Goal: Task Accomplishment & Management: Manage account settings

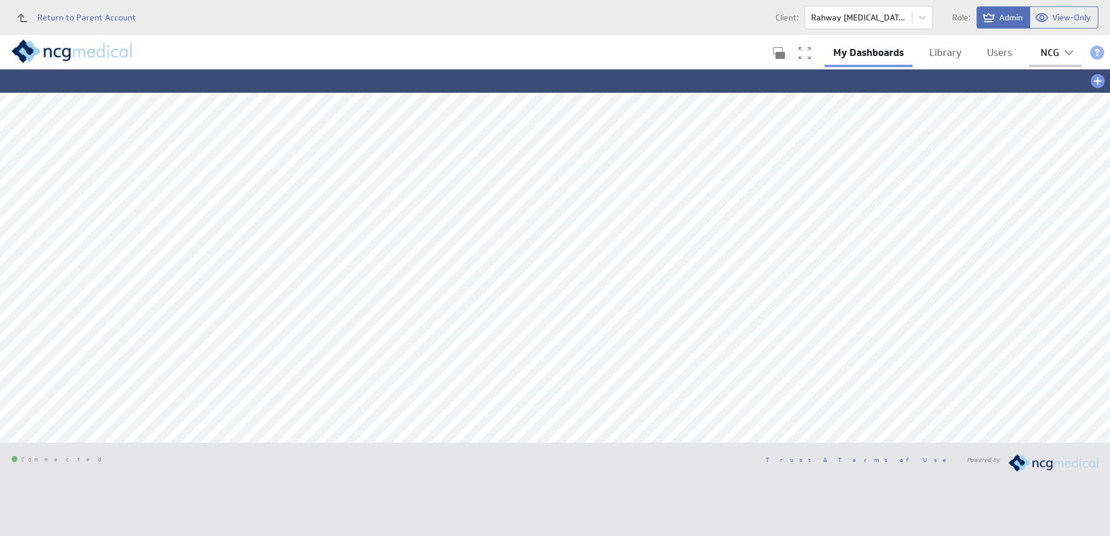
click at [1059, 50] on div "NCG" at bounding box center [1050, 53] width 19 height 10
click at [1042, 79] on div "Account" at bounding box center [1050, 80] width 58 height 19
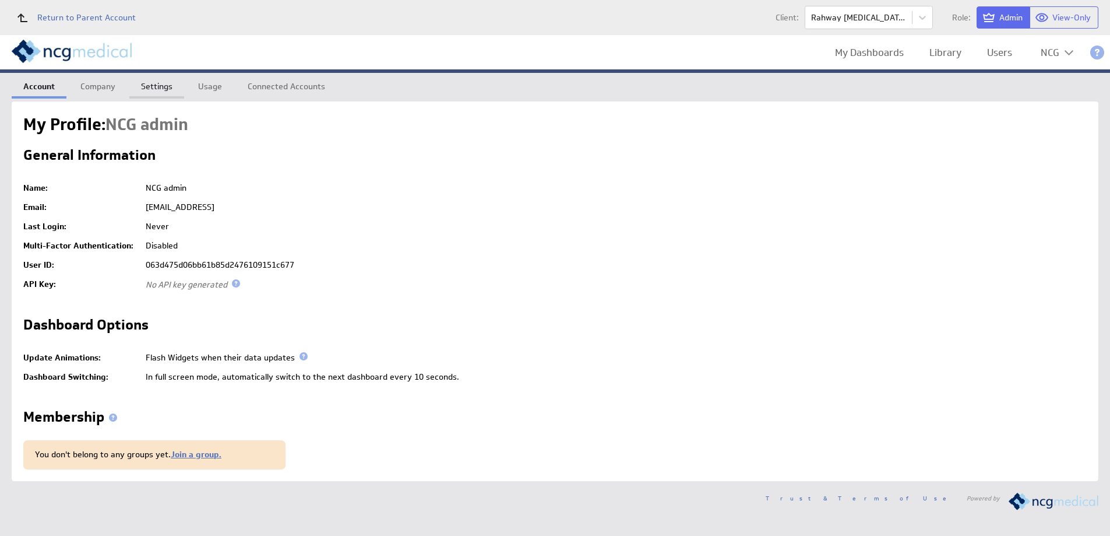
click at [167, 89] on link "Settings" at bounding box center [156, 84] width 55 height 23
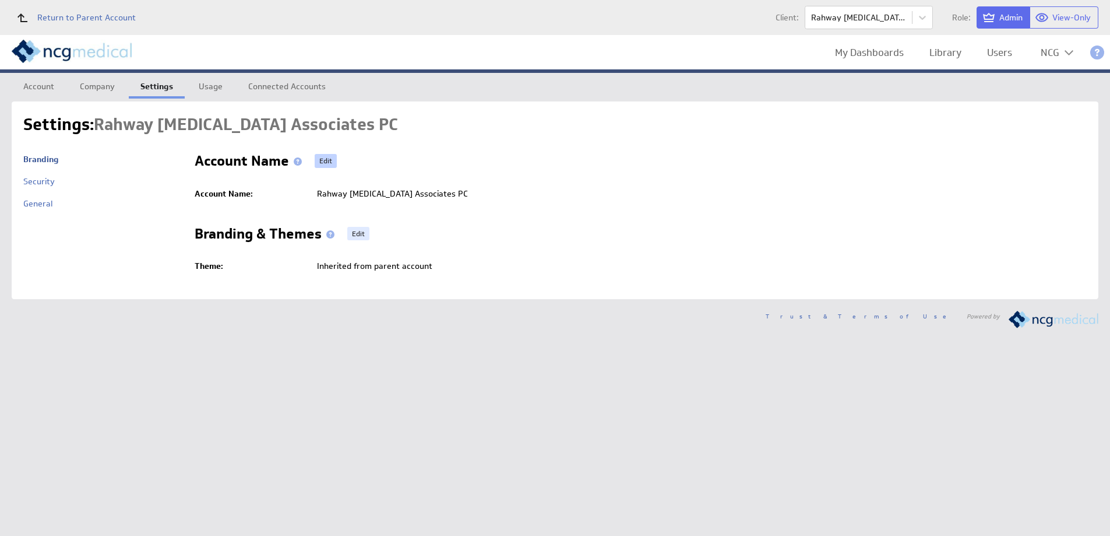
click at [322, 160] on link "Edit" at bounding box center [326, 161] width 22 height 14
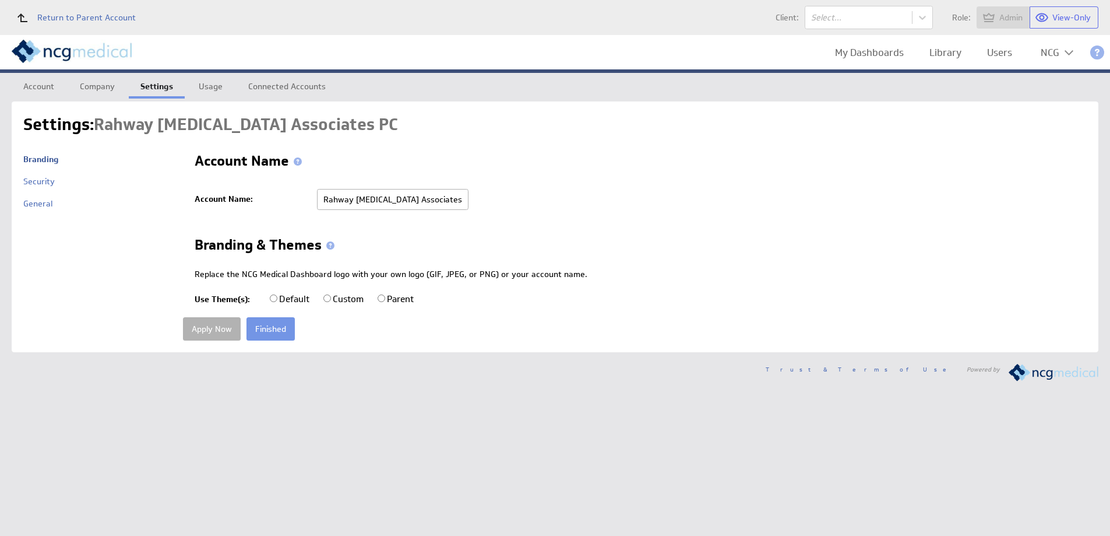
radio input "true"
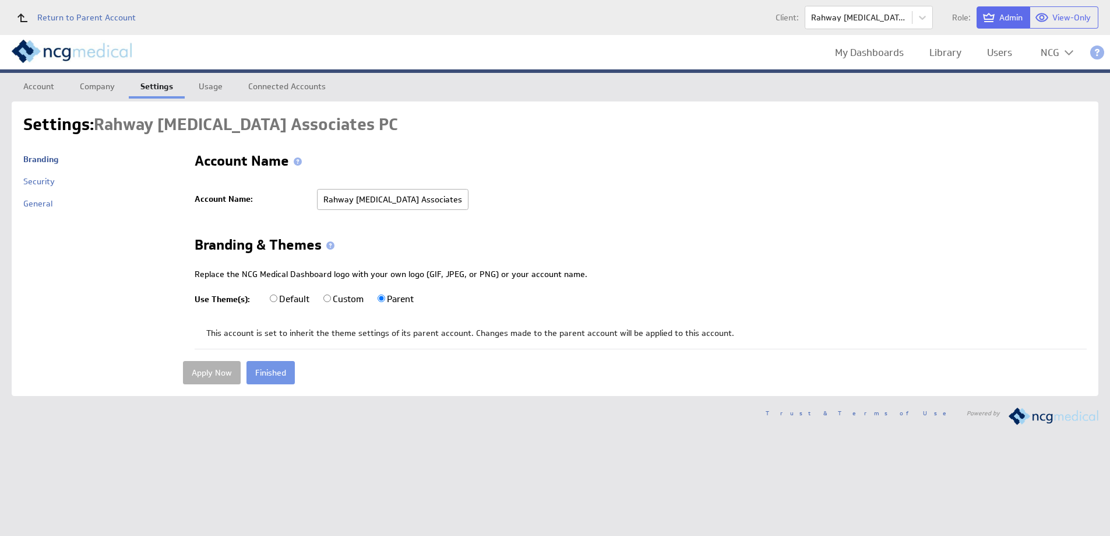
click at [275, 299] on input "Default" at bounding box center [274, 298] width 8 height 8
radio input "true"
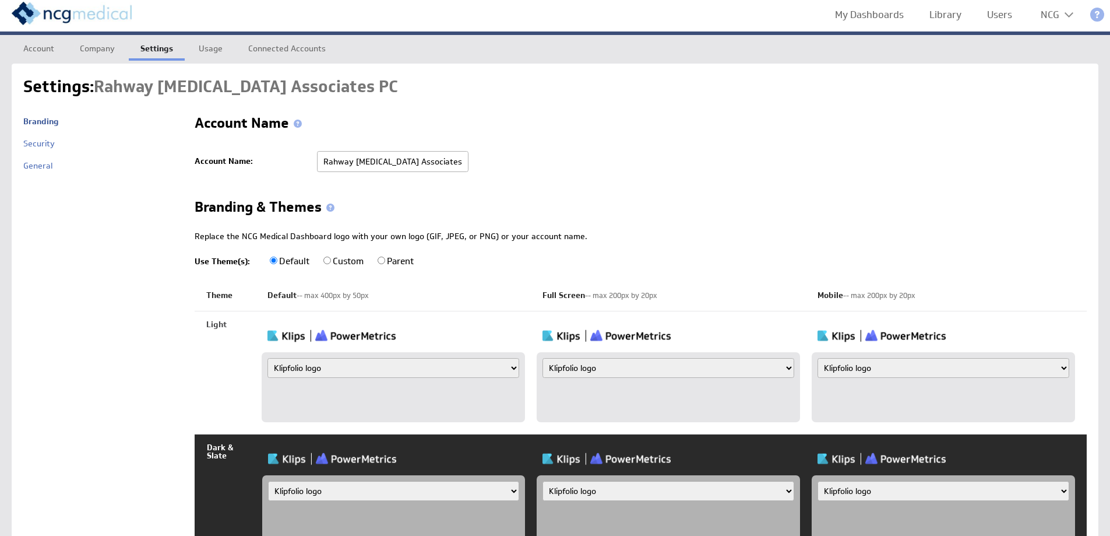
scroll to position [58, 0]
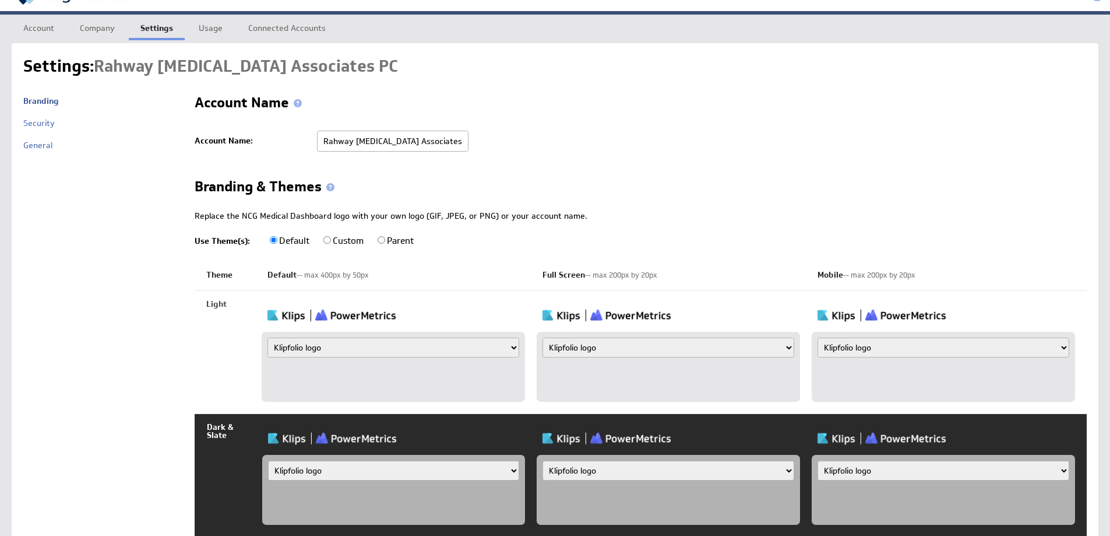
click at [402, 347] on select "Klipfolio logo Uploaded image file Account name" at bounding box center [393, 347] width 252 height 20
select select "name"
click at [267, 337] on select "Klipfolio logo Uploaded image file Account name" at bounding box center [393, 347] width 252 height 20
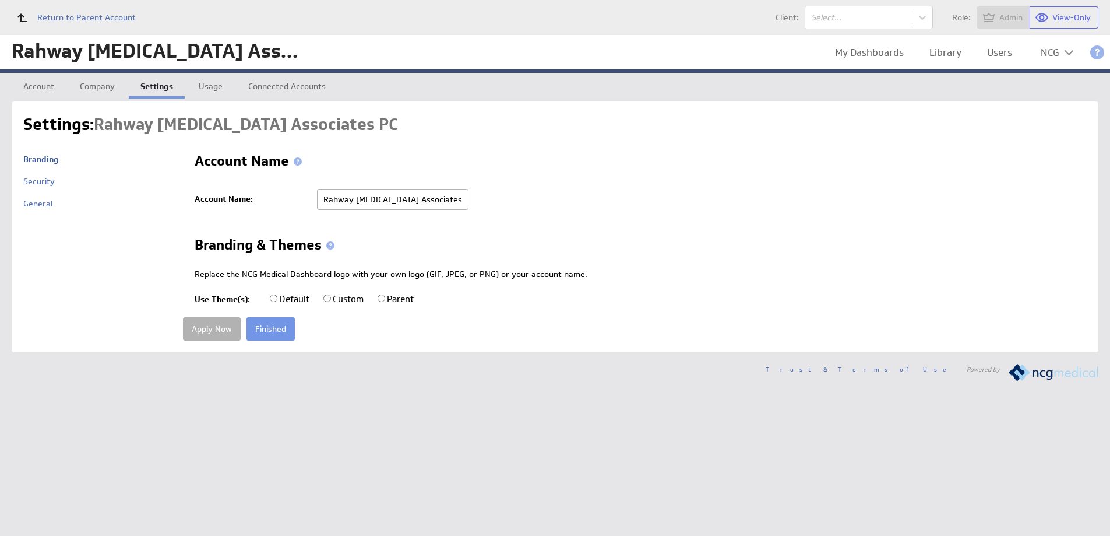
radio input "true"
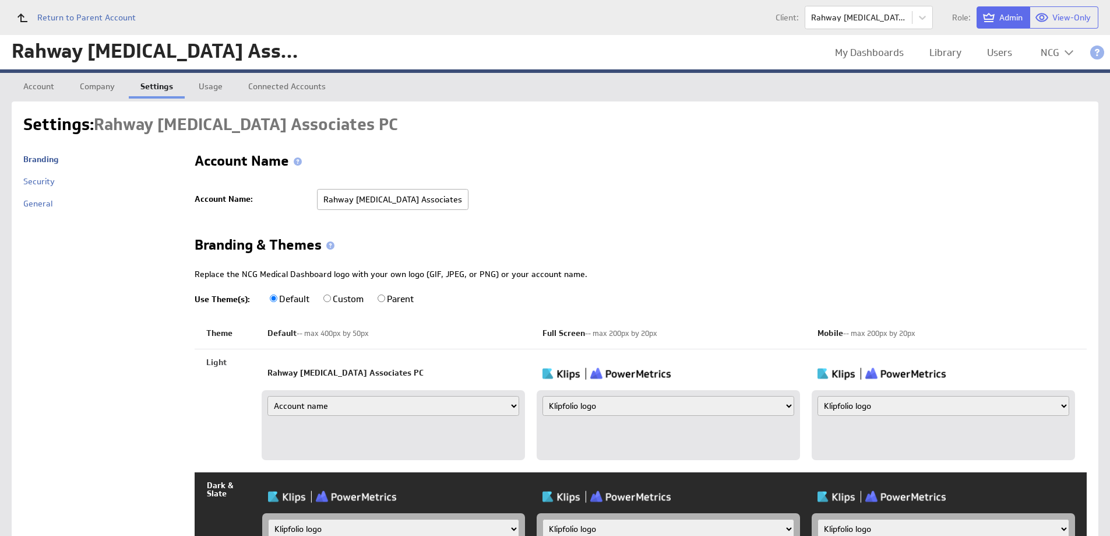
click at [614, 404] on select "Klipfolio logo Uploaded image file Account name" at bounding box center [669, 406] width 252 height 20
select select "name"
click at [543, 396] on select "Klipfolio logo Uploaded image file Account name" at bounding box center [669, 406] width 252 height 20
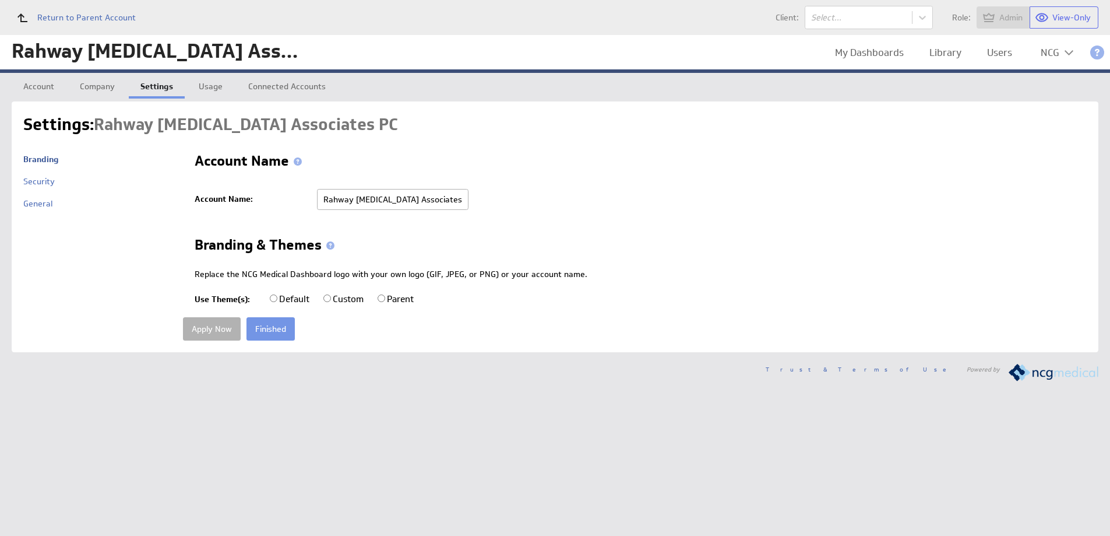
radio input "true"
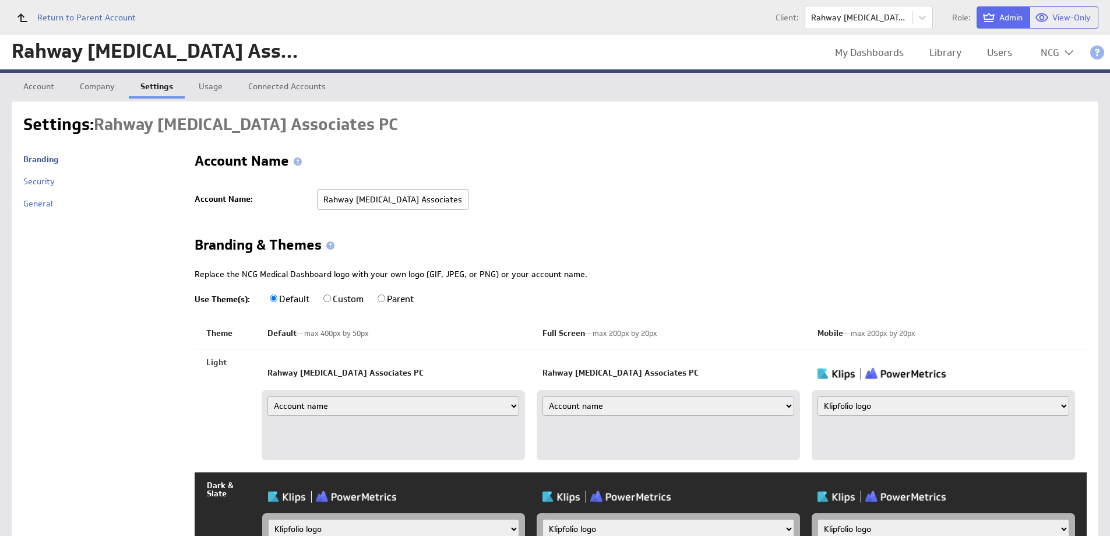
click at [921, 404] on select "Klipfolio logo Uploaded image file Account name" at bounding box center [944, 406] width 252 height 20
select select "name"
click at [818, 396] on select "Klipfolio logo Uploaded image file Account name" at bounding box center [944, 406] width 252 height 20
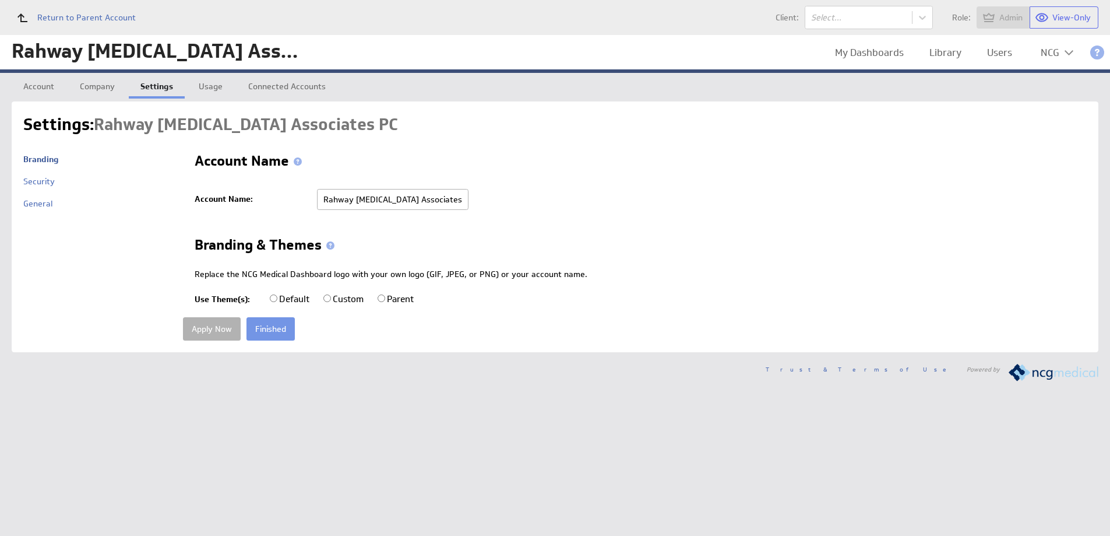
radio input "true"
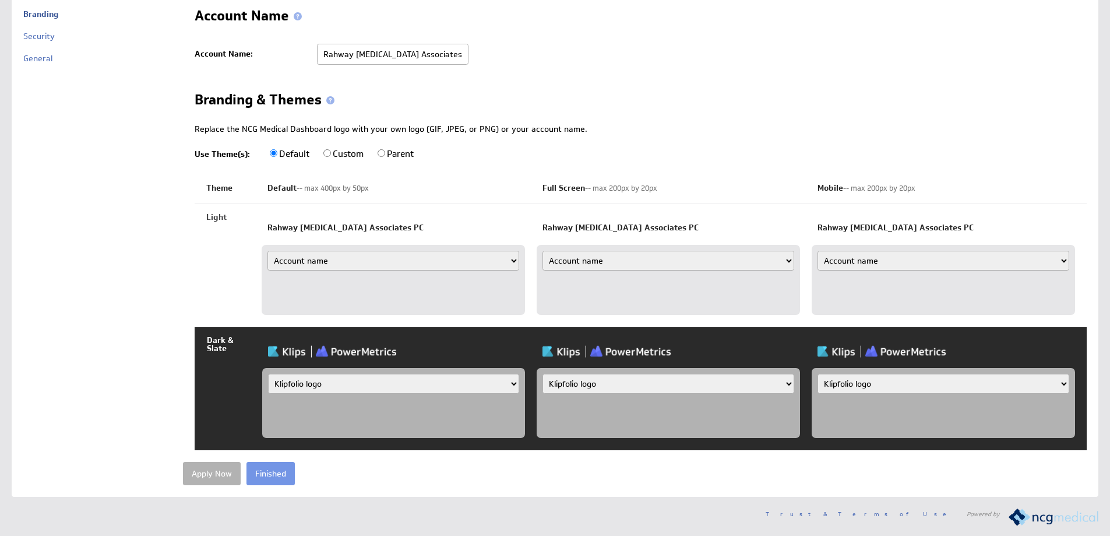
scroll to position [147, 0]
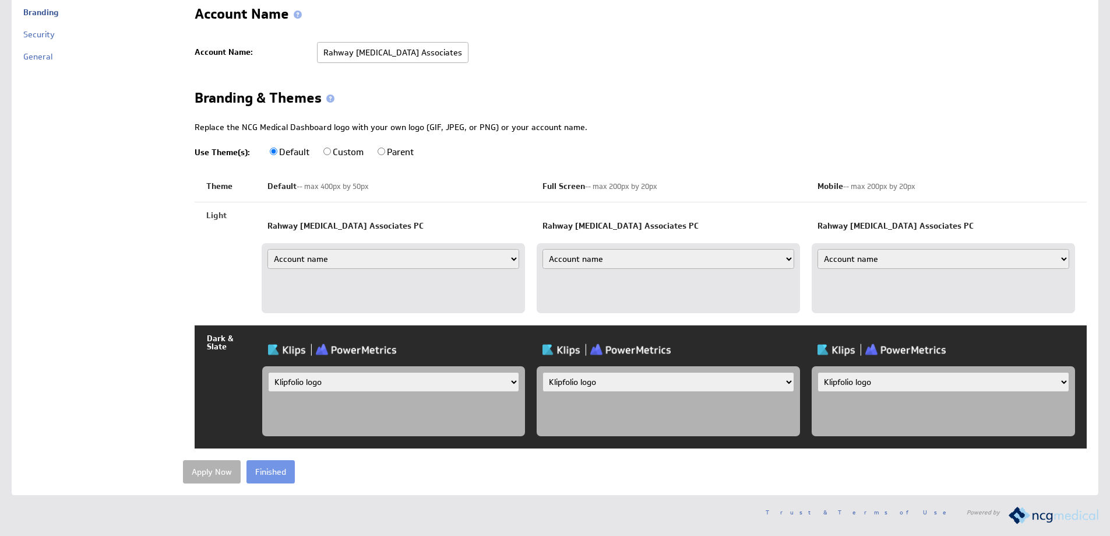
click at [325, 384] on select "Klipfolio logo Uploaded image file Account name" at bounding box center [393, 382] width 251 height 20
select select "name"
click at [268, 372] on select "Klipfolio logo Uploaded image file Account name" at bounding box center [393, 382] width 251 height 20
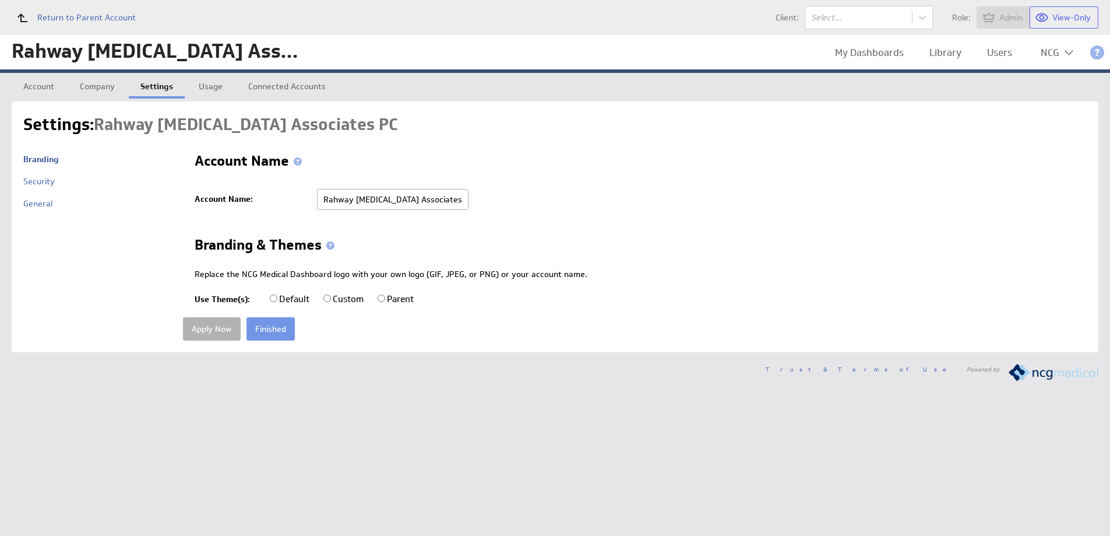
radio input "true"
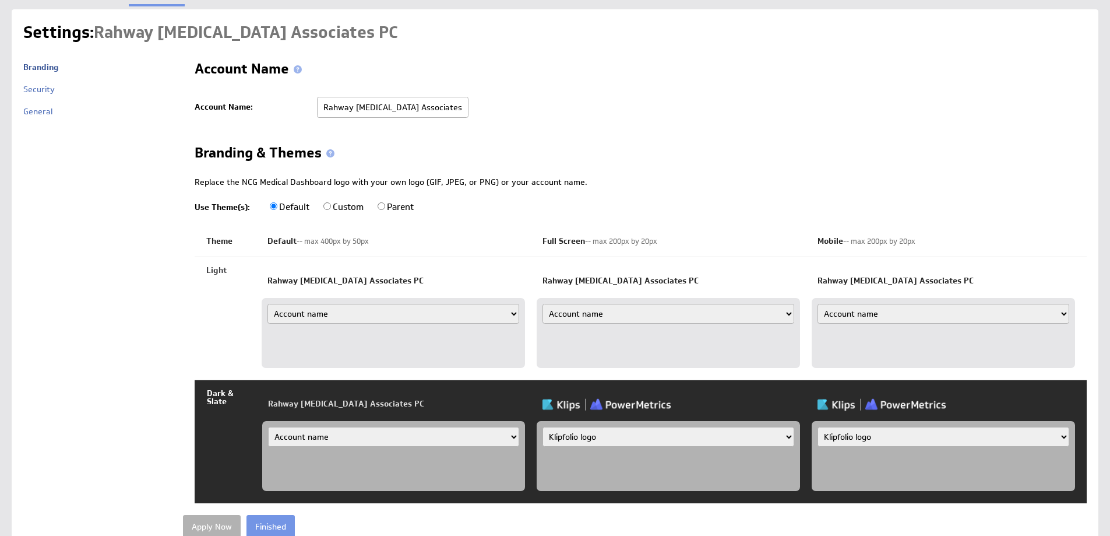
scroll to position [147, 0]
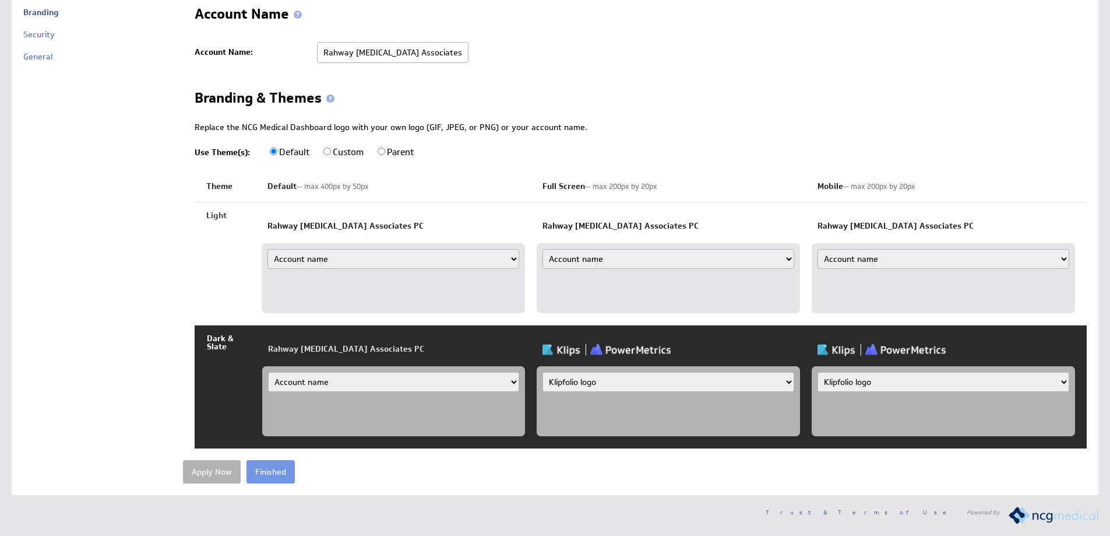
click at [597, 381] on select "Klipfolio logo Uploaded image file Account name" at bounding box center [669, 382] width 252 height 20
select select "name"
click at [543, 372] on select "Klipfolio logo Uploaded image file Account name" at bounding box center [669, 382] width 252 height 20
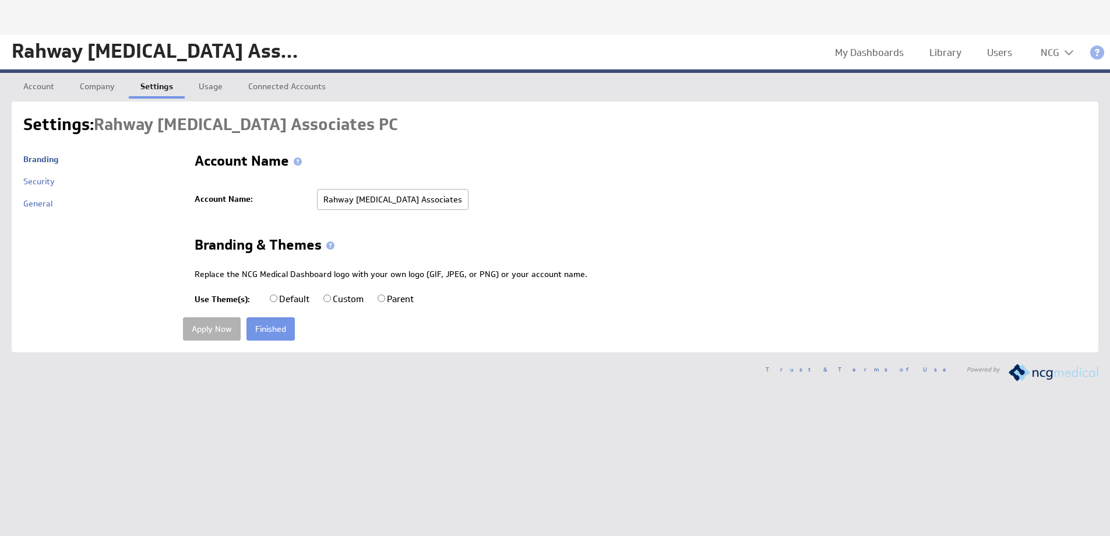
radio input "true"
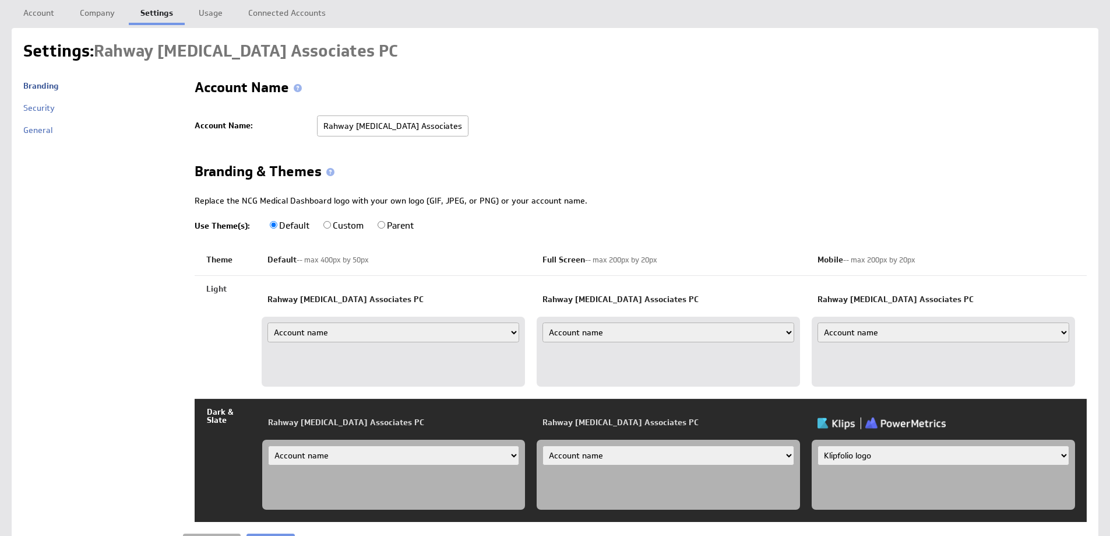
scroll to position [147, 0]
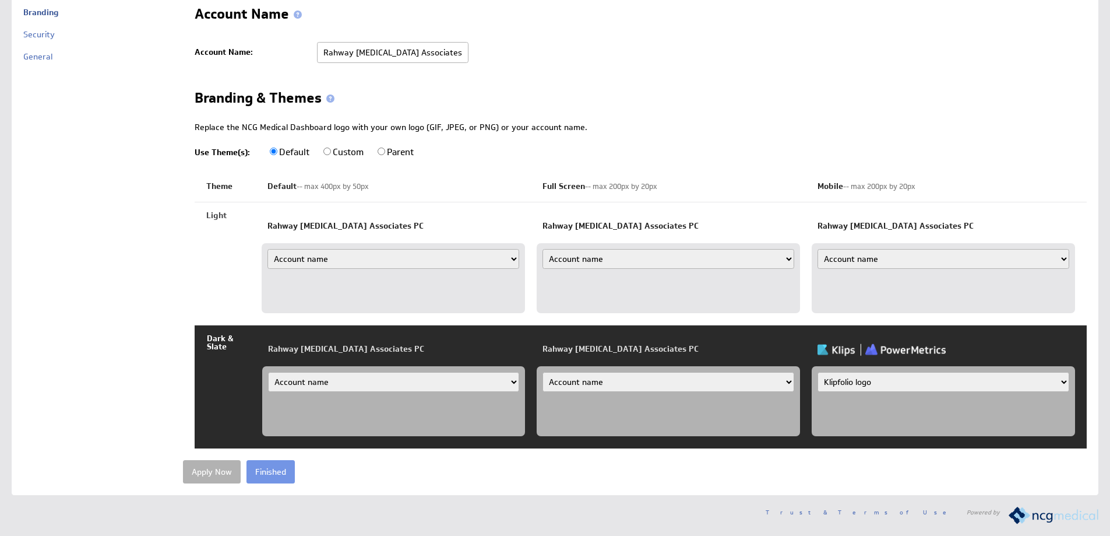
click at [863, 382] on select "Klipfolio logo Uploaded image file Account name" at bounding box center [944, 382] width 252 height 20
select select "name"
click at [818, 372] on select "Klipfolio logo Uploaded image file Account name" at bounding box center [944, 382] width 252 height 20
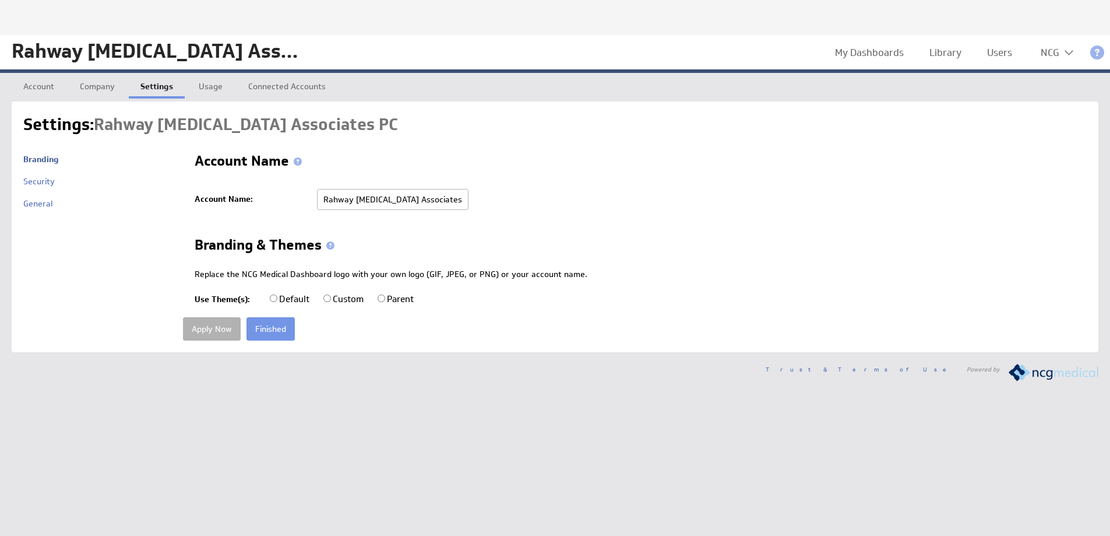
radio input "true"
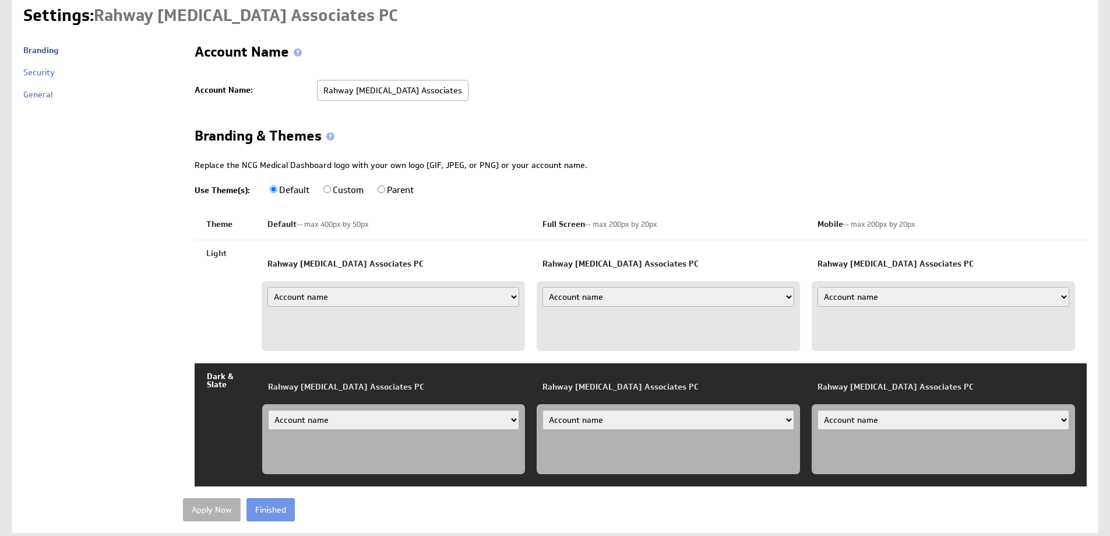
scroll to position [147, 0]
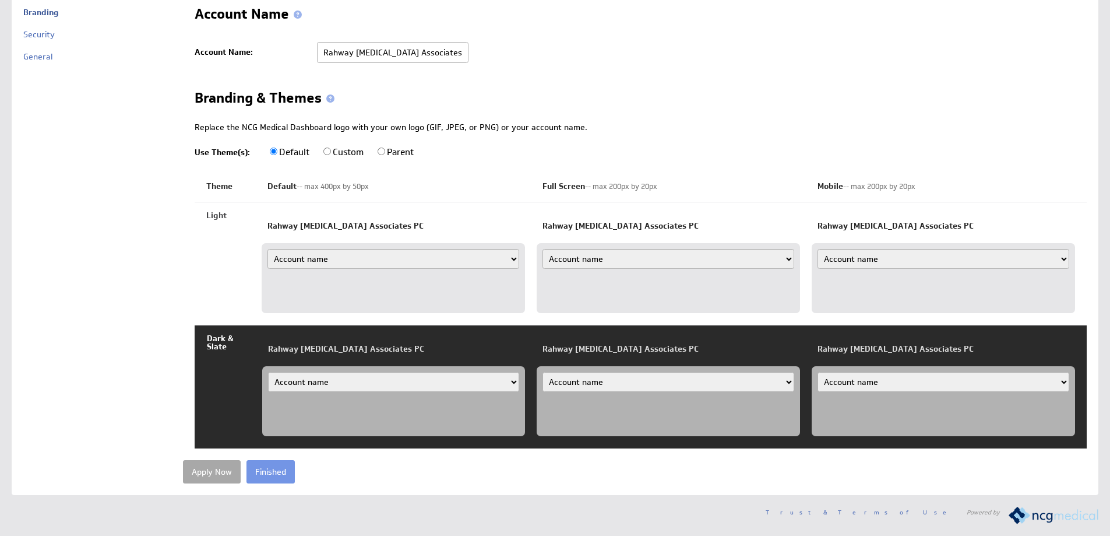
click at [217, 471] on input "Apply Now" at bounding box center [212, 471] width 58 height 23
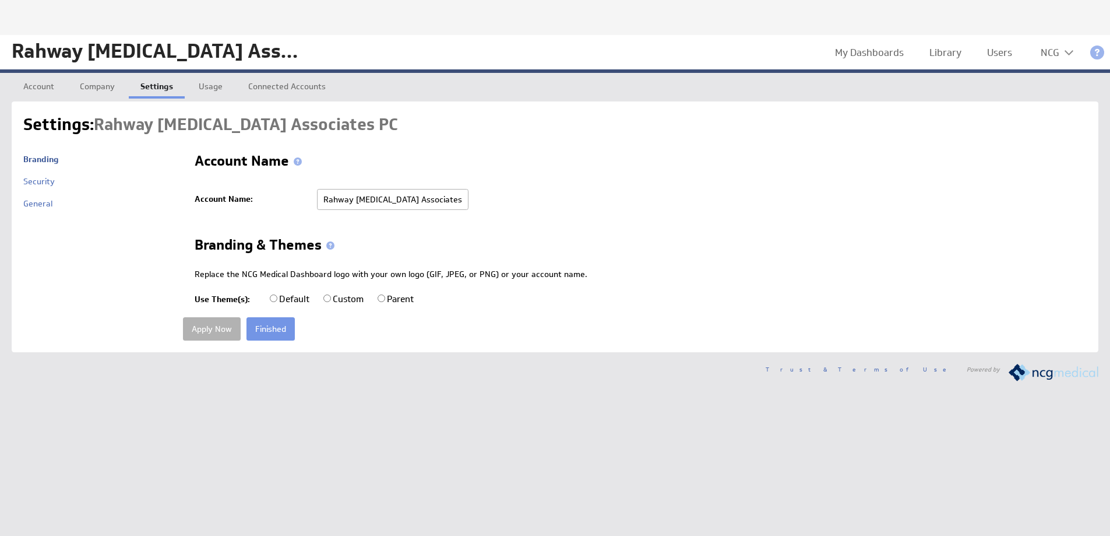
radio input "true"
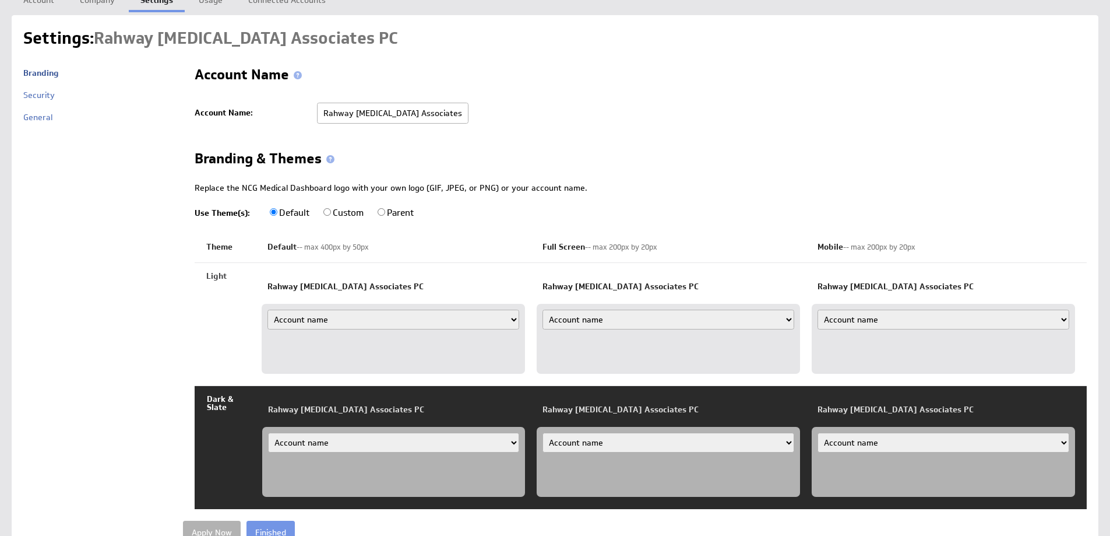
scroll to position [147, 0]
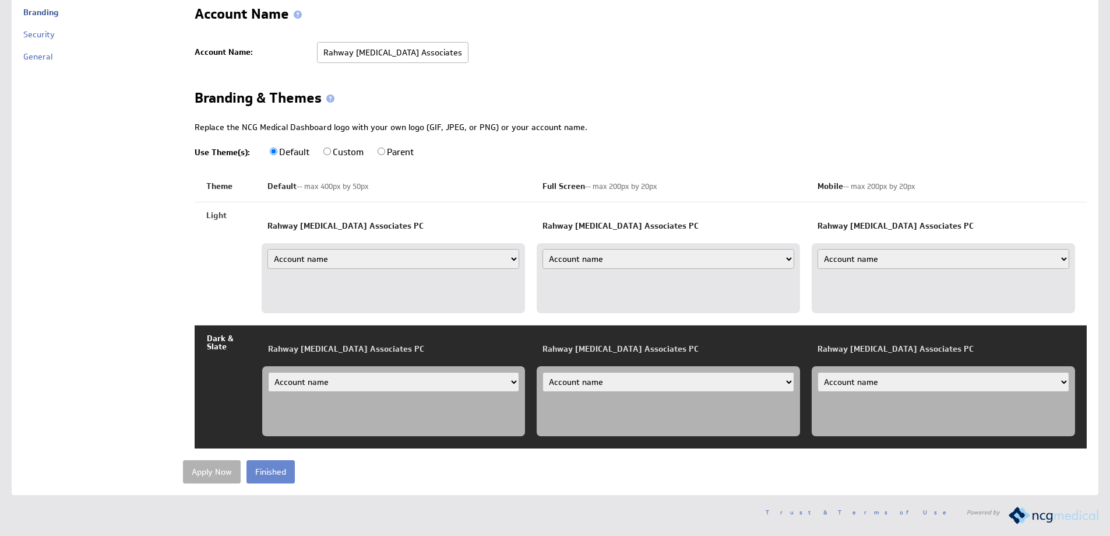
click at [276, 472] on input "Finished" at bounding box center [271, 471] width 48 height 23
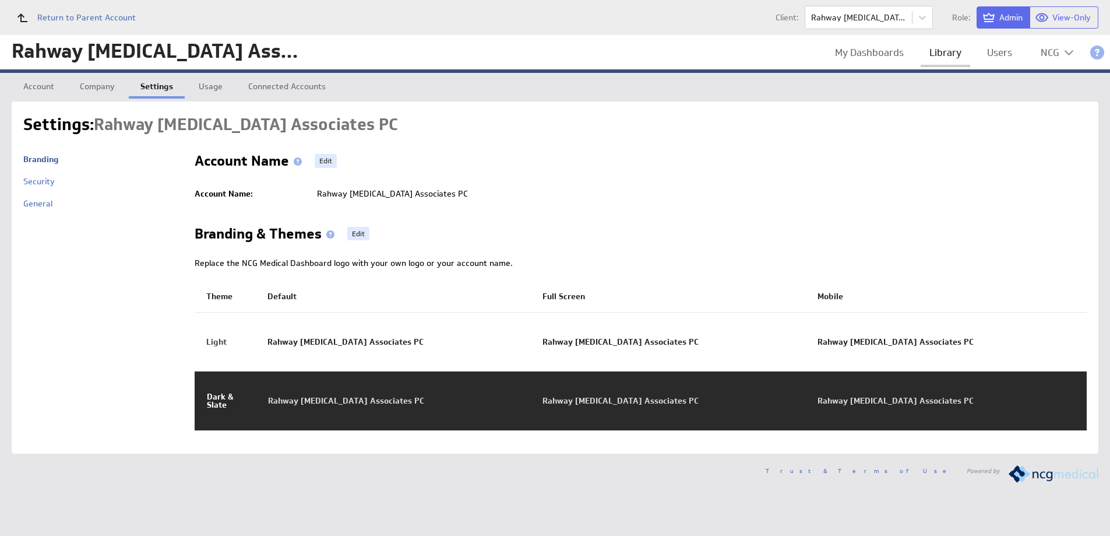
click at [946, 54] on link "Library" at bounding box center [946, 53] width 50 height 24
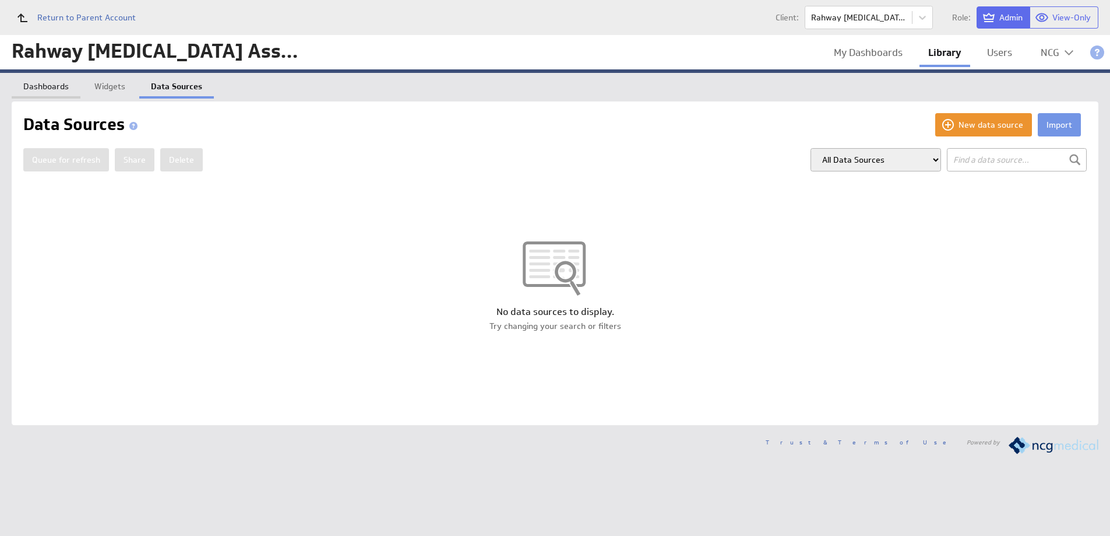
click at [48, 86] on link "Dashboards" at bounding box center [46, 84] width 69 height 23
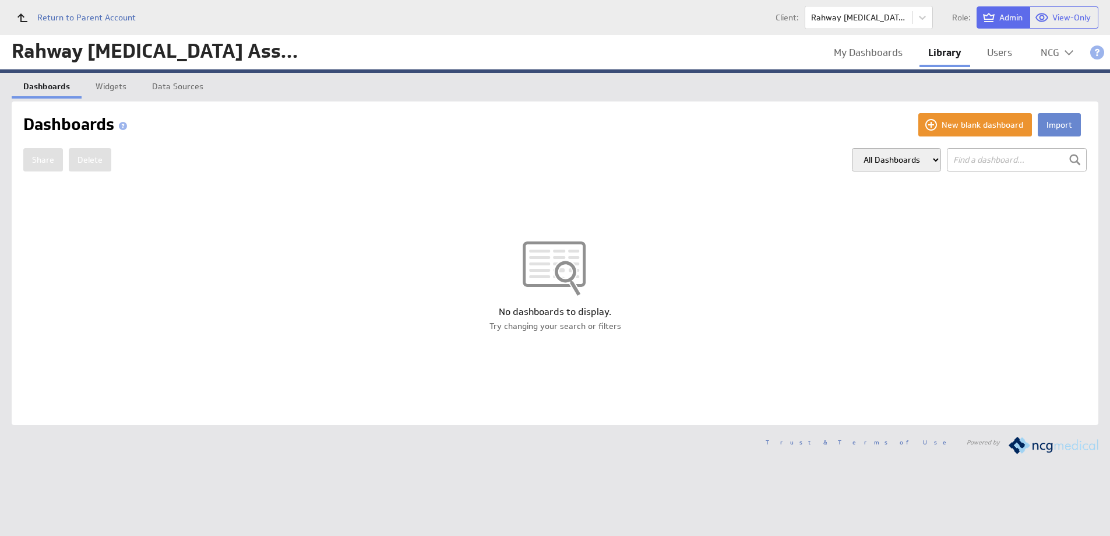
click at [1068, 123] on button "Import" at bounding box center [1059, 124] width 43 height 23
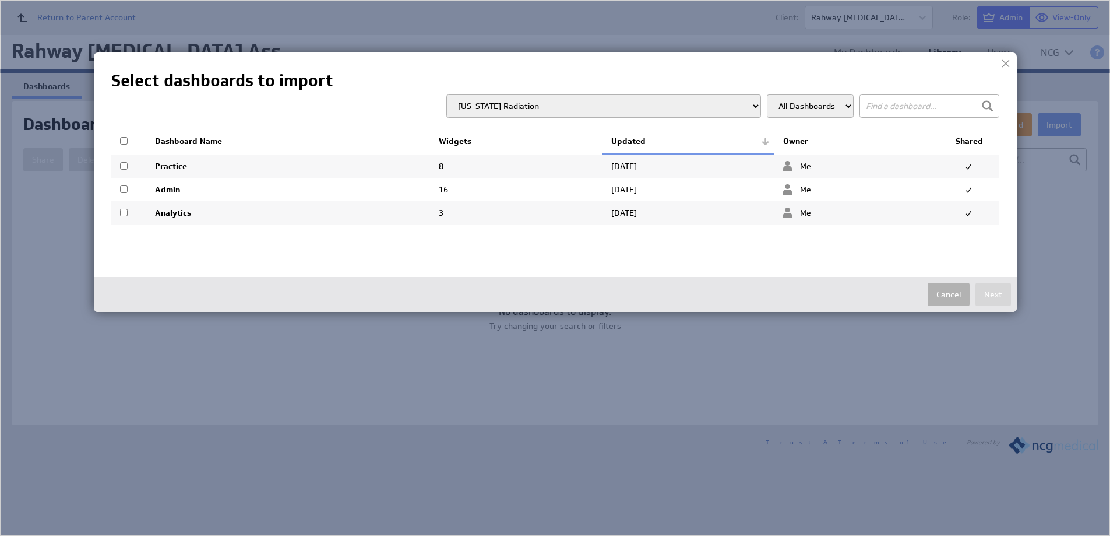
click at [744, 107] on select "Alabama Radiation Alex Menendez, PA Alexis Von Wiegen Allied Internal Medicine …" at bounding box center [603, 105] width 315 height 23
click at [568, 95] on select "Alabama Radiation Alex Menendez, PA Alexis Von Wiegen Allied Internal Medicine …" at bounding box center [603, 105] width 315 height 23
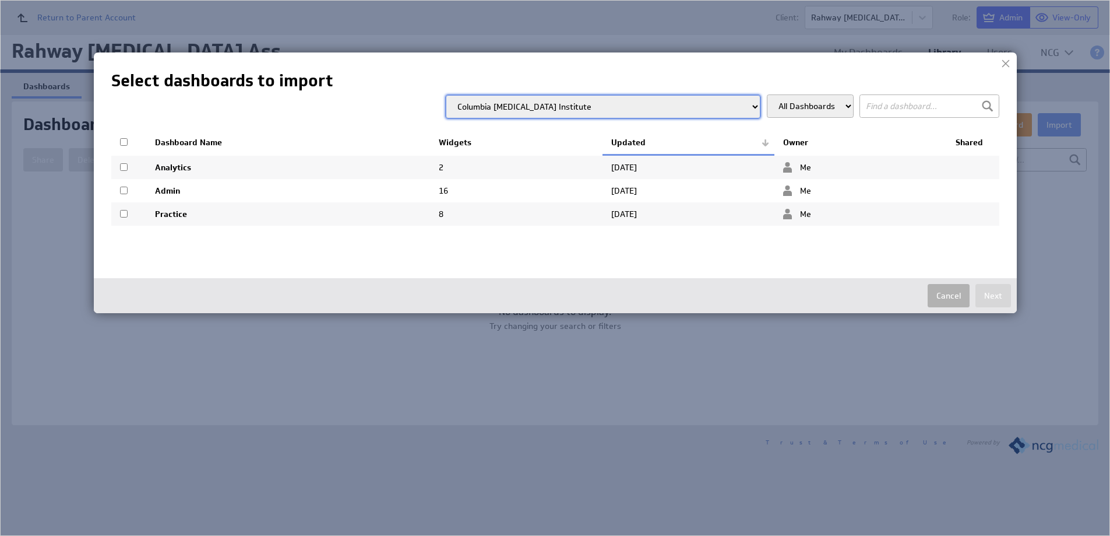
click at [632, 263] on div "Select dashboards to import All Dashboards Alabama Radiation Alex Menendez, PA …" at bounding box center [555, 182] width 923 height 261
click at [730, 105] on select "Alabama Radiation Alex Menendez, PA Alexis Von Wiegen Allied Internal Medicine …" at bounding box center [603, 106] width 315 height 23
click at [568, 95] on select "Alabama Radiation Alex Menendez, PA Alexis Von Wiegen Allied Internal Medicine …" at bounding box center [603, 106] width 315 height 23
click at [676, 108] on select "Alabama Radiation Alex Menendez, PA Alexis Von Wiegen Allied Internal Medicine …" at bounding box center [603, 106] width 315 height 23
select select "f3a2501dcc0a9ea2e7cc80502f18e125"
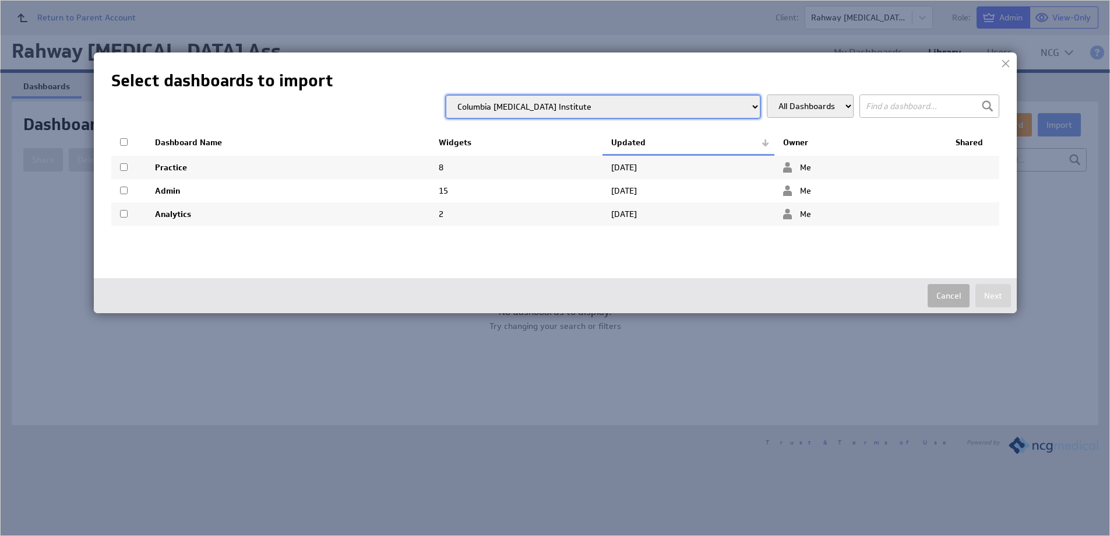
click at [568, 95] on select "Alabama Radiation Alex Menendez, PA Alexis Von Wiegen Allied Internal Medicine …" at bounding box center [603, 106] width 315 height 23
click at [124, 142] on input "checkbox" at bounding box center [124, 142] width 8 height 8
checkbox input "true"
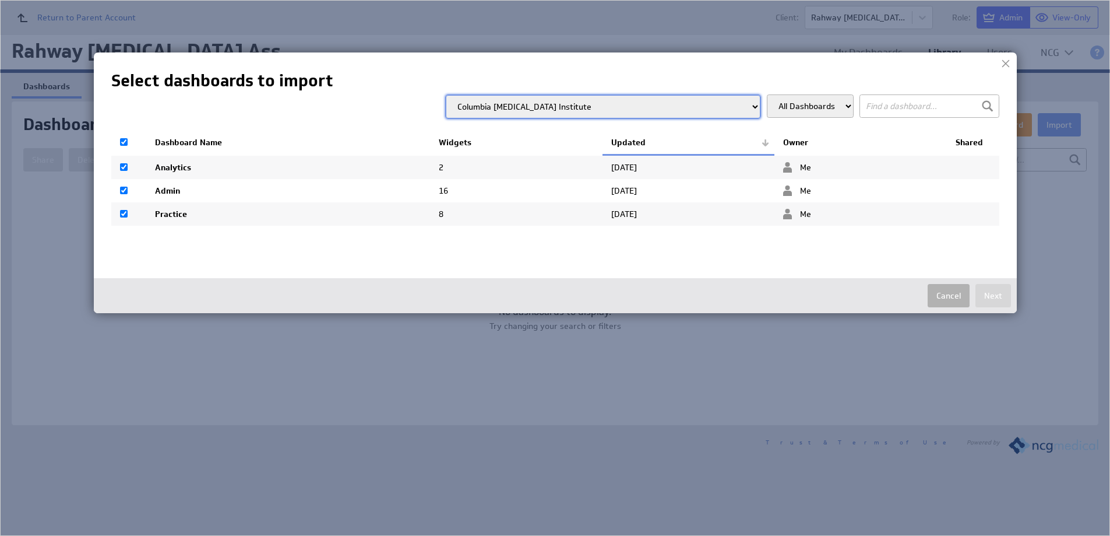
checkbox input "true"
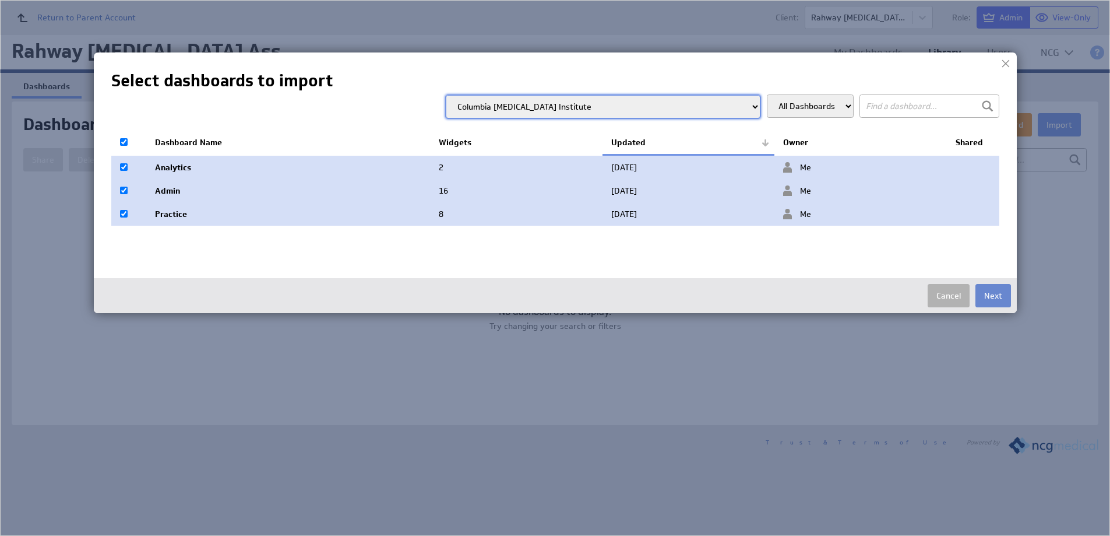
click at [992, 288] on button "Next" at bounding box center [994, 295] width 36 height 23
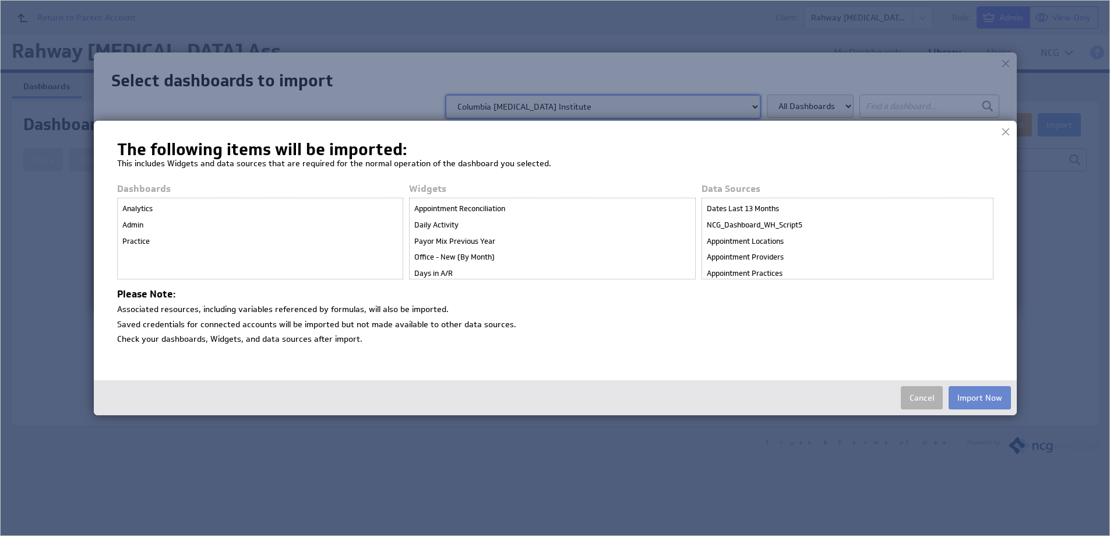
click at [987, 397] on button "Import Now" at bounding box center [980, 397] width 62 height 23
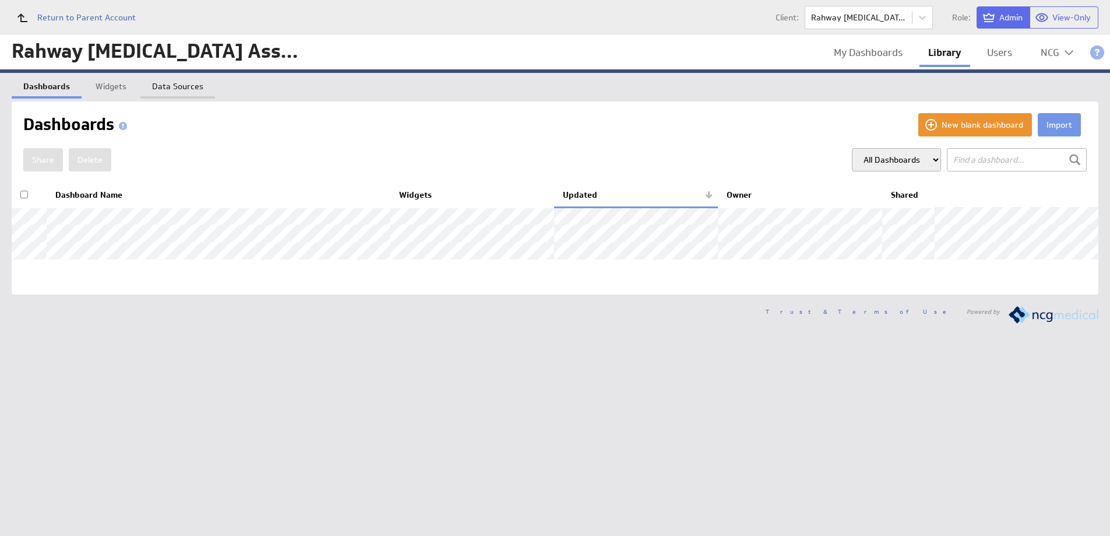
click at [182, 85] on link "Data Sources" at bounding box center [177, 84] width 75 height 23
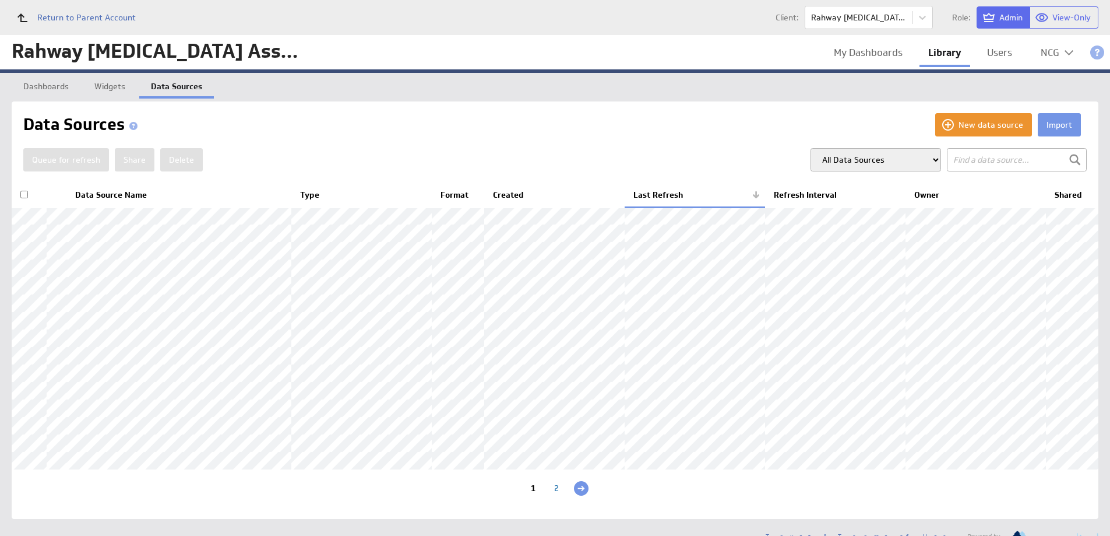
click at [131, 191] on th "Data Source Name" at bounding box center [178, 195] width 225 height 24
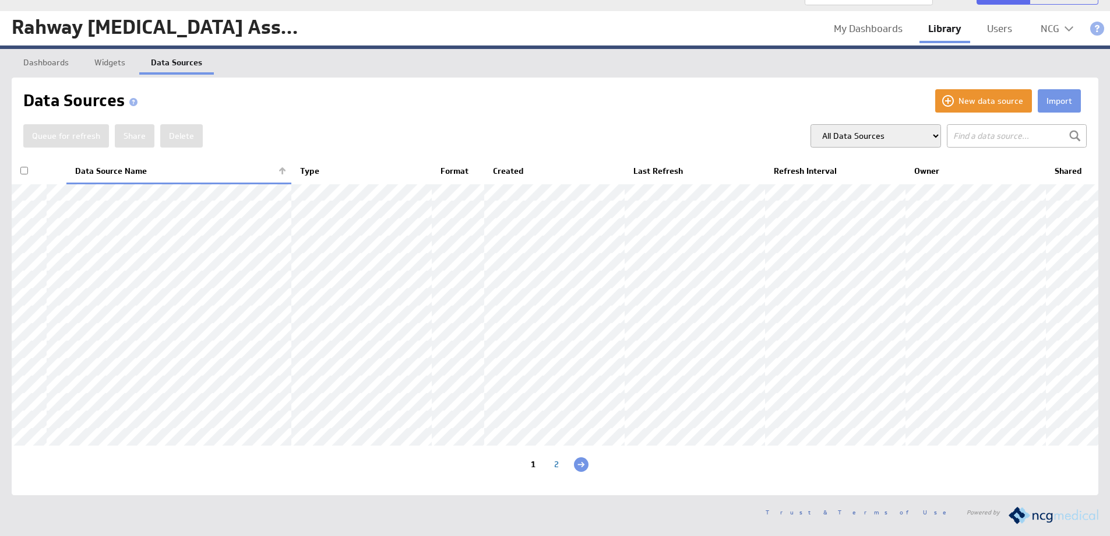
scroll to position [112, 0]
click at [556, 463] on div "2" at bounding box center [556, 465] width 23 height 11
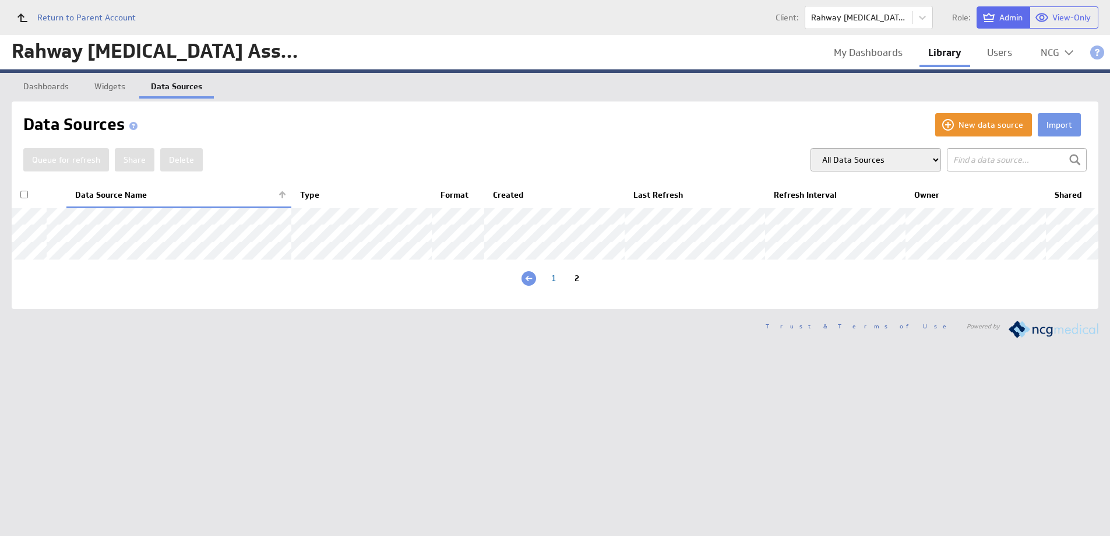
scroll to position [0, 0]
click at [551, 285] on div "1" at bounding box center [553, 279] width 23 height 11
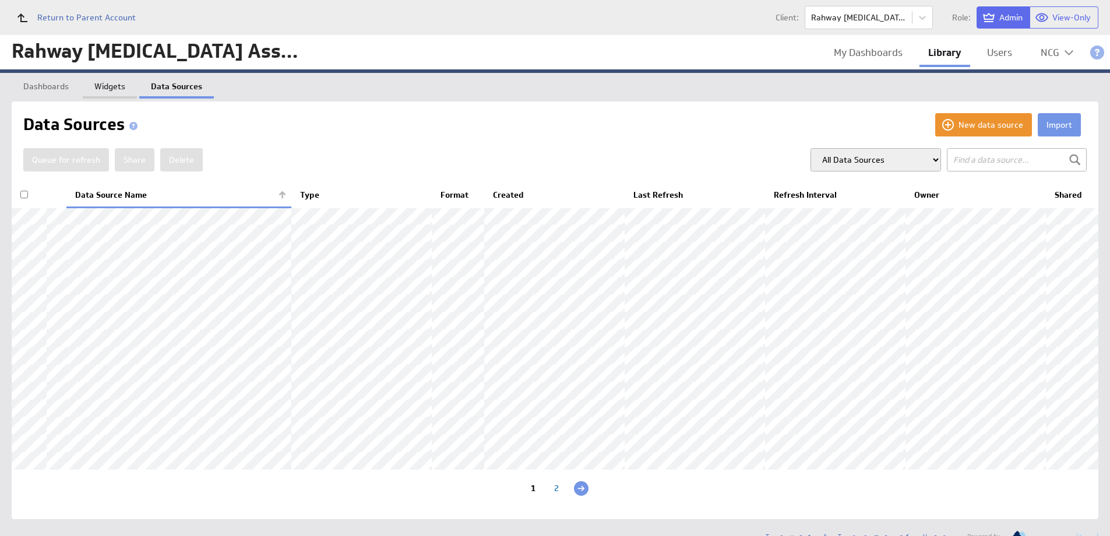
click at [111, 86] on link "Widgets" at bounding box center [110, 84] width 54 height 23
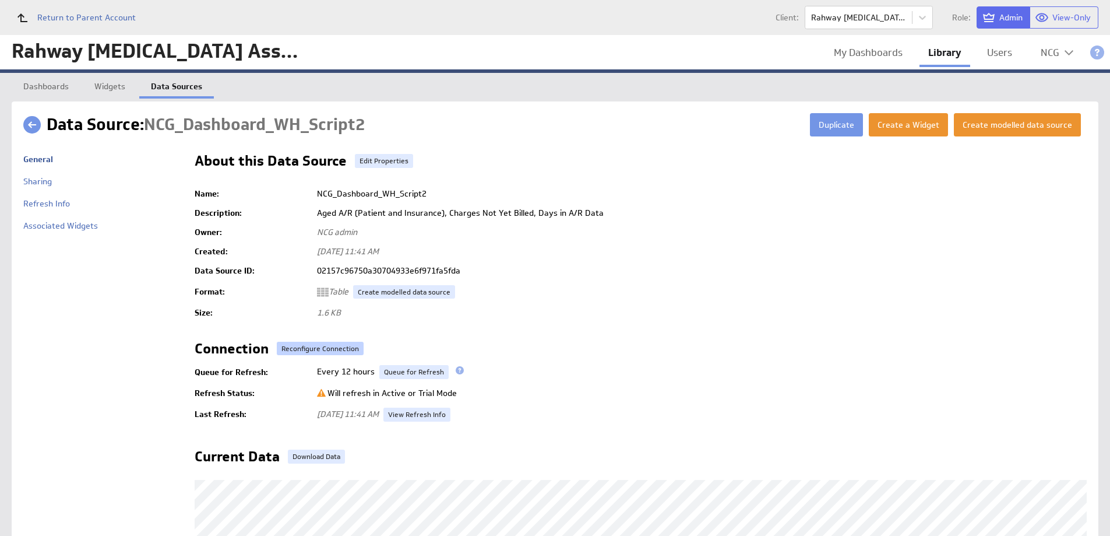
click at [337, 348] on button "Reconfigure Connection" at bounding box center [320, 348] width 87 height 13
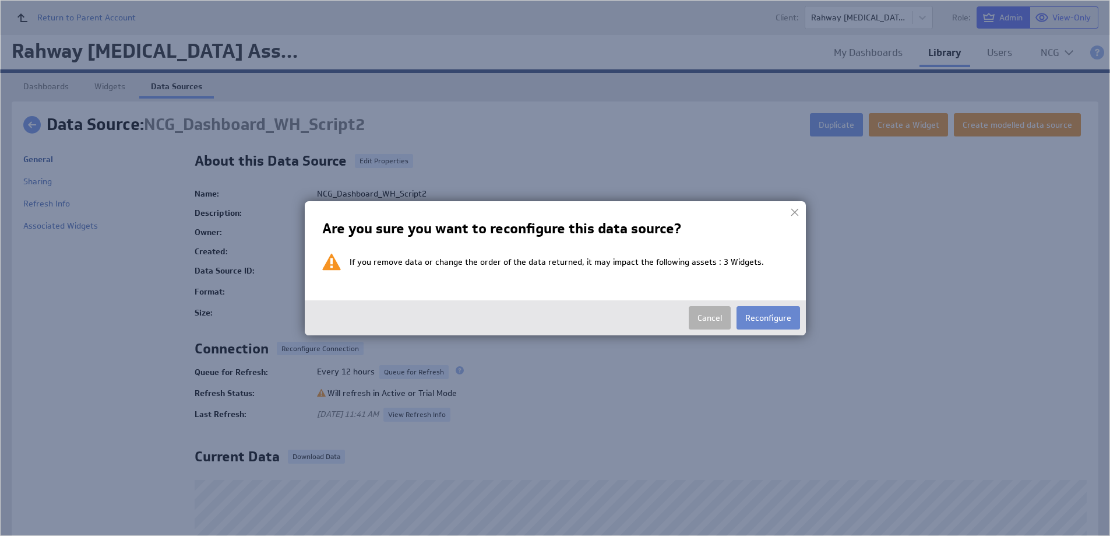
click at [759, 321] on button "Reconfigure" at bounding box center [769, 317] width 64 height 23
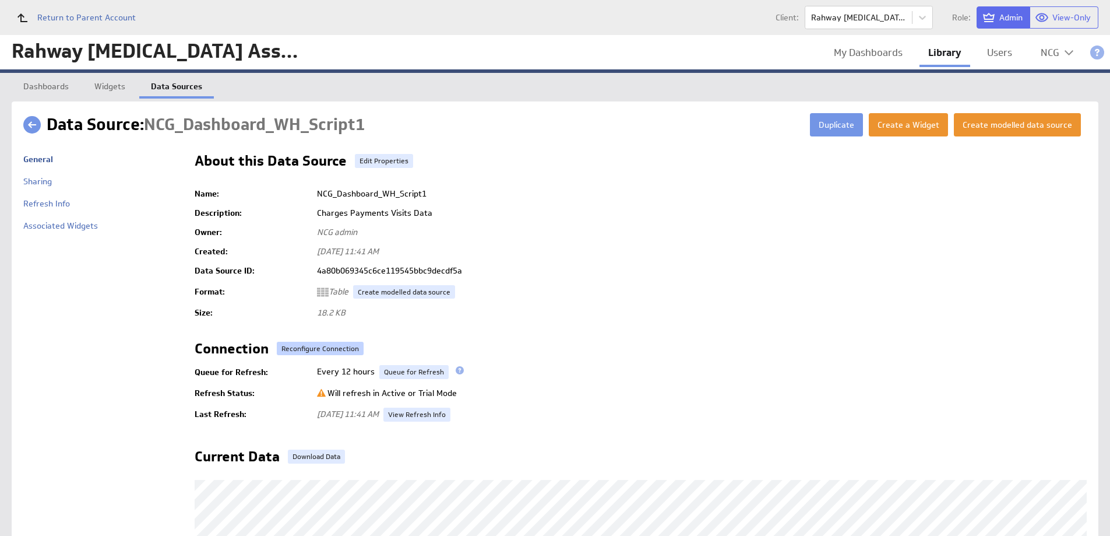
click at [322, 349] on button "Reconfigure Connection" at bounding box center [320, 348] width 87 height 13
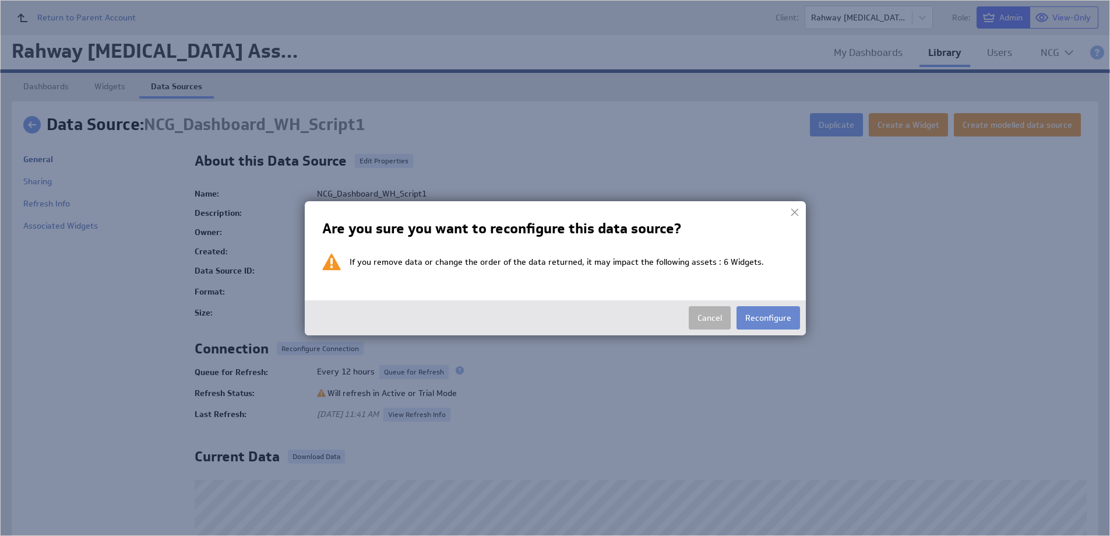
click at [780, 318] on button "Reconfigure" at bounding box center [769, 317] width 64 height 23
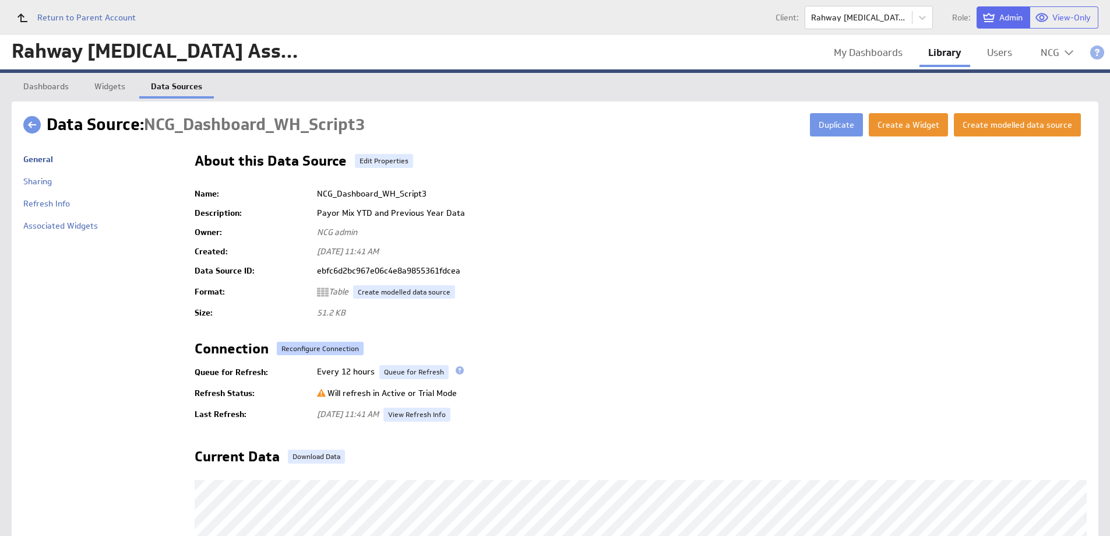
click at [314, 347] on button "Reconfigure Connection" at bounding box center [320, 348] width 87 height 13
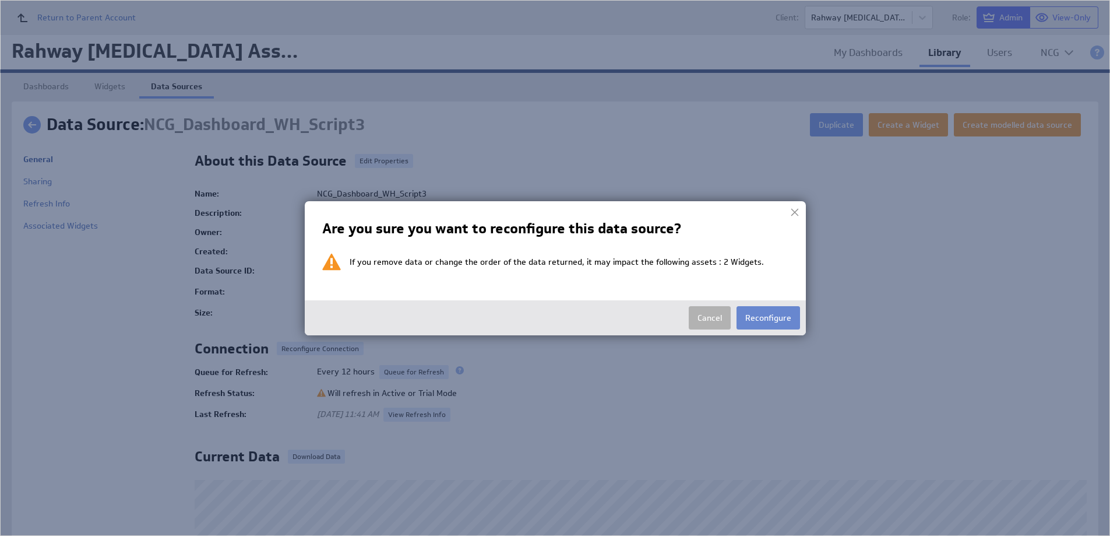
click at [766, 318] on button "Reconfigure" at bounding box center [769, 317] width 64 height 23
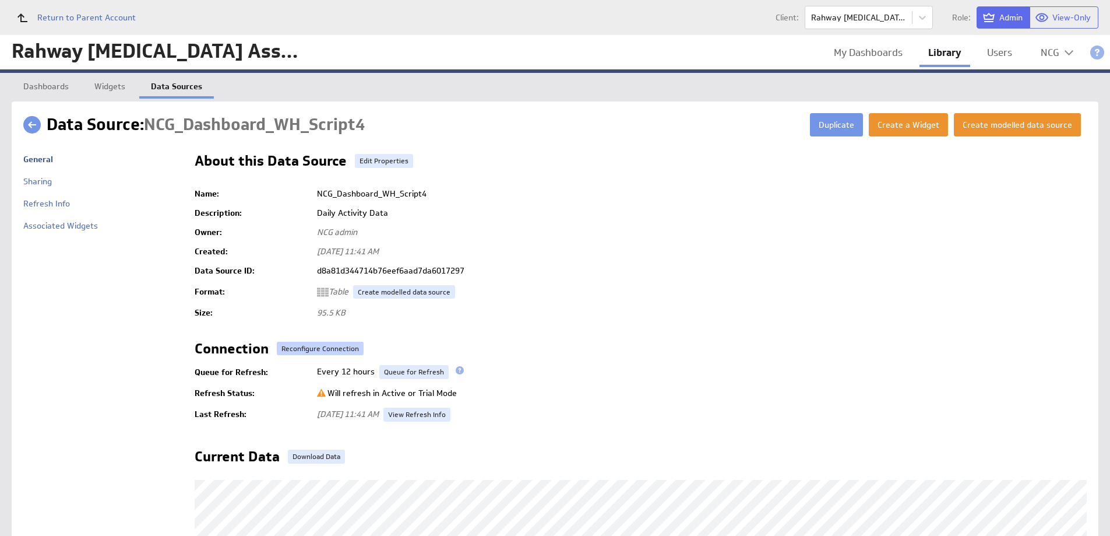
click at [316, 346] on button "Reconfigure Connection" at bounding box center [320, 348] width 87 height 13
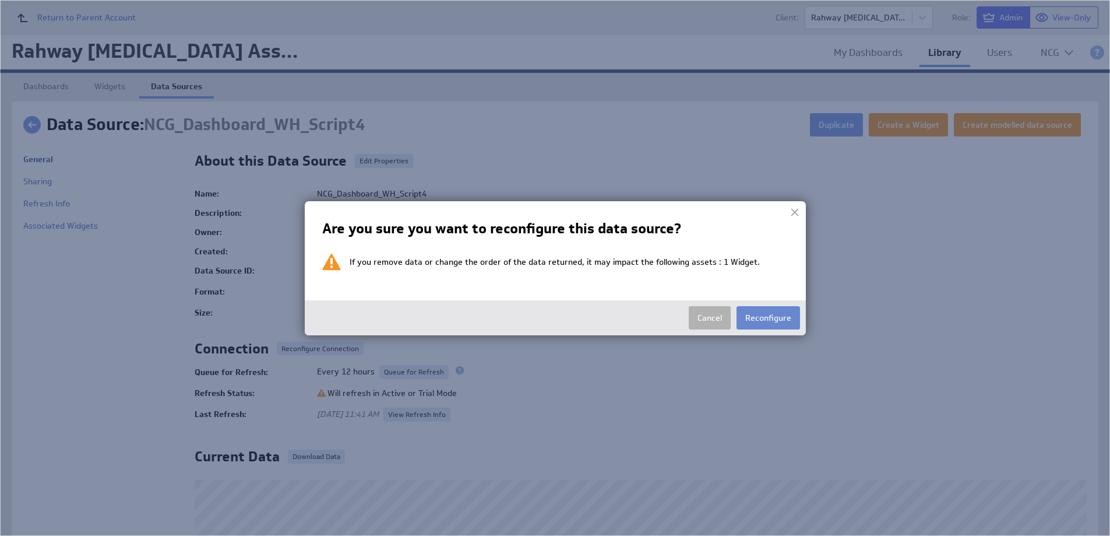
click at [768, 319] on button "Reconfigure" at bounding box center [769, 317] width 64 height 23
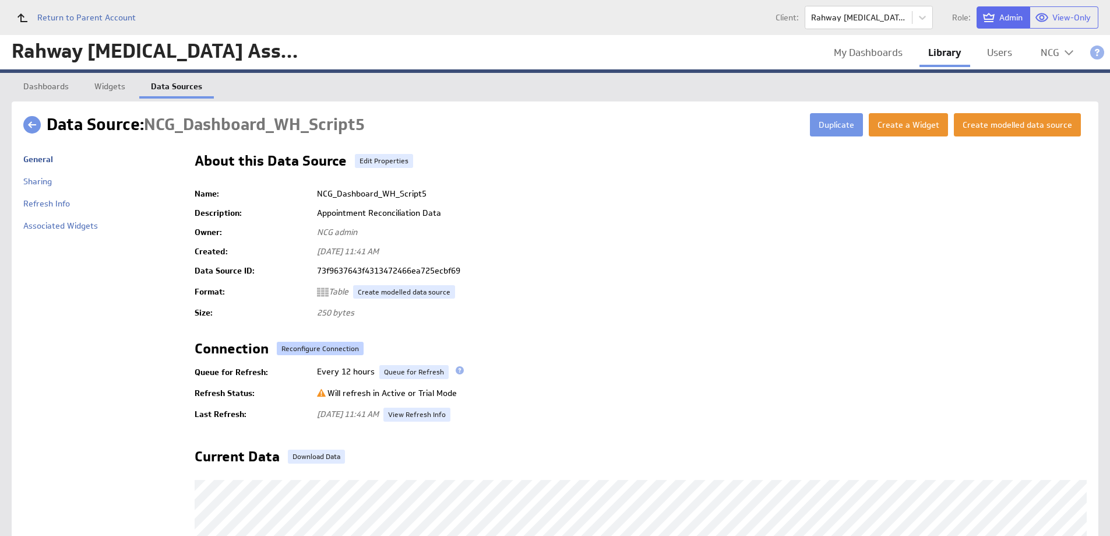
click at [330, 346] on button "Reconfigure Connection" at bounding box center [320, 348] width 87 height 13
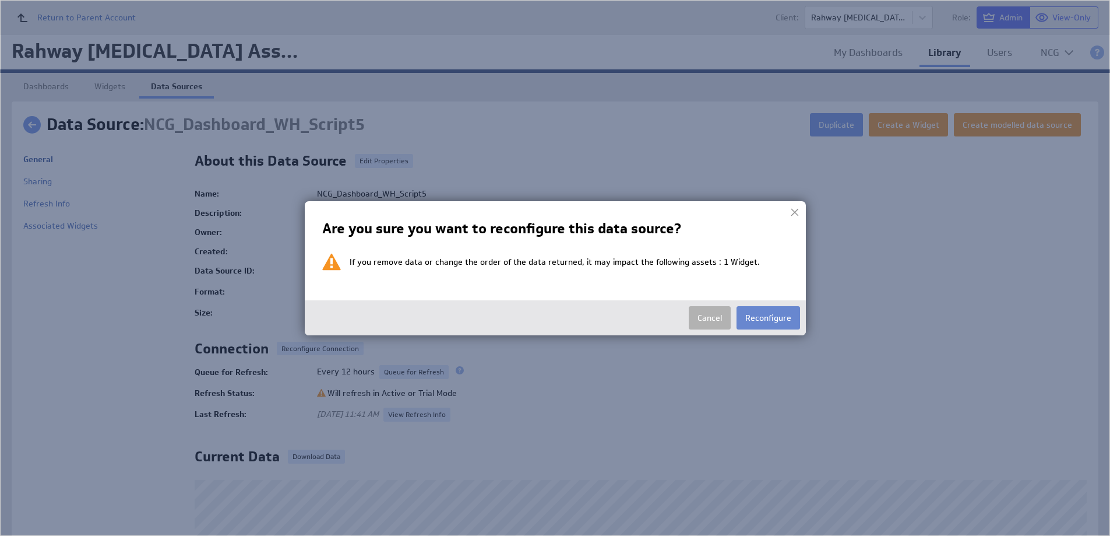
click at [748, 317] on button "Reconfigure" at bounding box center [769, 317] width 64 height 23
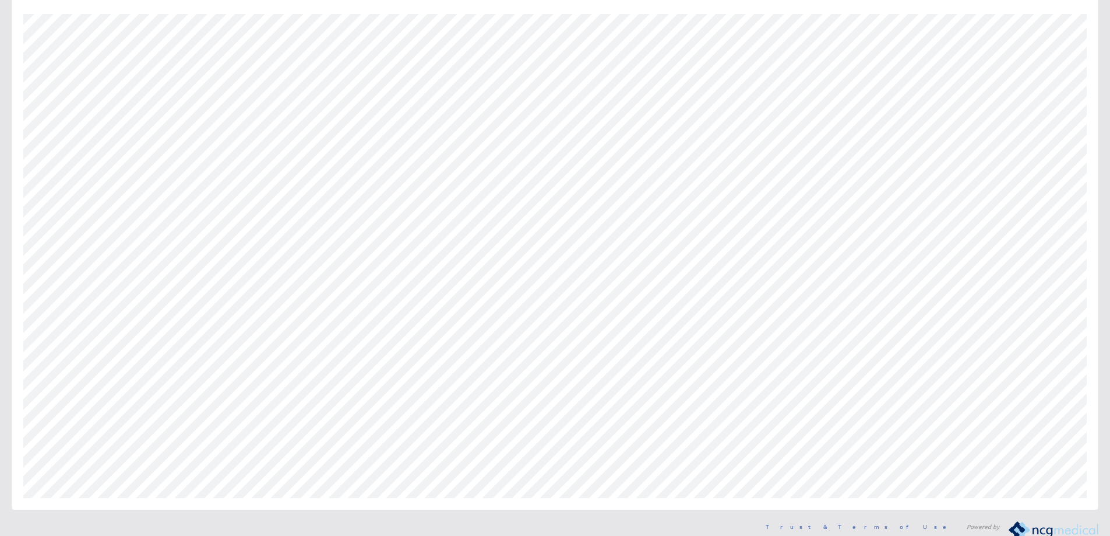
scroll to position [97, 0]
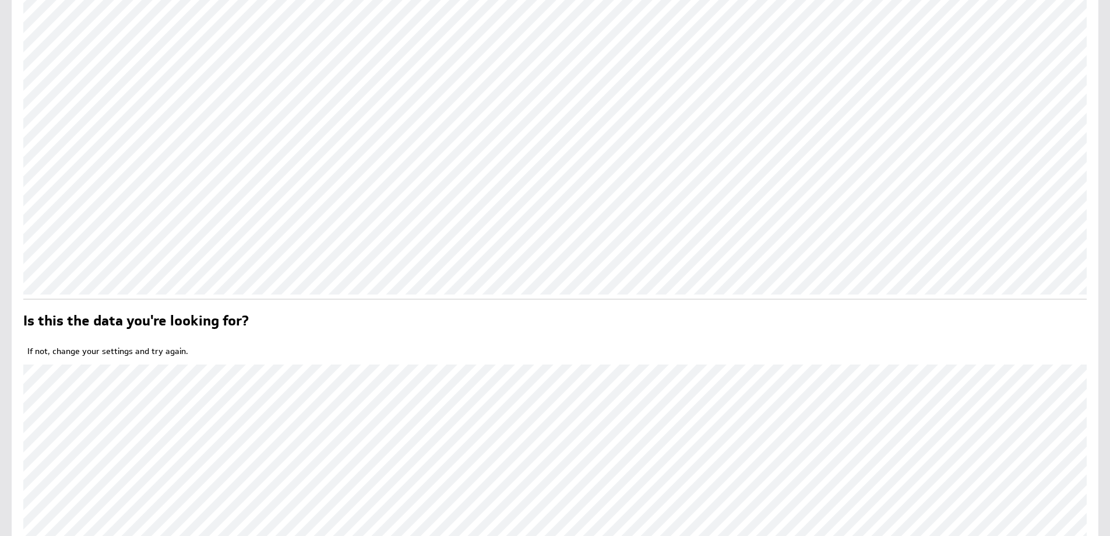
scroll to position [350, 0]
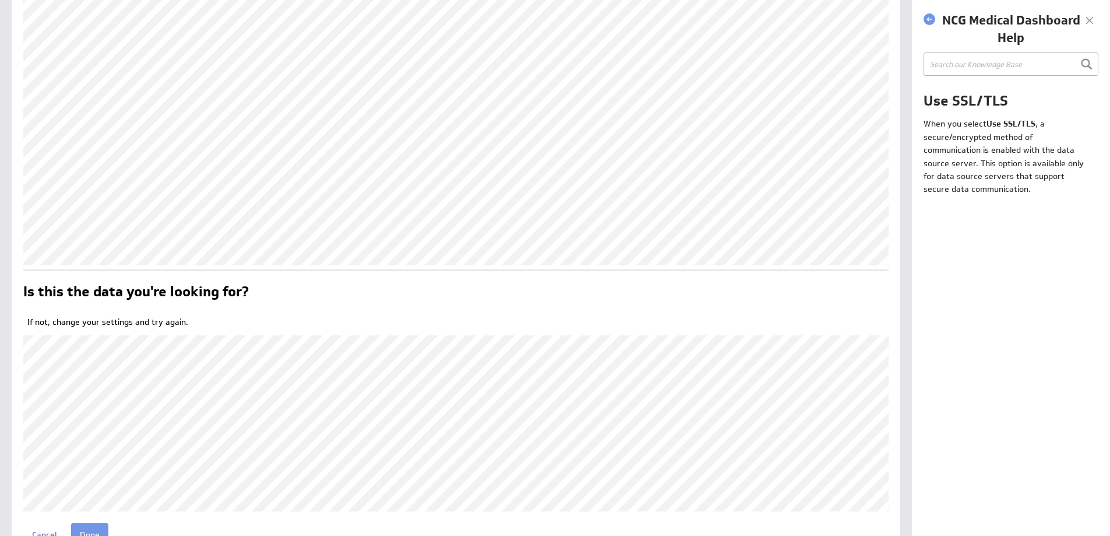
click at [1089, 20] on div at bounding box center [1089, 20] width 17 height 17
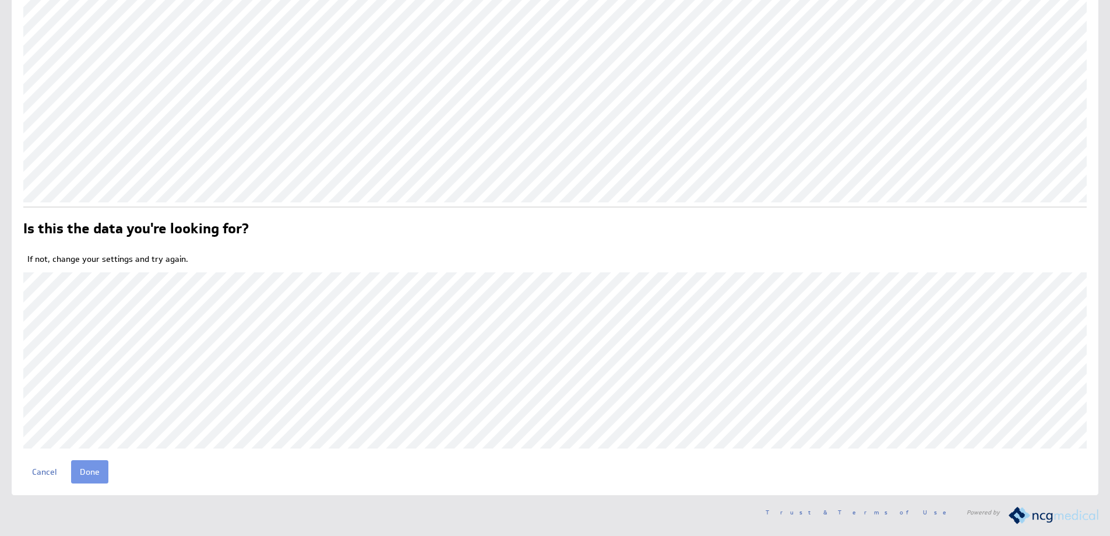
scroll to position [432, 0]
click at [97, 471] on input "Done" at bounding box center [89, 471] width 37 height 23
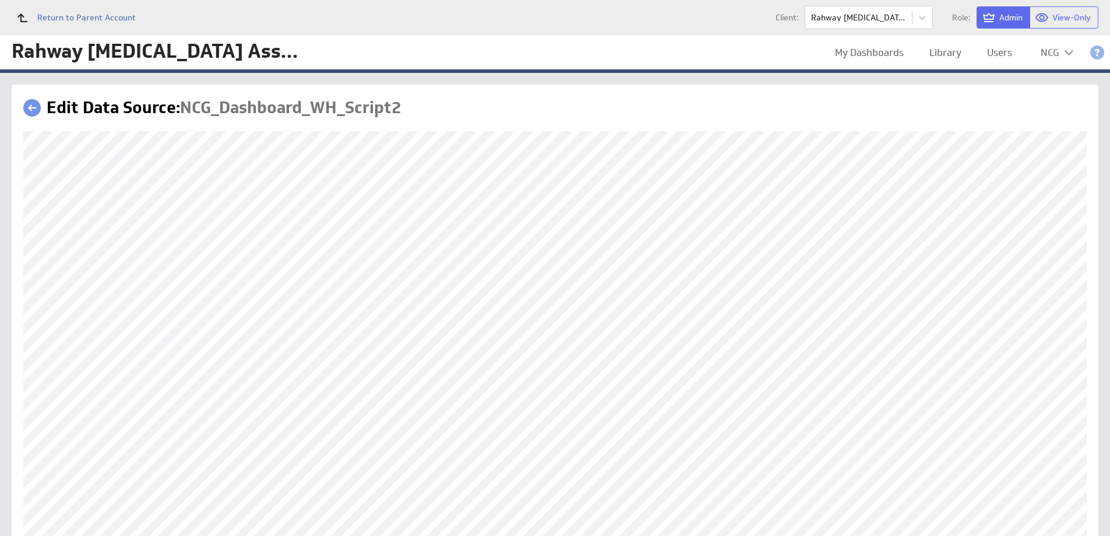
scroll to position [155, 0]
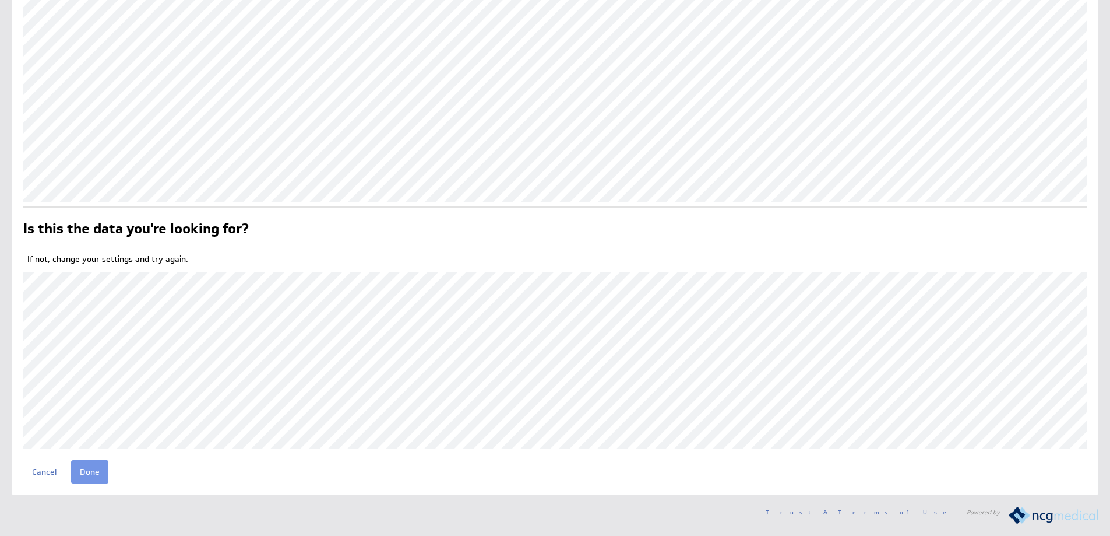
scroll to position [432, 0]
click at [93, 475] on input "Done" at bounding box center [89, 471] width 37 height 23
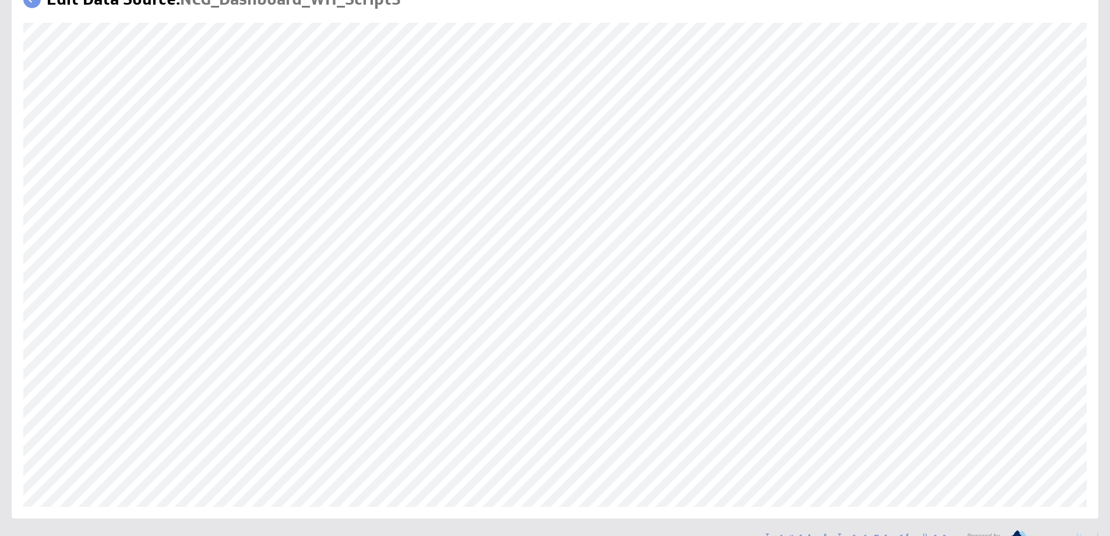
scroll to position [117, 0]
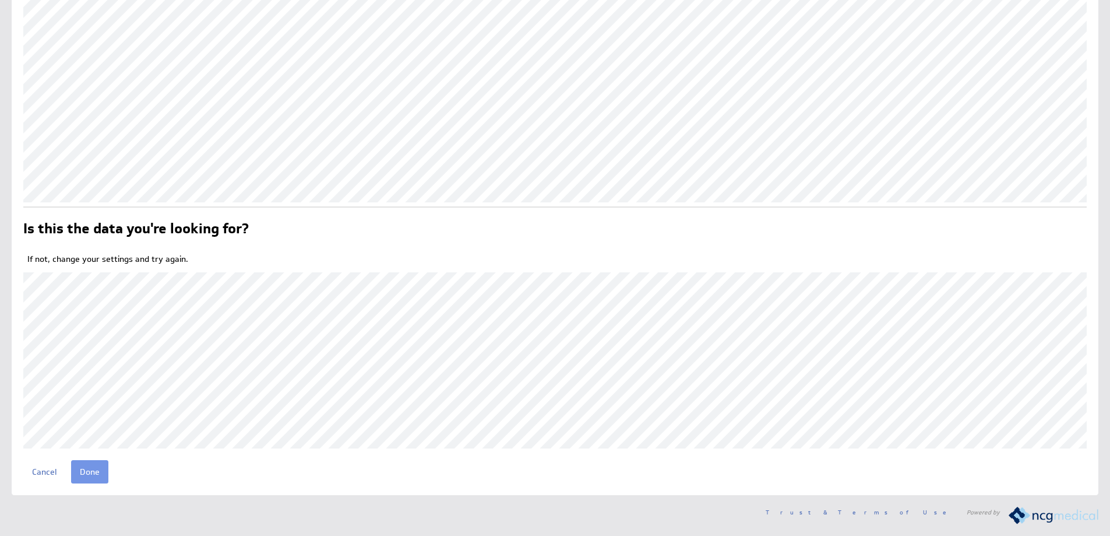
scroll to position [432, 0]
click at [89, 470] on input "Done" at bounding box center [89, 471] width 37 height 23
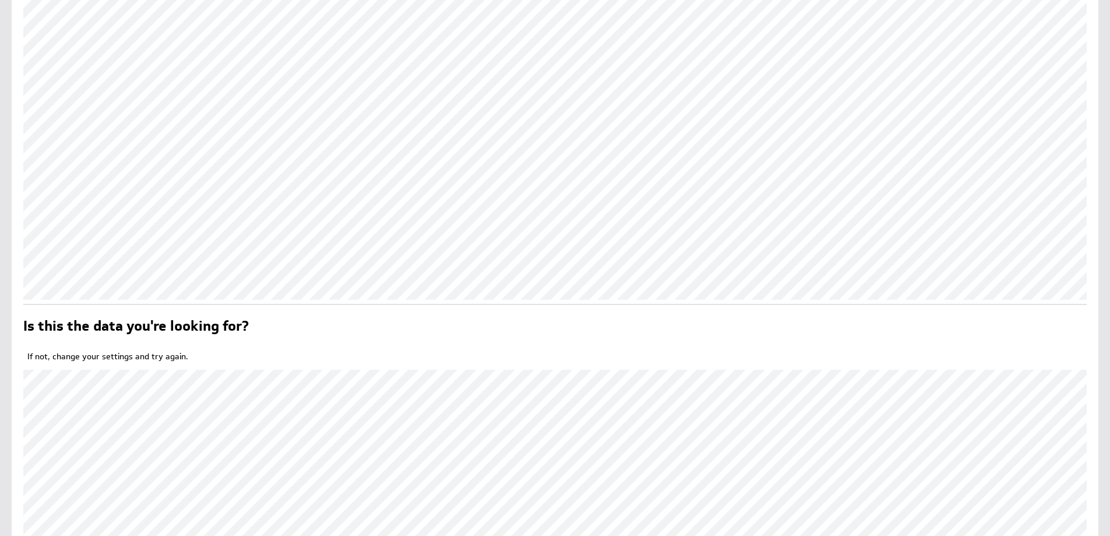
scroll to position [432, 0]
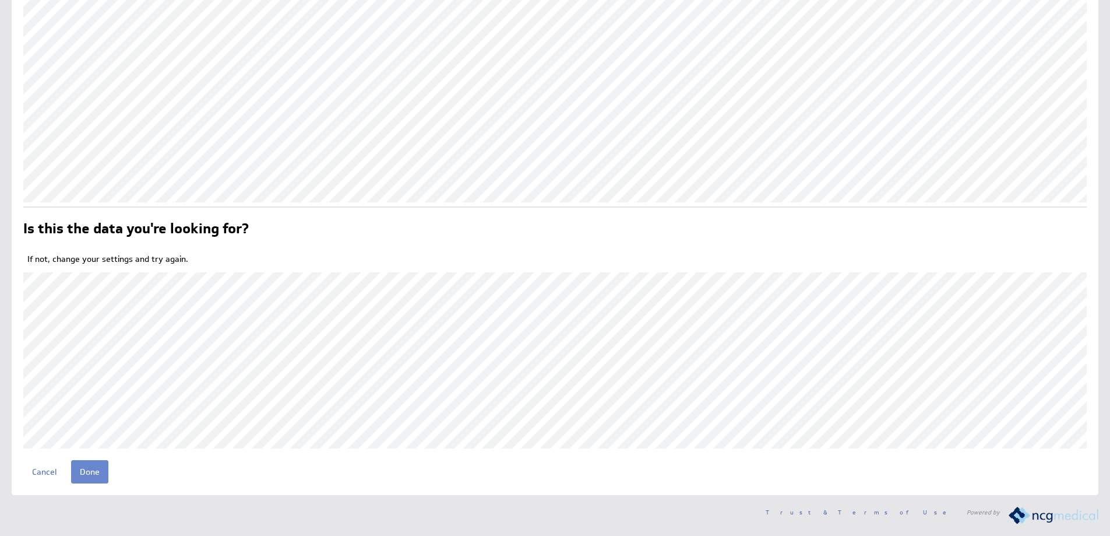
click at [91, 473] on input "Done" at bounding box center [89, 471] width 37 height 23
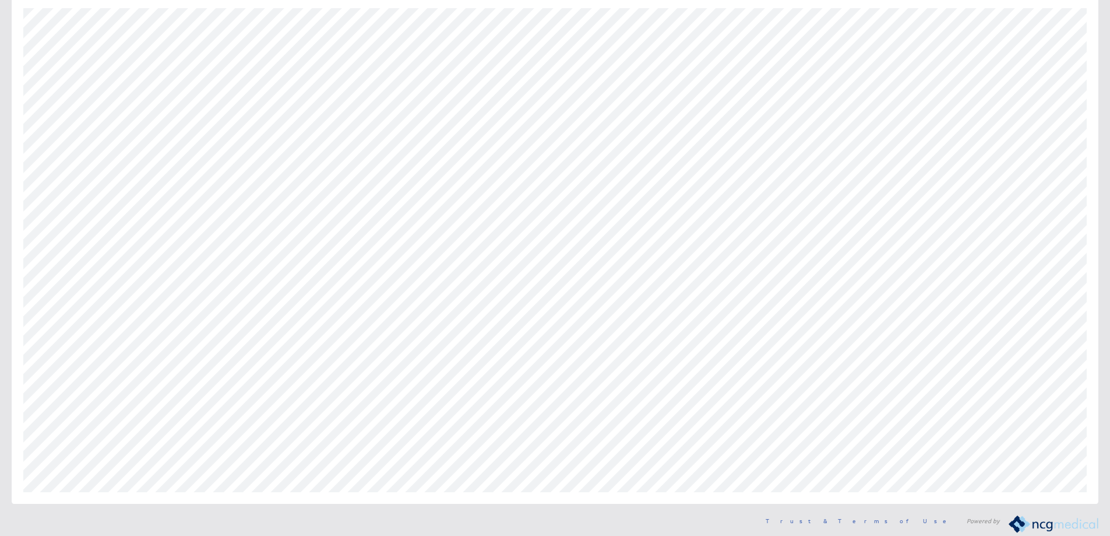
scroll to position [155, 0]
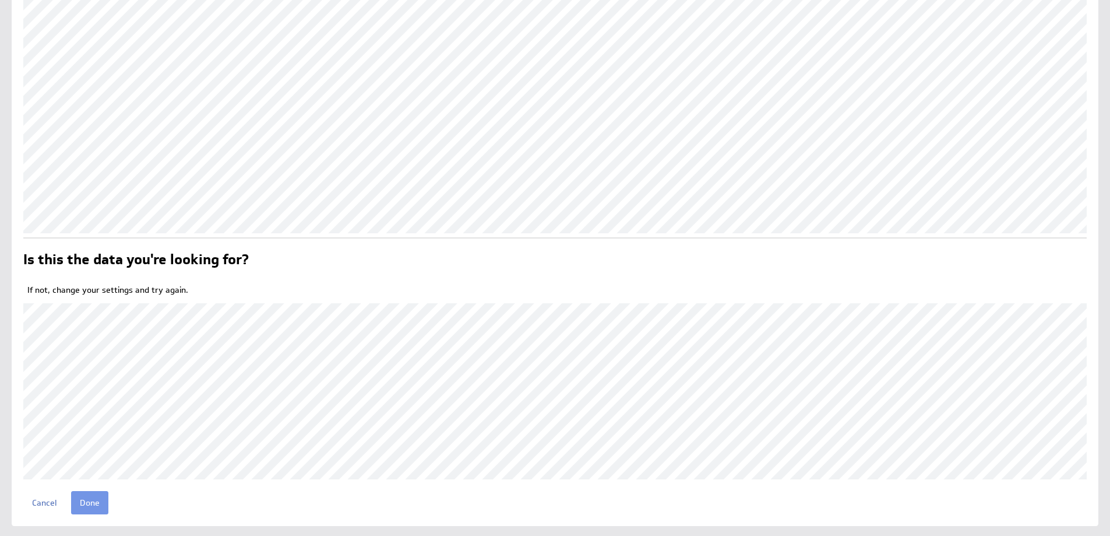
scroll to position [432, 0]
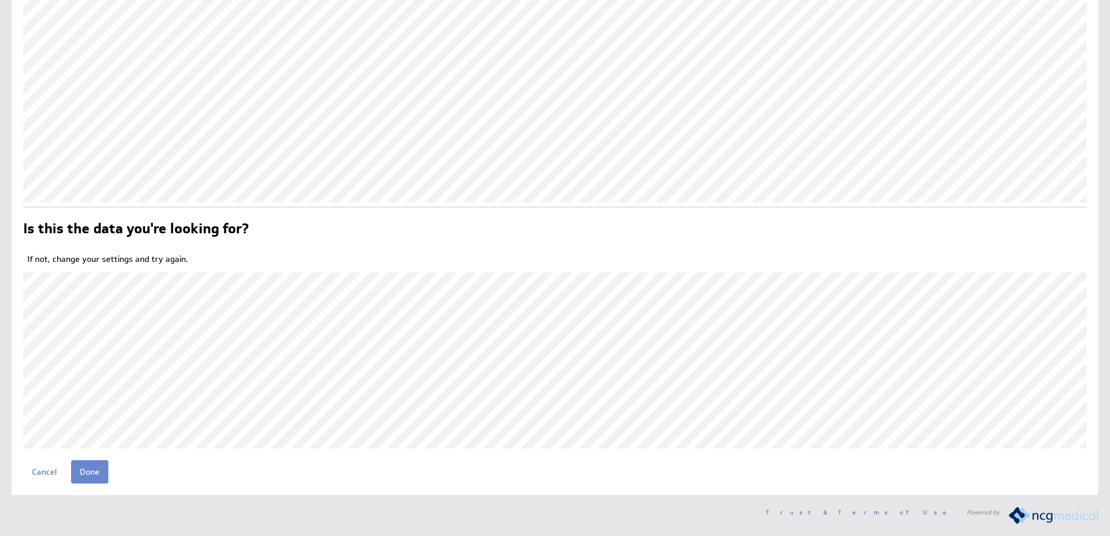
click at [92, 473] on input "Done" at bounding box center [89, 471] width 37 height 23
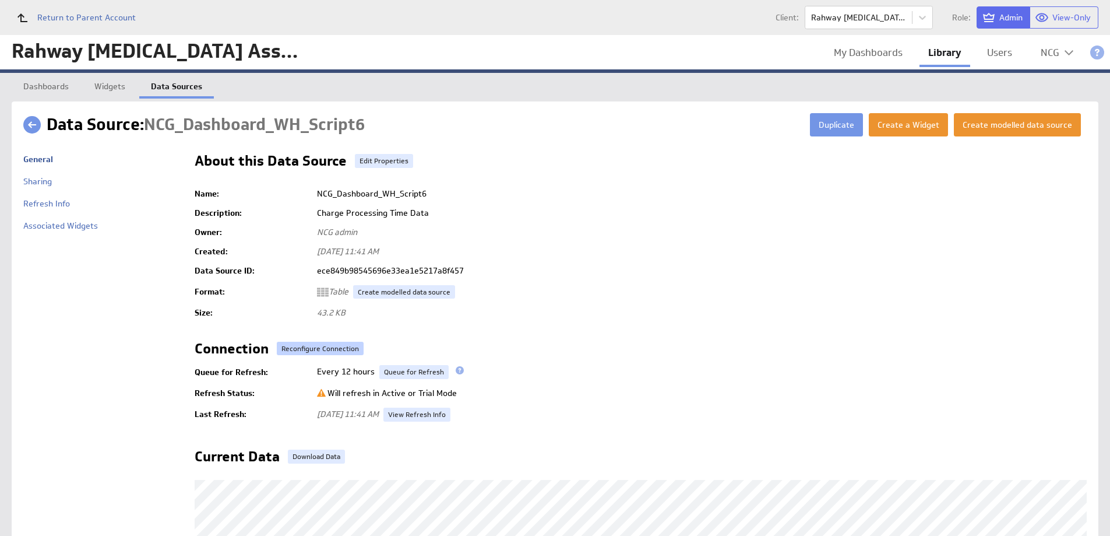
click at [339, 346] on button "Reconfigure Connection" at bounding box center [320, 348] width 87 height 13
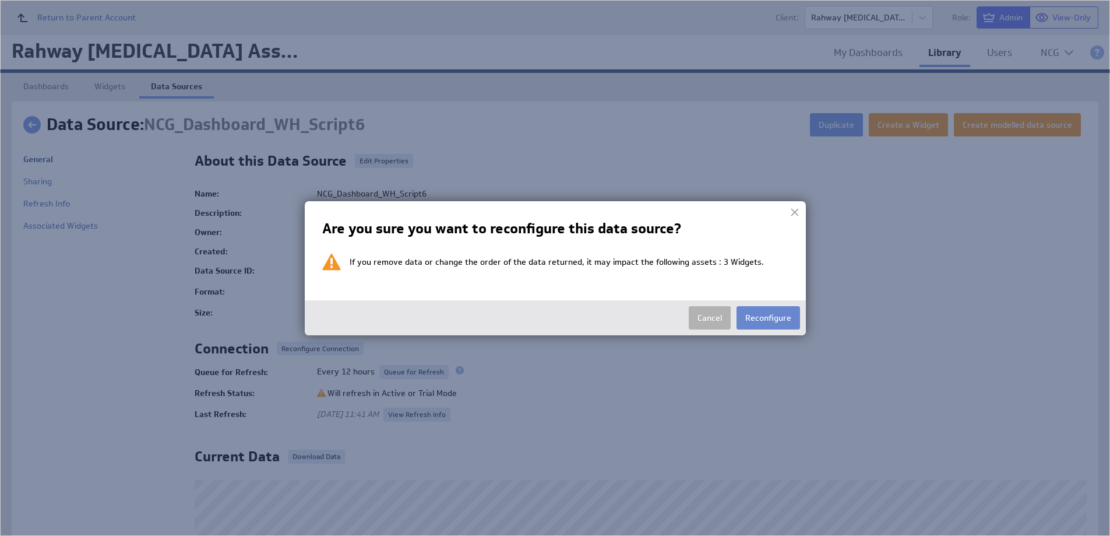
click at [764, 319] on button "Reconfigure" at bounding box center [769, 317] width 64 height 23
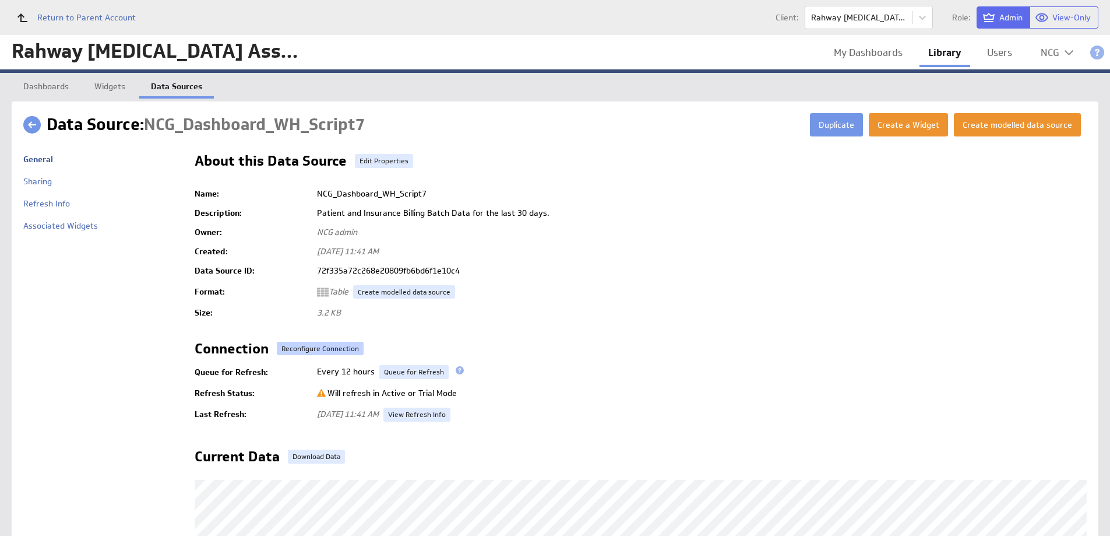
click at [328, 345] on button "Reconfigure Connection" at bounding box center [320, 348] width 87 height 13
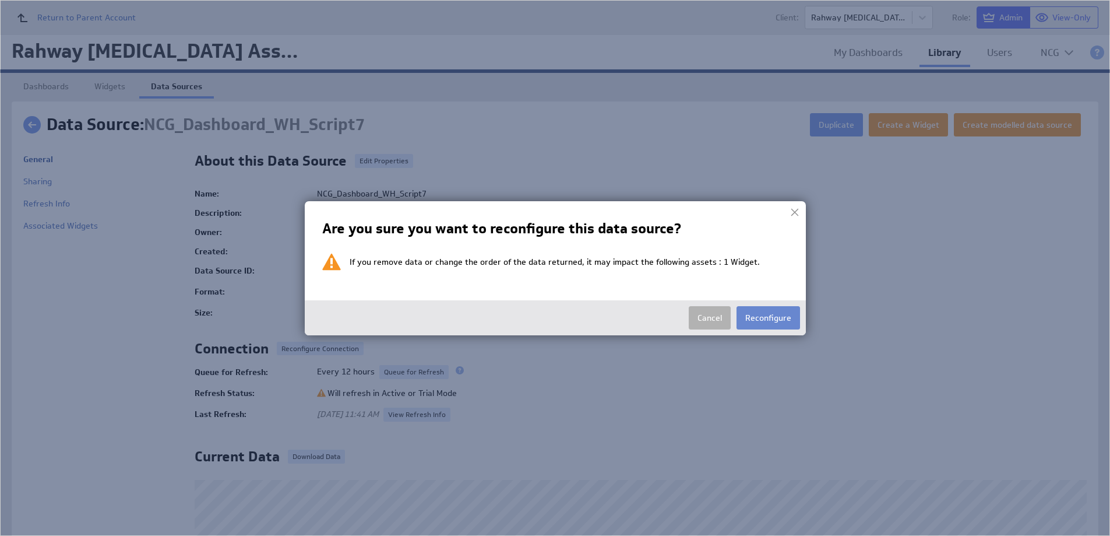
click at [756, 320] on button "Reconfigure" at bounding box center [769, 317] width 64 height 23
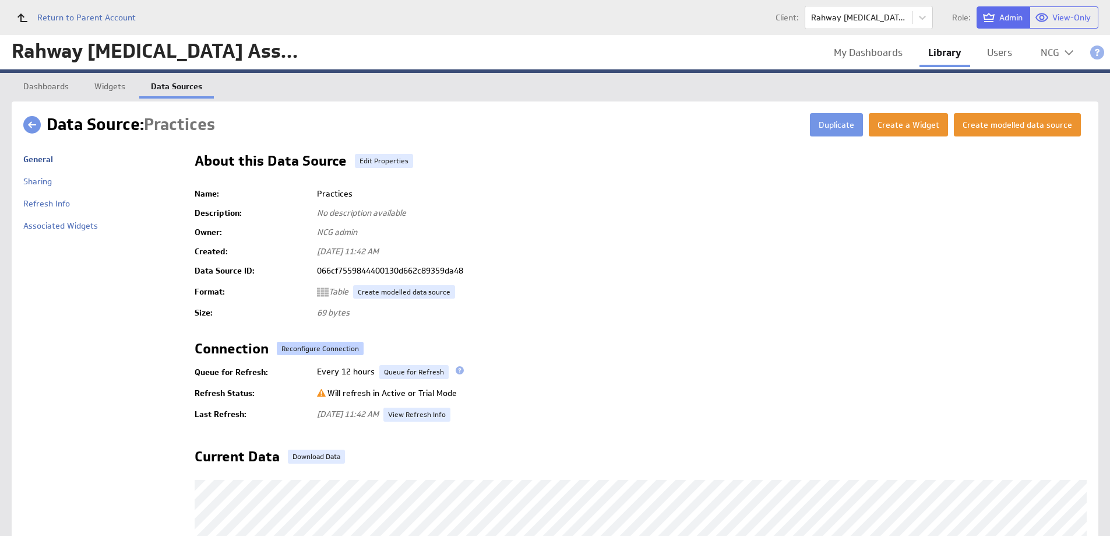
click at [323, 349] on button "Reconfigure Connection" at bounding box center [320, 348] width 87 height 13
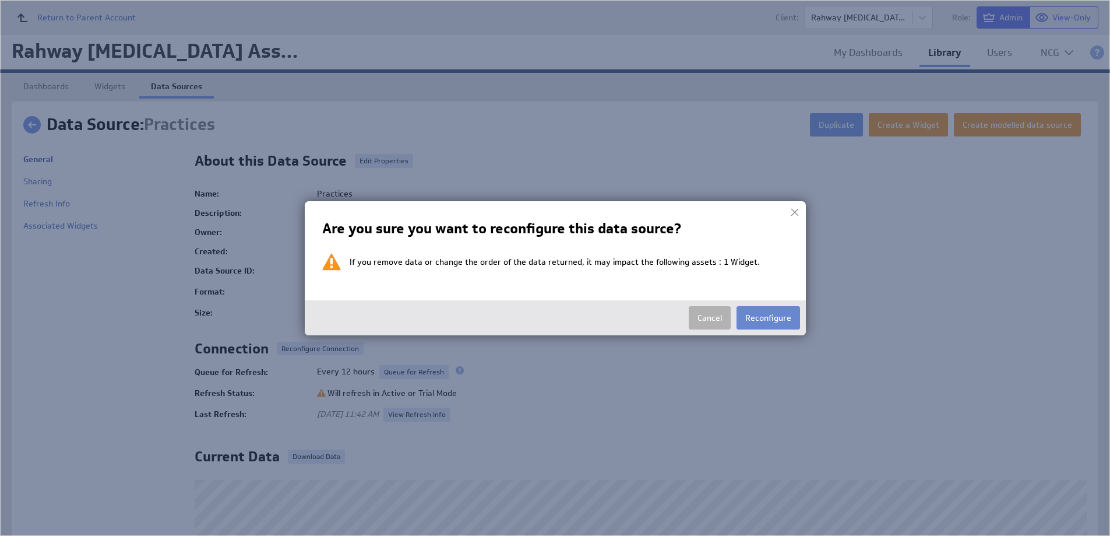
click at [768, 315] on button "Reconfigure" at bounding box center [769, 317] width 64 height 23
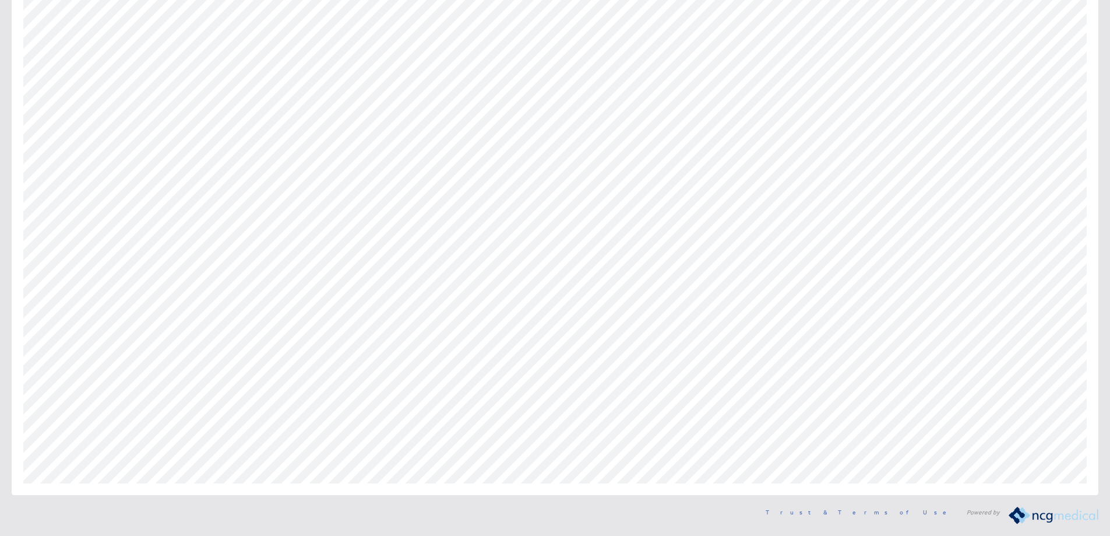
scroll to position [155, 0]
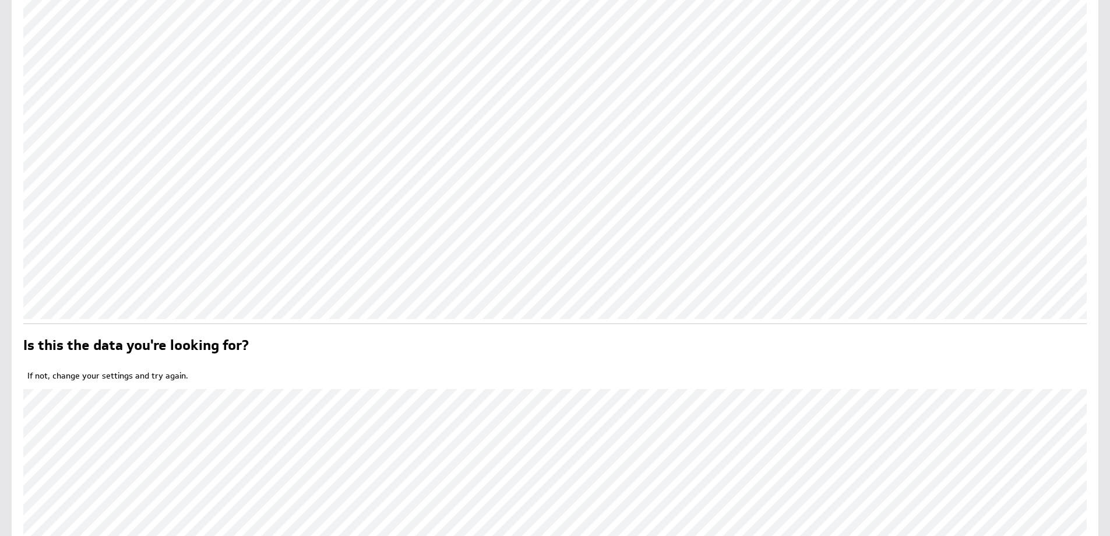
scroll to position [432, 0]
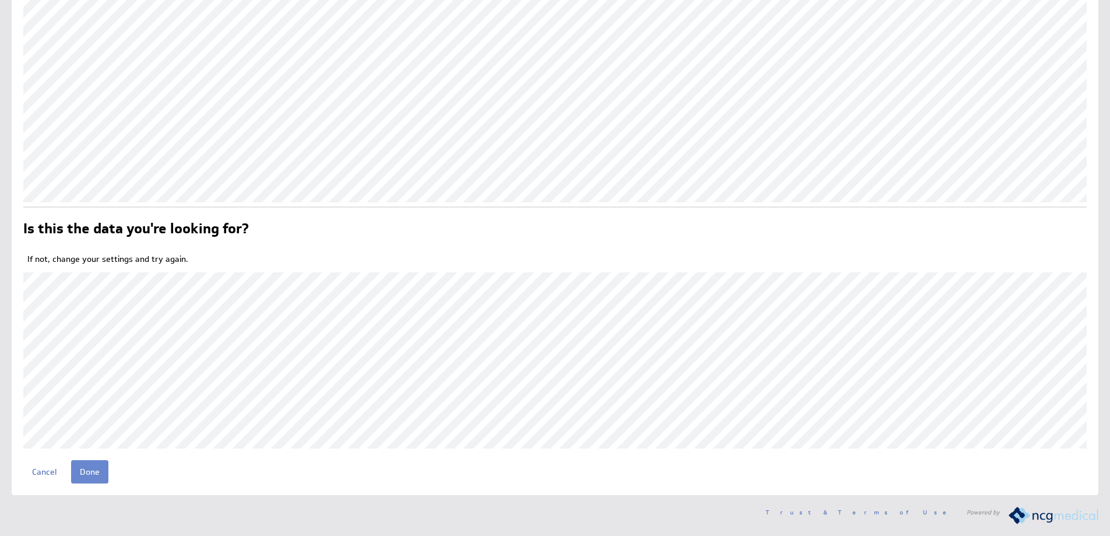
click at [89, 469] on input "Done" at bounding box center [89, 471] width 37 height 23
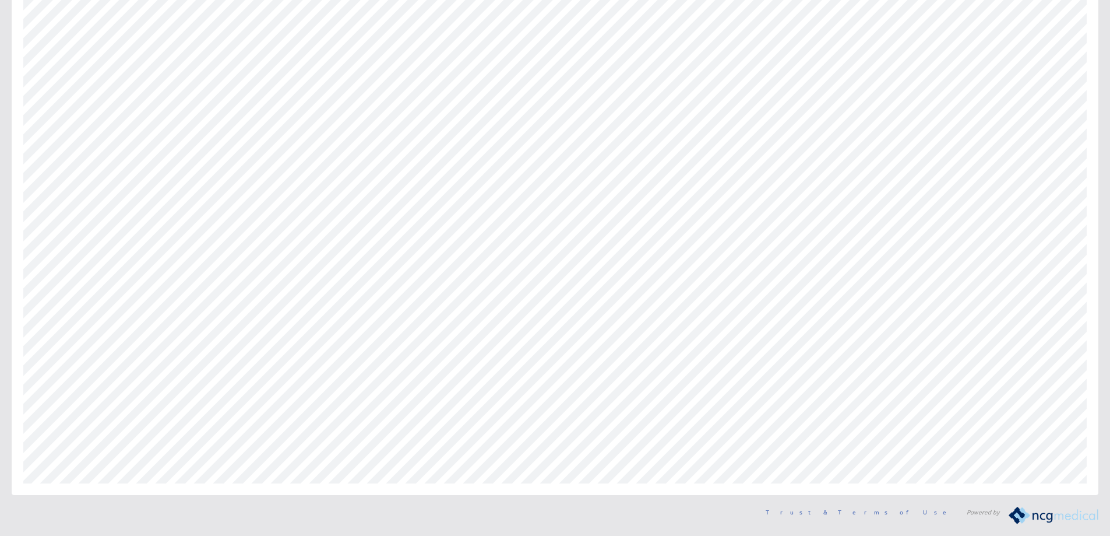
scroll to position [155, 0]
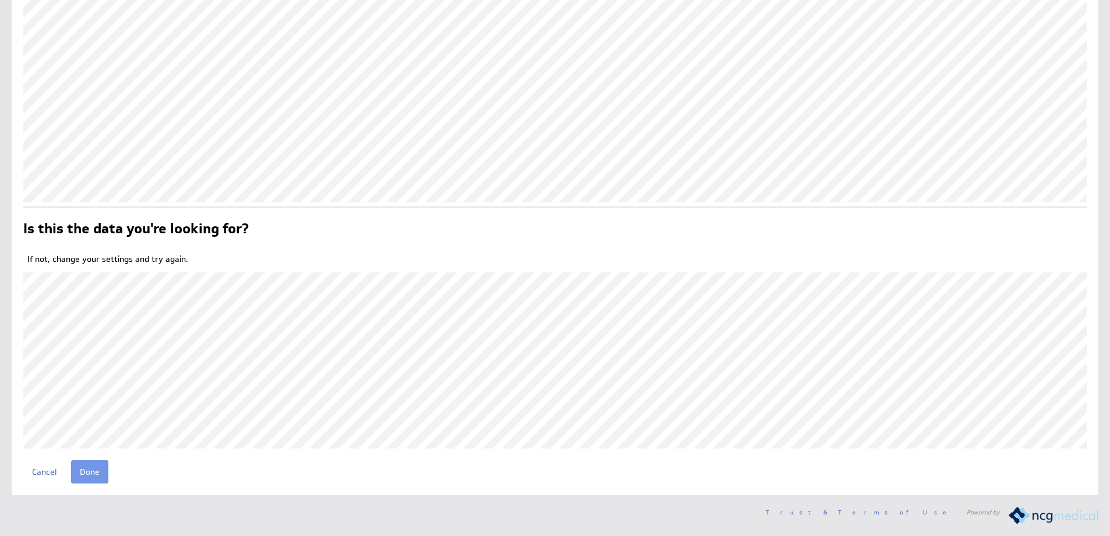
scroll to position [432, 0]
click at [88, 473] on input "Done" at bounding box center [89, 471] width 37 height 23
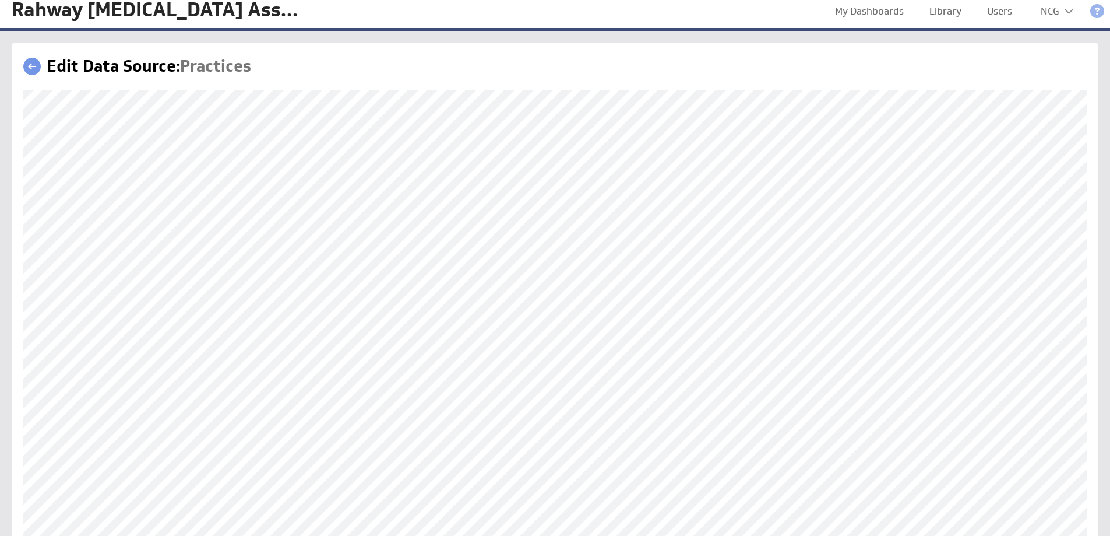
scroll to position [117, 0]
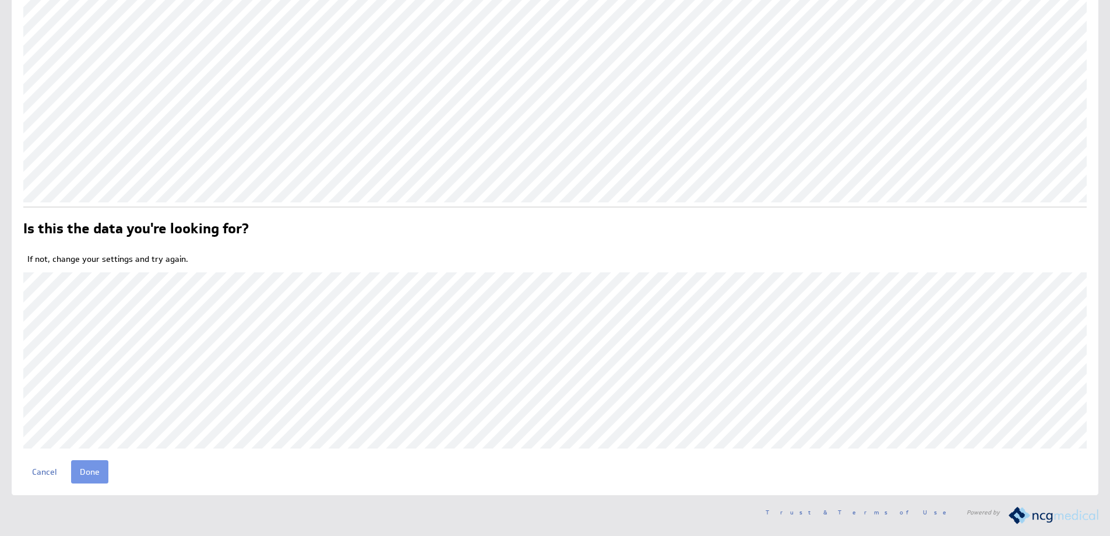
scroll to position [432, 0]
click at [89, 470] on input "Done" at bounding box center [89, 471] width 37 height 23
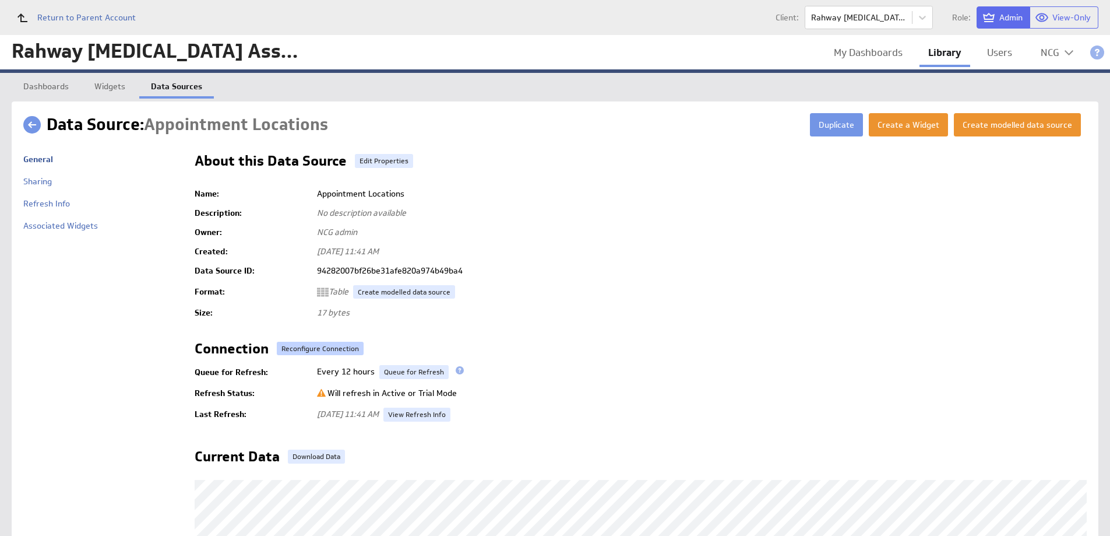
click at [326, 346] on button "Reconfigure Connection" at bounding box center [320, 348] width 87 height 13
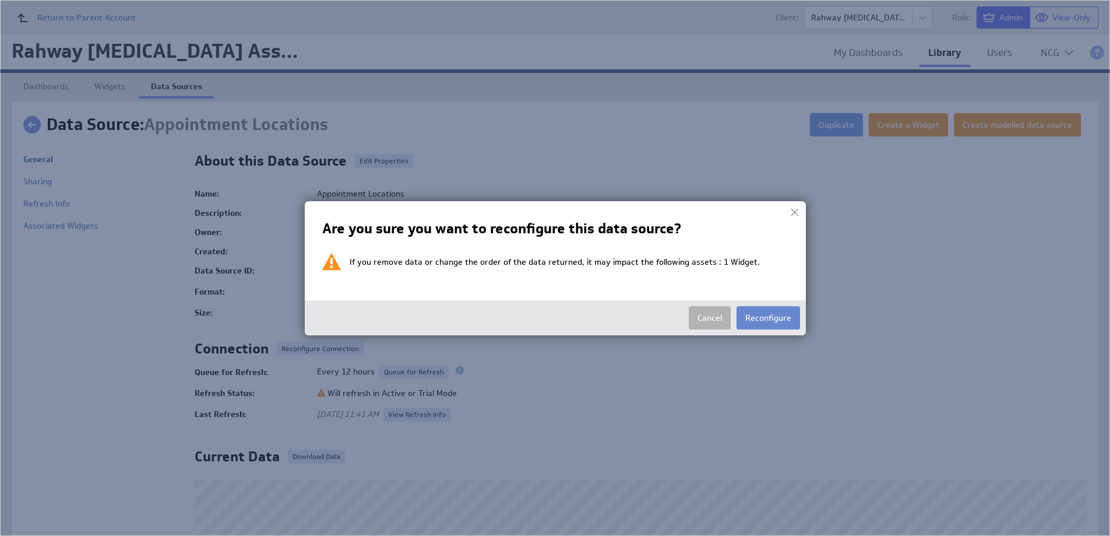
click at [768, 314] on button "Reconfigure" at bounding box center [769, 317] width 64 height 23
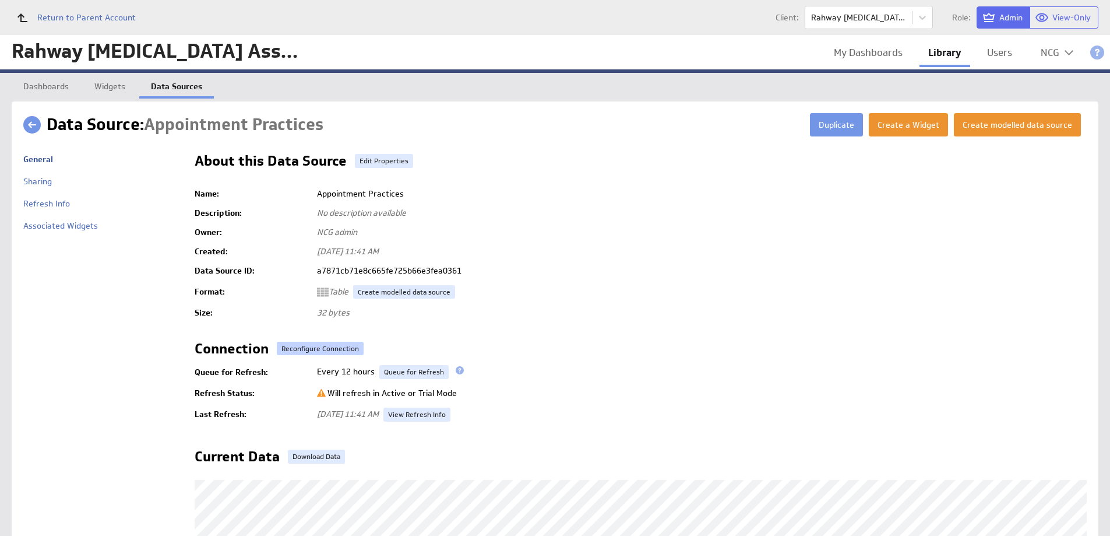
click at [326, 352] on button "Reconfigure Connection" at bounding box center [320, 348] width 87 height 13
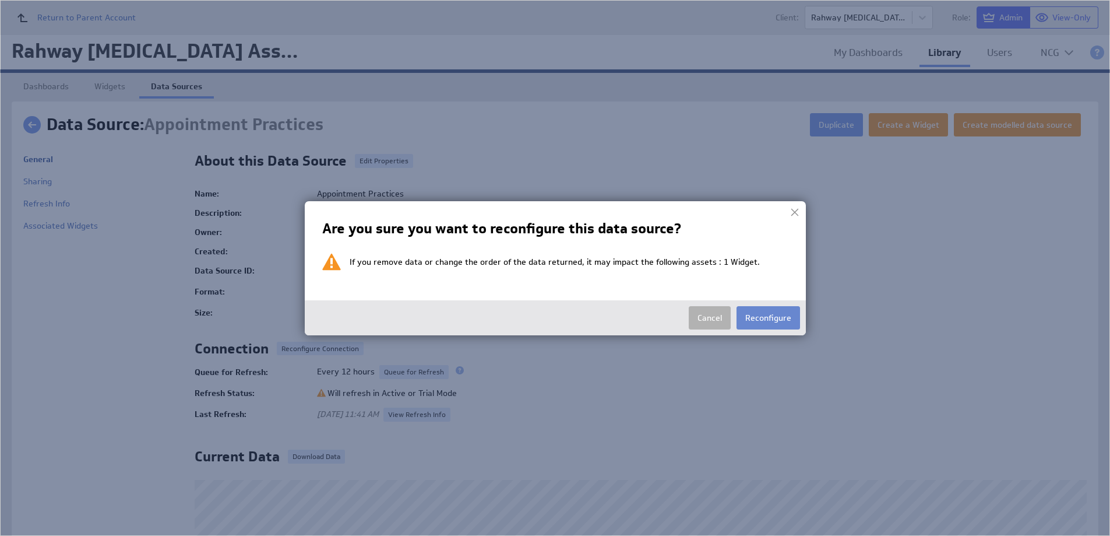
click at [784, 319] on button "Reconfigure" at bounding box center [769, 317] width 64 height 23
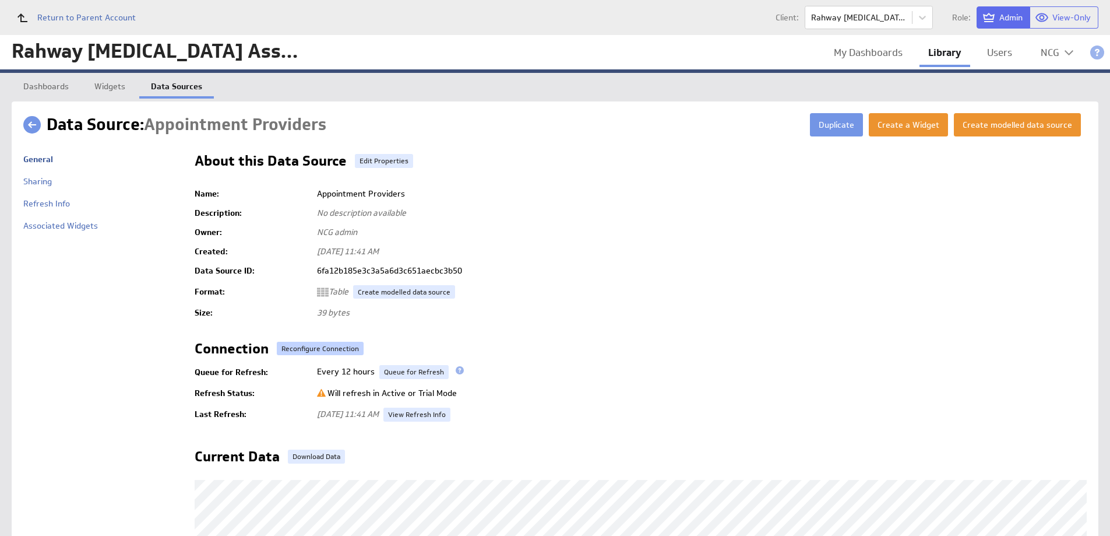
click at [333, 351] on button "Reconfigure Connection" at bounding box center [320, 348] width 87 height 13
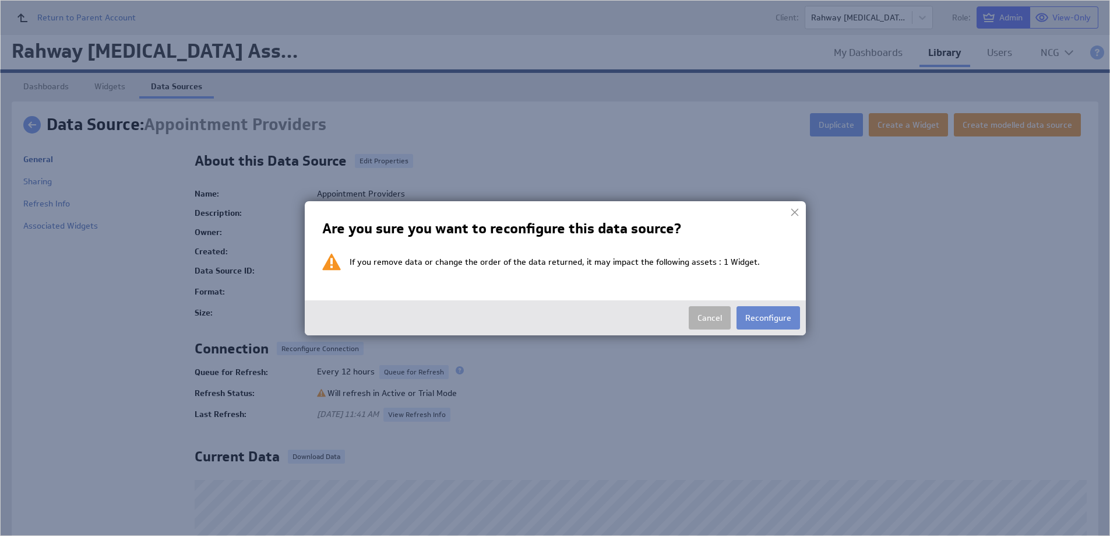
click at [741, 324] on button "Reconfigure" at bounding box center [769, 317] width 64 height 23
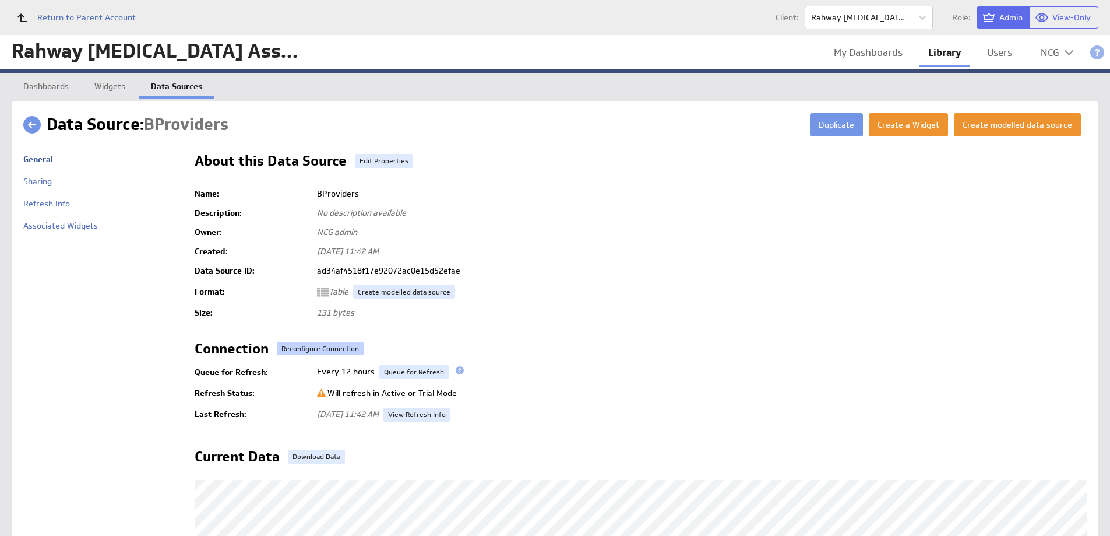
click at [339, 348] on button "Reconfigure Connection" at bounding box center [320, 348] width 87 height 13
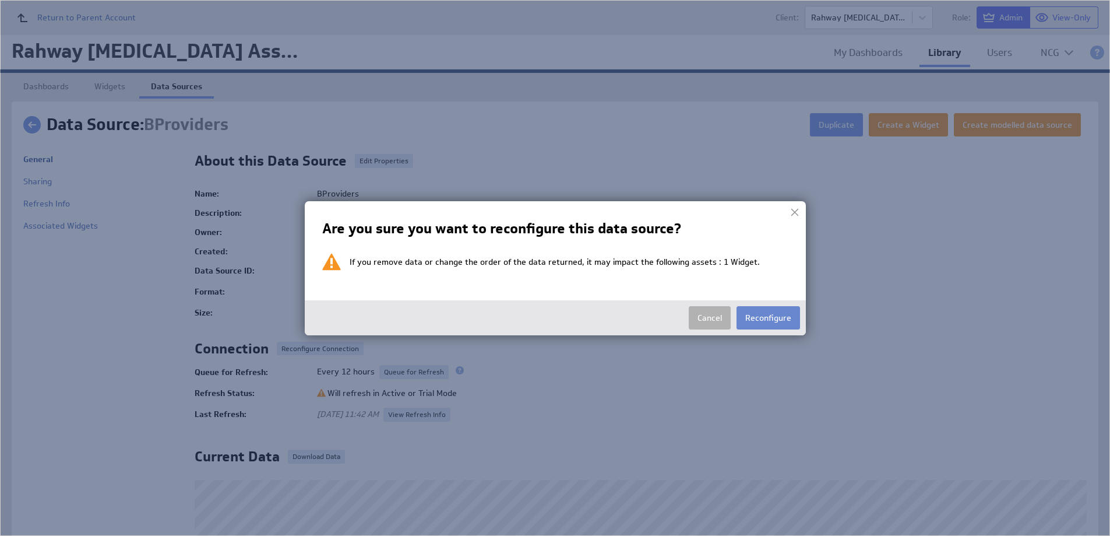
click at [770, 322] on button "Reconfigure" at bounding box center [769, 317] width 64 height 23
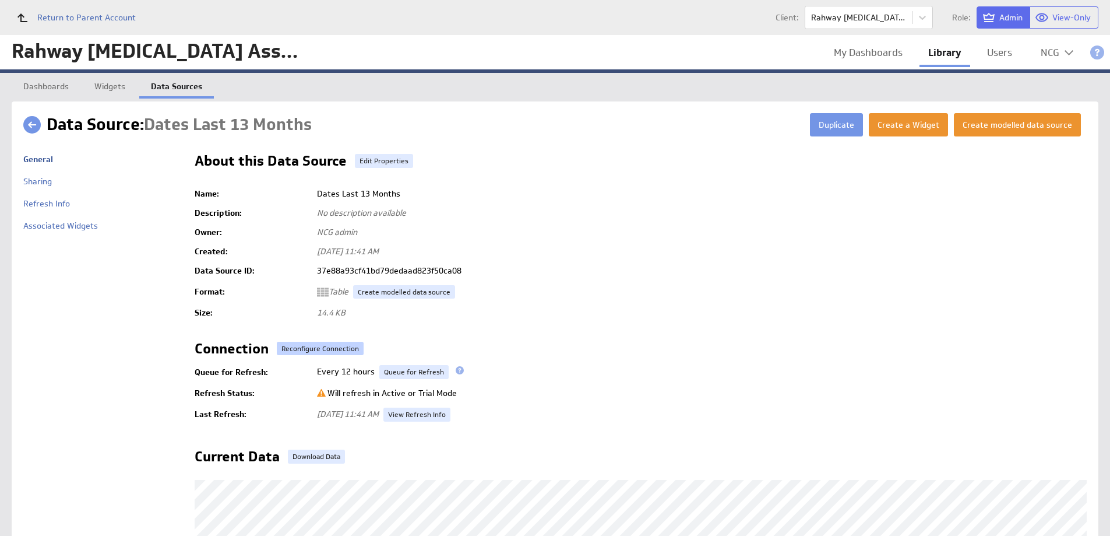
click at [329, 347] on button "Reconfigure Connection" at bounding box center [320, 348] width 87 height 13
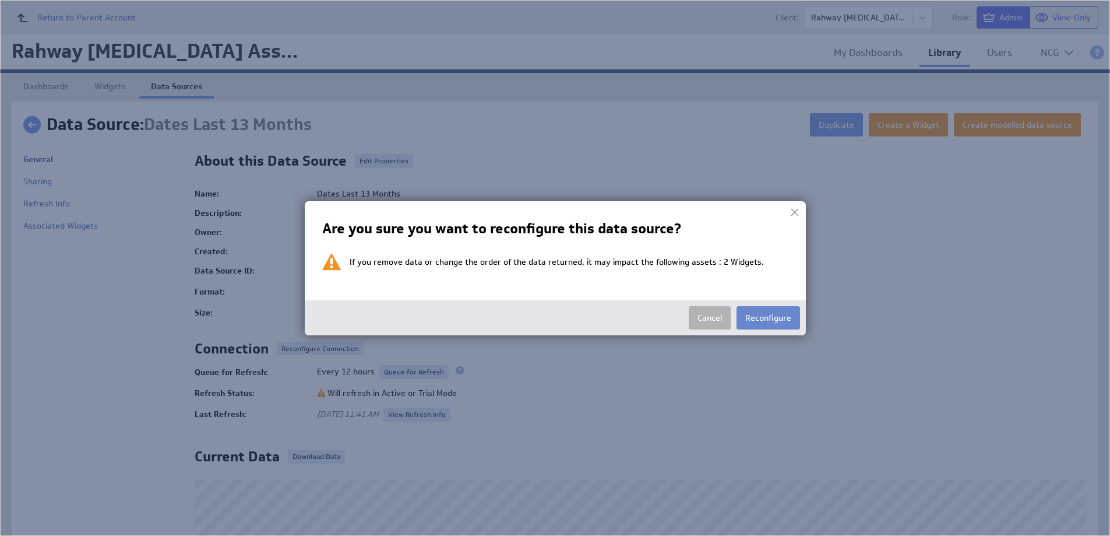
click at [779, 313] on button "Reconfigure" at bounding box center [769, 317] width 64 height 23
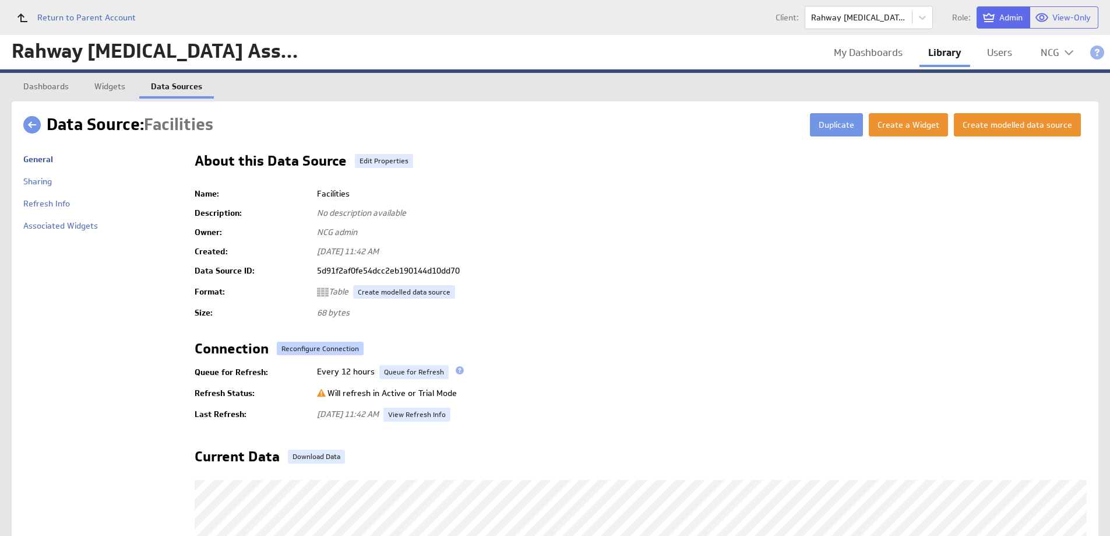
click at [335, 346] on button "Reconfigure Connection" at bounding box center [320, 348] width 87 height 13
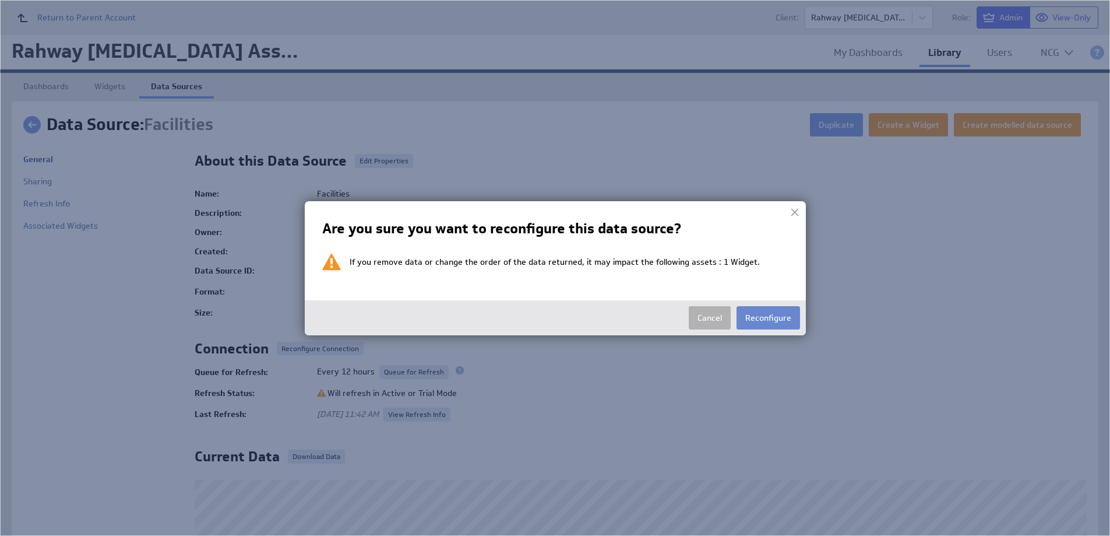
click at [775, 316] on button "Reconfigure" at bounding box center [769, 317] width 64 height 23
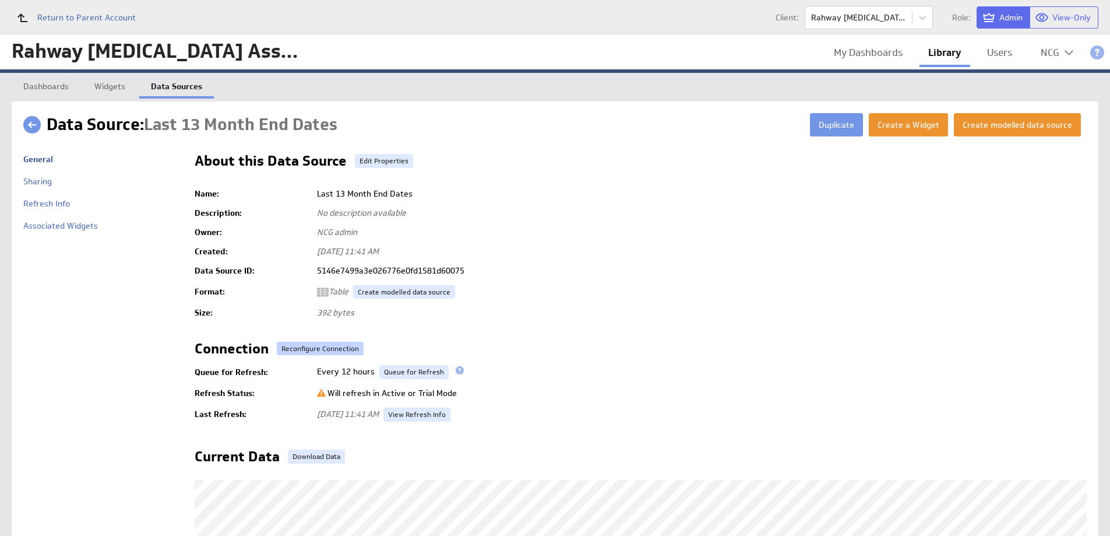
click at [311, 345] on button "Reconfigure Connection" at bounding box center [320, 348] width 87 height 13
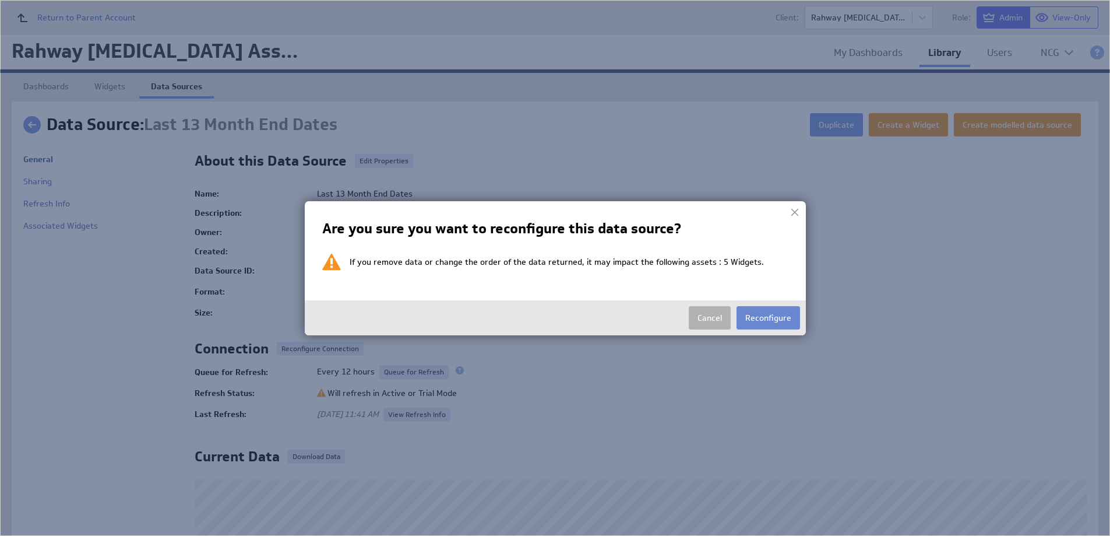
click at [774, 319] on button "Reconfigure" at bounding box center [769, 317] width 64 height 23
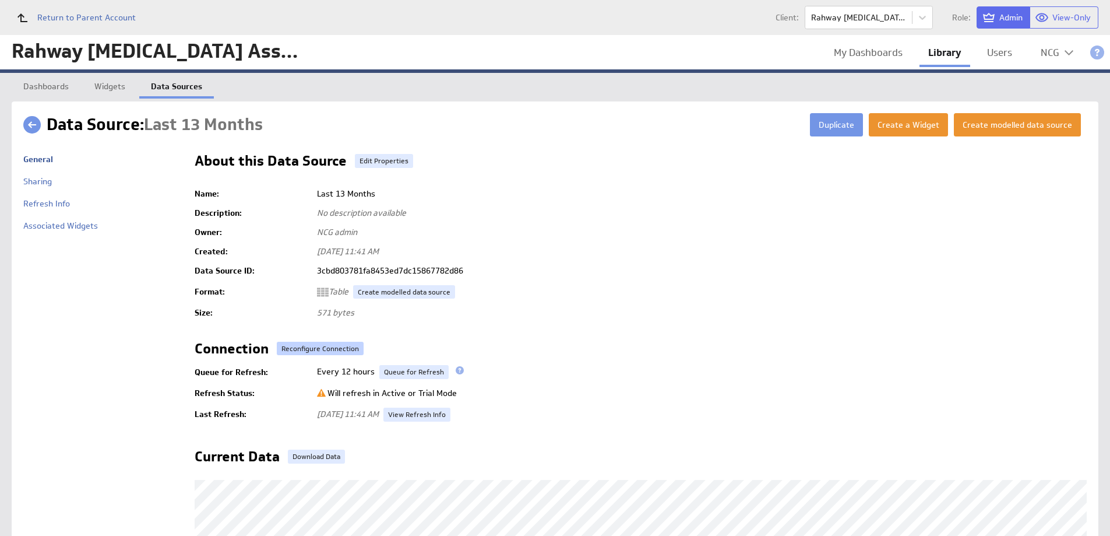
click at [326, 343] on button "Reconfigure Connection" at bounding box center [320, 348] width 87 height 13
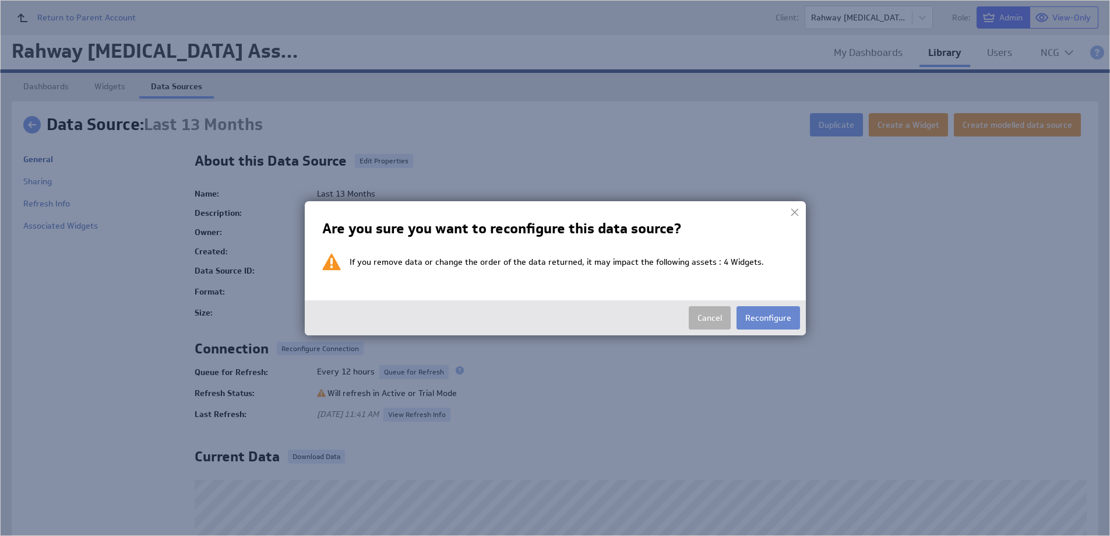
click at [765, 321] on button "Reconfigure" at bounding box center [769, 317] width 64 height 23
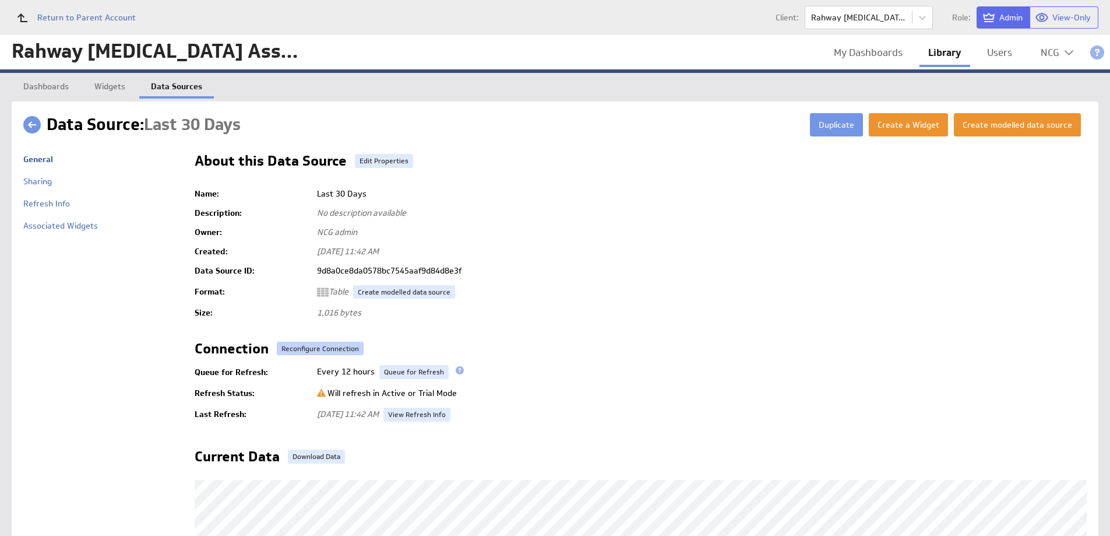
click at [308, 351] on button "Reconfigure Connection" at bounding box center [320, 348] width 87 height 13
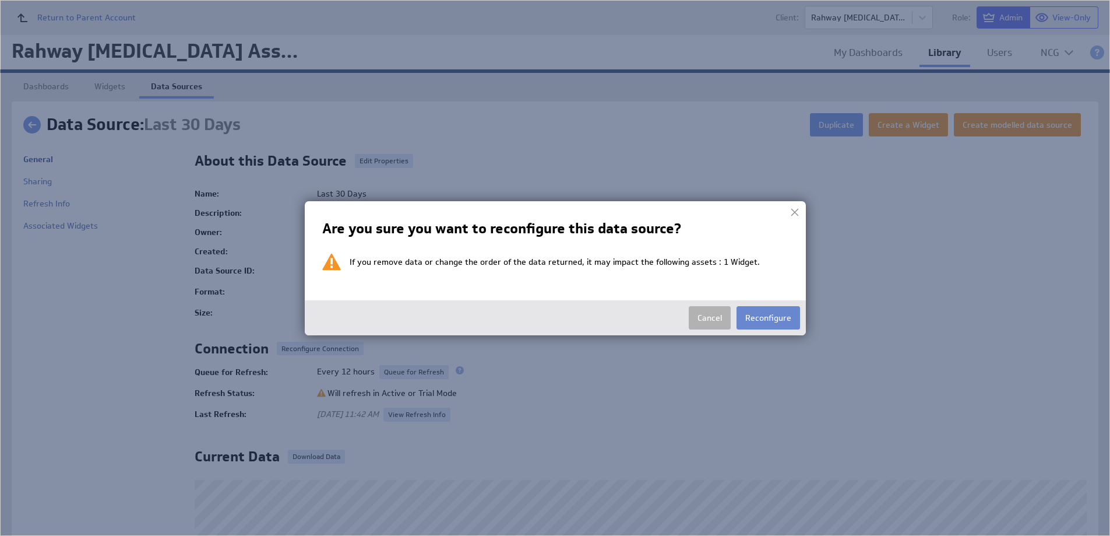
click at [748, 315] on button "Reconfigure" at bounding box center [769, 317] width 64 height 23
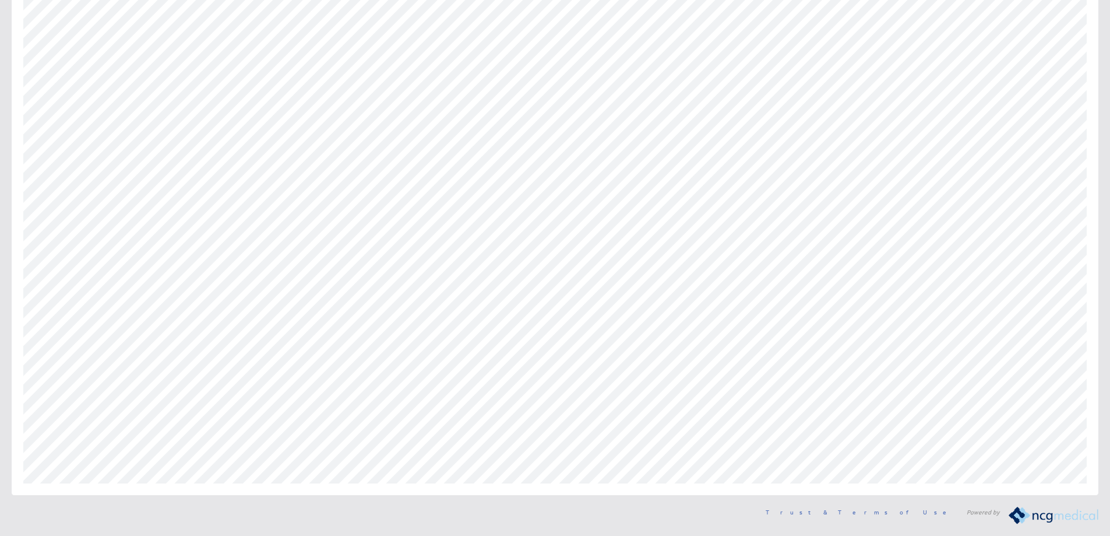
scroll to position [155, 0]
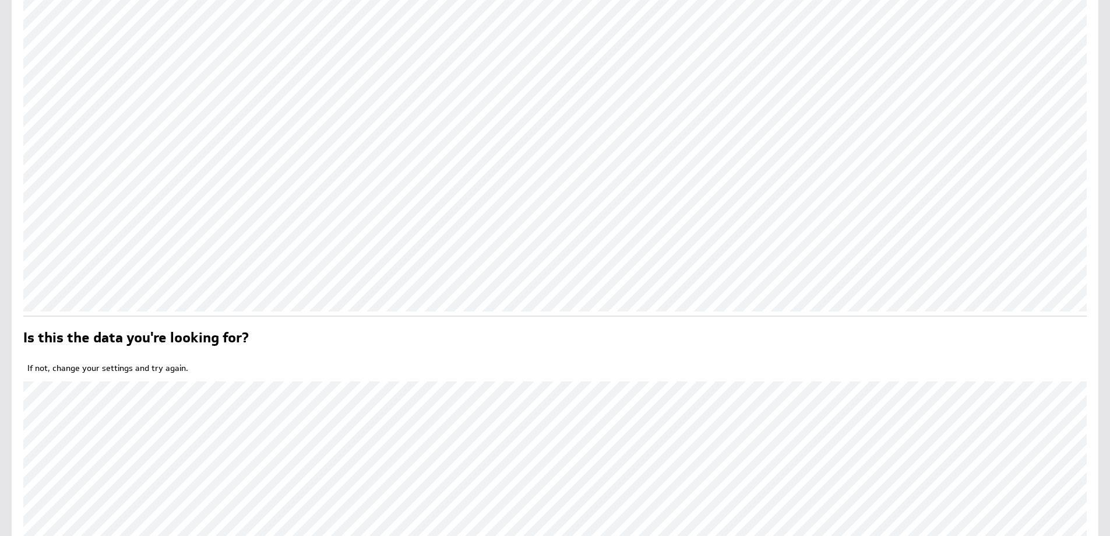
scroll to position [432, 0]
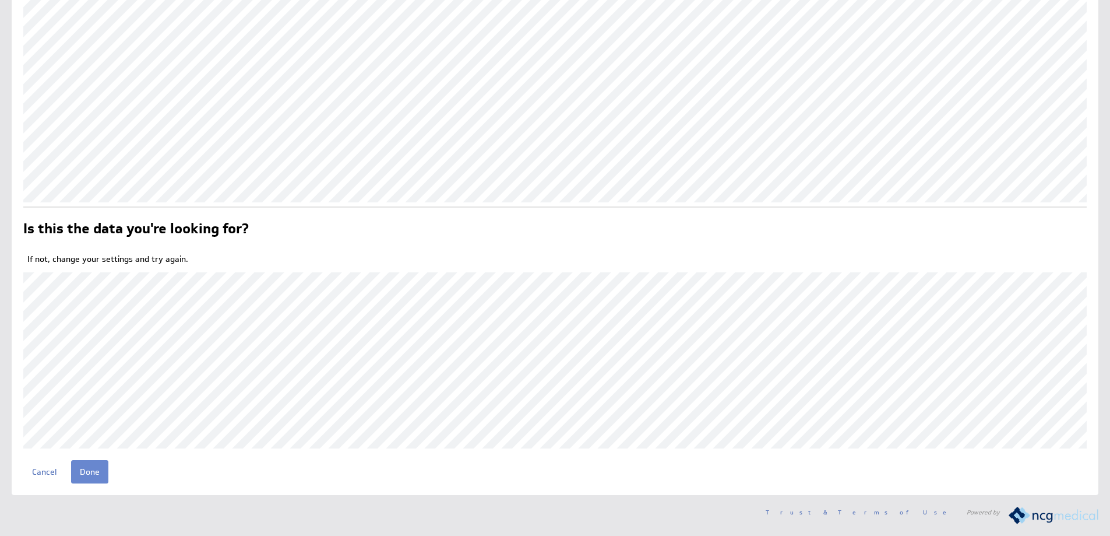
click at [93, 467] on input "Done" at bounding box center [89, 471] width 37 height 23
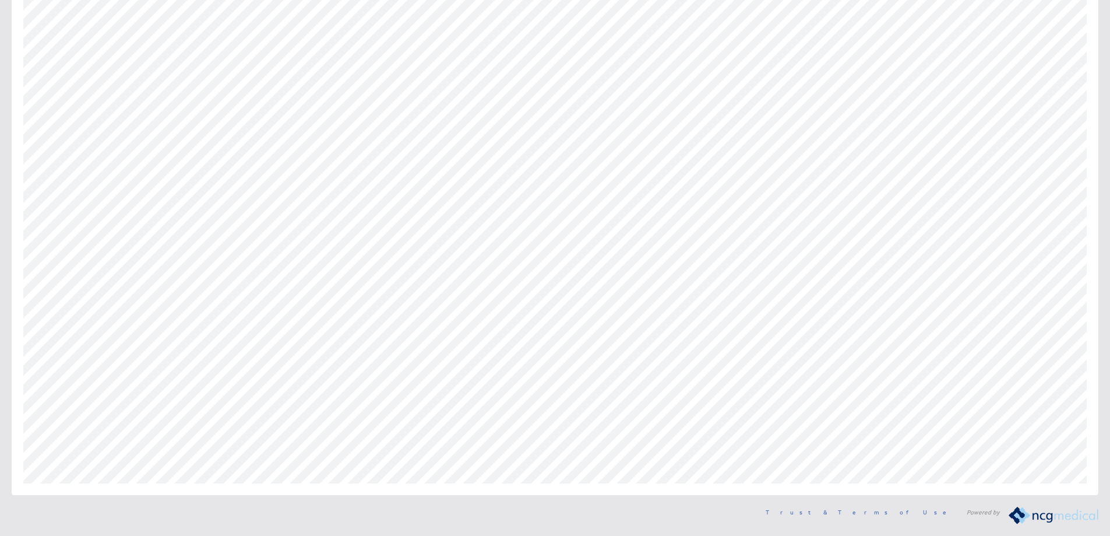
scroll to position [155, 0]
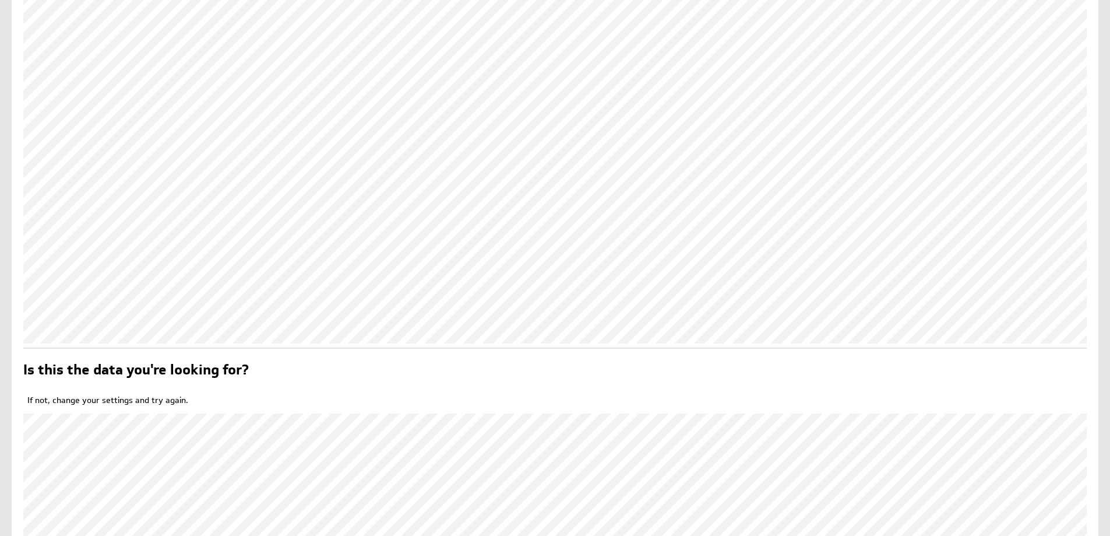
scroll to position [432, 0]
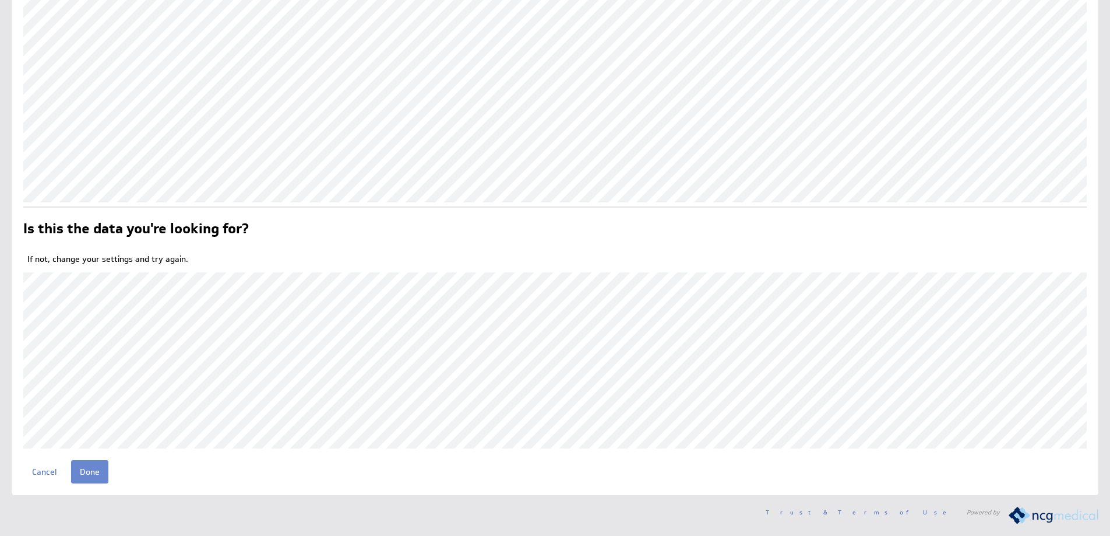
click at [90, 473] on input "Done" at bounding box center [89, 471] width 37 height 23
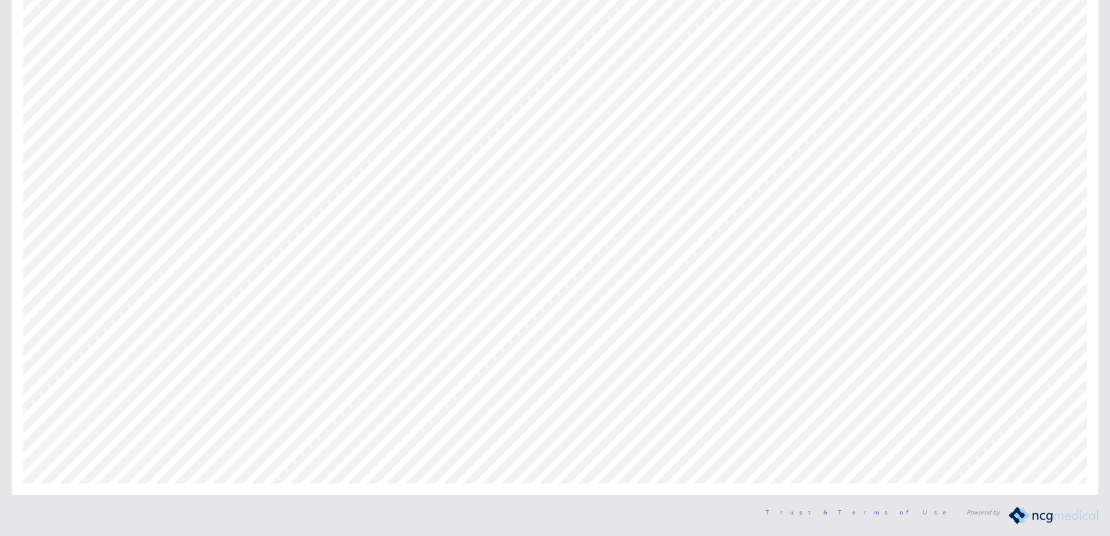
scroll to position [155, 0]
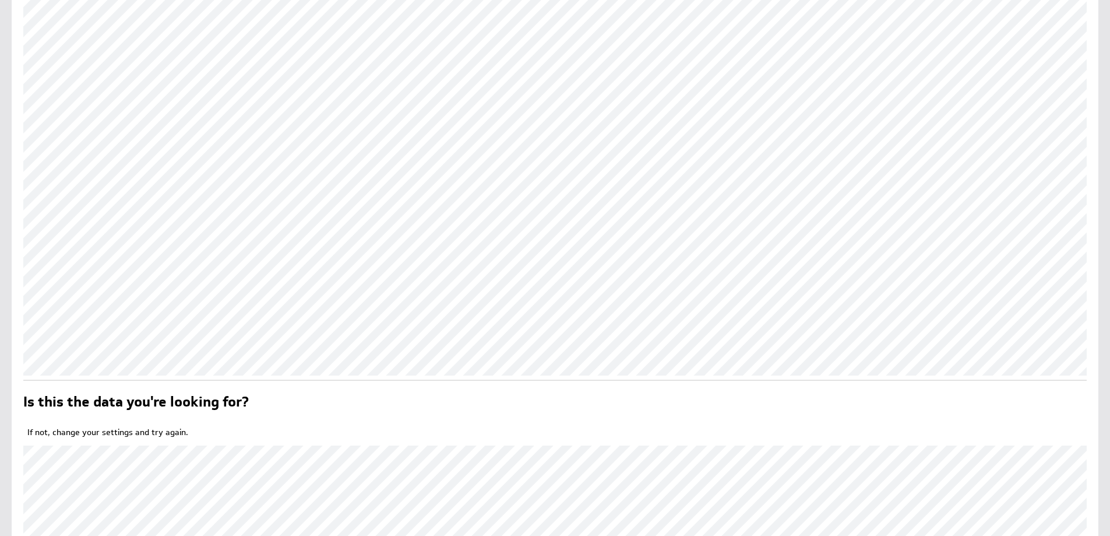
scroll to position [432, 0]
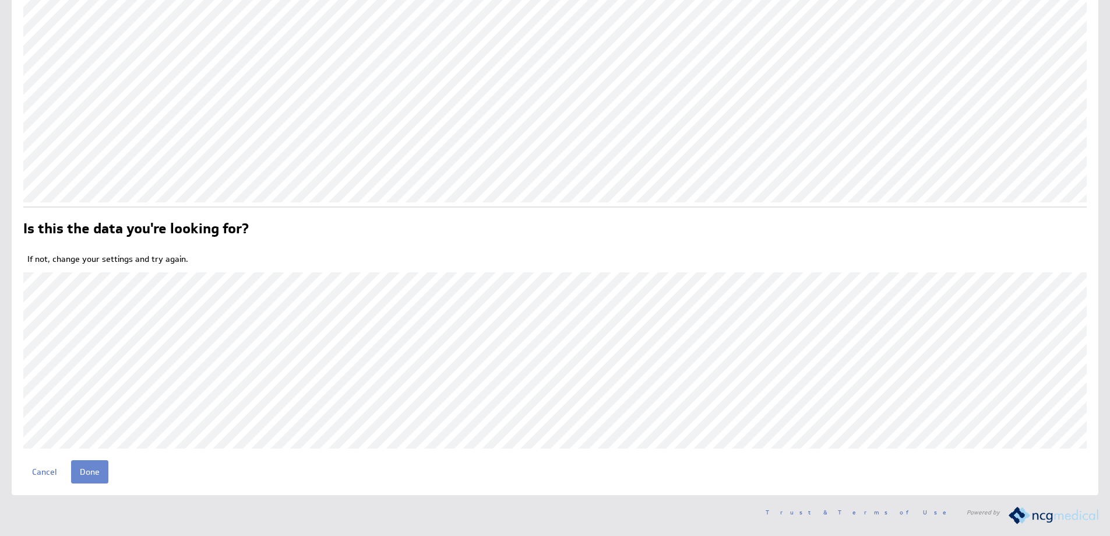
click at [83, 469] on input "Done" at bounding box center [89, 471] width 37 height 23
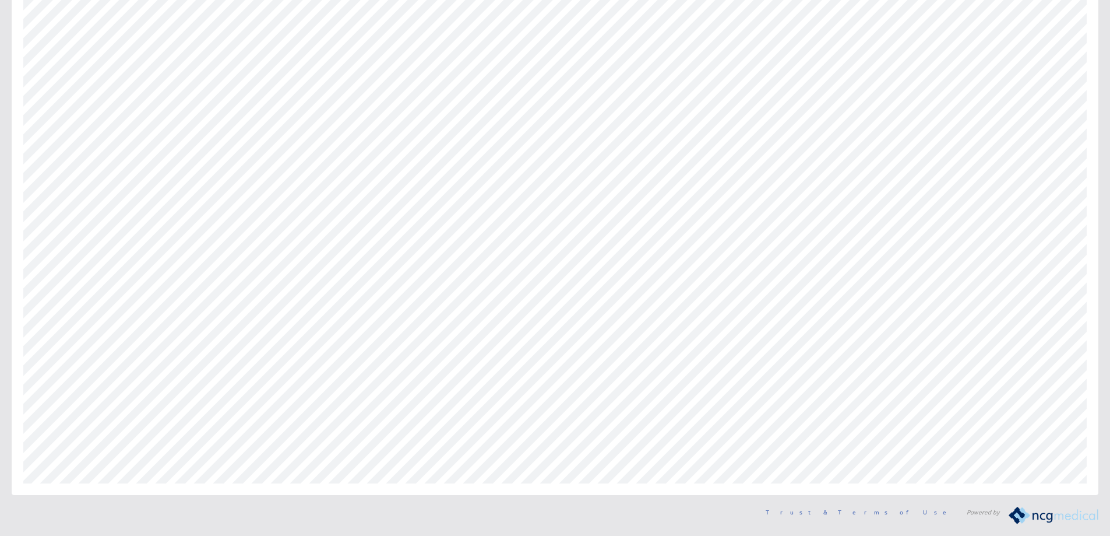
scroll to position [155, 0]
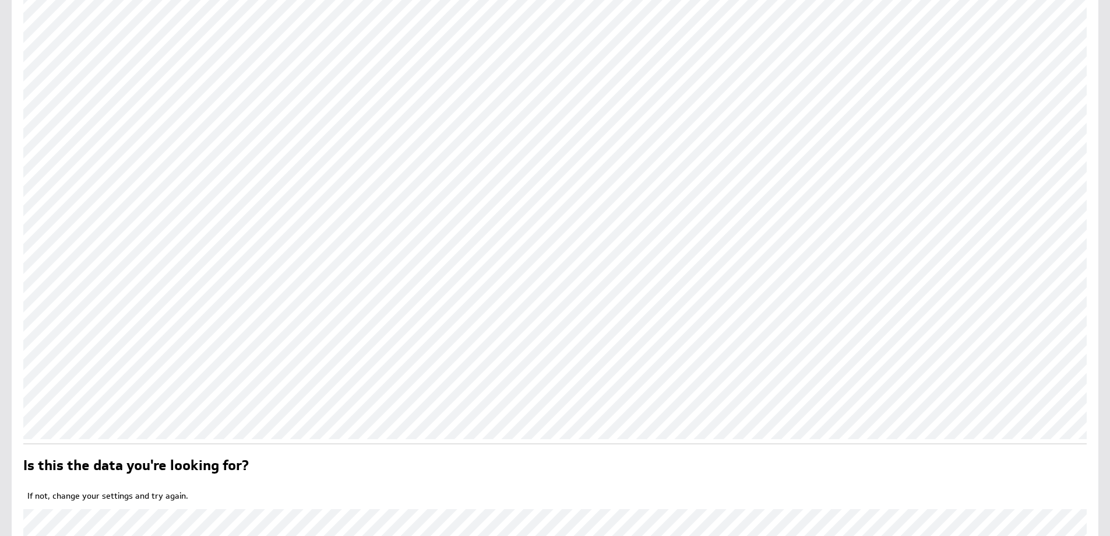
scroll to position [432, 0]
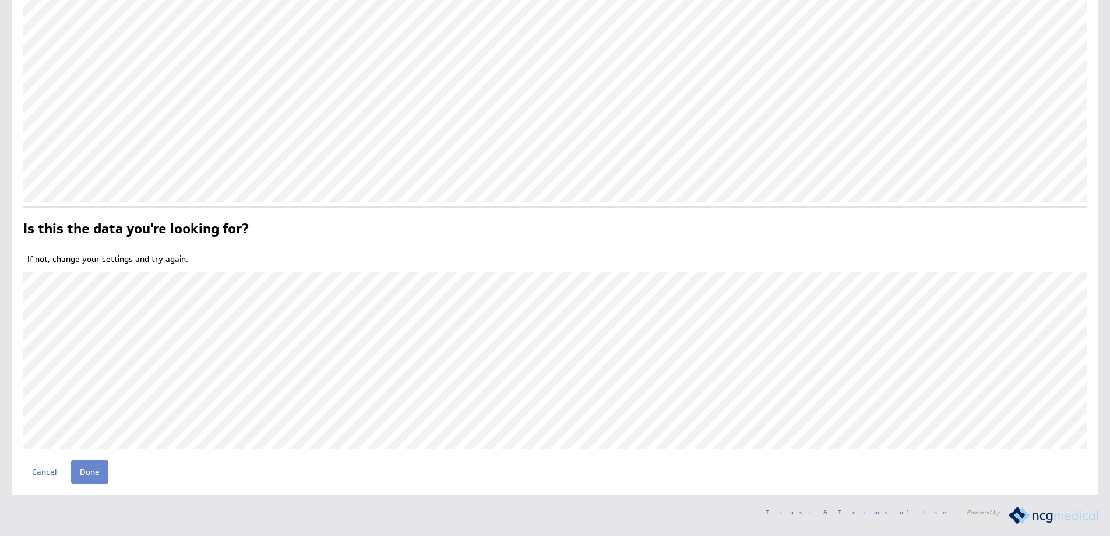
click at [97, 467] on input "Done" at bounding box center [89, 471] width 37 height 23
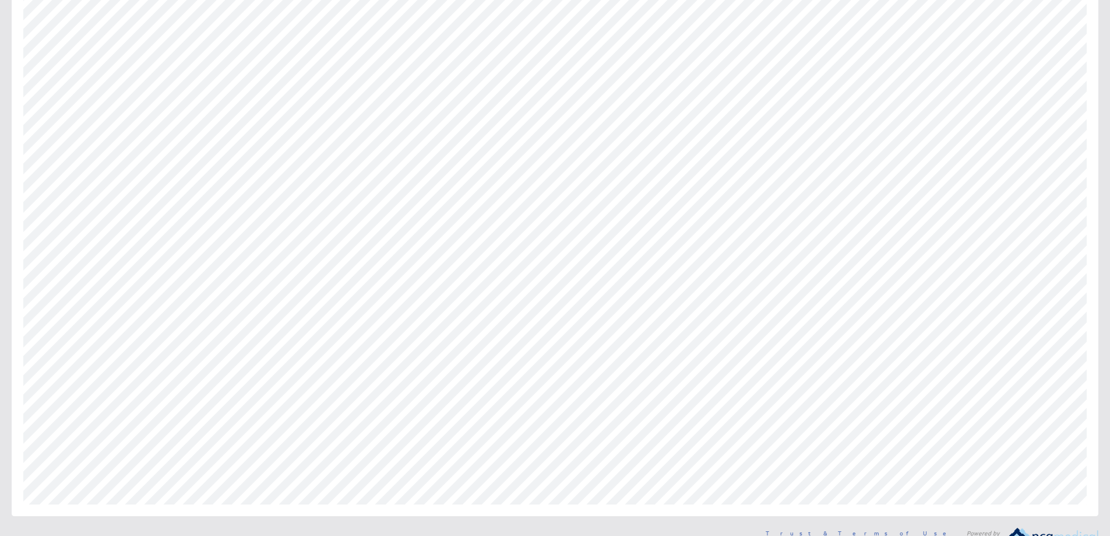
scroll to position [233, 0]
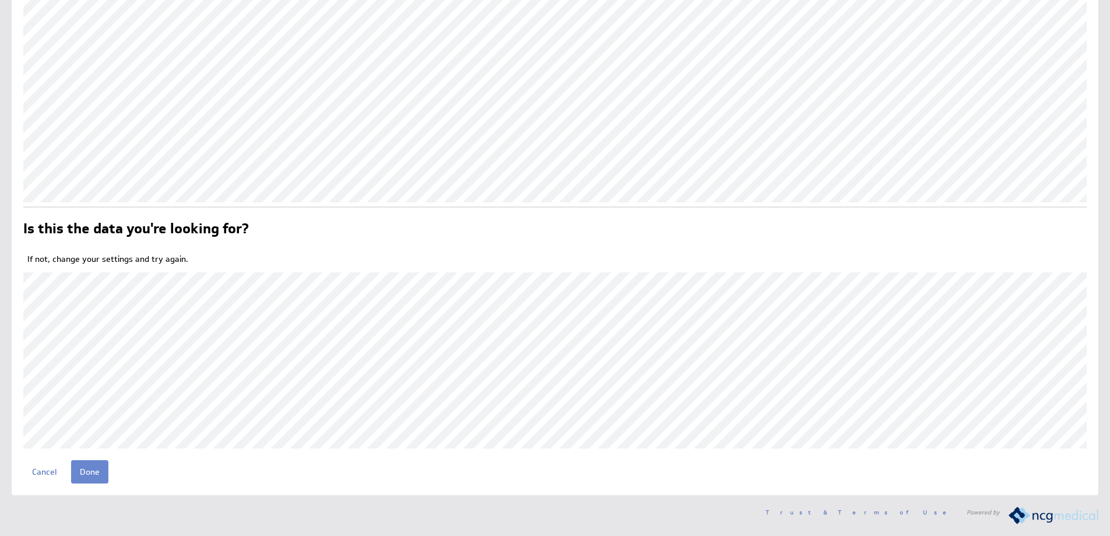
click at [90, 469] on input "Done" at bounding box center [89, 471] width 37 height 23
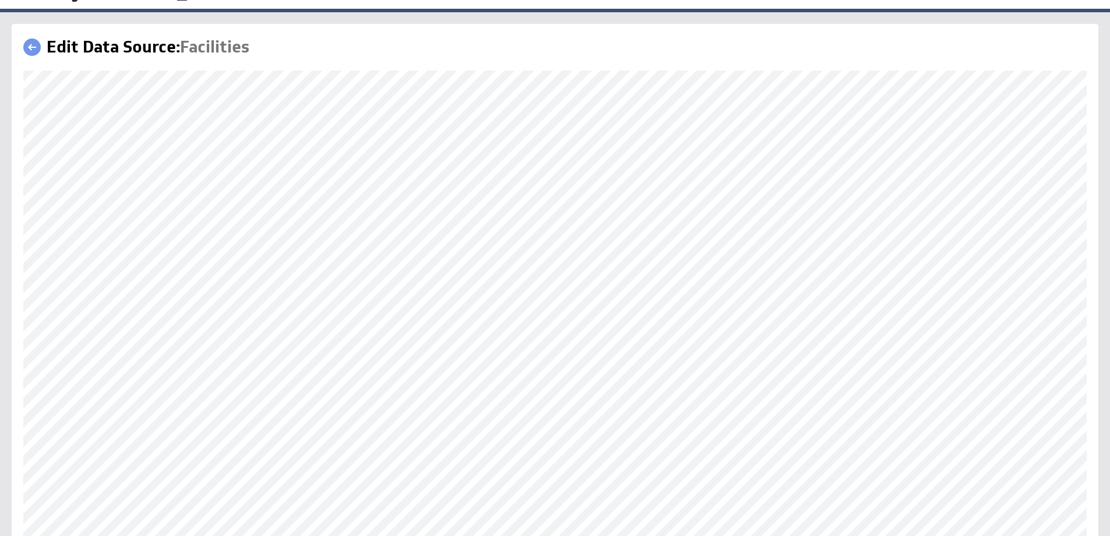
scroll to position [155, 0]
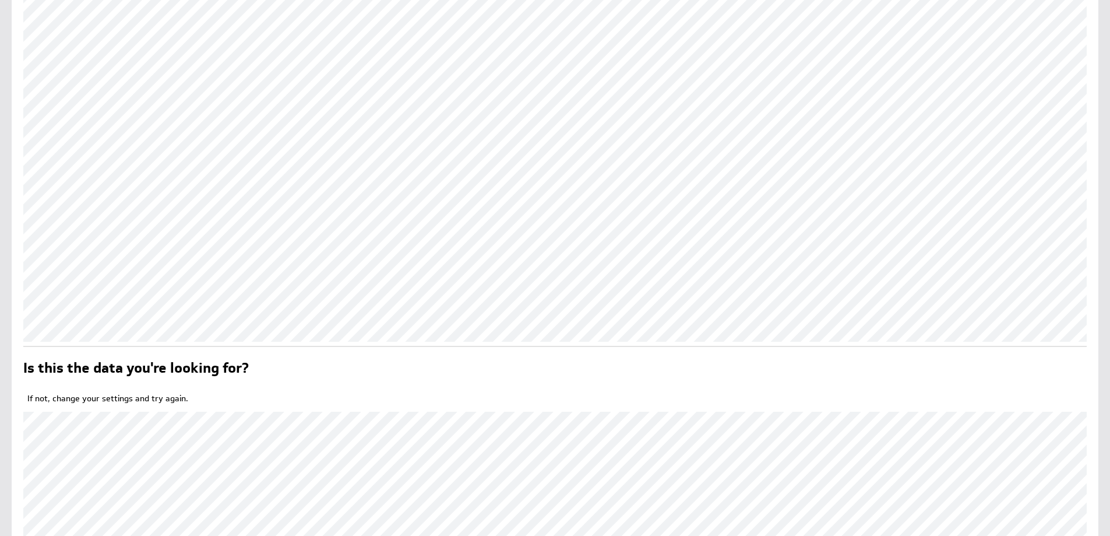
scroll to position [432, 0]
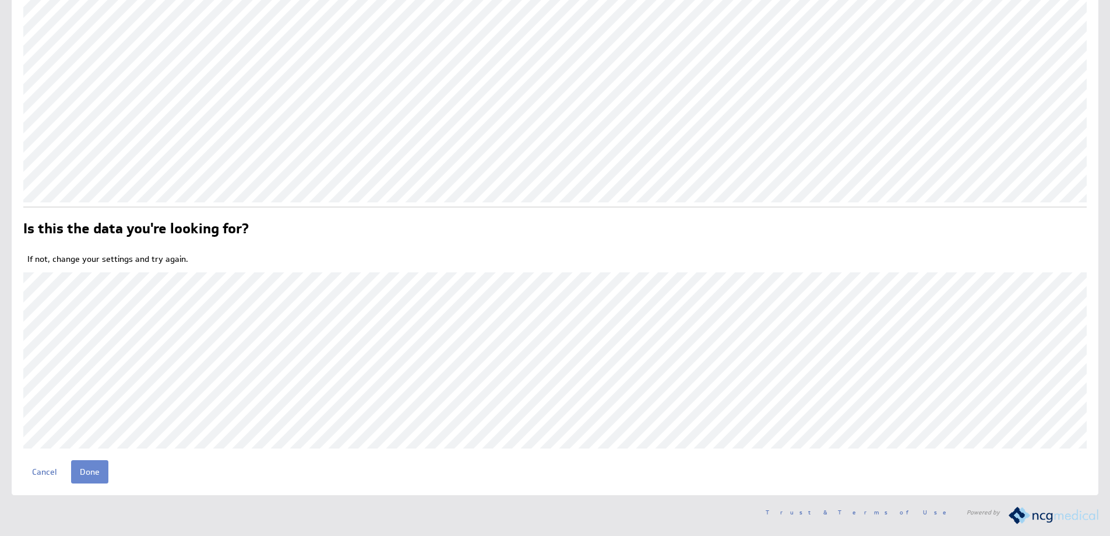
click at [87, 466] on input "Done" at bounding box center [89, 471] width 37 height 23
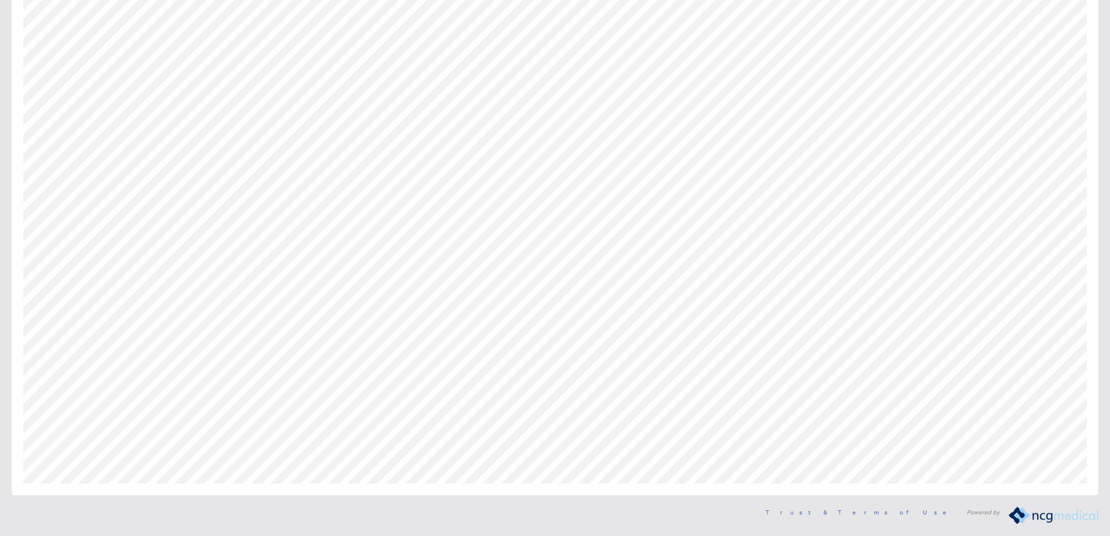
scroll to position [155, 0]
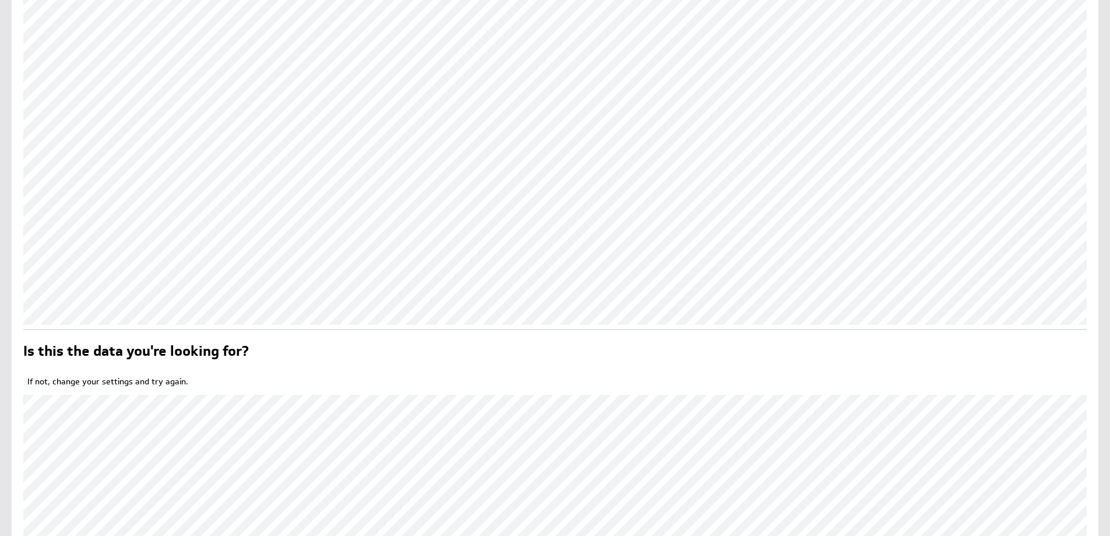
scroll to position [432, 0]
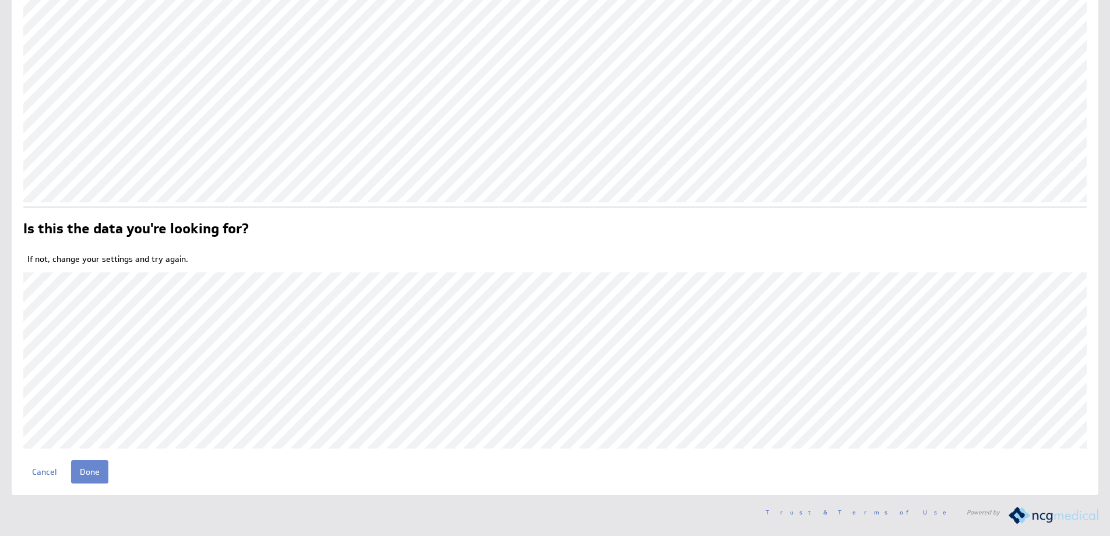
click at [80, 470] on input "Done" at bounding box center [89, 471] width 37 height 23
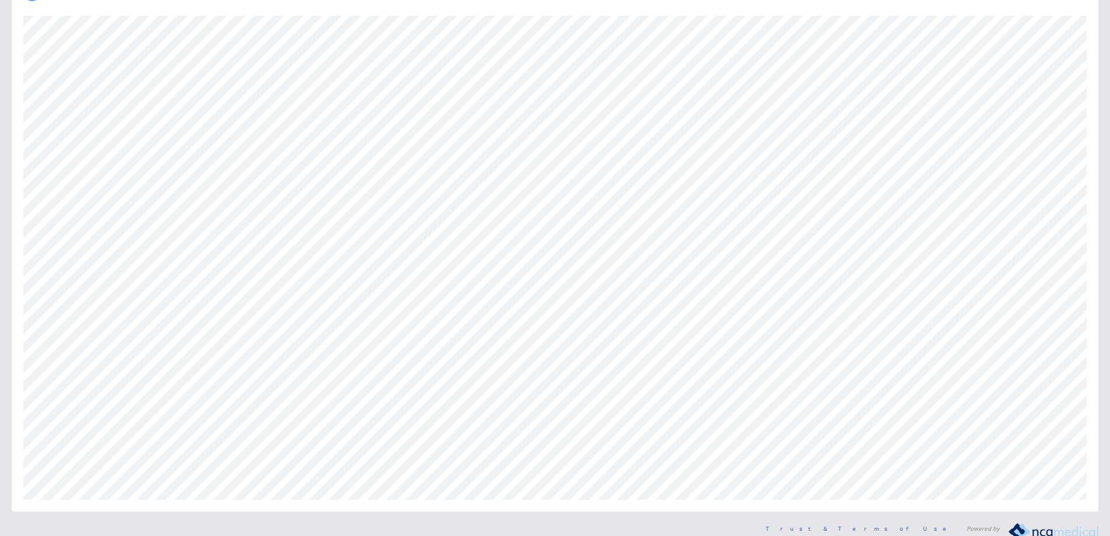
scroll to position [117, 0]
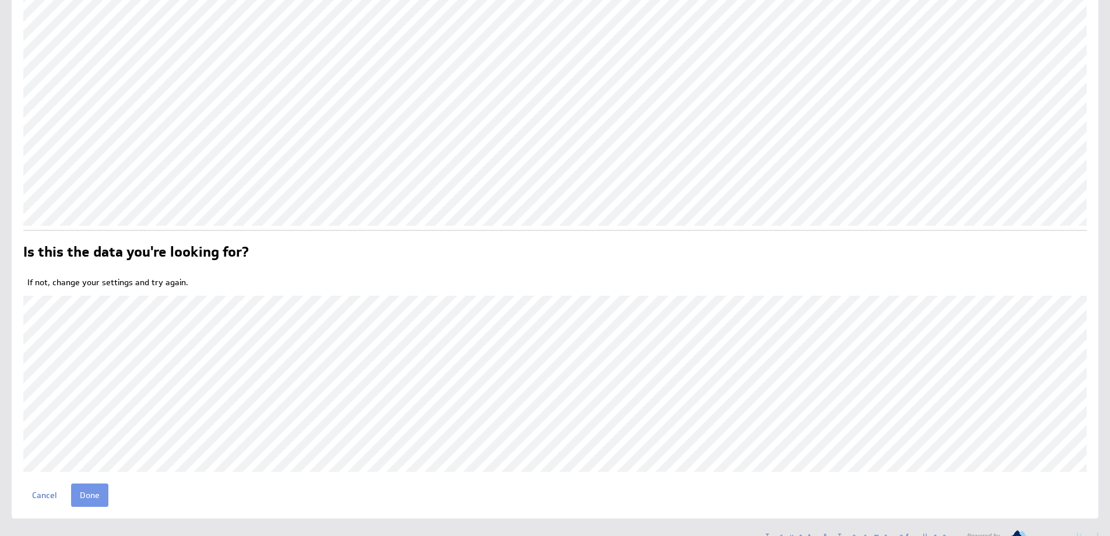
scroll to position [432, 0]
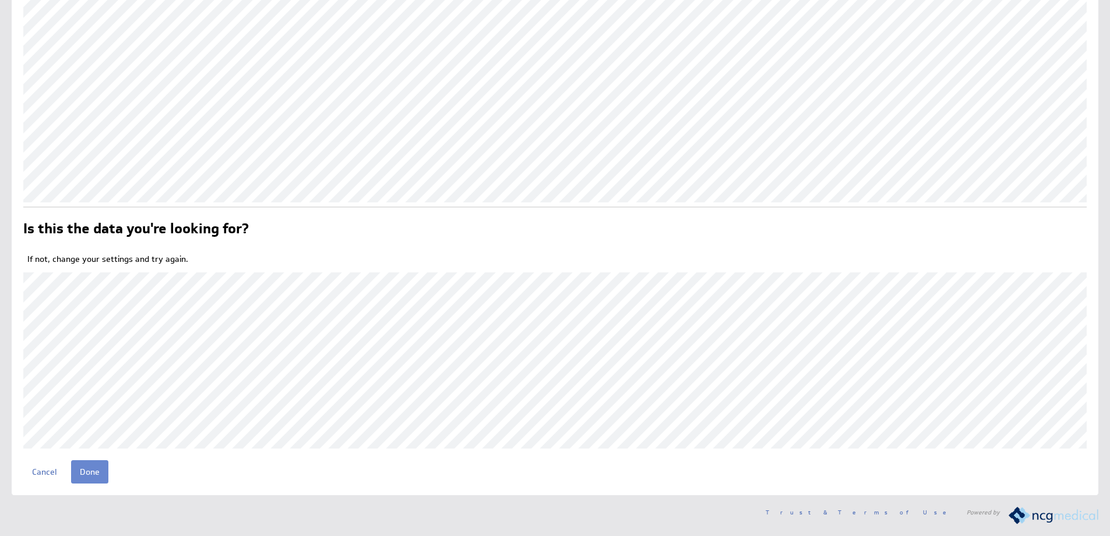
click at [95, 474] on input "Done" at bounding box center [89, 471] width 37 height 23
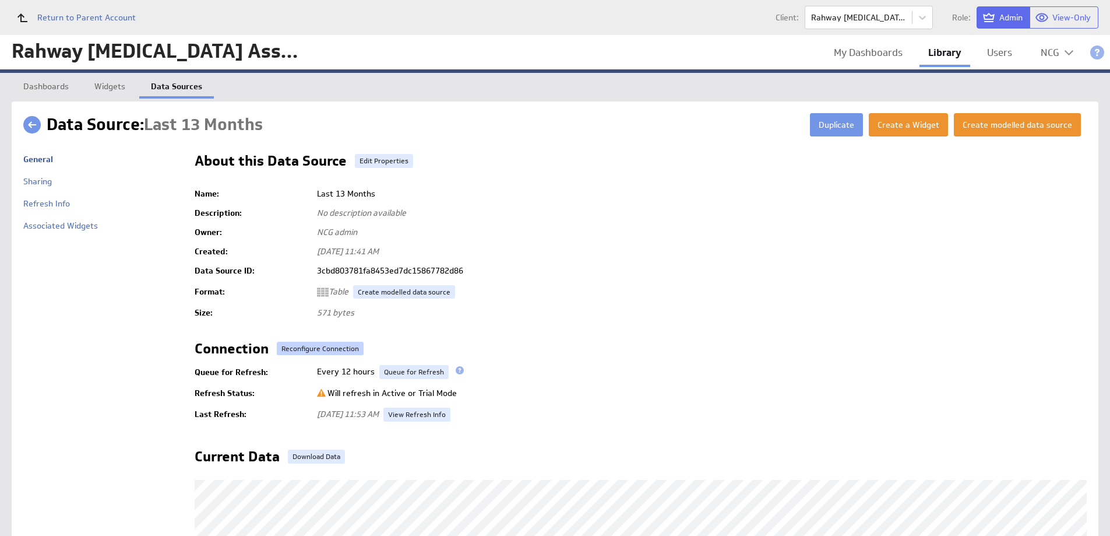
click at [314, 349] on button "Reconfigure Connection" at bounding box center [320, 348] width 87 height 13
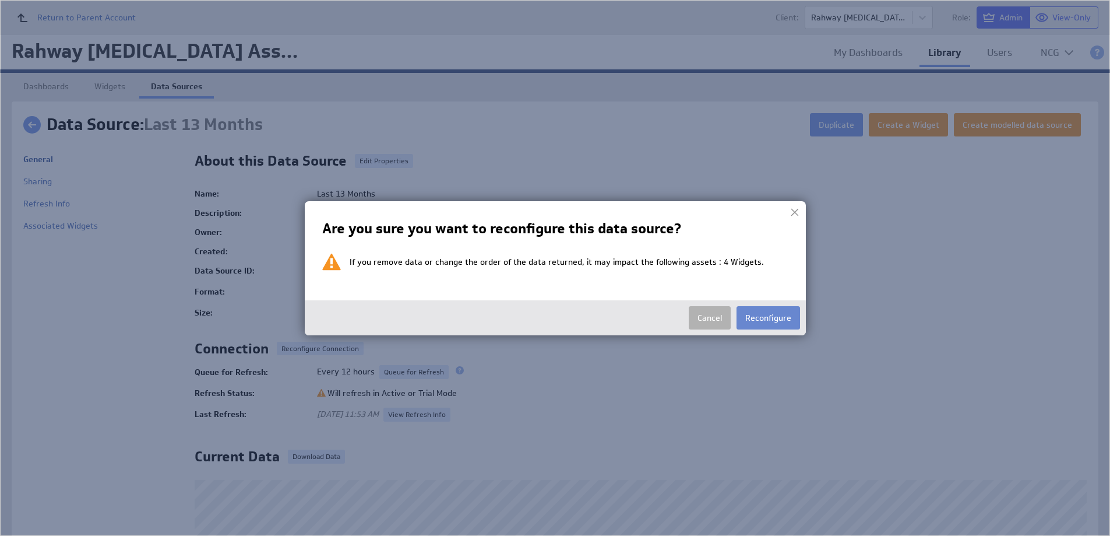
click at [746, 322] on button "Reconfigure" at bounding box center [769, 317] width 64 height 23
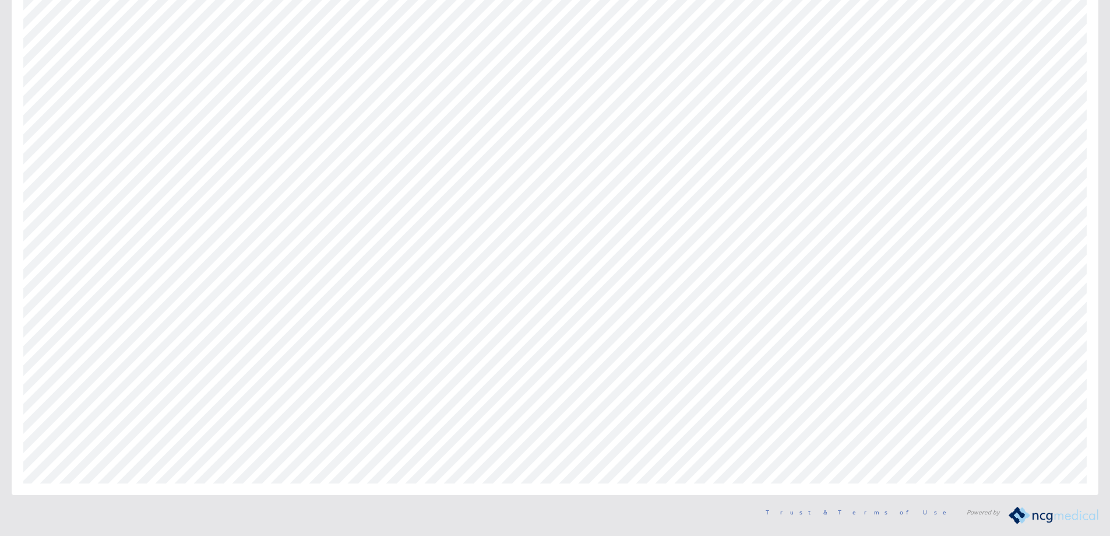
scroll to position [155, 0]
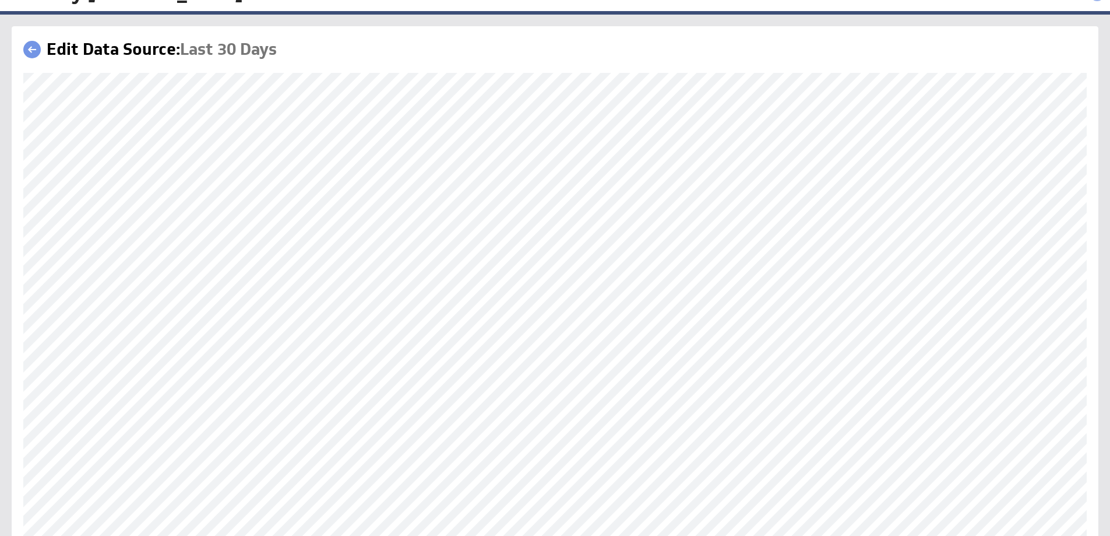
scroll to position [117, 0]
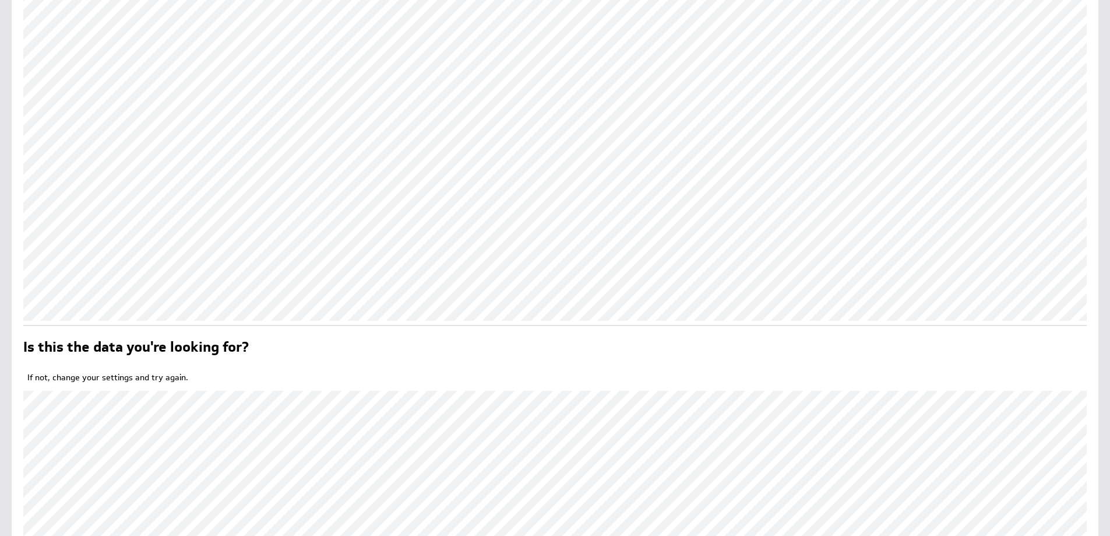
scroll to position [432, 0]
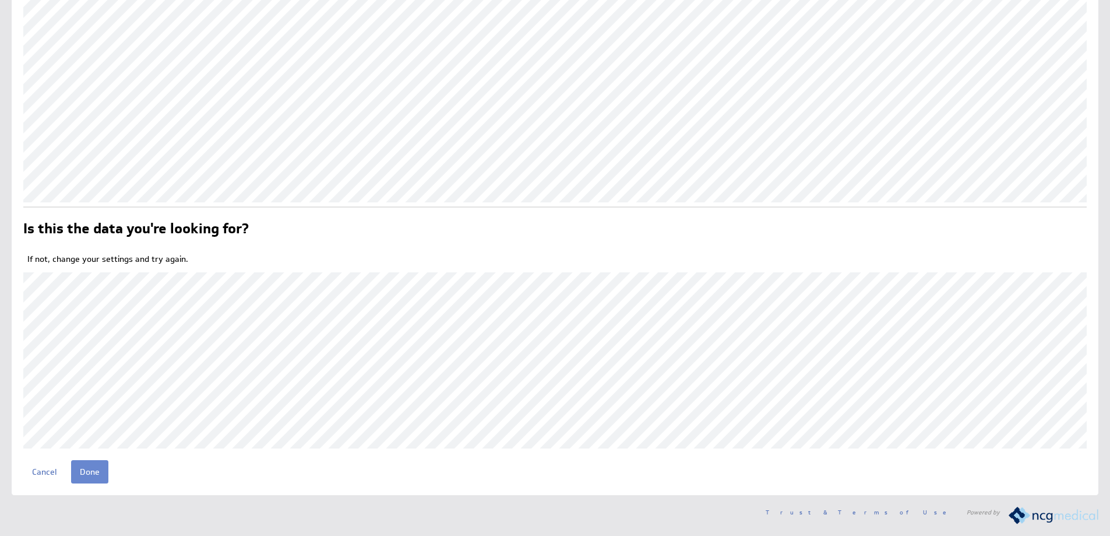
click at [89, 471] on input "Done" at bounding box center [89, 471] width 37 height 23
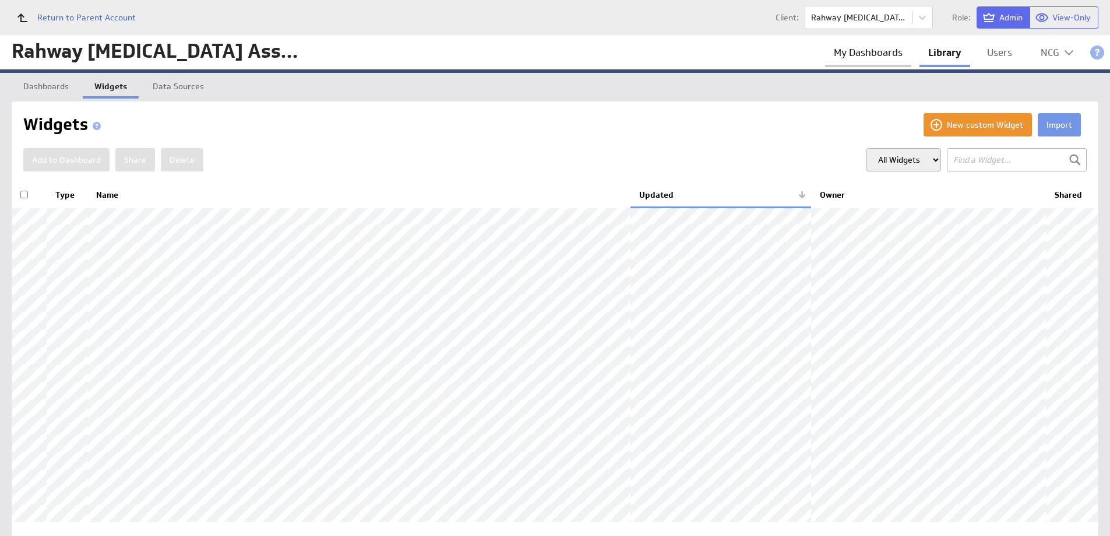
click at [870, 52] on link "My Dashboards" at bounding box center [868, 53] width 86 height 24
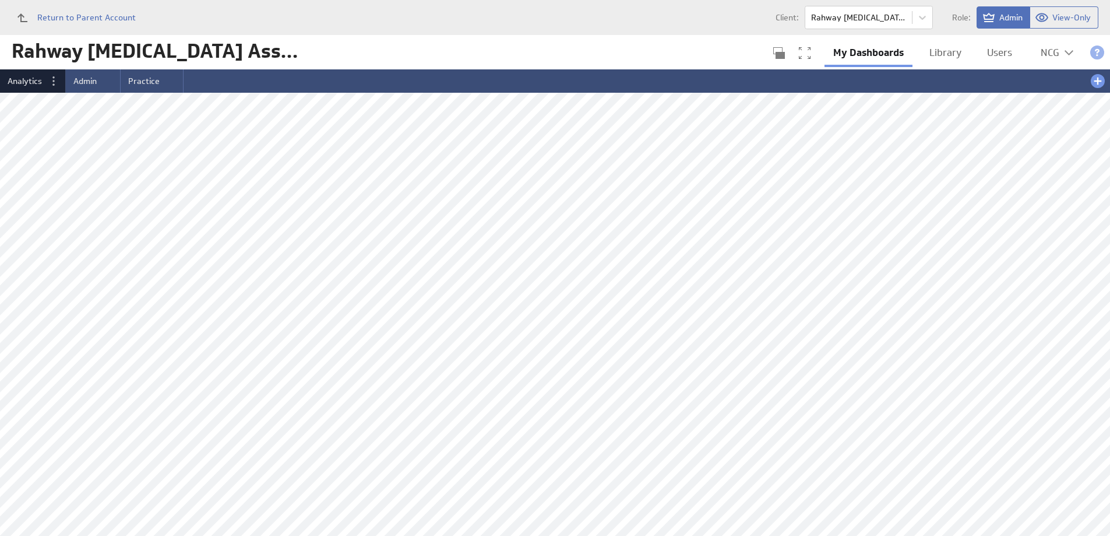
click at [480, 89] on div "Analytics Admin Practice" at bounding box center [543, 80] width 1086 height 23
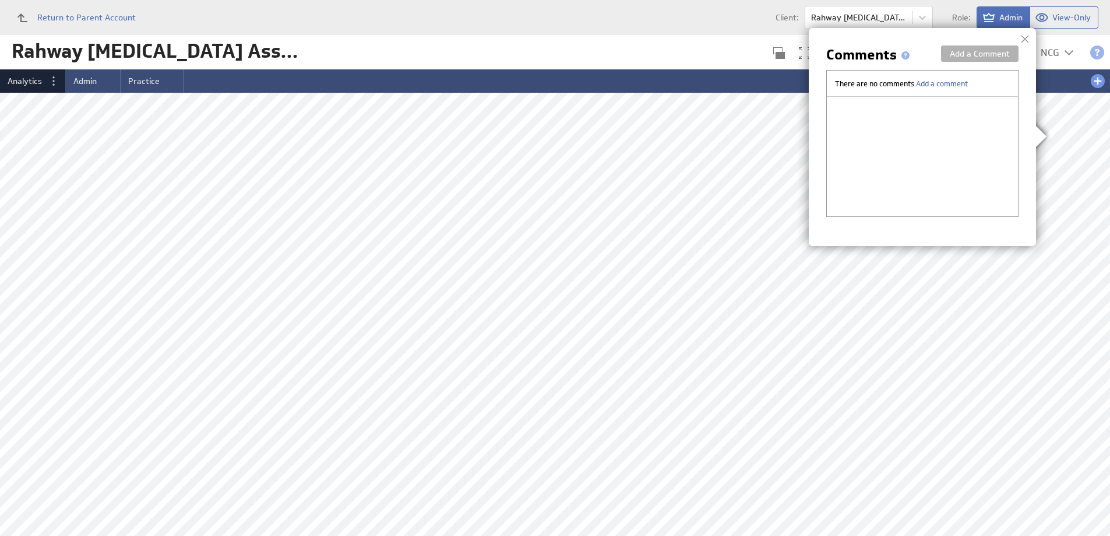
click at [1024, 38] on div at bounding box center [1024, 38] width 17 height 17
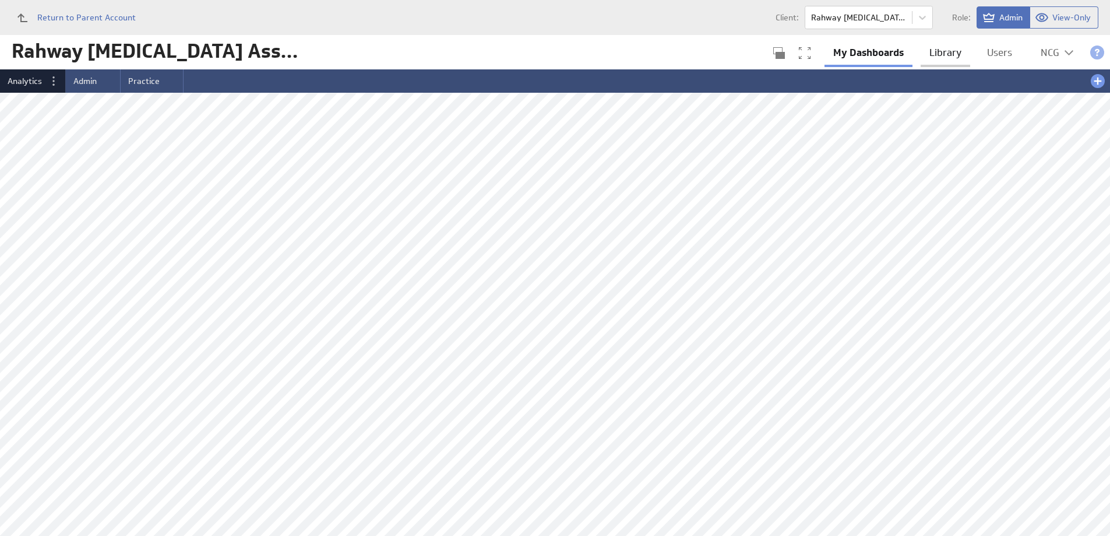
click at [953, 50] on link "Library" at bounding box center [946, 53] width 50 height 24
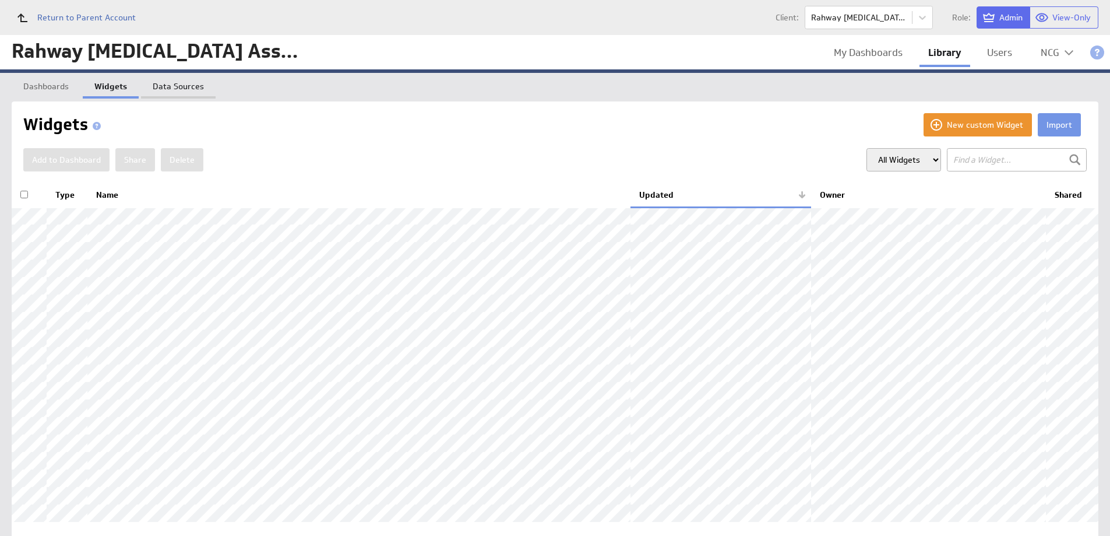
click at [181, 85] on link "Data Sources" at bounding box center [178, 84] width 75 height 23
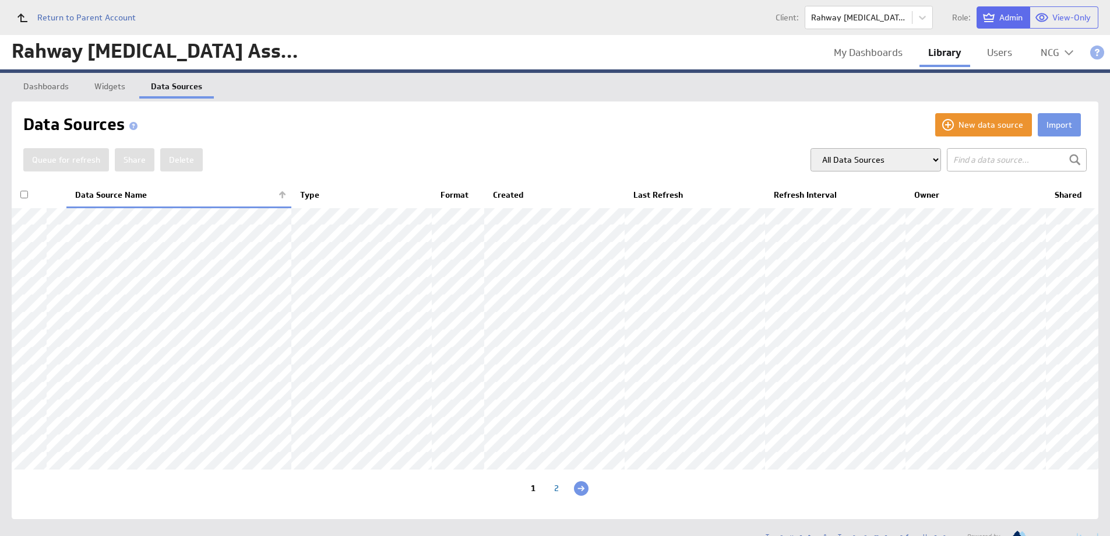
click at [133, 191] on th "Data Source Name" at bounding box center [178, 195] width 225 height 24
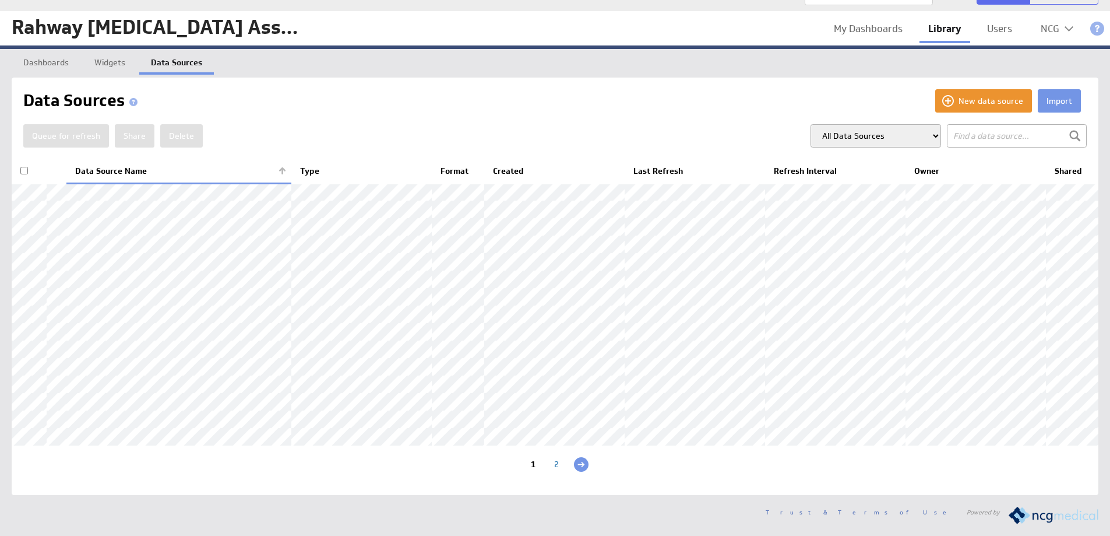
scroll to position [112, 0]
click at [61, 124] on button "Queue for refresh" at bounding box center [66, 135] width 86 height 23
click at [553, 462] on div "2" at bounding box center [556, 465] width 23 height 11
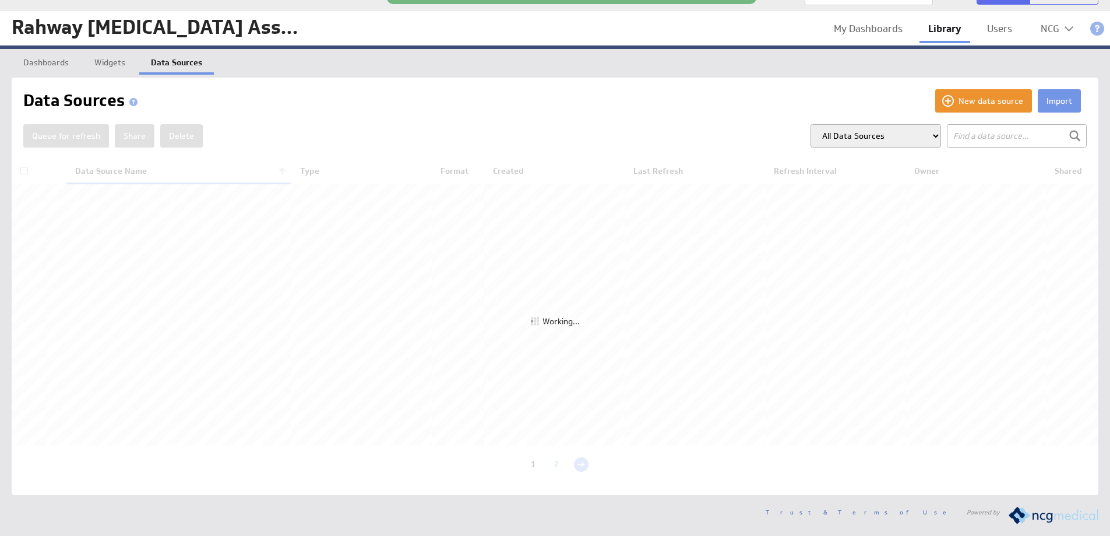
scroll to position [0, 0]
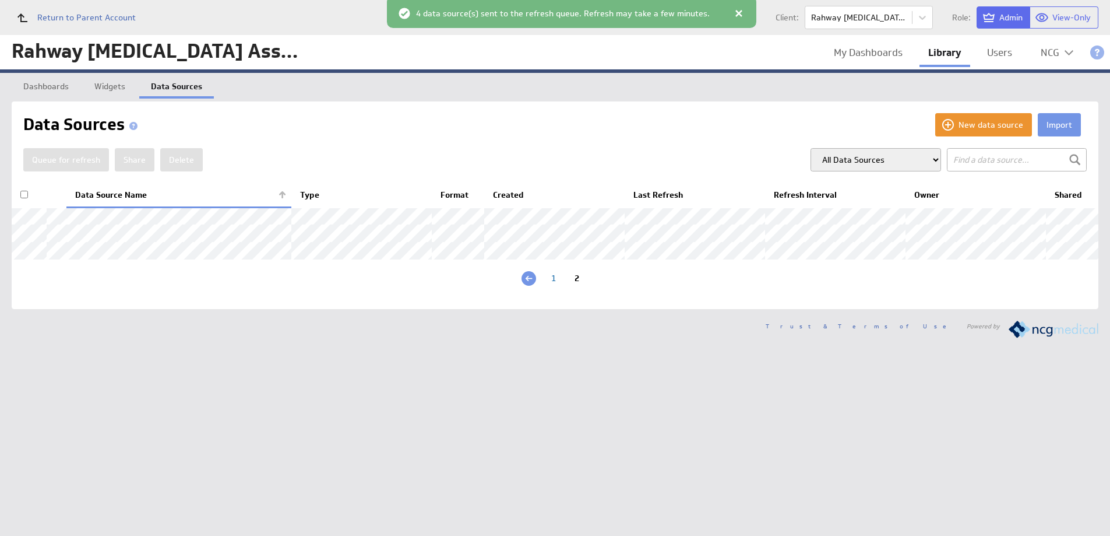
click at [27, 195] on input "checkbox" at bounding box center [24, 195] width 8 height 8
click at [75, 159] on button "Queue for refresh" at bounding box center [66, 159] width 86 height 23
checkbox input "false"
click at [552, 285] on div "1" at bounding box center [553, 279] width 23 height 11
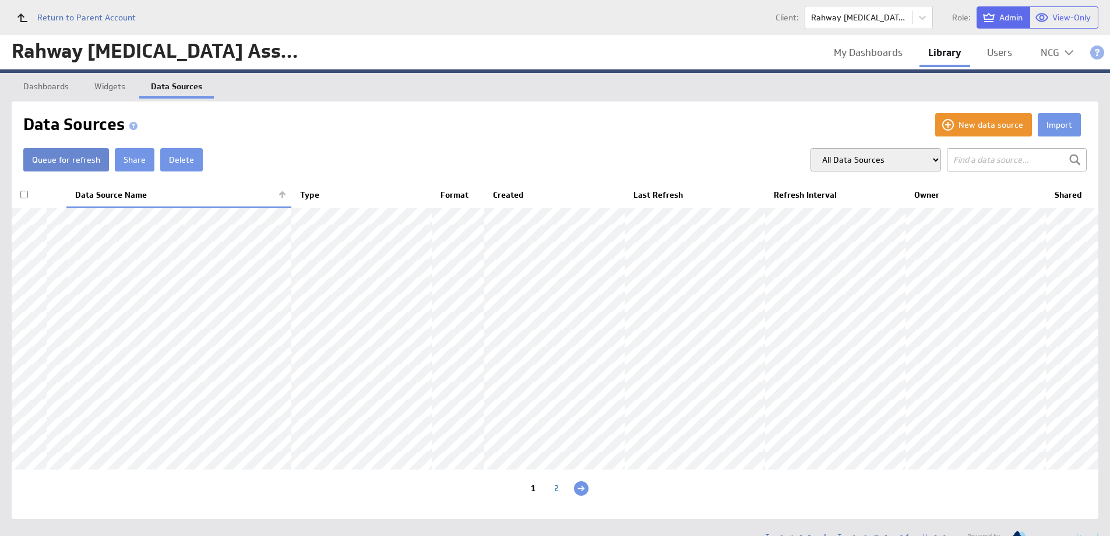
click at [72, 162] on button "Queue for refresh" at bounding box center [66, 159] width 86 height 23
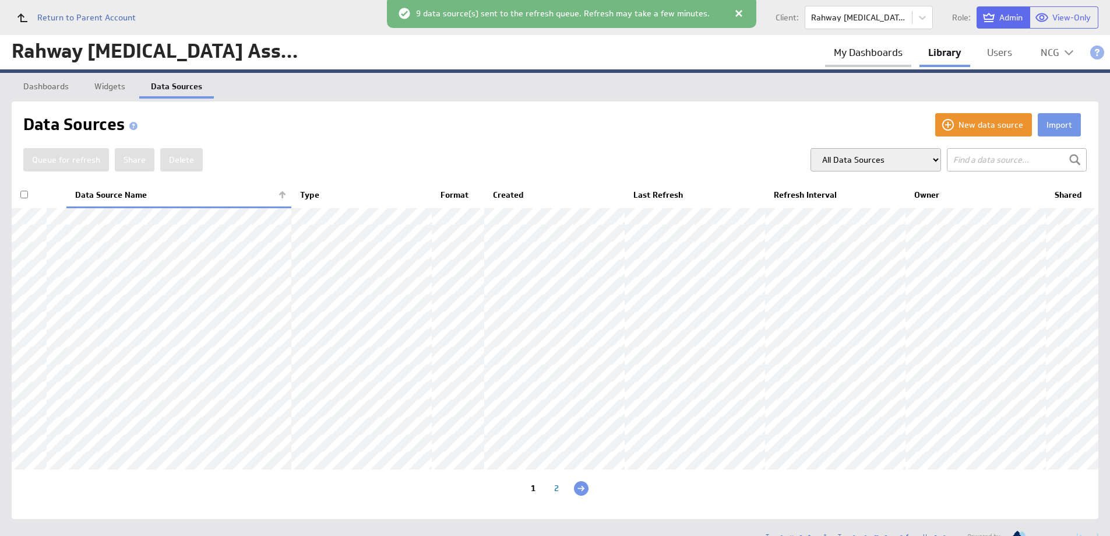
click at [869, 55] on link "My Dashboards" at bounding box center [868, 53] width 86 height 24
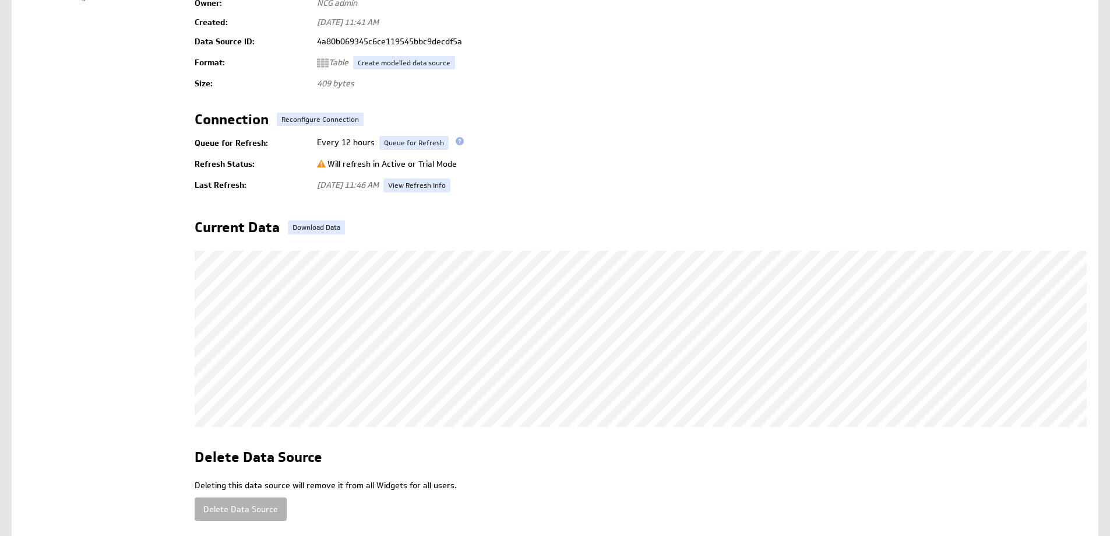
scroll to position [233, 0]
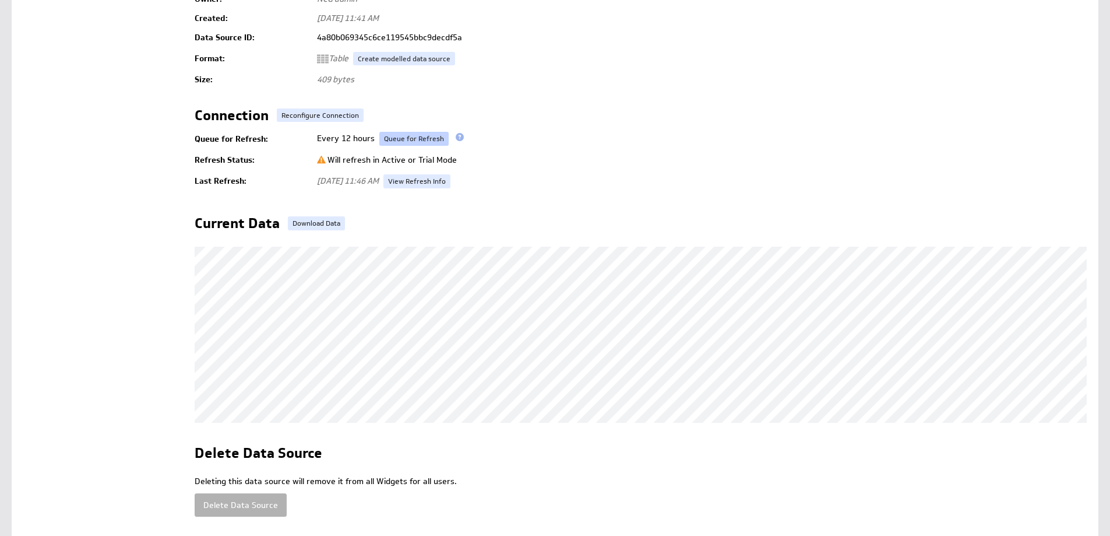
click at [397, 136] on link "Queue for Refresh" at bounding box center [413, 139] width 69 height 14
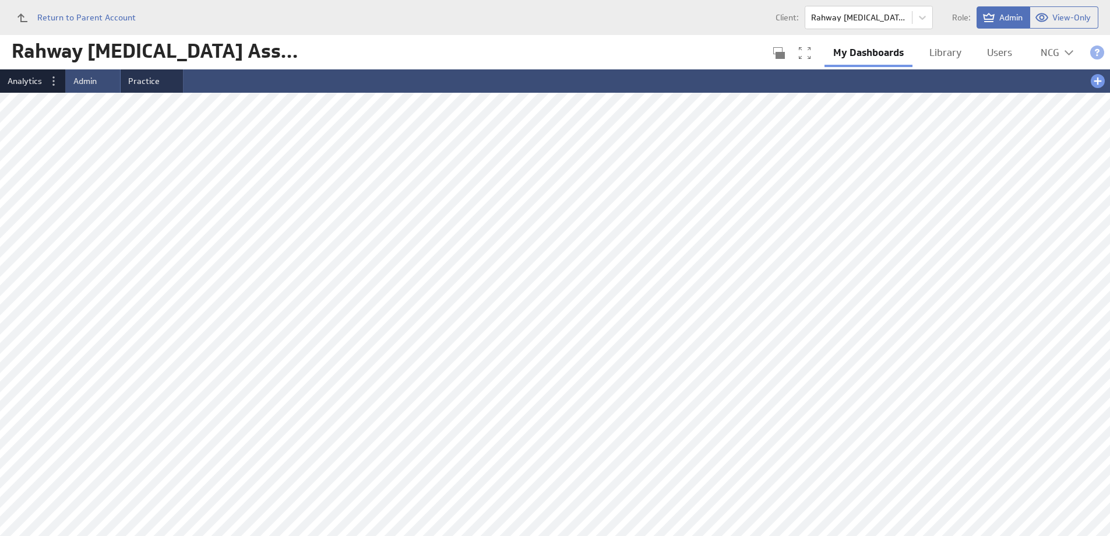
click at [164, 76] on li "Practice" at bounding box center [152, 80] width 63 height 23
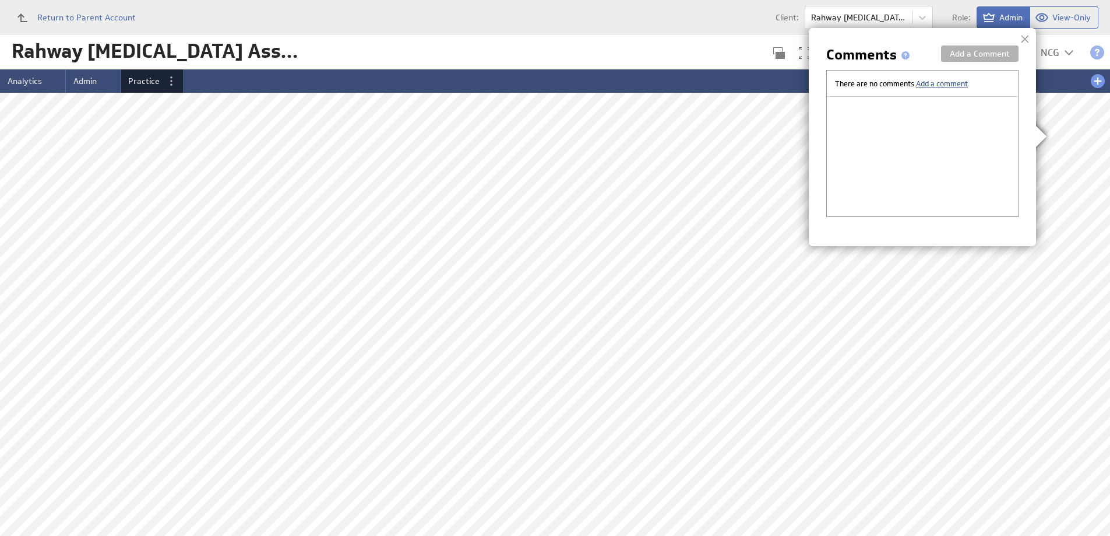
click at [928, 86] on span "Add a comment" at bounding box center [942, 83] width 52 height 9
click at [865, 114] on textarea at bounding box center [922, 112] width 175 height 45
paste textarea "Allows you to filter the dashboard by Practice, Billing Provider, and Facility.…"
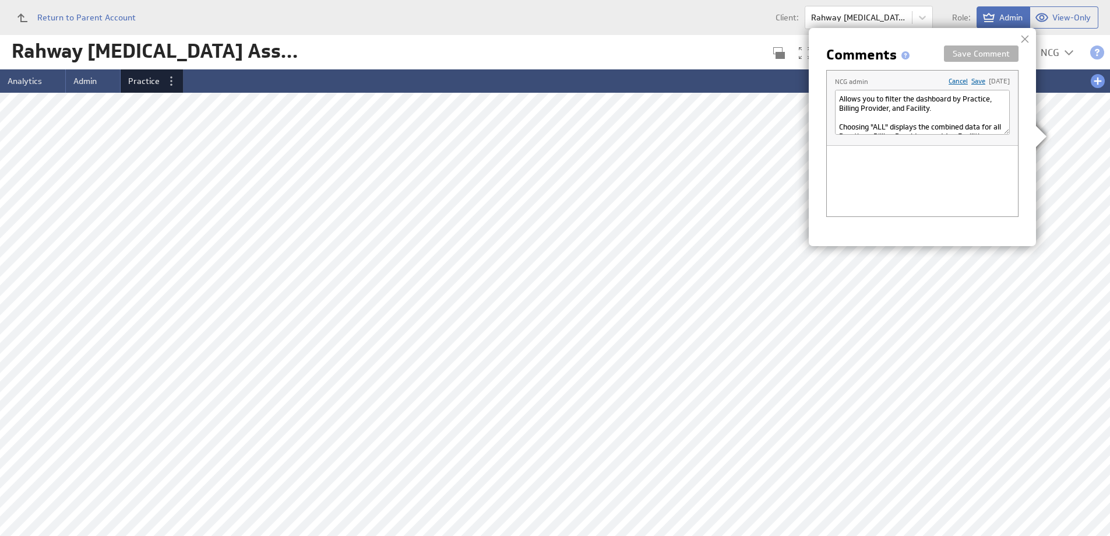
scroll to position [50, 0]
type textarea "Allows you to filter the dashboard by Practice, Billing Provider, and Facility.…"
click at [971, 80] on link "Save" at bounding box center [978, 80] width 14 height 9
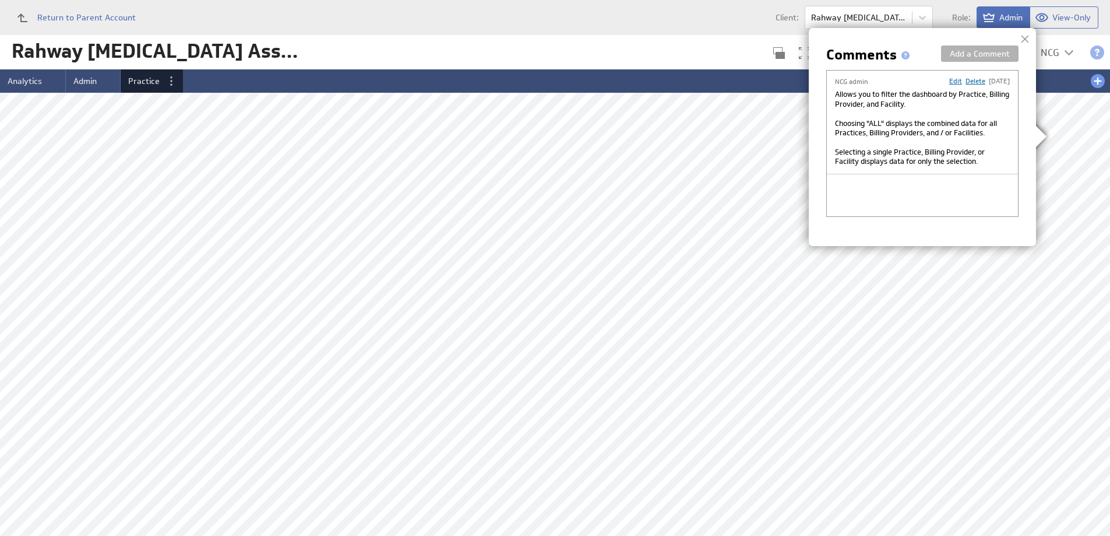
click at [1028, 38] on div at bounding box center [1024, 38] width 17 height 17
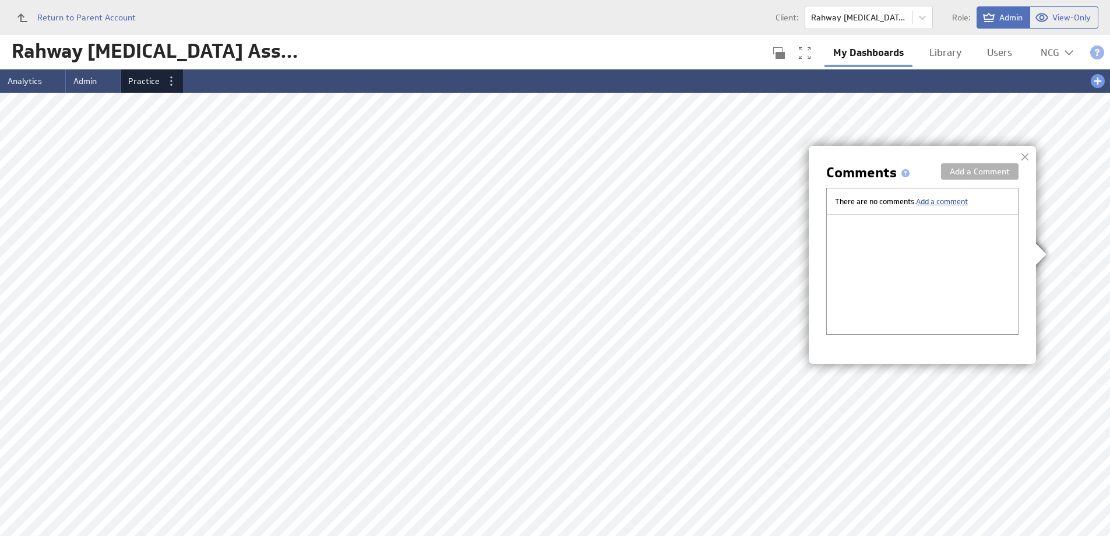
click at [945, 200] on span "Add a comment" at bounding box center [942, 200] width 52 height 9
click at [964, 227] on textarea at bounding box center [922, 229] width 175 height 45
paste textarea "Total Charge and Payment Amounts for each of the last 13 months. Based on the C…"
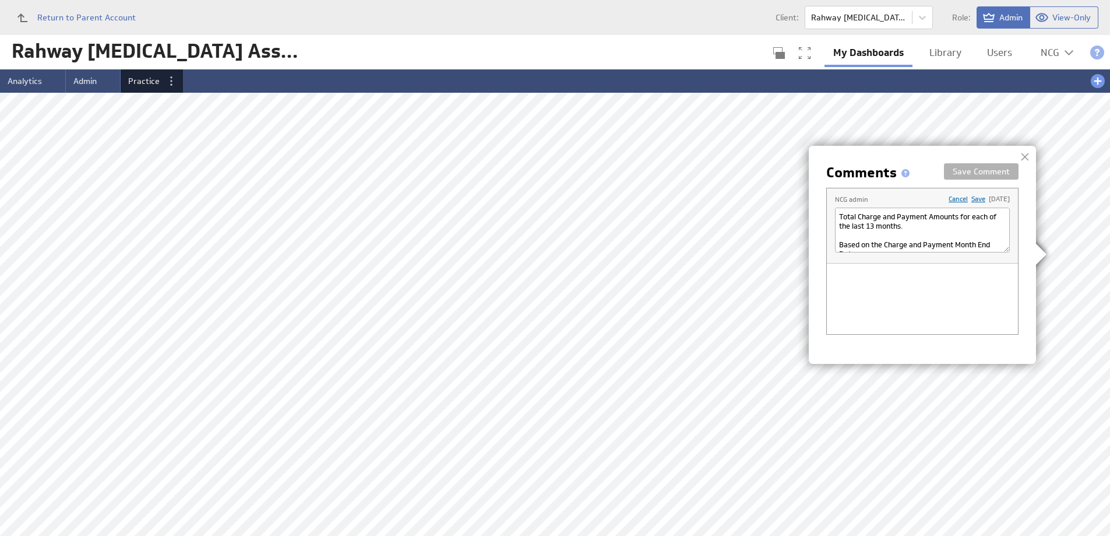
scroll to position [10, 0]
type textarea "Total Charge and Payment Amounts for each of the last 13 months. Based on the C…"
click at [971, 198] on link "Save" at bounding box center [978, 198] width 14 height 9
click at [1027, 157] on div at bounding box center [1024, 156] width 17 height 17
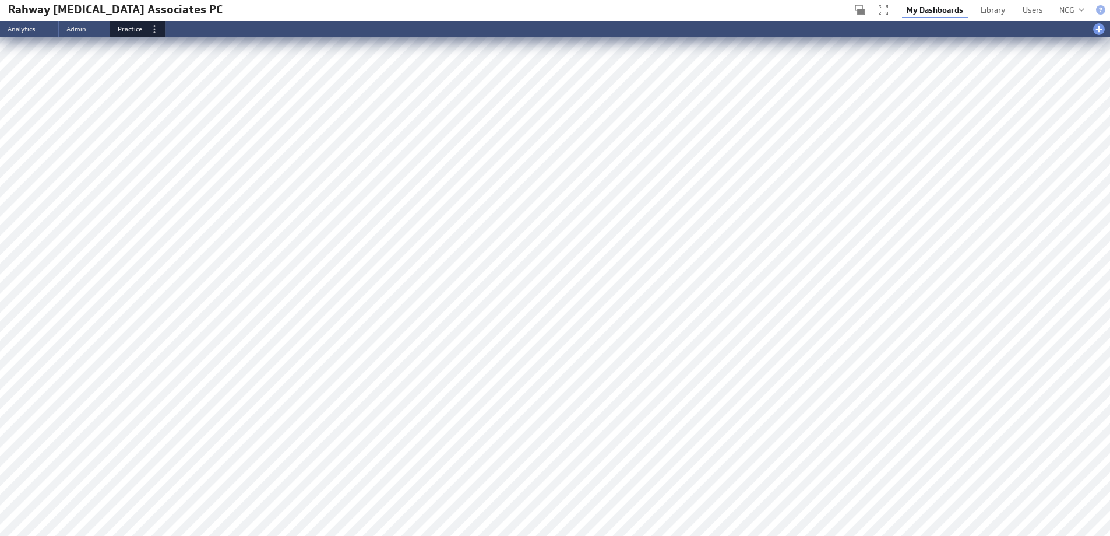
scroll to position [350, 0]
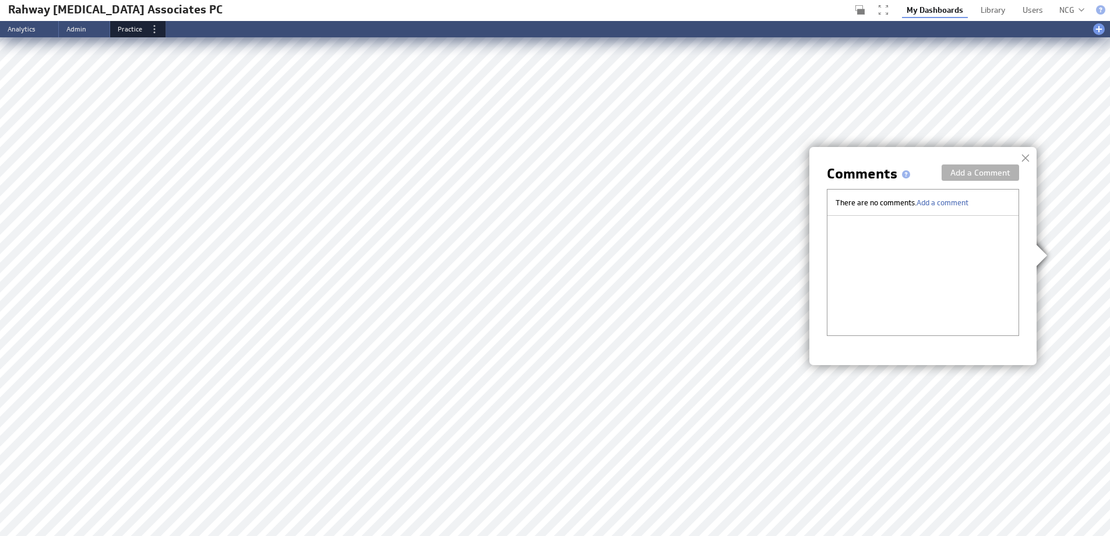
click at [972, 202] on div "There are no comments. Add a comment" at bounding box center [923, 202] width 191 height 26
click at [958, 202] on span "Add a comment" at bounding box center [943, 202] width 52 height 9
click at [941, 230] on textarea at bounding box center [923, 231] width 175 height 45
paste textarea "Percentage of Follow Up Patient Office Visits, for the current Year to Date. Fo…"
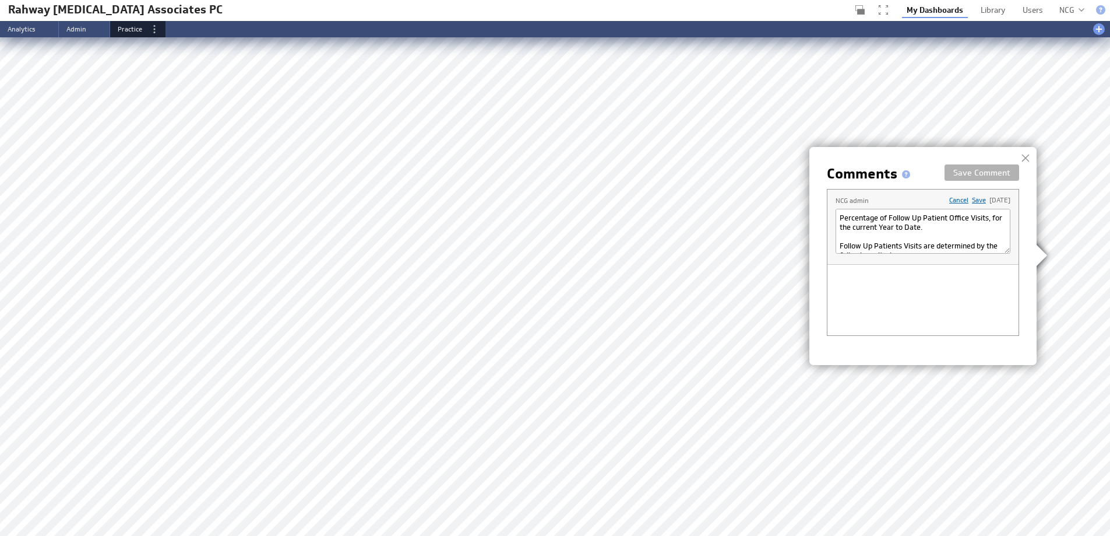
scroll to position [59, 0]
type textarea "Percentage of Follow Up Patient Office Visits, for the current Year to Date. Fo…"
click at [972, 199] on link "Save" at bounding box center [979, 199] width 14 height 9
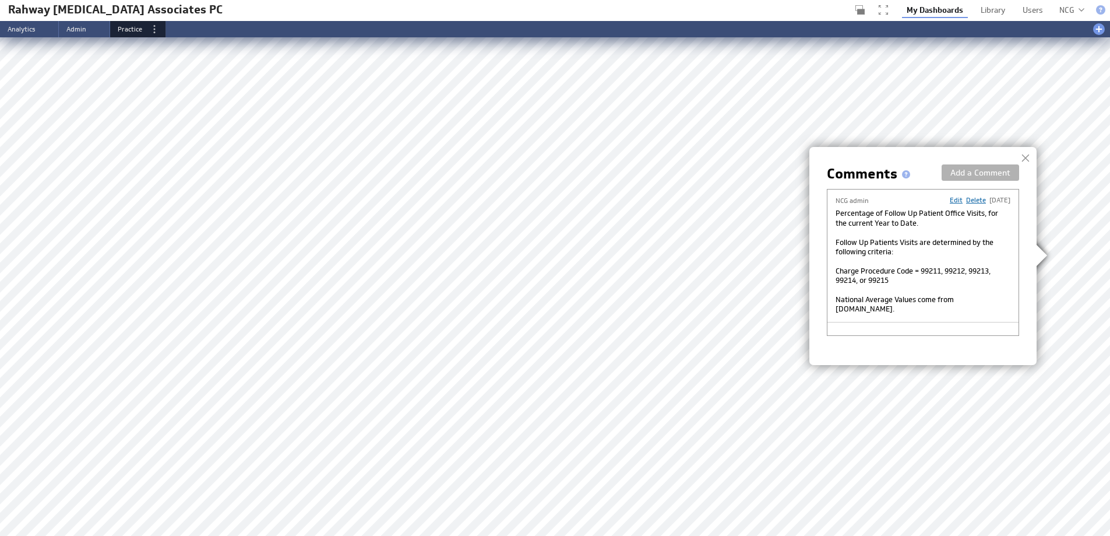
click at [1026, 155] on div at bounding box center [1025, 157] width 17 height 17
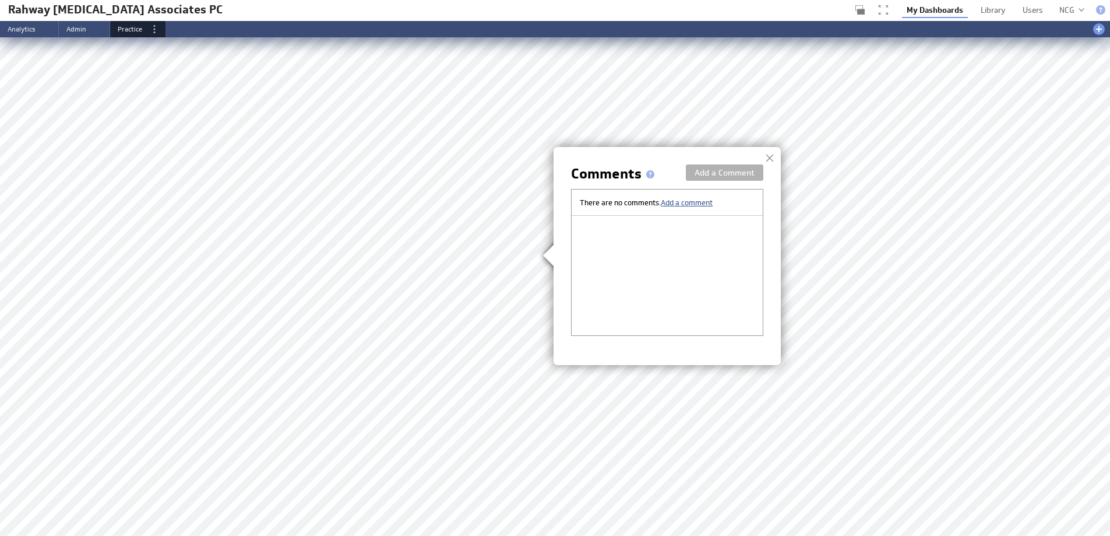
click at [691, 200] on span "Add a comment" at bounding box center [687, 202] width 52 height 9
click at [701, 226] on textarea at bounding box center [667, 231] width 175 height 45
paste textarea "Percentage of New Patient Office Visits, for the current Year to Date. New Pati…"
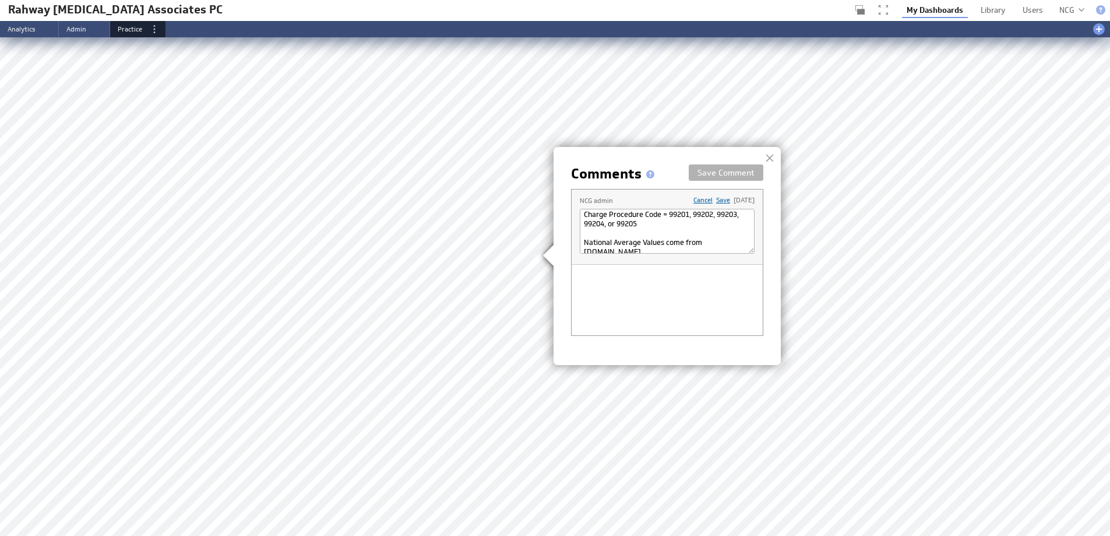
type textarea "Percentage of New Patient Office Visits, for the current Year to Date. New Pati…"
click at [716, 199] on link "Save" at bounding box center [723, 199] width 14 height 9
click at [766, 154] on div at bounding box center [769, 157] width 17 height 17
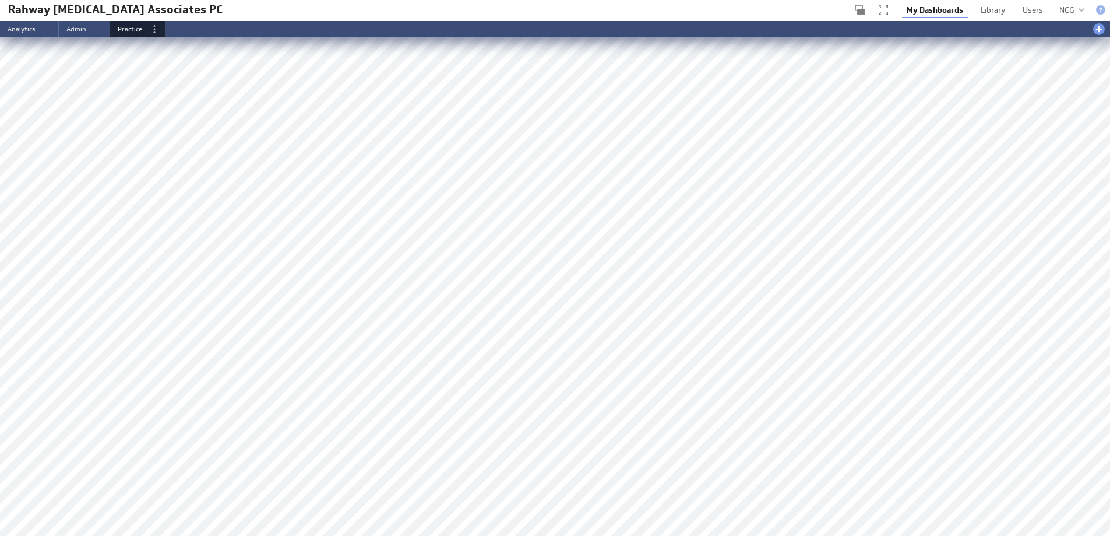
scroll to position [175, 0]
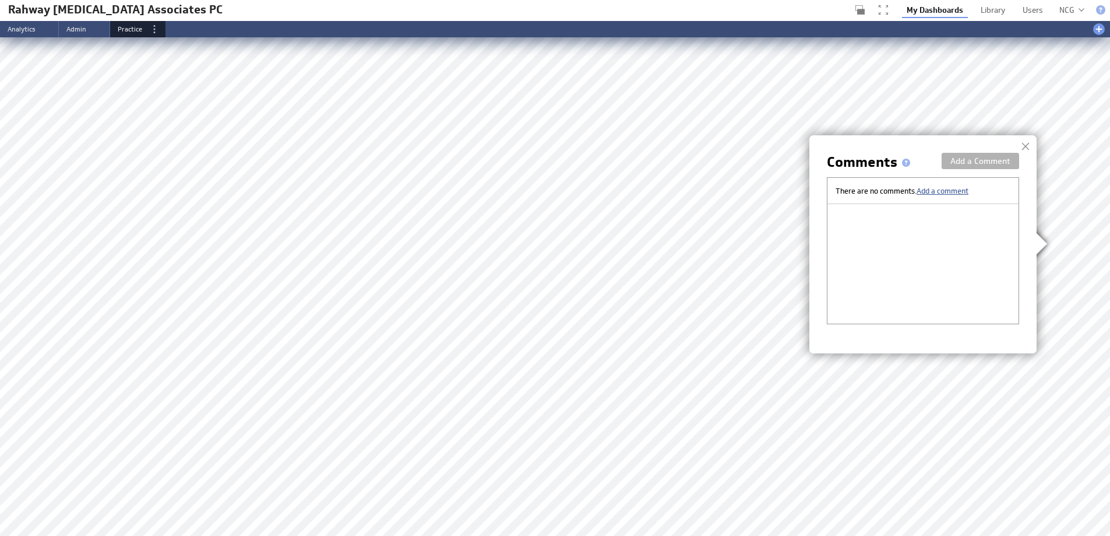
click at [954, 188] on span "Add a comment" at bounding box center [943, 190] width 52 height 9
click at [874, 217] on textarea at bounding box center [923, 219] width 175 height 45
paste textarea "Total outstanding Insurance A/R and Patient A/R, grouped by one of the followin…"
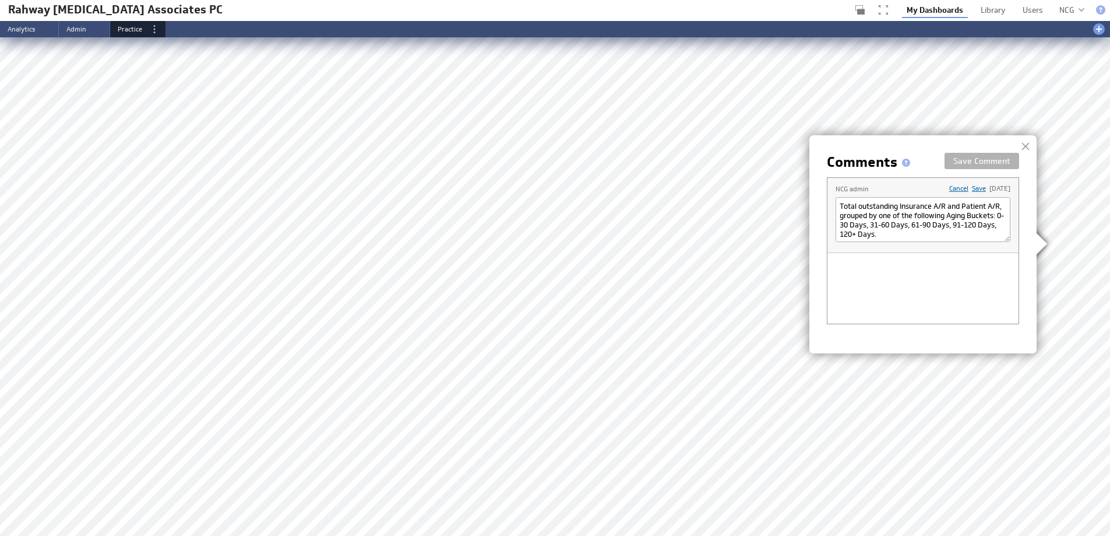
scroll to position [40, 0]
type textarea "Total outstanding Insurance A/R and Patient A/R, grouped by one of the followin…"
click at [972, 188] on link "Save" at bounding box center [979, 188] width 14 height 9
click at [1028, 146] on div at bounding box center [1025, 146] width 17 height 17
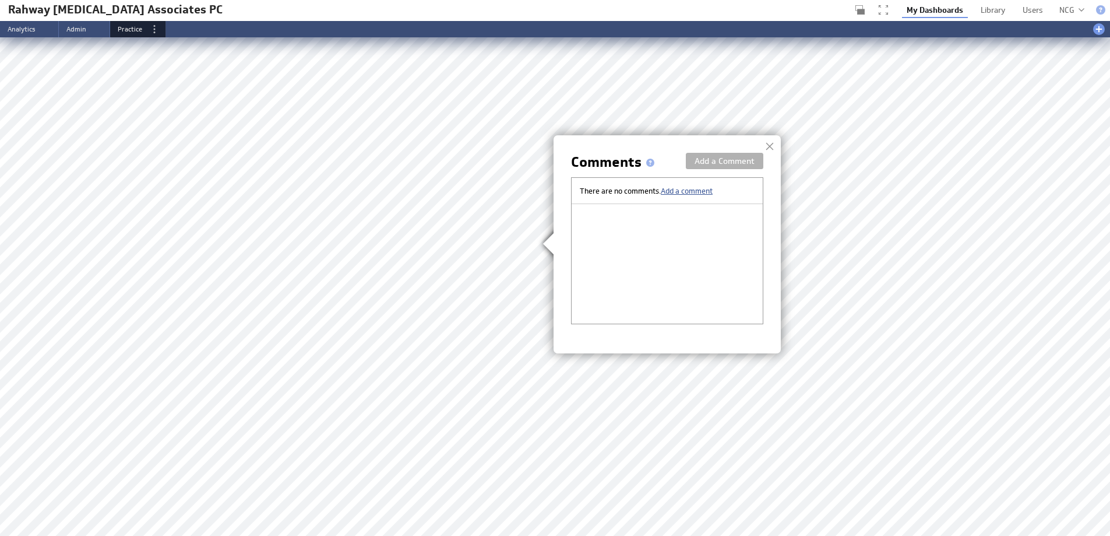
click at [684, 188] on span "Add a comment" at bounding box center [687, 190] width 52 height 9
click at [709, 217] on textarea at bounding box center [667, 219] width 175 height 45
paste textarea "Total number of New Patients and Established Patients for each of the last 13 m…"
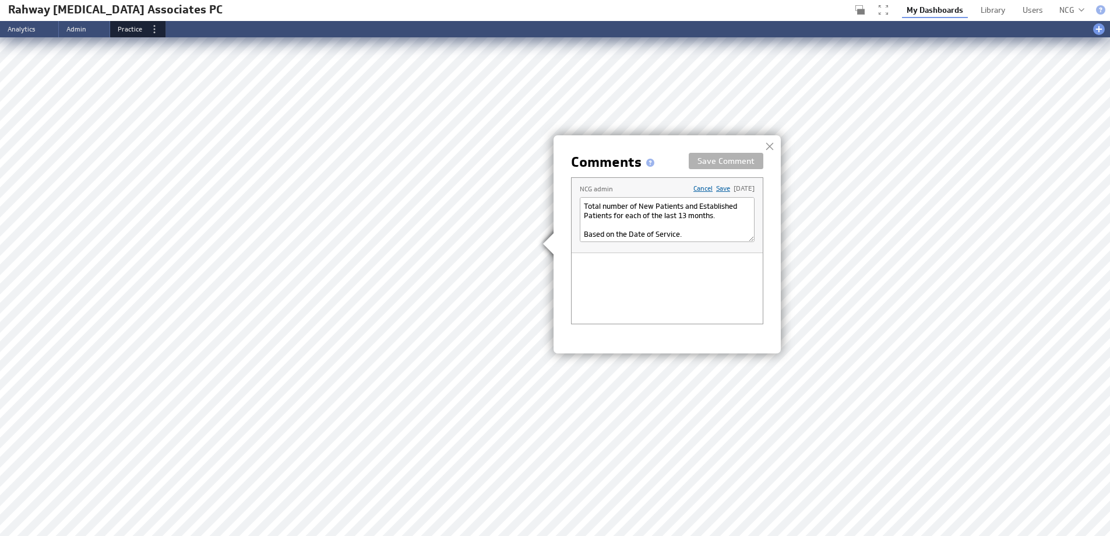
scroll to position [139, 0]
type textarea "Total number of New Patients and Established Patients for each of the last 13 m…"
click at [716, 188] on link "Save" at bounding box center [723, 188] width 14 height 9
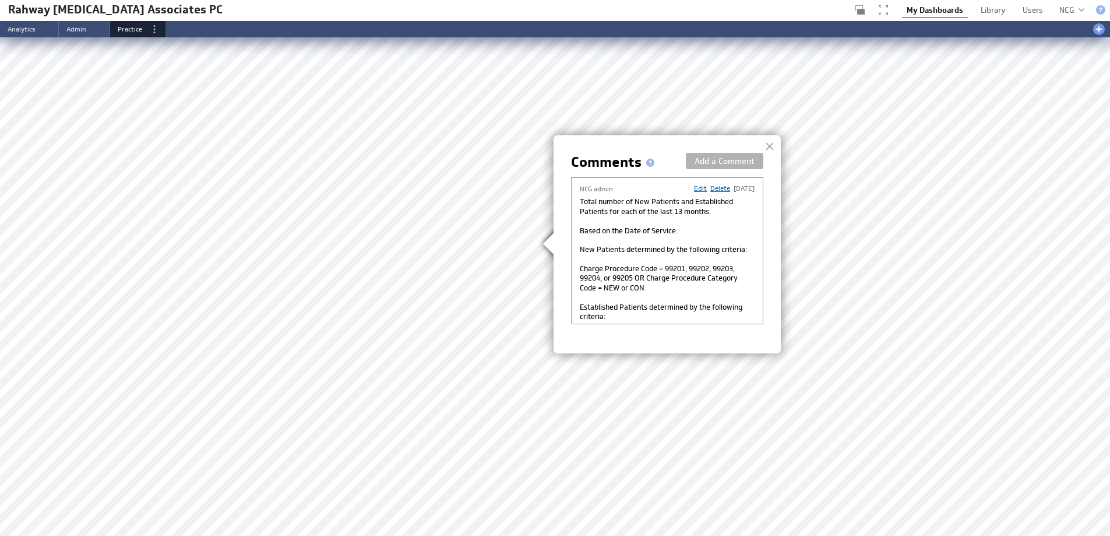
click at [768, 146] on div at bounding box center [769, 146] width 17 height 17
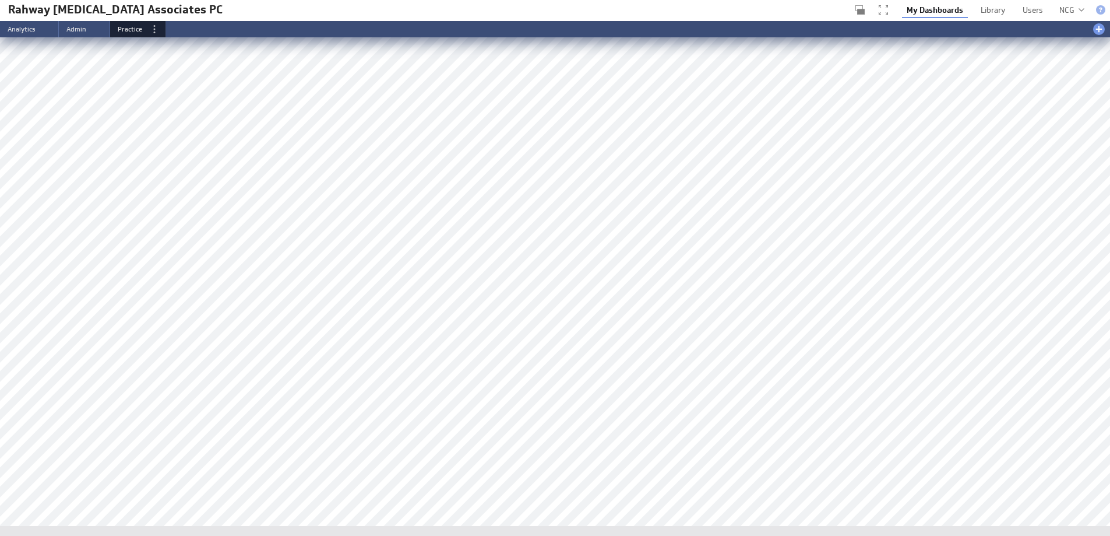
scroll to position [464, 0]
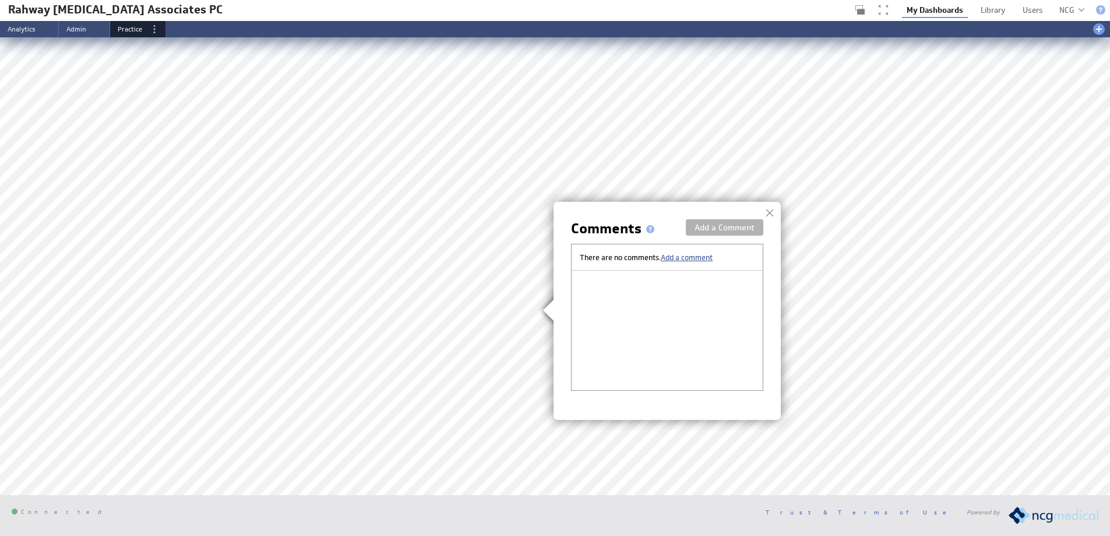
click at [678, 256] on span "Add a comment" at bounding box center [687, 256] width 52 height 9
click at [701, 290] on textarea at bounding box center [667, 285] width 175 height 45
paste textarea "Breakdown of Charges by Insurance Report Category Code for the Previous Year, b…"
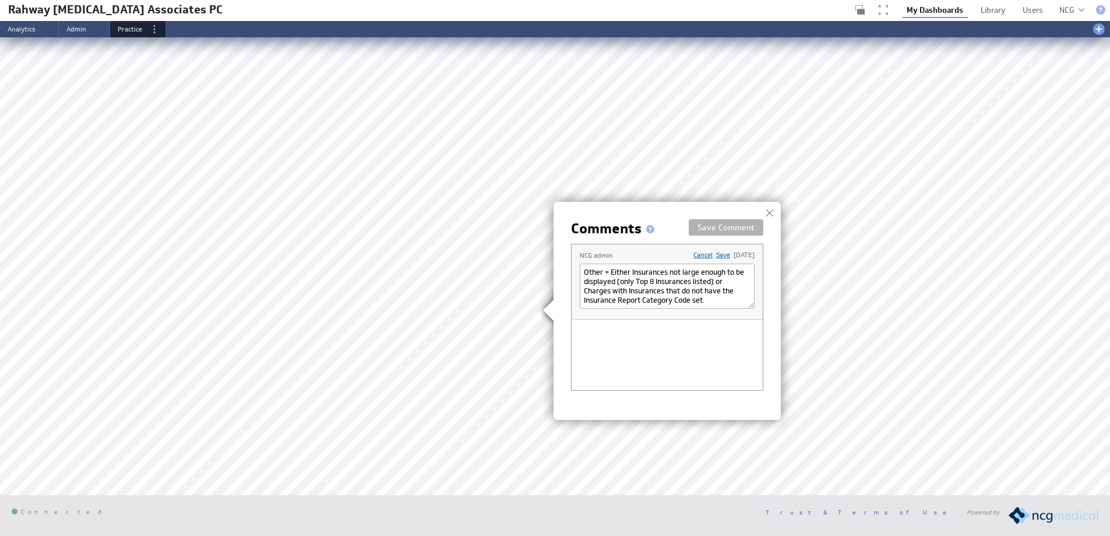
type textarea "Breakdown of Charges by Insurance Report Category Code for the Previous Year, b…"
click at [716, 255] on link "Save" at bounding box center [723, 254] width 14 height 9
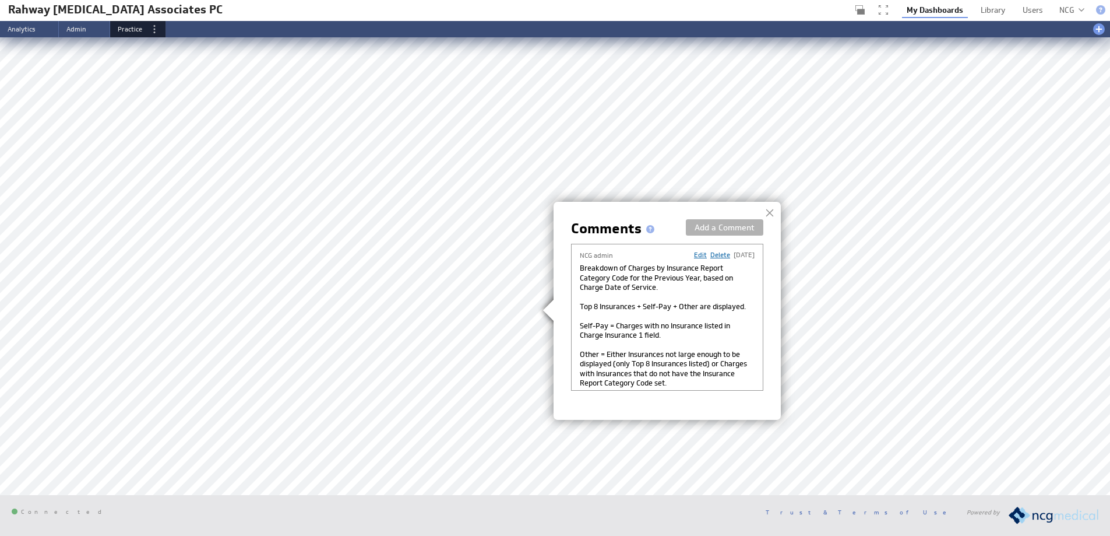
click at [772, 210] on div at bounding box center [769, 212] width 17 height 17
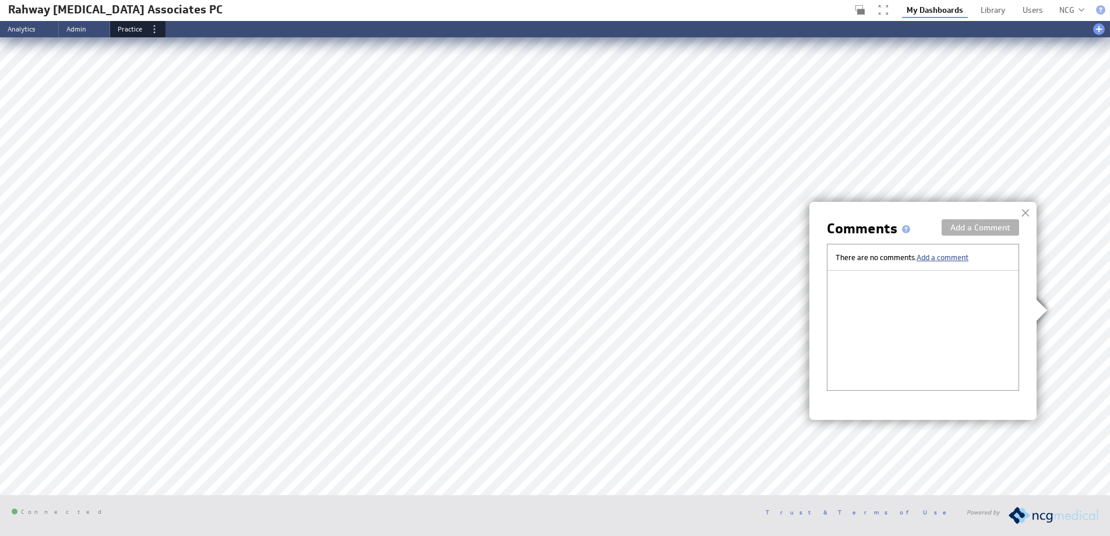
click at [930, 256] on span "Add a comment" at bounding box center [943, 256] width 52 height 9
click at [906, 289] on textarea at bounding box center [923, 285] width 175 height 45
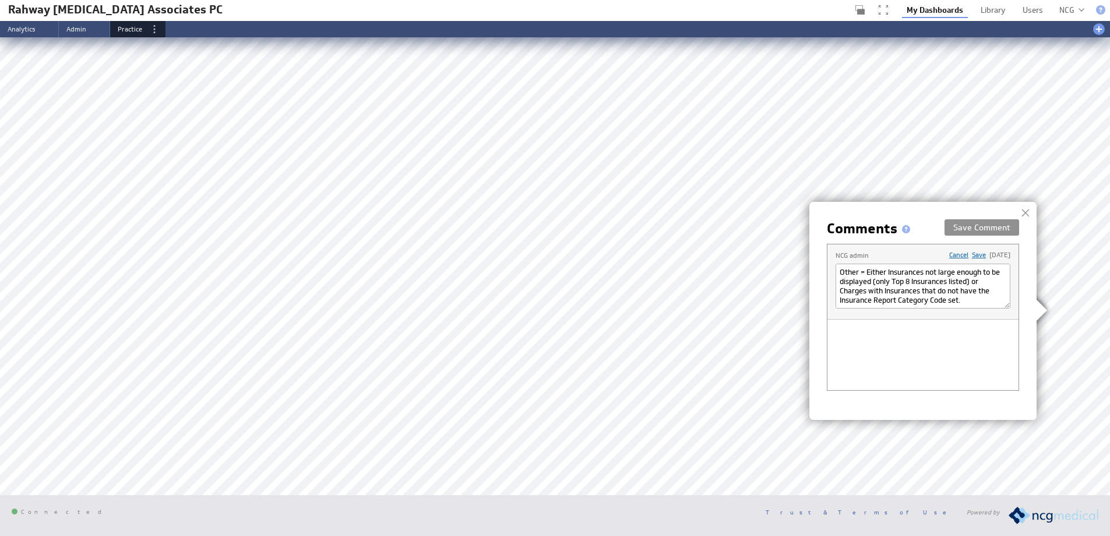
type textarea "Breakdown of Charges by Insurance Report Category Code for the Year to Date, ba…"
click at [977, 227] on button "Save Comment" at bounding box center [982, 227] width 75 height 16
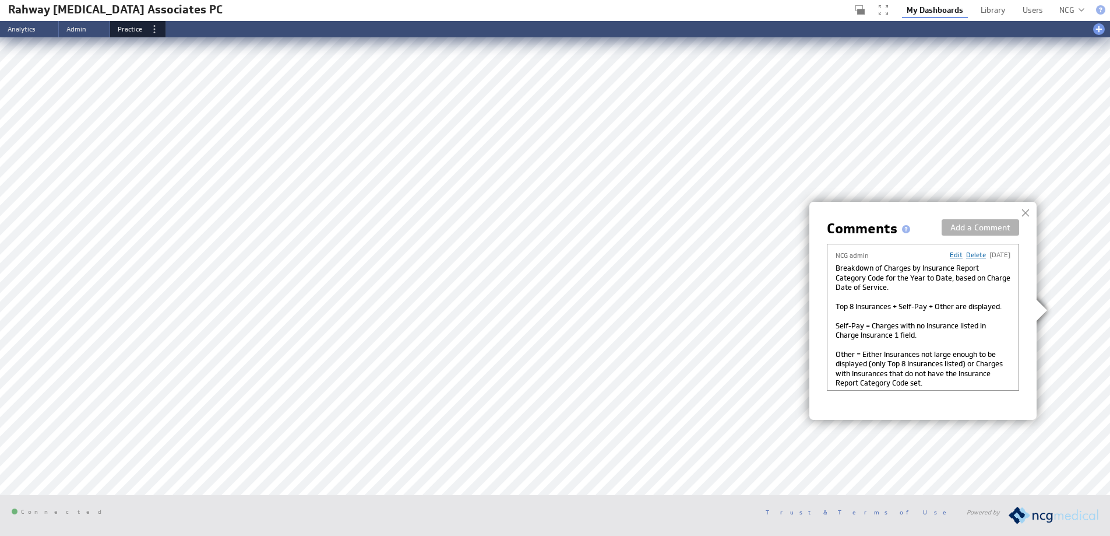
click at [1023, 213] on div at bounding box center [1025, 212] width 17 height 17
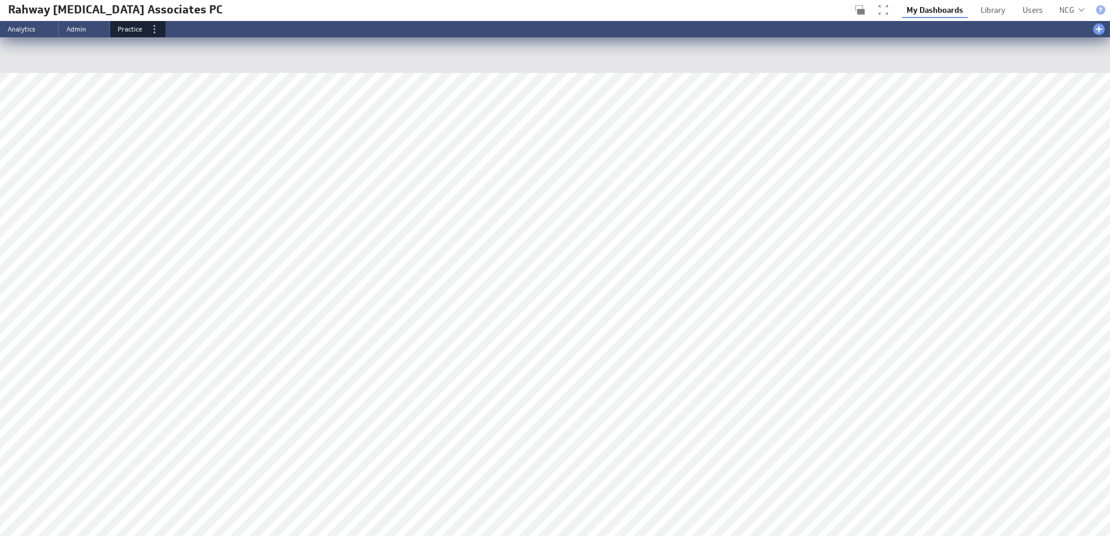
scroll to position [0, 0]
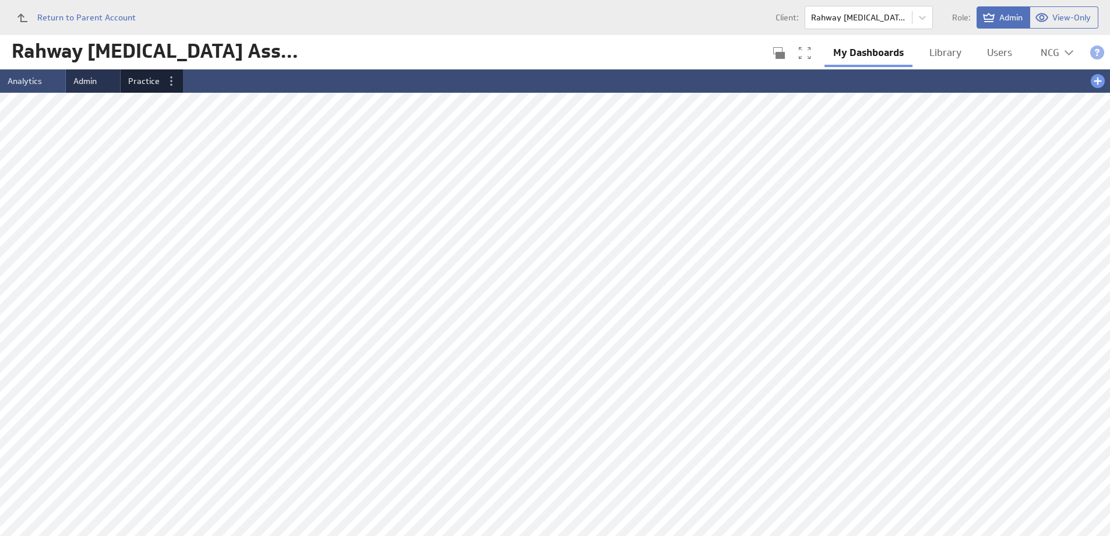
click at [92, 82] on span "Admin" at bounding box center [84, 81] width 23 height 10
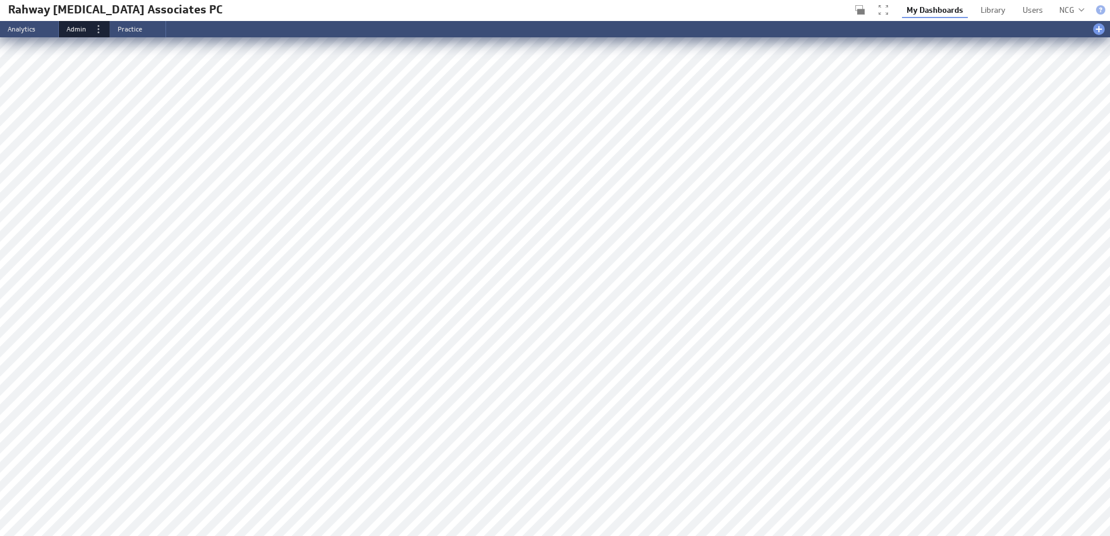
scroll to position [117, 0]
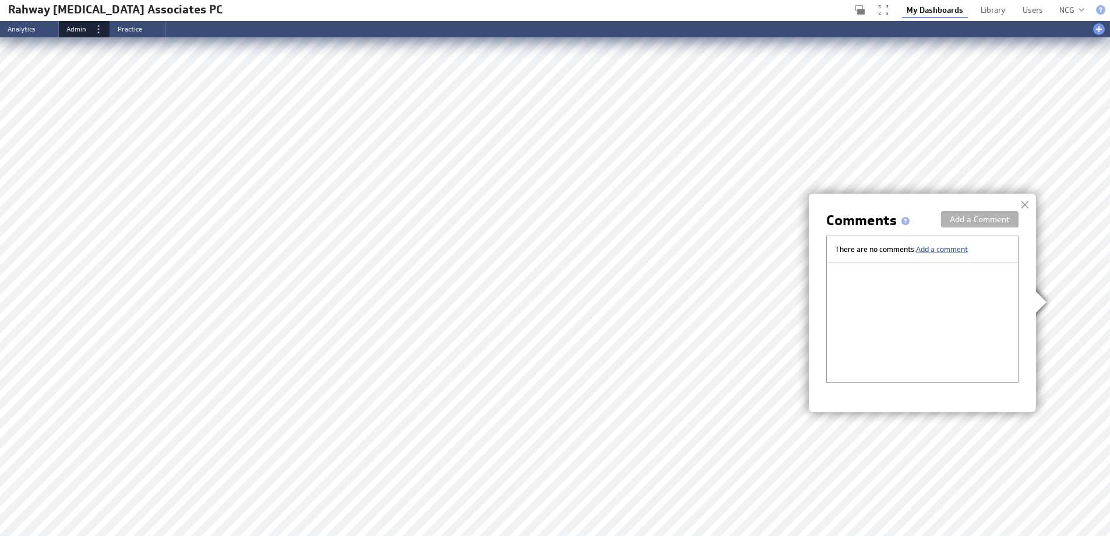
click at [949, 249] on span "Add a comment" at bounding box center [942, 248] width 52 height 9
click at [929, 265] on textarea at bounding box center [922, 277] width 175 height 45
paste textarea "Total amount of Patient and Insurance Charge Balances that have not yet been bi…"
type textarea "Total amount of Patient and Insurance Charge Balances that have not yet been bi…"
click at [971, 244] on link "Save" at bounding box center [978, 246] width 14 height 9
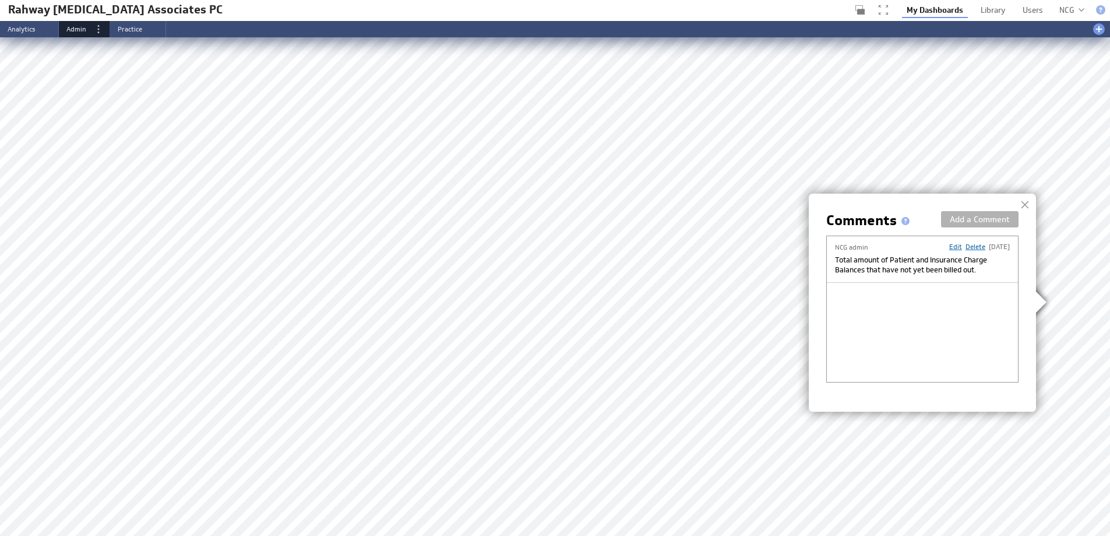
click at [1026, 203] on div at bounding box center [1024, 204] width 17 height 17
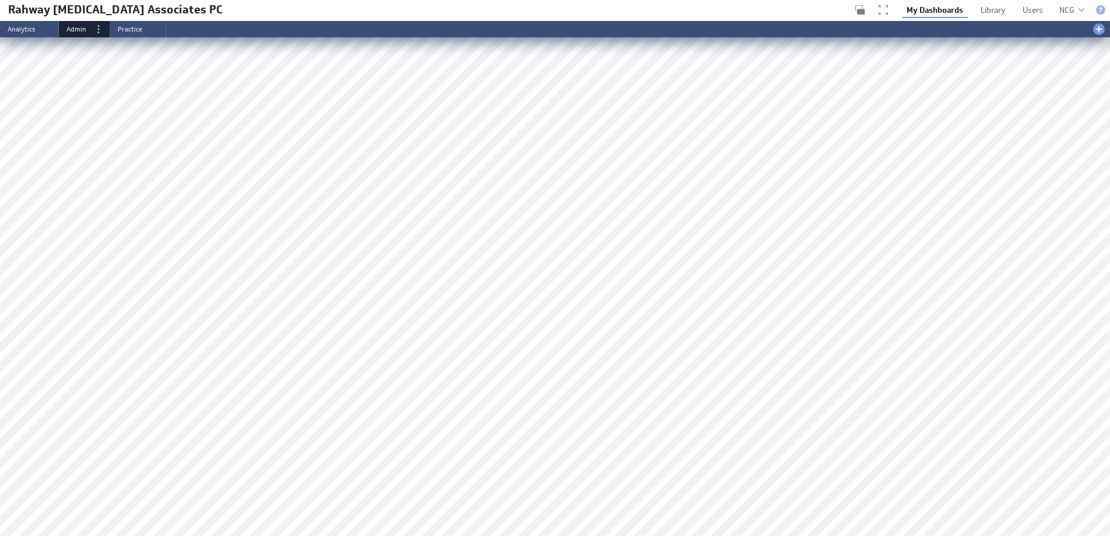
scroll to position [233, 0]
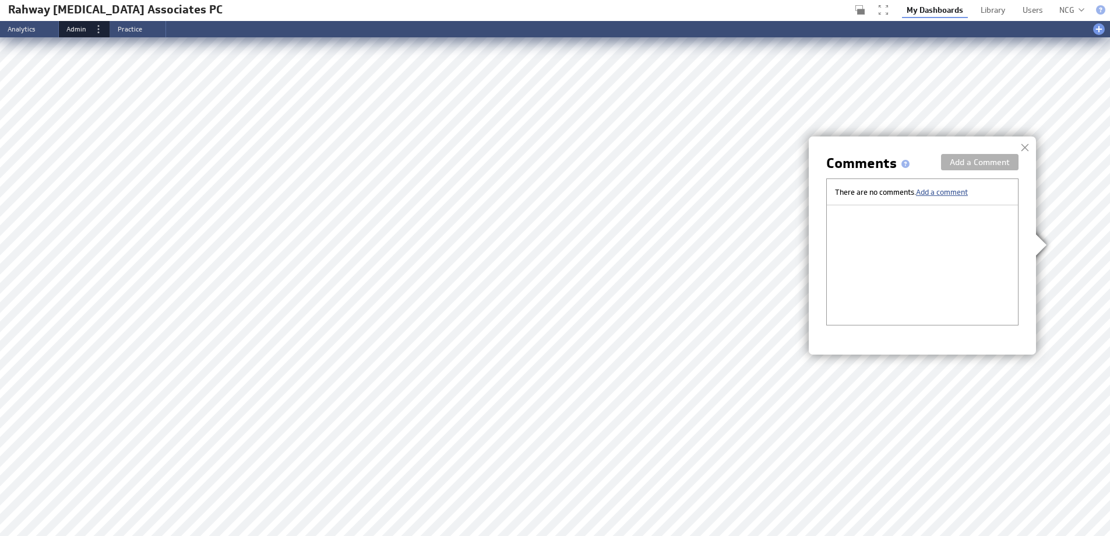
click at [946, 191] on span "Add a comment" at bounding box center [942, 191] width 52 height 9
click at [946, 213] on textarea at bounding box center [922, 220] width 175 height 45
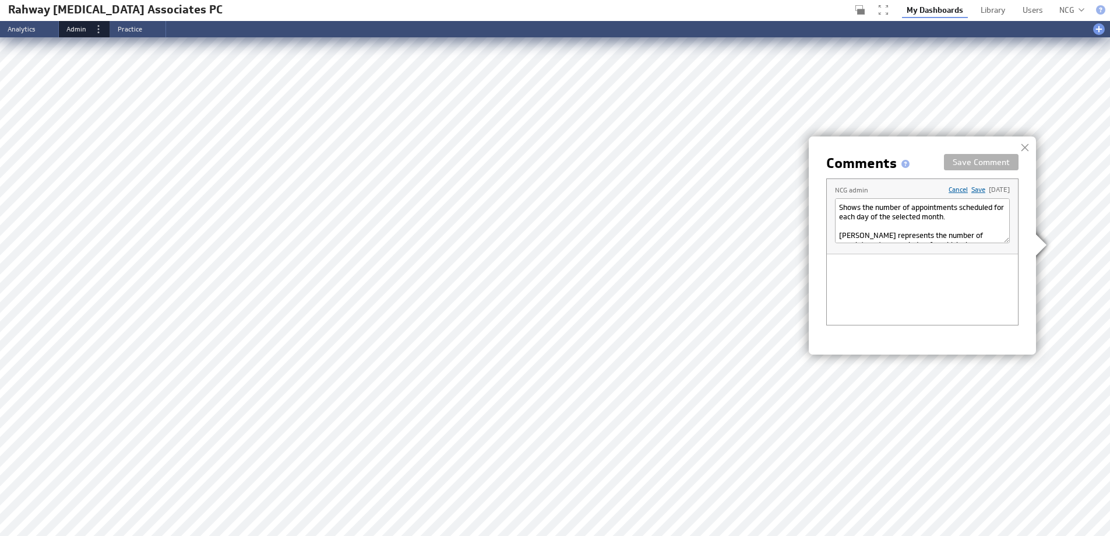
scroll to position [89, 0]
type textarea "Shows the number of appointments scheduled for each day of the selected month. …"
click at [971, 191] on link "Save" at bounding box center [978, 189] width 14 height 9
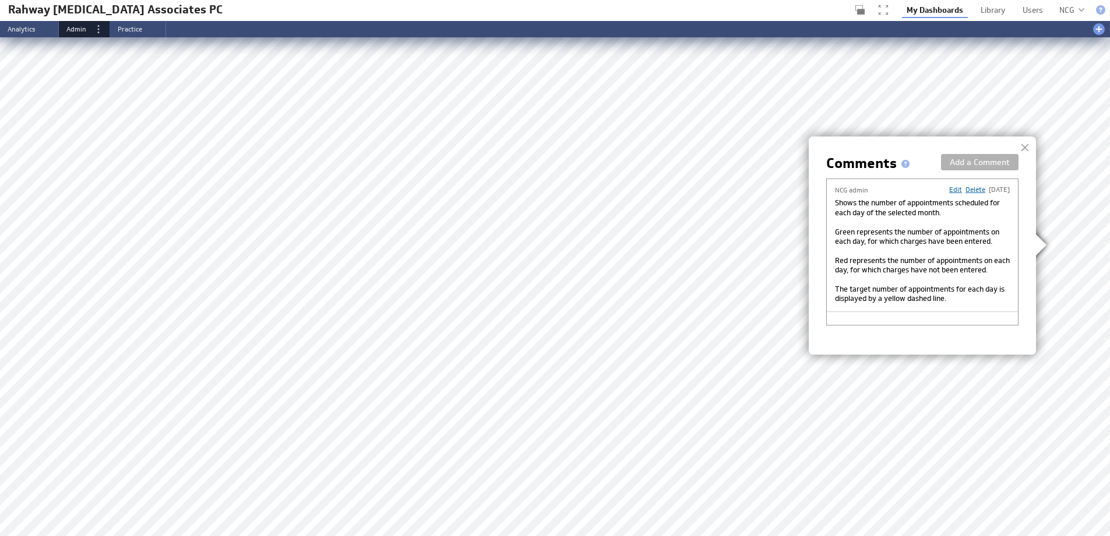
click at [1025, 146] on div at bounding box center [1024, 147] width 17 height 17
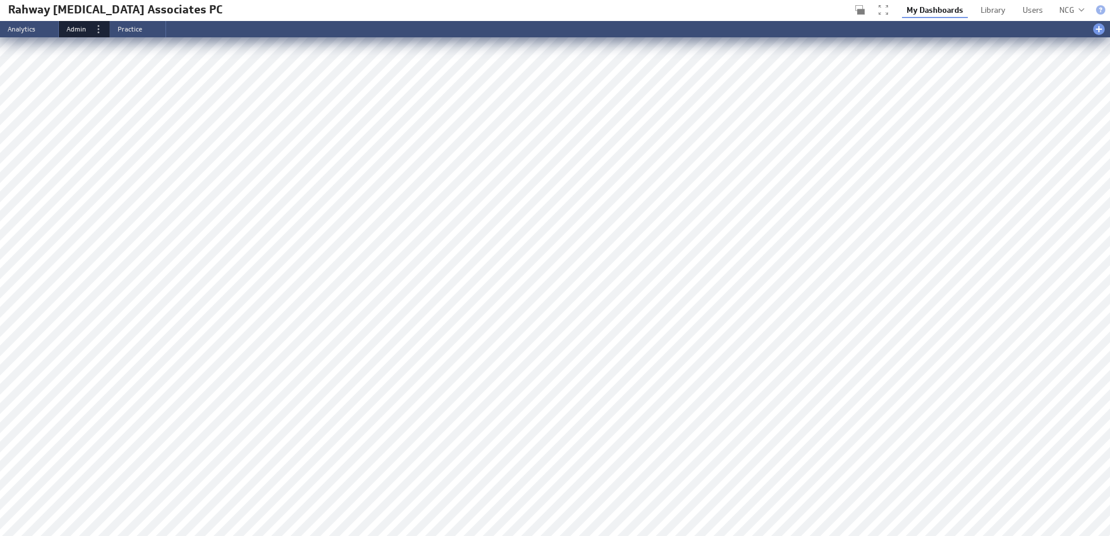
scroll to position [583, 0]
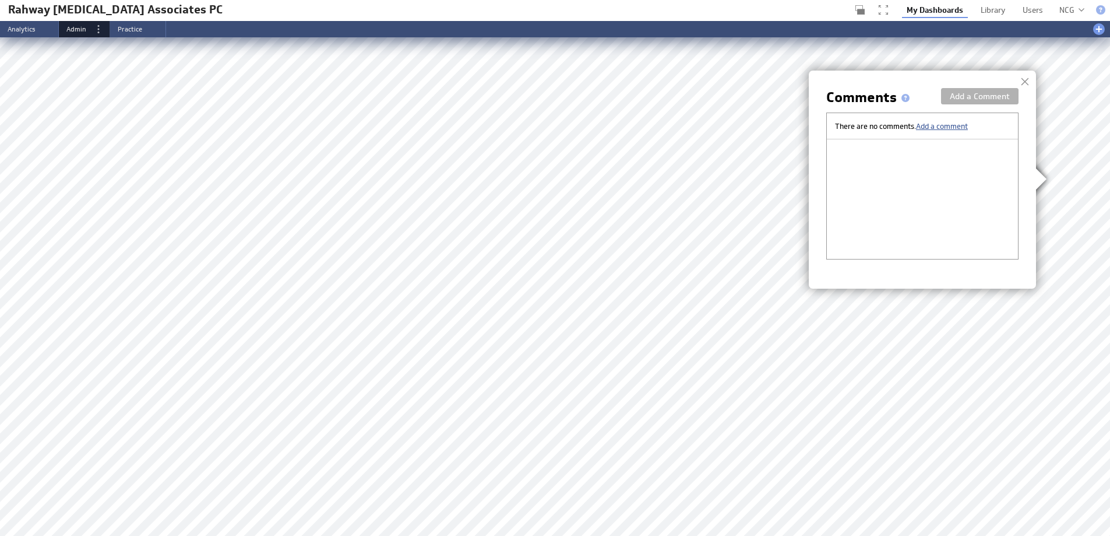
click at [962, 127] on span "Add a comment" at bounding box center [942, 125] width 52 height 9
click at [965, 160] on textarea at bounding box center [922, 154] width 175 height 45
paste textarea "Charge and Payment amounts for each day of the selected month. You can display …"
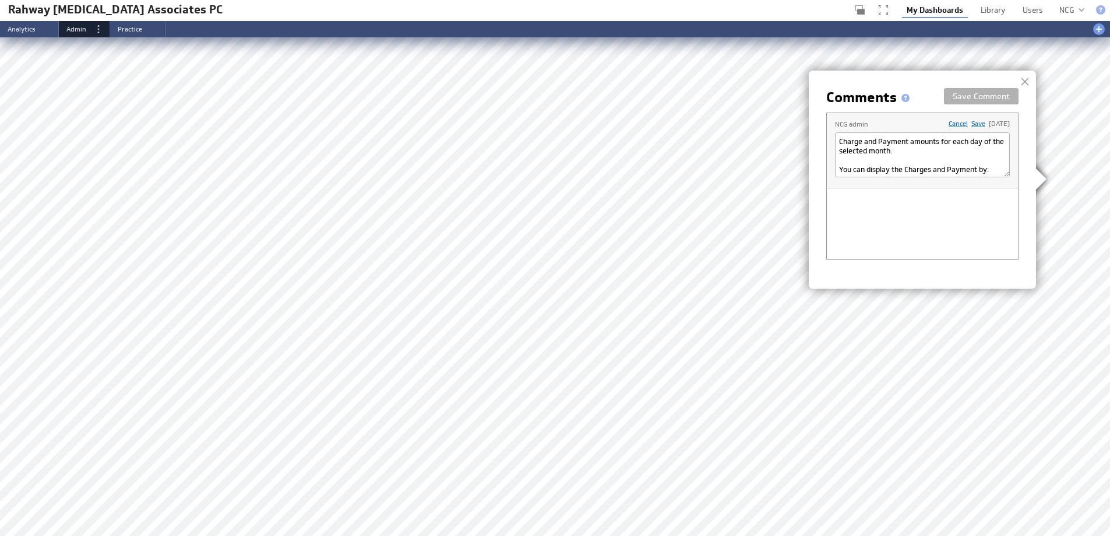
scroll to position [89, 0]
type textarea "Charge and Payment amounts for each day of the selected month. You can display …"
click at [971, 122] on link "Save" at bounding box center [978, 123] width 14 height 9
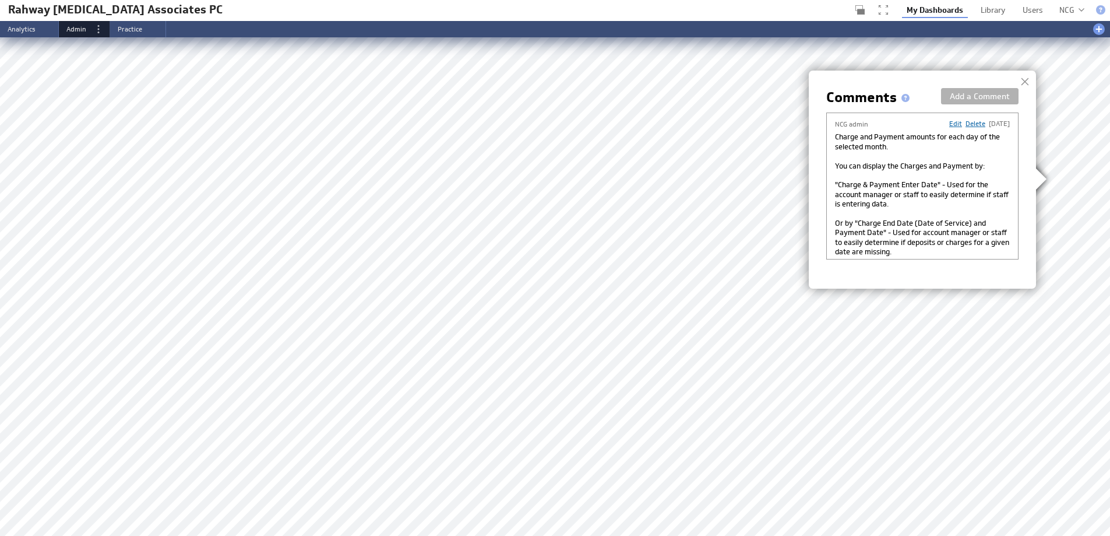
click at [1026, 79] on div at bounding box center [1024, 81] width 17 height 17
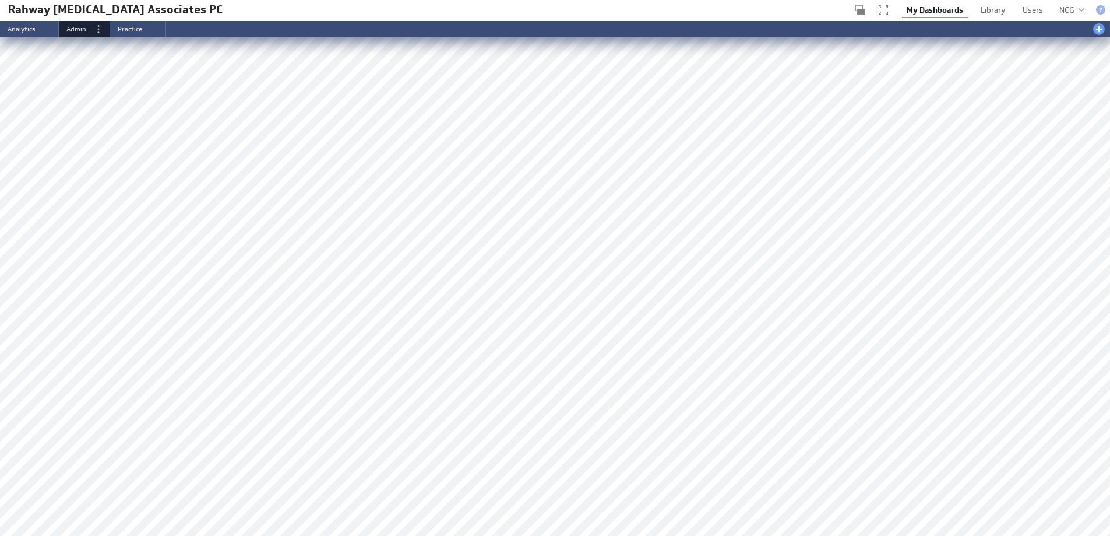
scroll to position [932, 0]
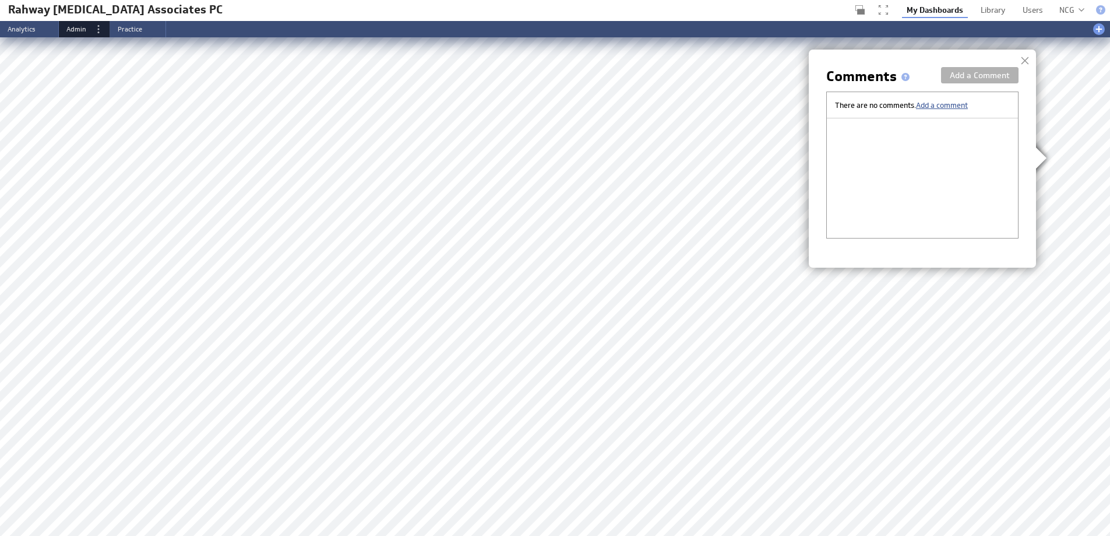
click at [963, 107] on span "Add a comment" at bounding box center [942, 104] width 52 height 9
click at [886, 131] on textarea at bounding box center [922, 133] width 175 height 45
paste textarea "Shows whether or not an insurance (by each billing form) or patient batch was c…"
type textarea "Shows whether or not an insurance (by each billing form) or patient batch was c…"
click at [971, 103] on link "Save" at bounding box center [978, 102] width 14 height 9
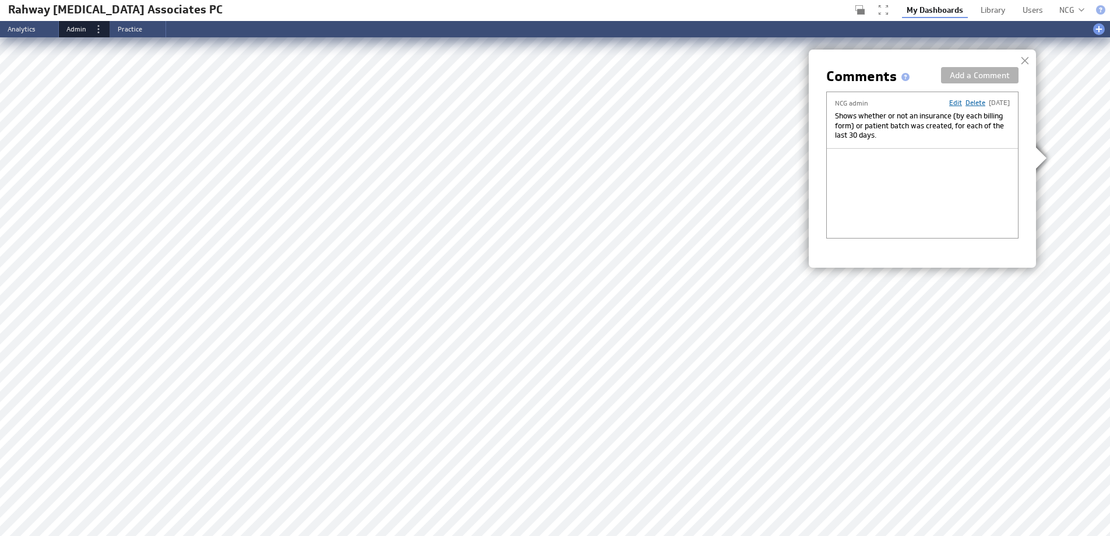
click at [1026, 58] on div at bounding box center [1024, 60] width 17 height 17
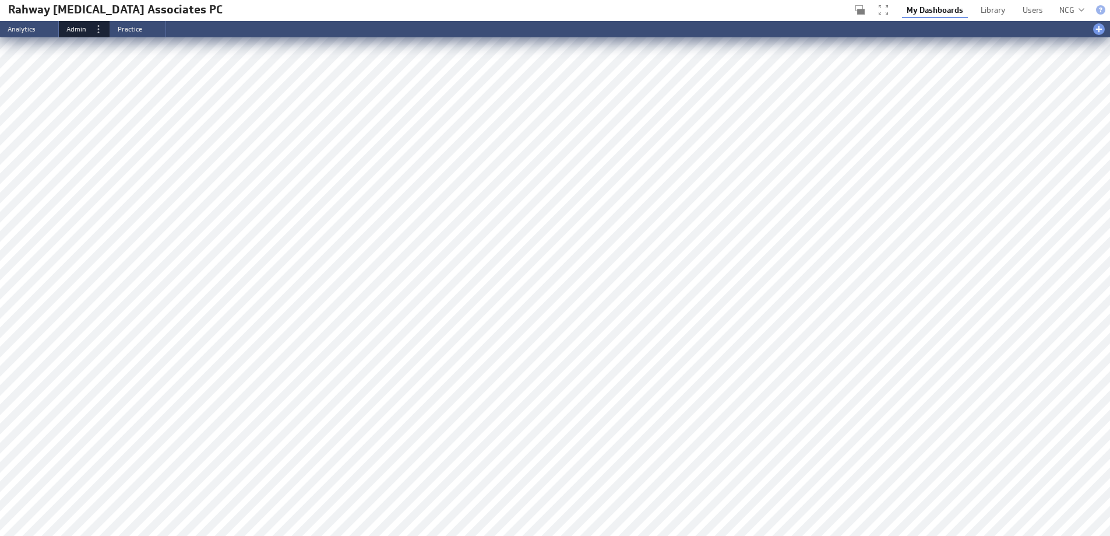
scroll to position [1166, 0]
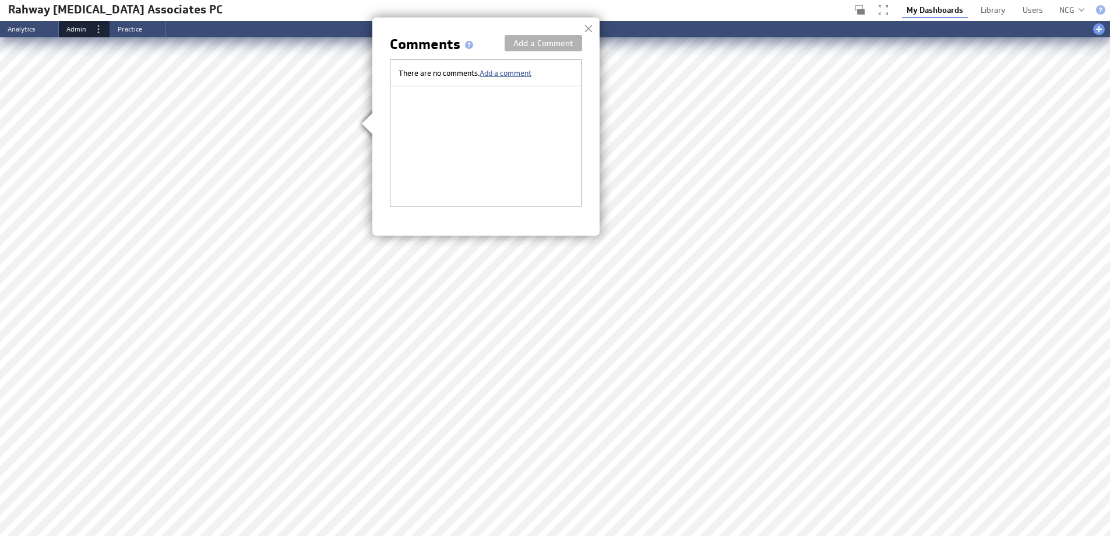
click at [505, 73] on span "Add a comment" at bounding box center [506, 72] width 52 height 9
click at [453, 79] on textarea at bounding box center [486, 101] width 175 height 45
paste textarea "Charge Enter Time = Date of Service to Date Charge Entered into the Practice Ma…"
type textarea "Charge Enter Time = Date of Service to Date Charge Entered into the Practice Ma…"
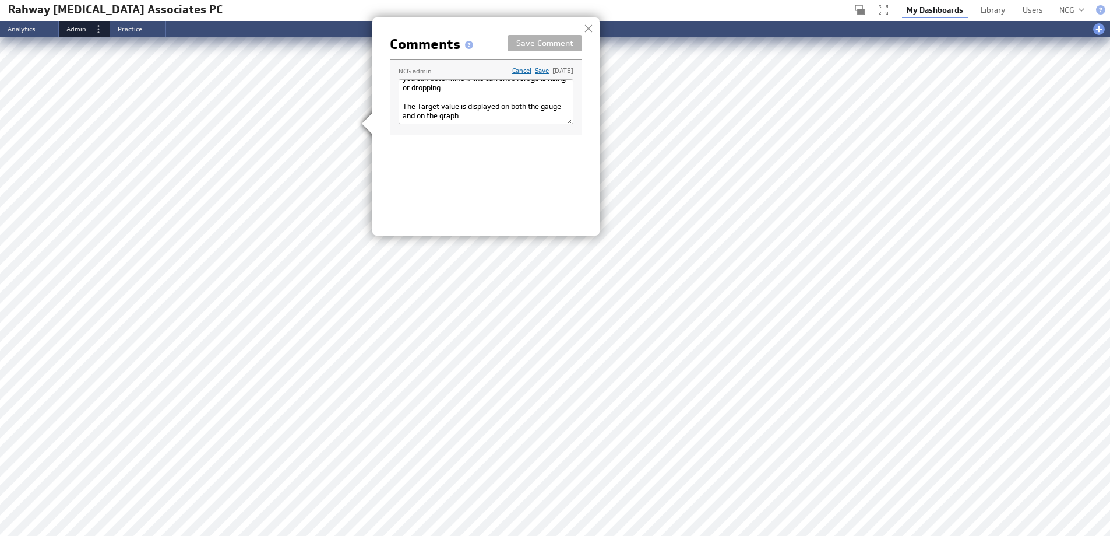
click at [535, 71] on link "Save" at bounding box center [542, 70] width 14 height 9
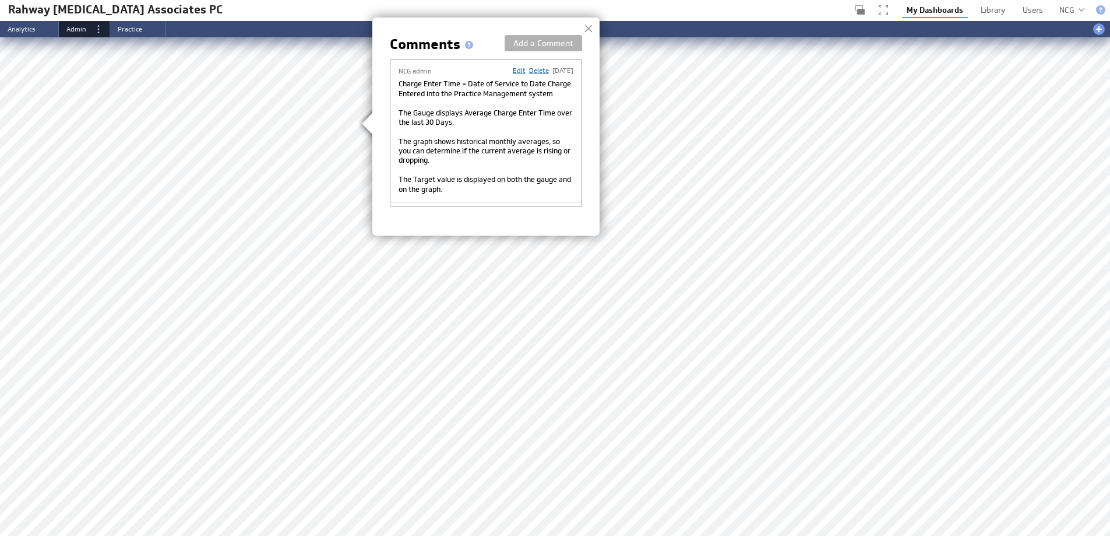
click at [590, 29] on div at bounding box center [588, 28] width 17 height 17
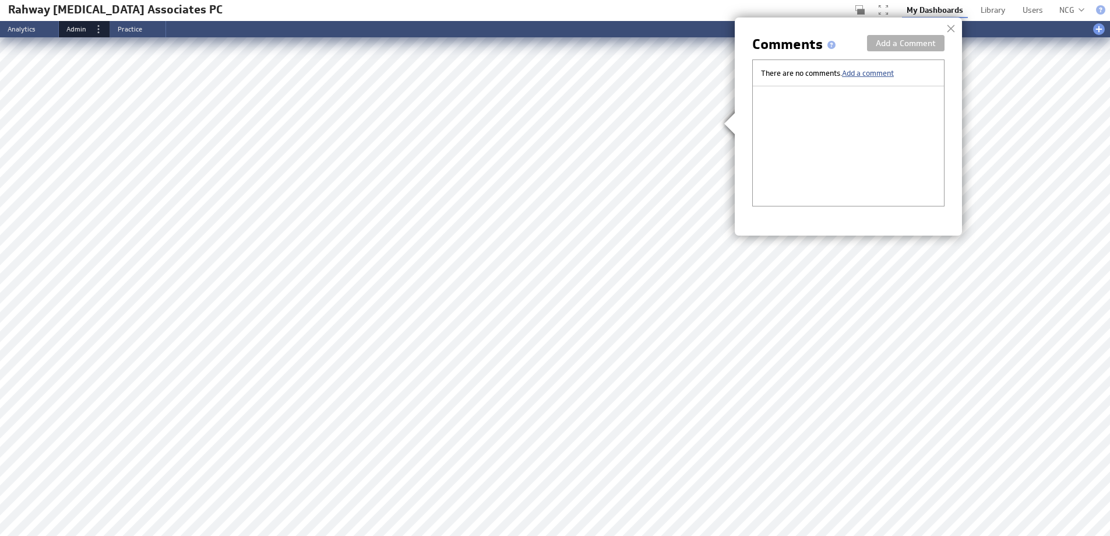
click at [864, 72] on span "Add a comment" at bounding box center [868, 72] width 52 height 9
click at [807, 104] on textarea at bounding box center [848, 101] width 175 height 45
paste textarea "Staff Processing Time = Date Charge Entered into the Practice Management system…"
type textarea "Staff Processing Time = Date Charge Entered into the Practice Management system…"
click at [897, 71] on link "Save" at bounding box center [904, 70] width 14 height 9
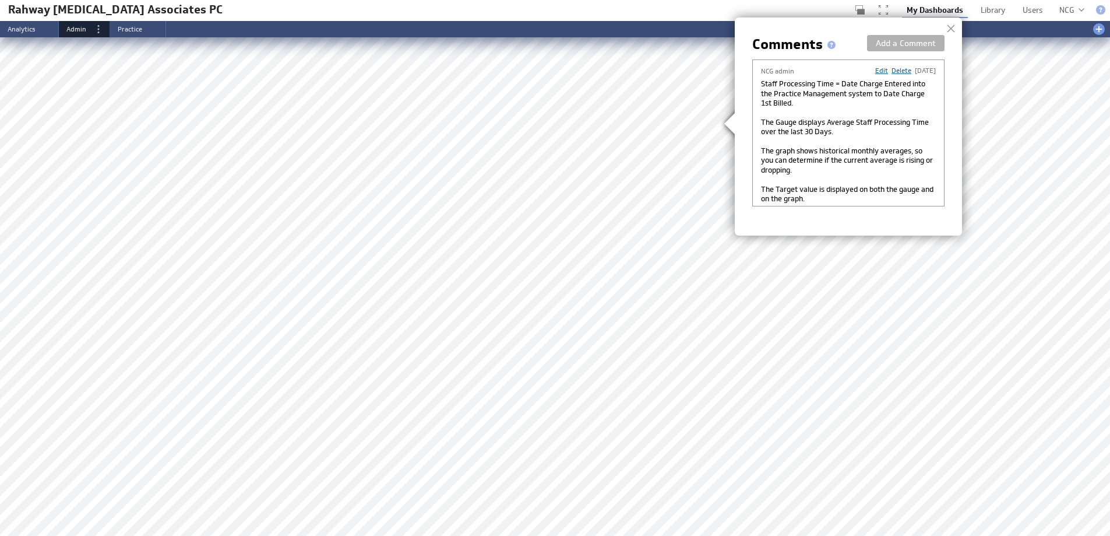
click at [949, 27] on div at bounding box center [950, 28] width 17 height 17
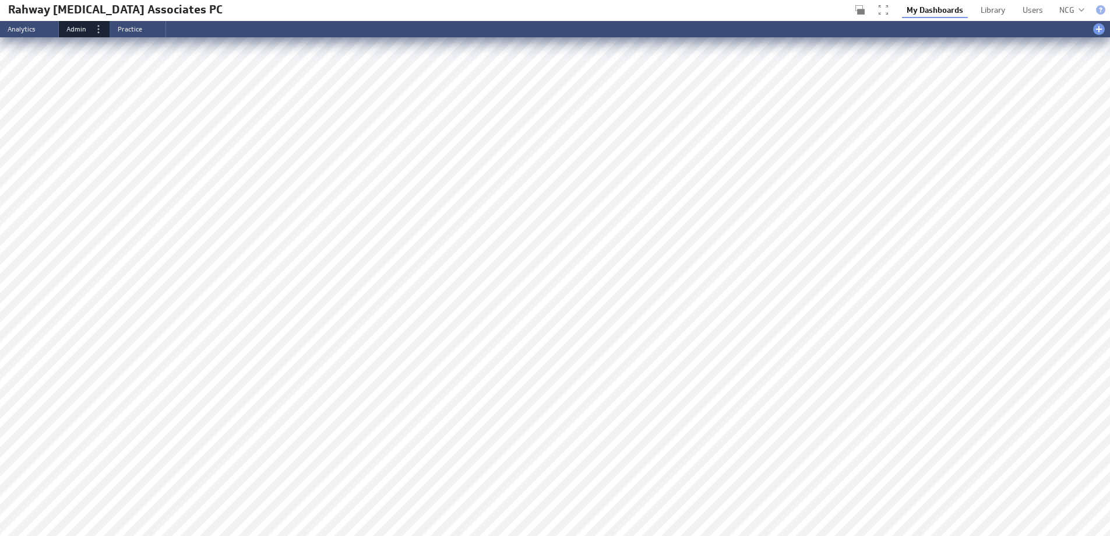
scroll to position [1224, 0]
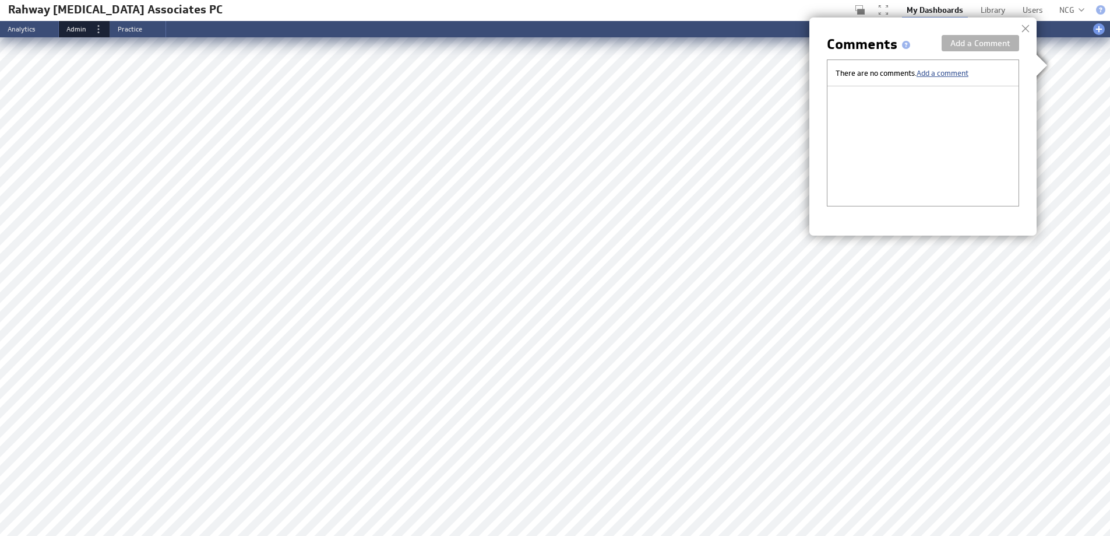
click at [956, 68] on span "Add a comment" at bounding box center [943, 72] width 52 height 9
click at [962, 111] on textarea at bounding box center [923, 101] width 175 height 45
paste textarea "Total Processing Time = Date of Service to Date Charge is Paid. The Gauge displ…"
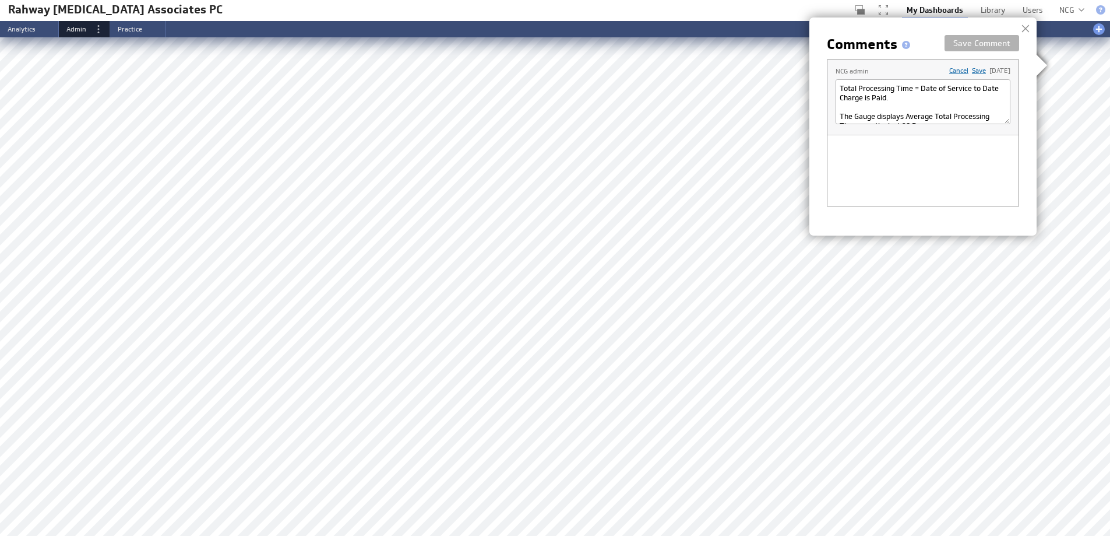
scroll to position [79, 0]
type textarea "Total Processing Time = Date of Service to Date Charge is Paid. The Gauge displ…"
click at [972, 68] on link "Save" at bounding box center [979, 70] width 14 height 9
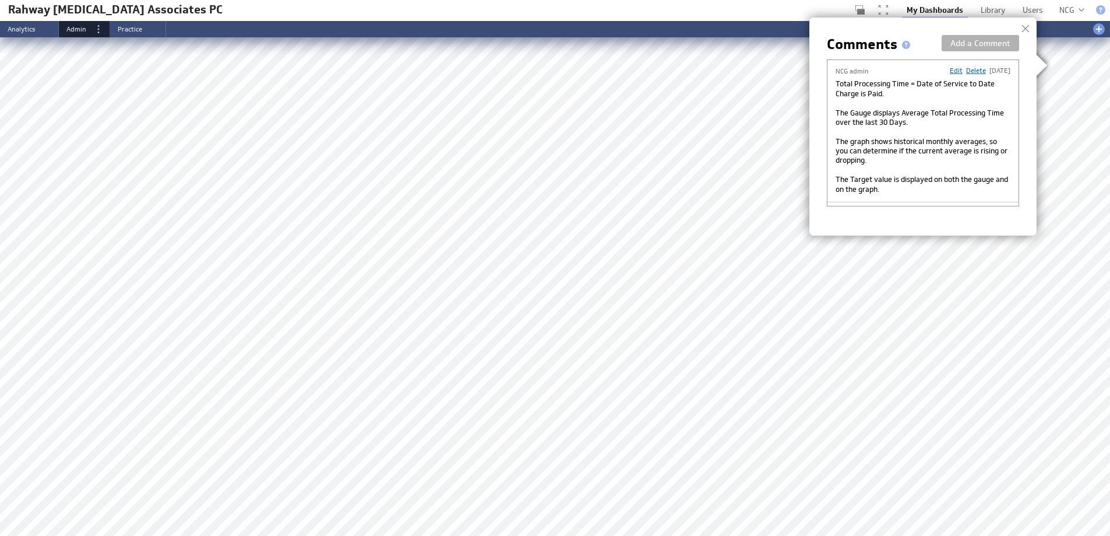
click at [1026, 23] on div at bounding box center [1025, 28] width 17 height 17
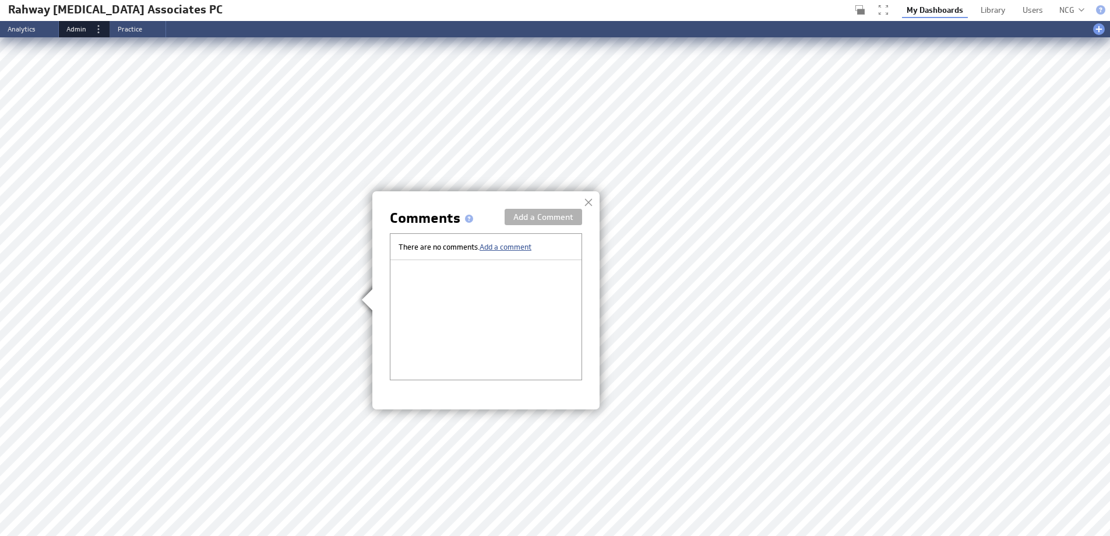
click at [499, 243] on span "Add a comment" at bounding box center [506, 246] width 52 height 9
click at [494, 272] on textarea at bounding box center [486, 275] width 175 height 45
paste textarea "This value is calculated by using the following formula: Days in A/R = (Most Re…"
type textarea "This value is calculated by using the following formula: Days in A/R = (Most Re…"
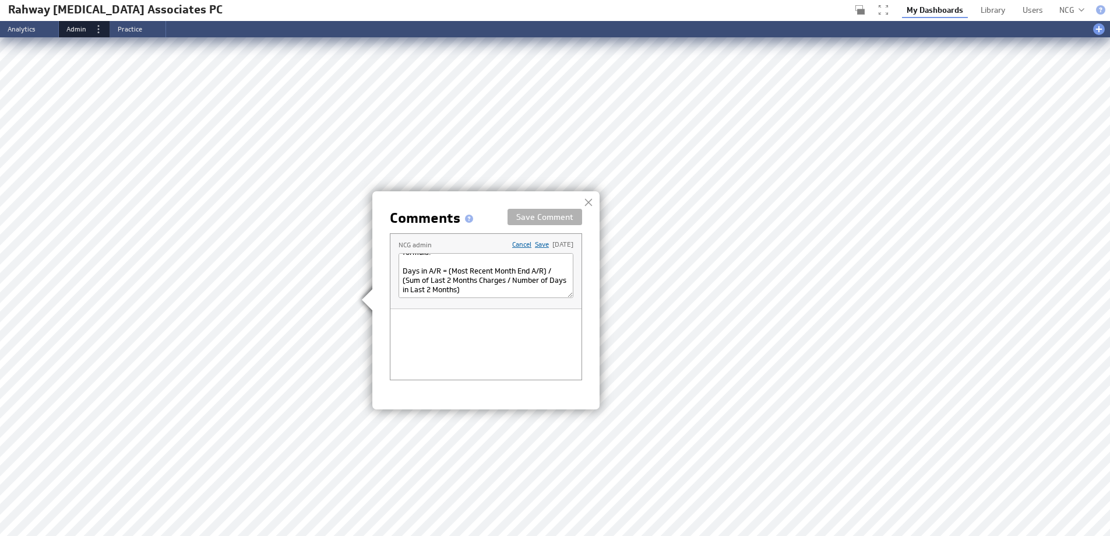
click at [535, 244] on link "Save" at bounding box center [542, 244] width 14 height 9
click at [590, 202] on div at bounding box center [588, 201] width 17 height 17
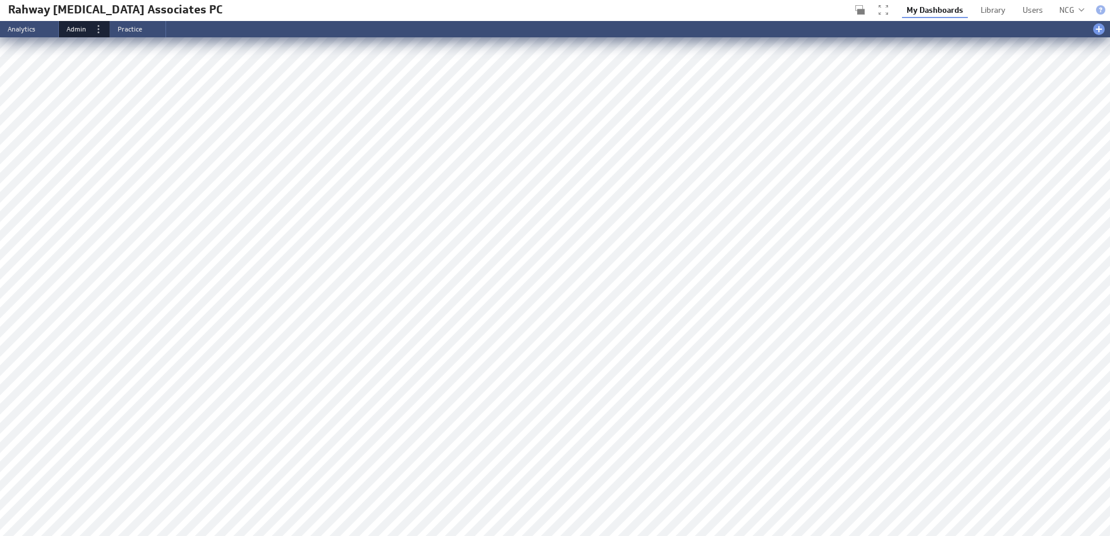
scroll to position [2096, 0]
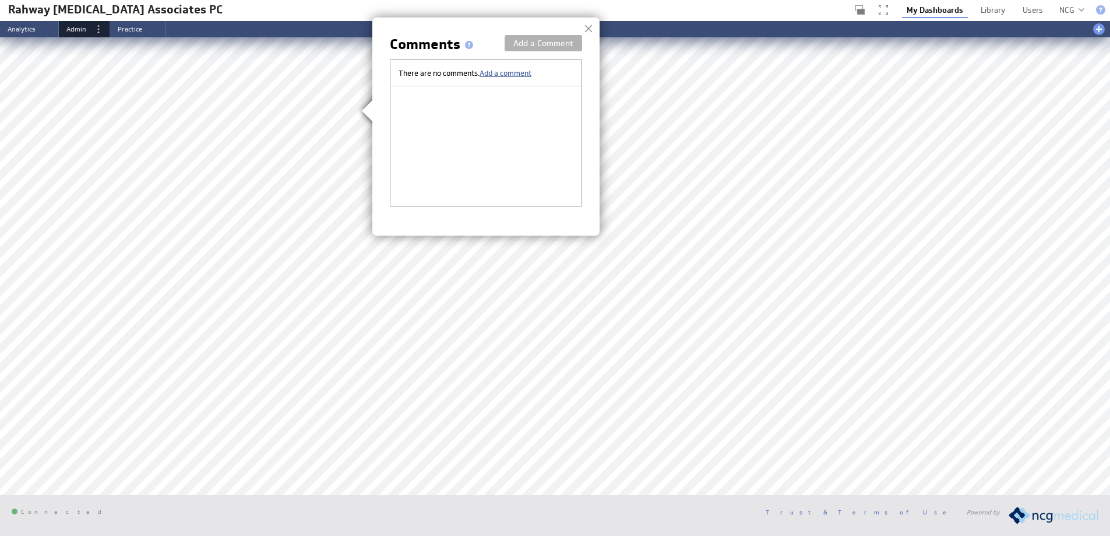
click at [520, 73] on span "Add a comment" at bounding box center [506, 72] width 52 height 9
click at [520, 91] on textarea at bounding box center [486, 101] width 175 height 45
paste textarea "Percentage of New Patient Office Visits, for the current Year to Date as well a…"
type textarea "Percentage of New Patient Office Visits, for the current Year to Date as well a…"
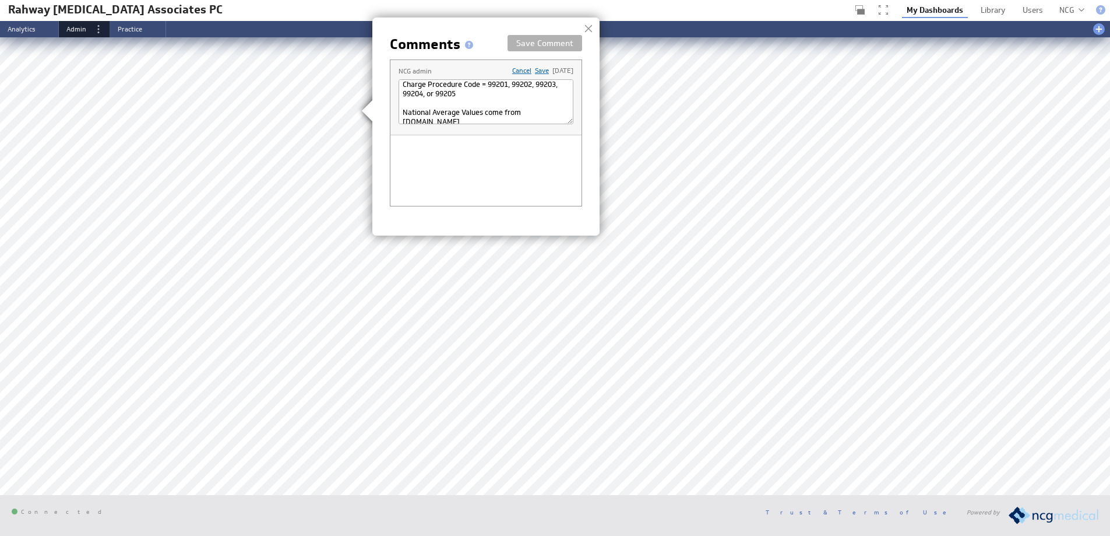
click at [535, 69] on link "Save" at bounding box center [542, 70] width 14 height 9
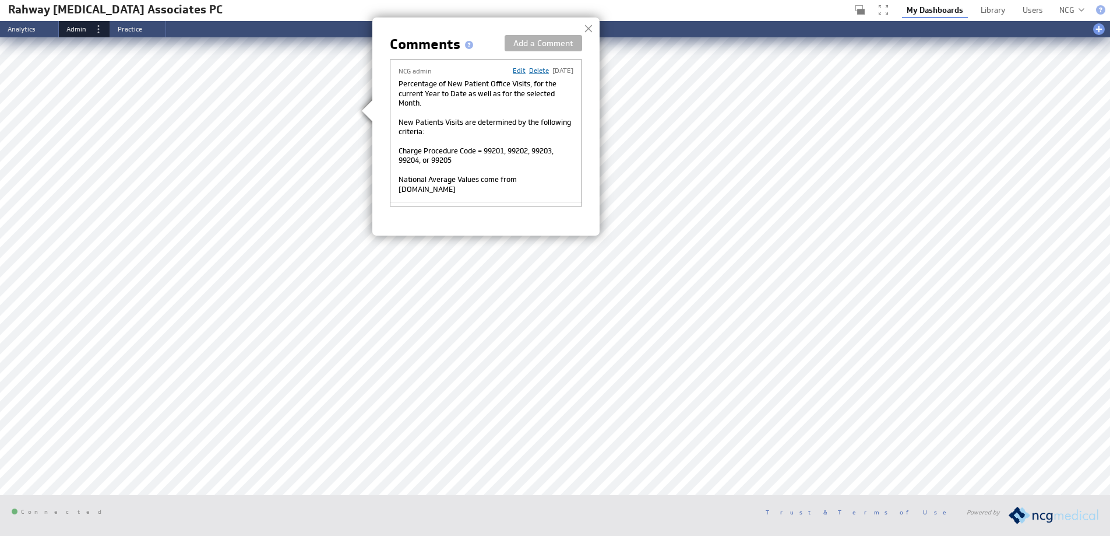
click at [589, 27] on div at bounding box center [588, 28] width 17 height 17
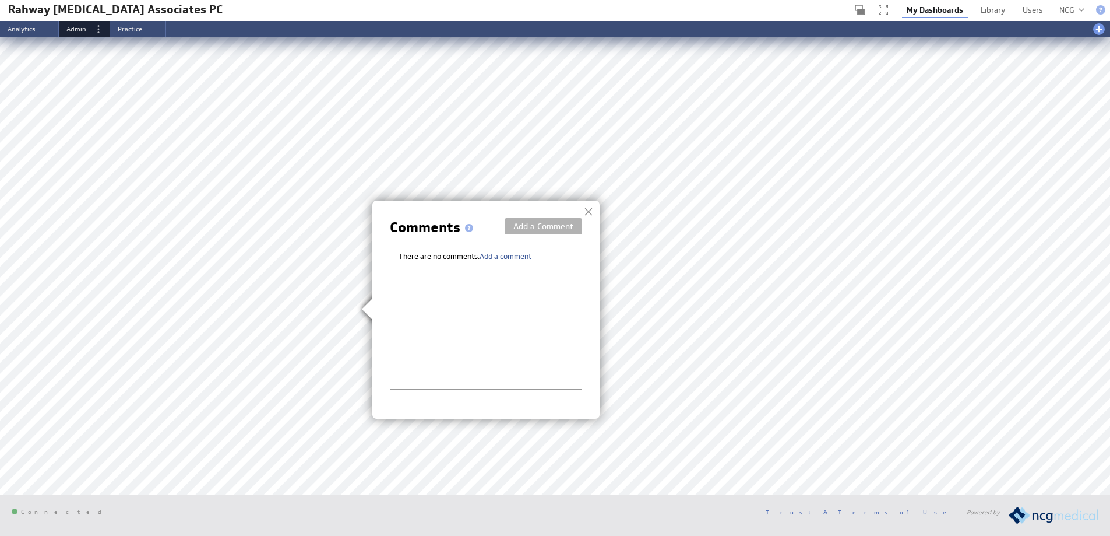
click at [518, 254] on span "Add a comment" at bounding box center [506, 255] width 52 height 9
click at [538, 294] on textarea at bounding box center [486, 284] width 175 height 45
paste textarea "Percentage of Follow Up Patient Office Visits, for the current Year to Date as …"
type textarea "Percentage of Follow Up Patient Office Visits, for the current Year to Date as …"
click at [535, 252] on link "Save" at bounding box center [542, 253] width 14 height 9
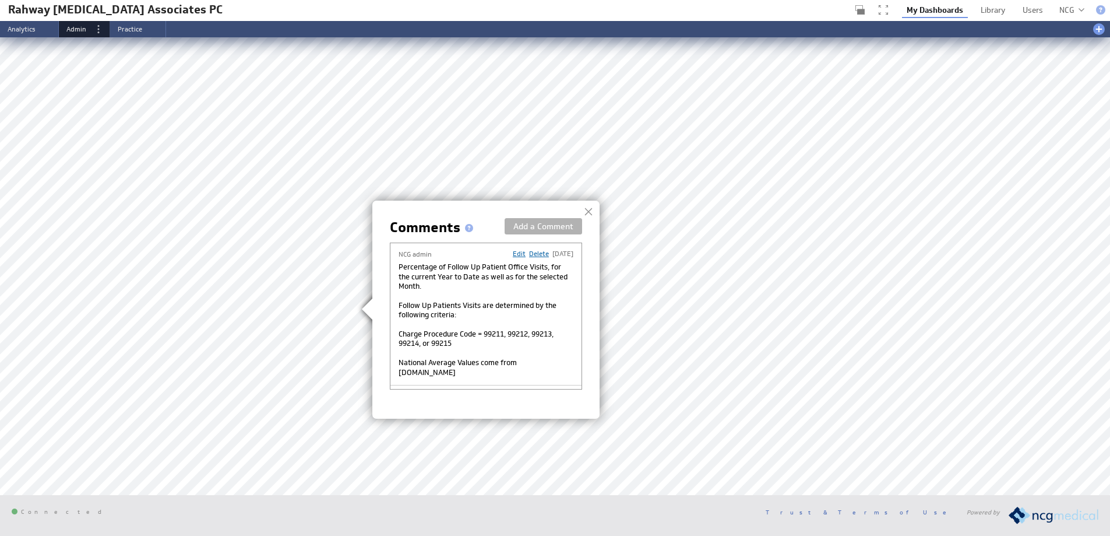
click at [589, 210] on div at bounding box center [588, 211] width 17 height 17
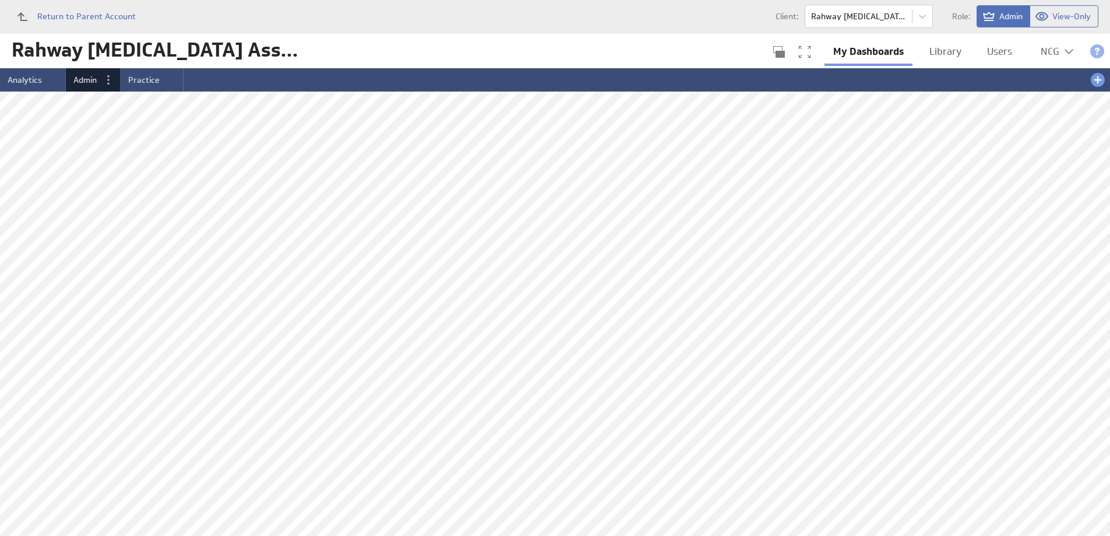
scroll to position [0, 0]
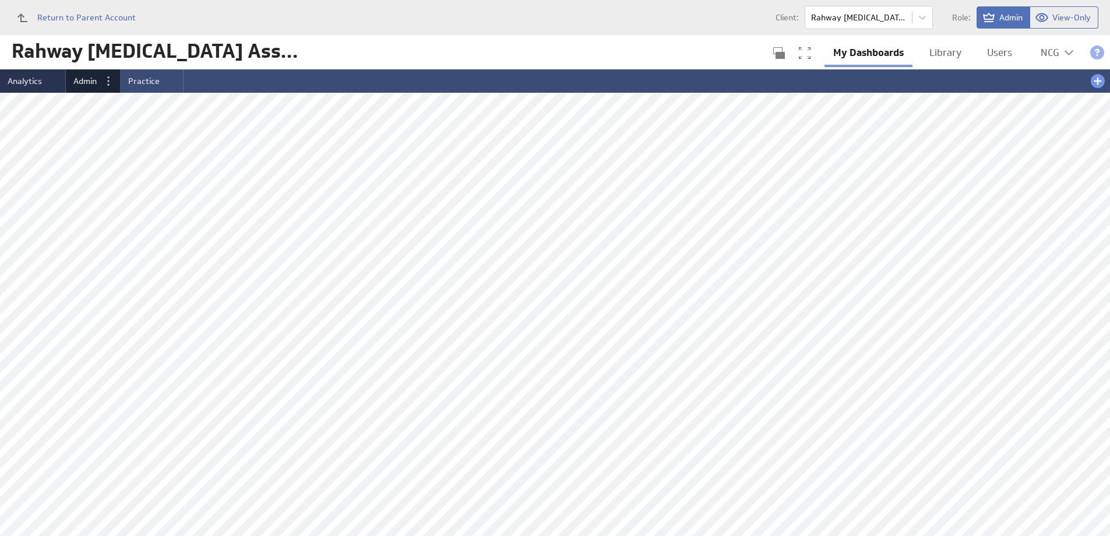
click at [22, 78] on span "Analytics" at bounding box center [25, 81] width 34 height 10
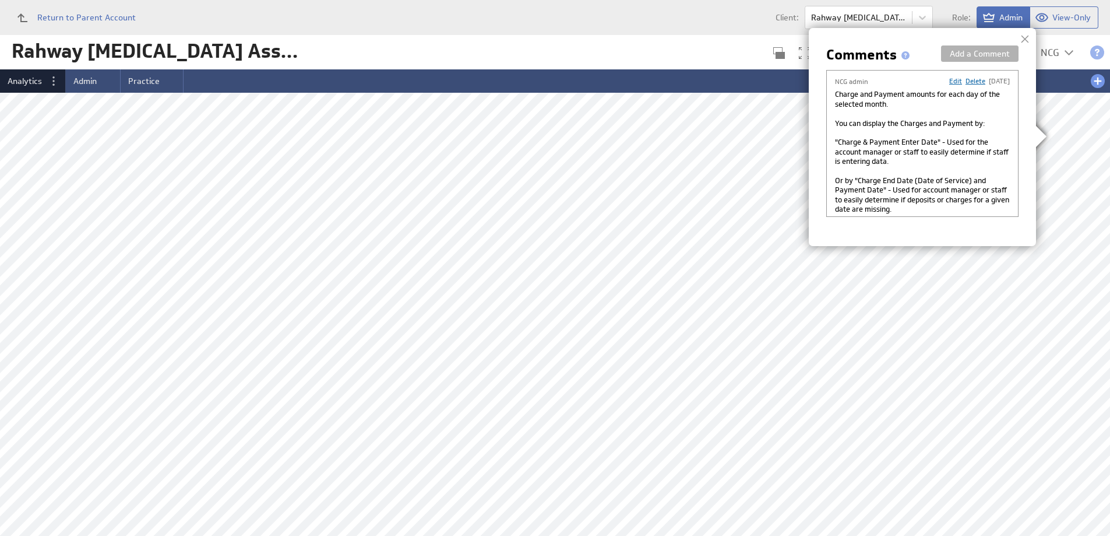
click at [1024, 37] on div at bounding box center [1024, 38] width 17 height 17
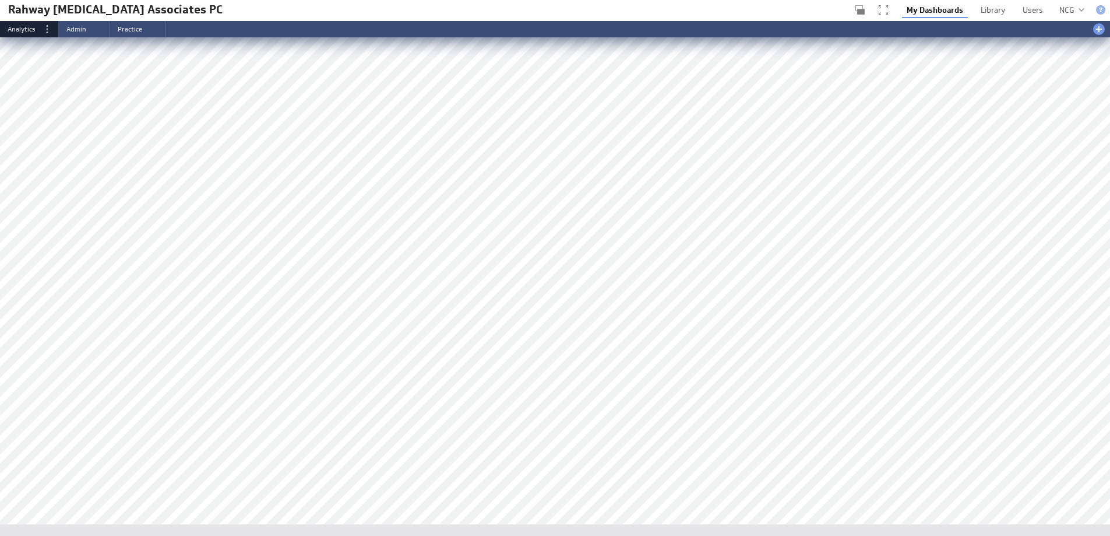
scroll to position [236, 0]
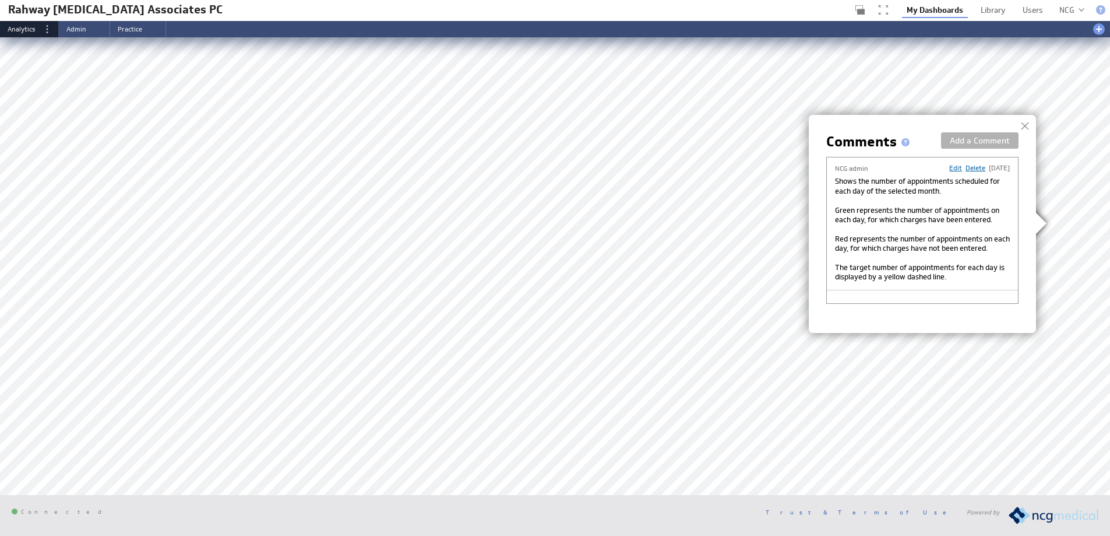
click at [1025, 124] on div at bounding box center [1024, 125] width 17 height 17
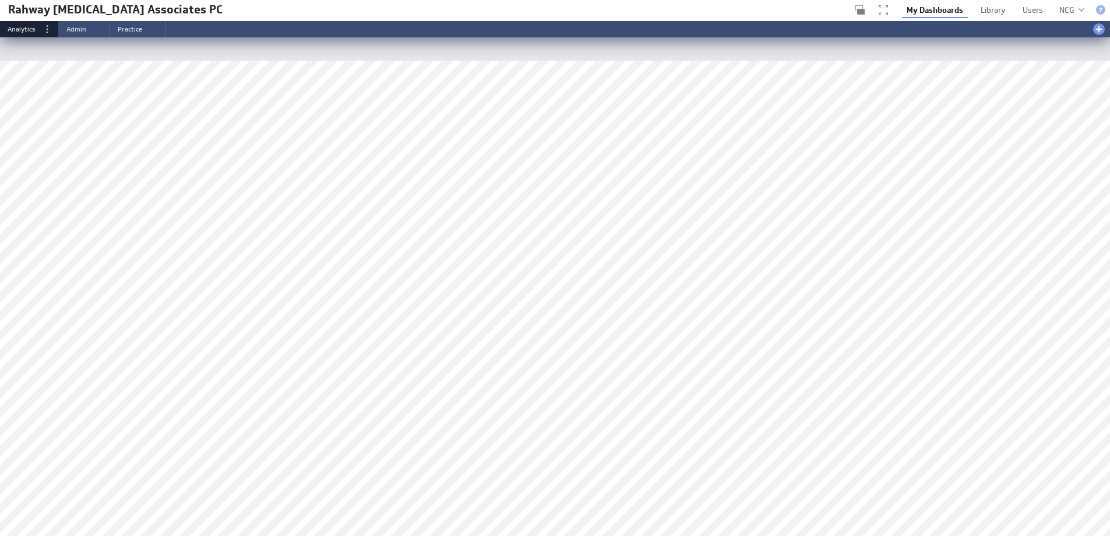
scroll to position [0, 0]
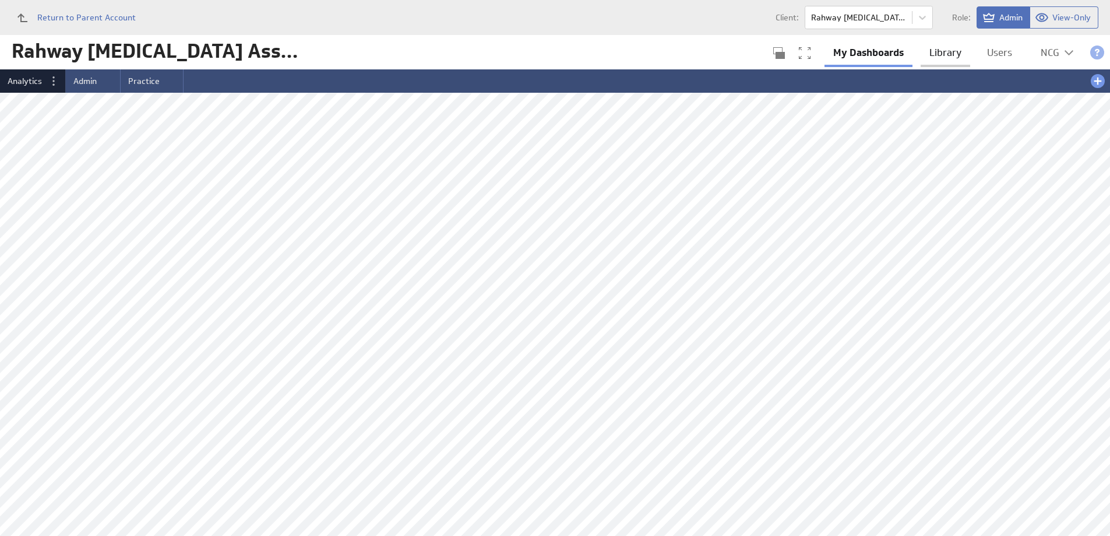
click at [950, 52] on link "Library" at bounding box center [946, 53] width 50 height 24
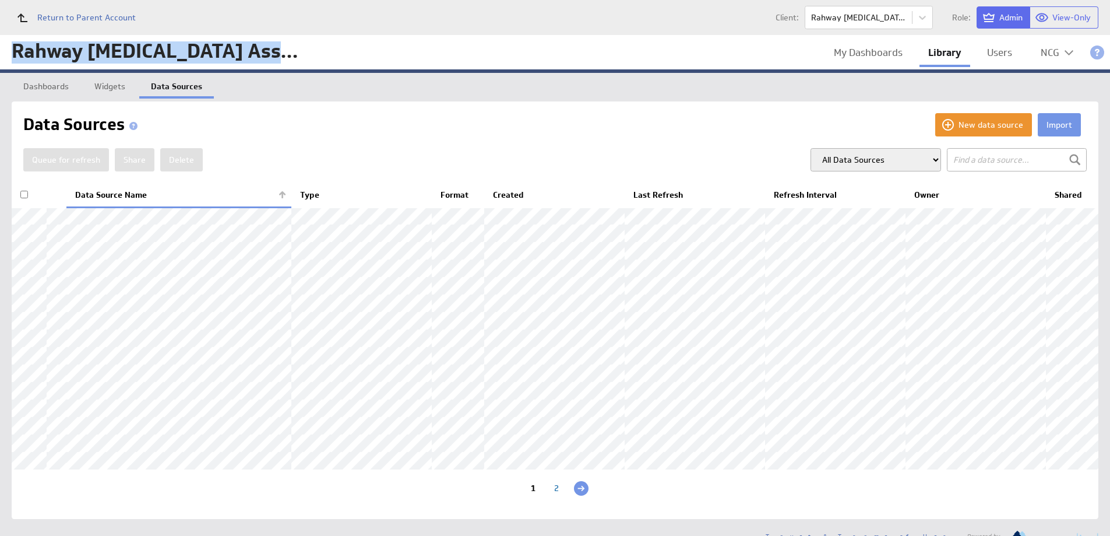
drag, startPoint x: 266, startPoint y: 51, endPoint x: 13, endPoint y: 57, distance: 253.0
click at [13, 57] on div "Rahway [MEDICAL_DATA] Associates PC" at bounding box center [157, 52] width 291 height 23
copy div "Rahway [MEDICAL_DATA]"
copy div "Rahway Radiation Oncology"
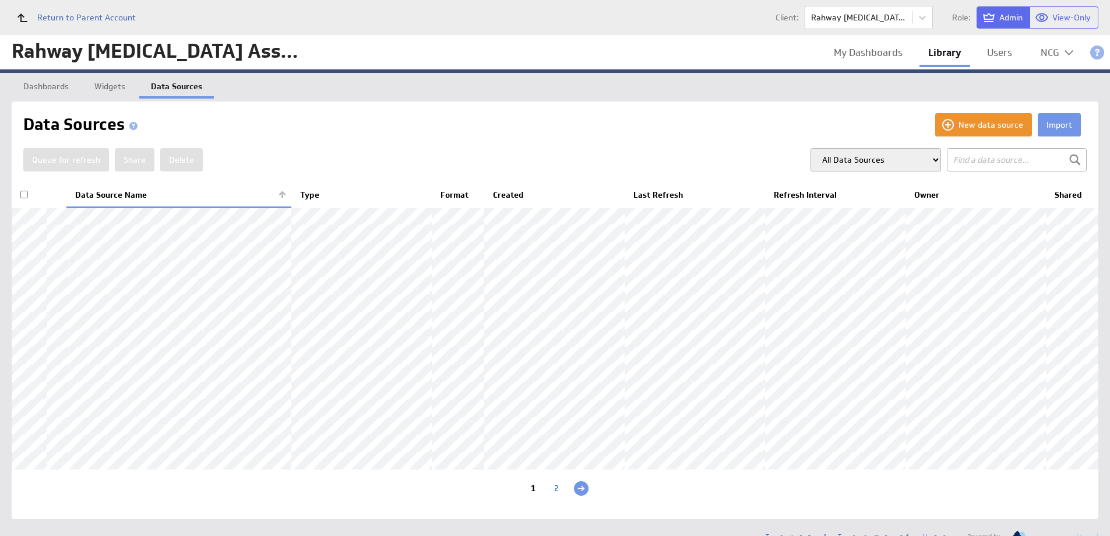
click at [718, 111] on div "Import New data source Data Sources Queue for refresh Share Delete 1 2" at bounding box center [555, 310] width 1087 height 418
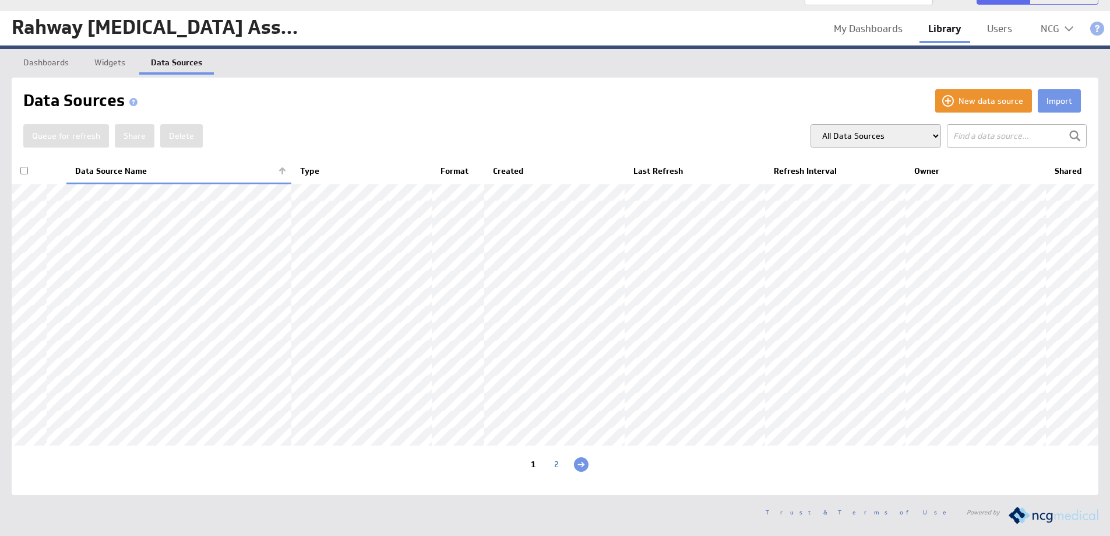
scroll to position [112, 0]
click at [553, 462] on div "2" at bounding box center [556, 465] width 23 height 11
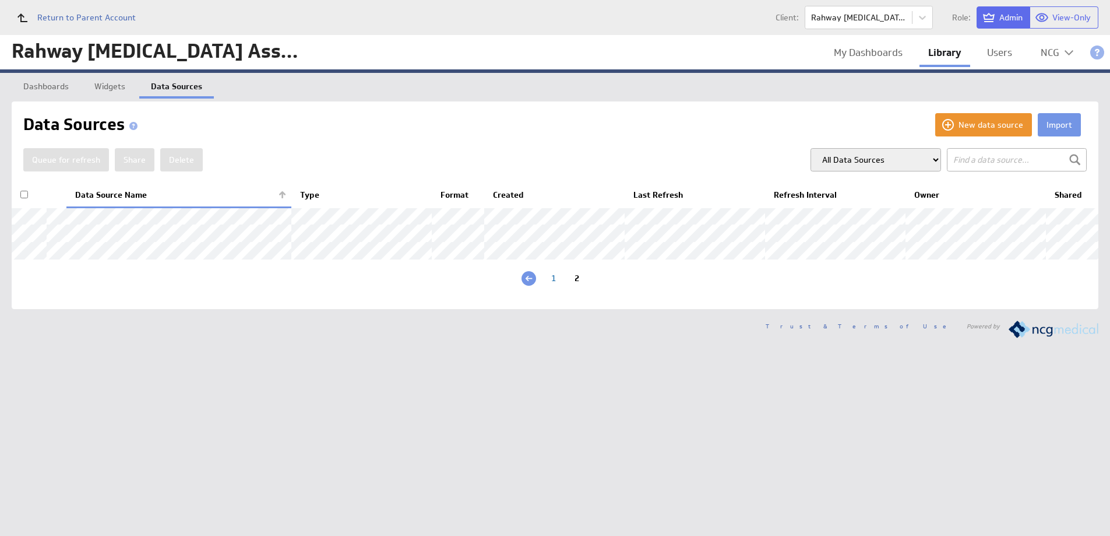
scroll to position [0, 0]
click at [558, 285] on div "1" at bounding box center [553, 279] width 23 height 11
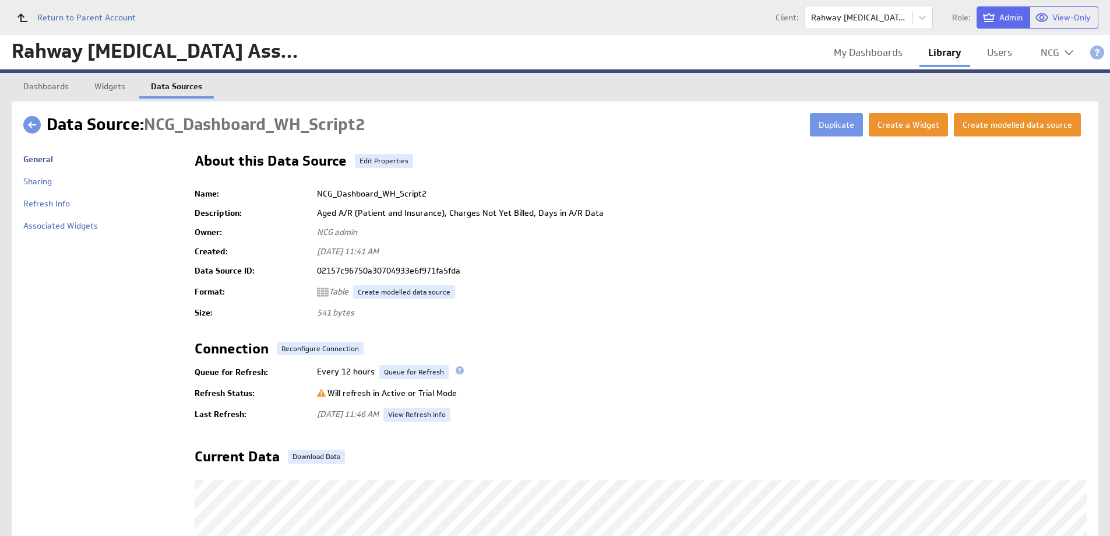
click at [405, 269] on td "02157c96750a30704933e6f971fa5fda" at bounding box center [699, 270] width 776 height 19
copy td "02157c96750a30704933e6f971fa5fda"
click at [393, 270] on td "4a80b069345c6ce119545bbc9decdf5a" at bounding box center [699, 270] width 776 height 19
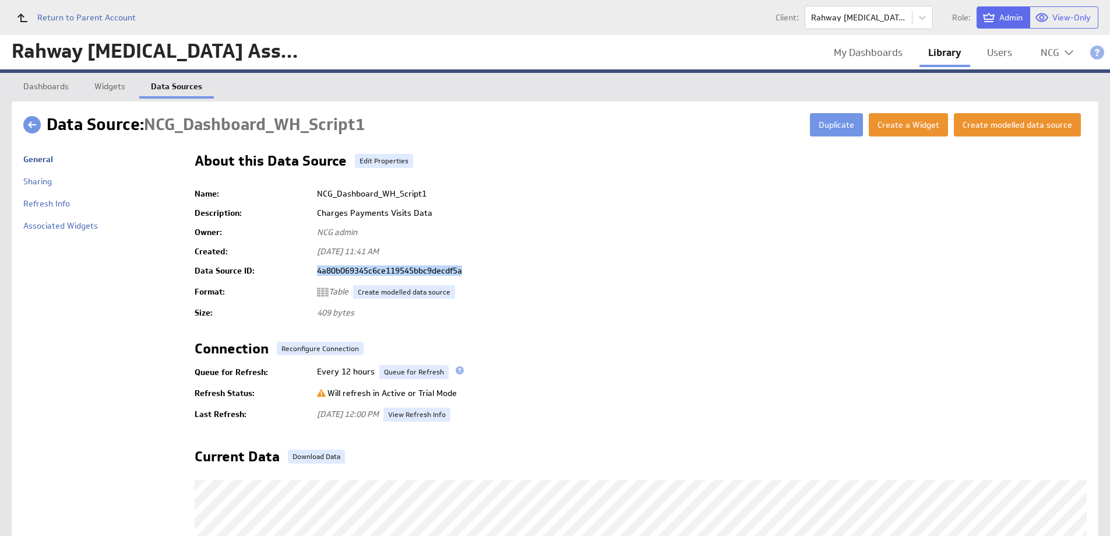
copy td "4a80b069345c6ce119545bbc9decdf5a"
click at [385, 266] on td "d8a81d344714b76eef6aad7da6017297" at bounding box center [699, 270] width 776 height 19
copy td "d8a81d344714b76eef6aad7da6017297"
click at [388, 267] on td "ebfc6d2bc967e06c4e8a9855361fdcea" at bounding box center [699, 270] width 776 height 19
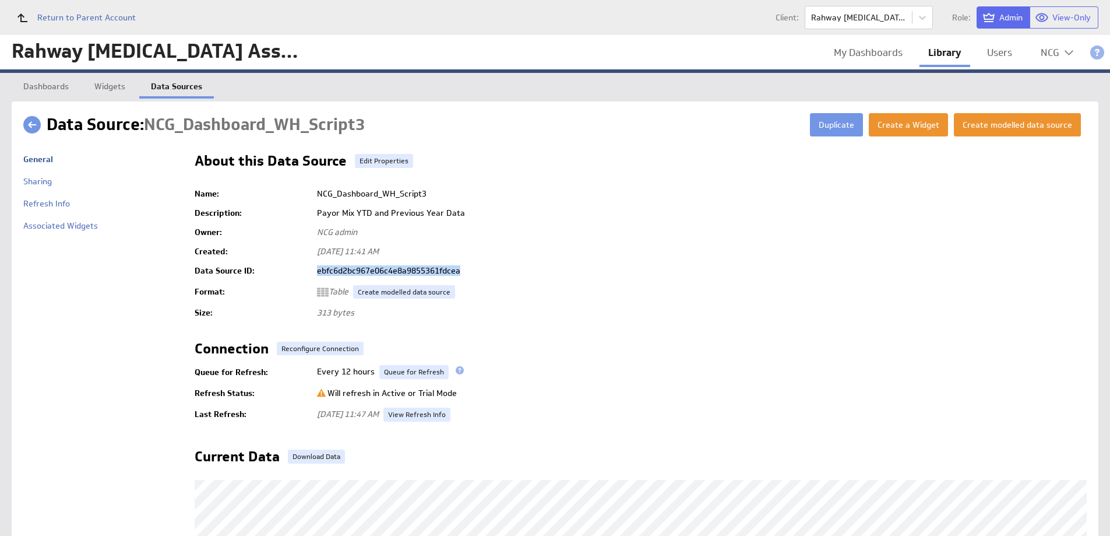
click at [388, 267] on td "ebfc6d2bc967e06c4e8a9855361fdcea" at bounding box center [699, 270] width 776 height 19
copy td "ebfc6d2bc967e06c4e8a9855361fdcea"
click at [391, 269] on td "73f9637643f4313472466ea725ecbf69" at bounding box center [699, 270] width 776 height 19
copy td "73f9637643f4313472466ea725ecbf69"
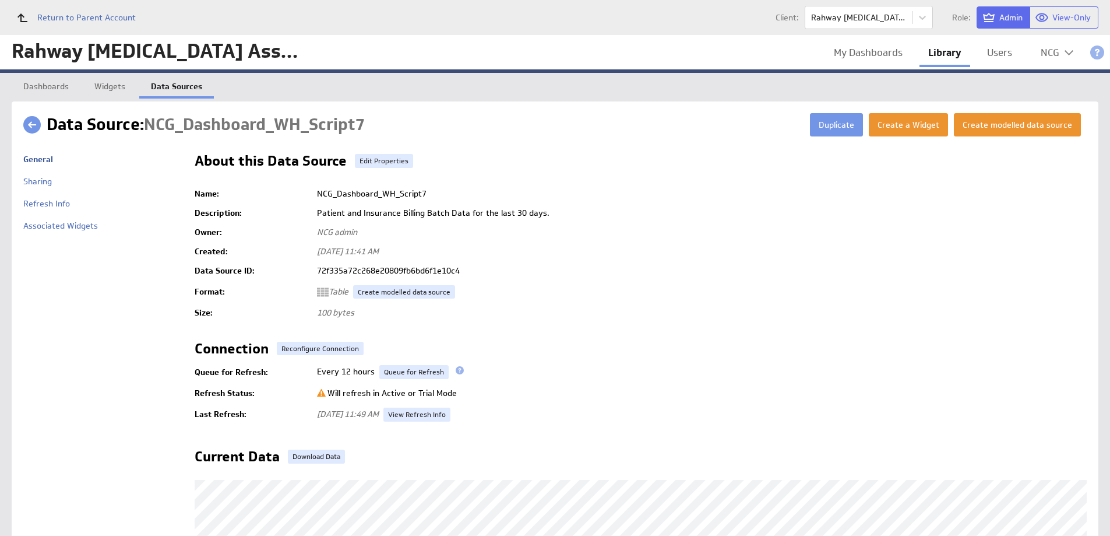
click at [419, 268] on td "72f335a72c268e20809fb6bd6f1e10c4" at bounding box center [699, 270] width 776 height 19
copy td "72f335a72c268e20809fb6bd6f1e10c4"
click at [351, 273] on td "ece849b98545696e33ea1e5217a8f457" at bounding box center [699, 270] width 776 height 19
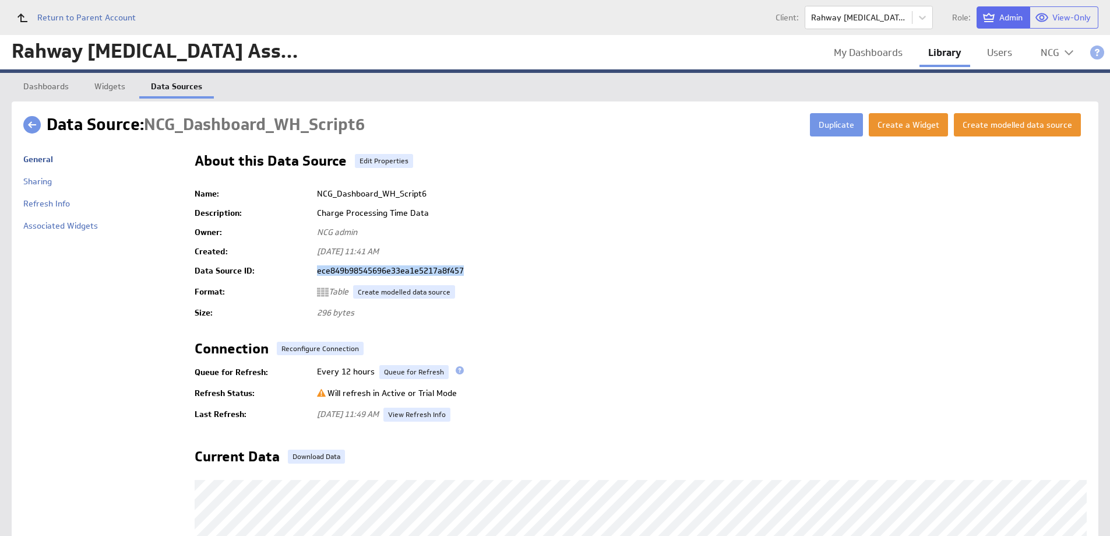
copy td "ece849b98545696e33ea1e5217a8f457"
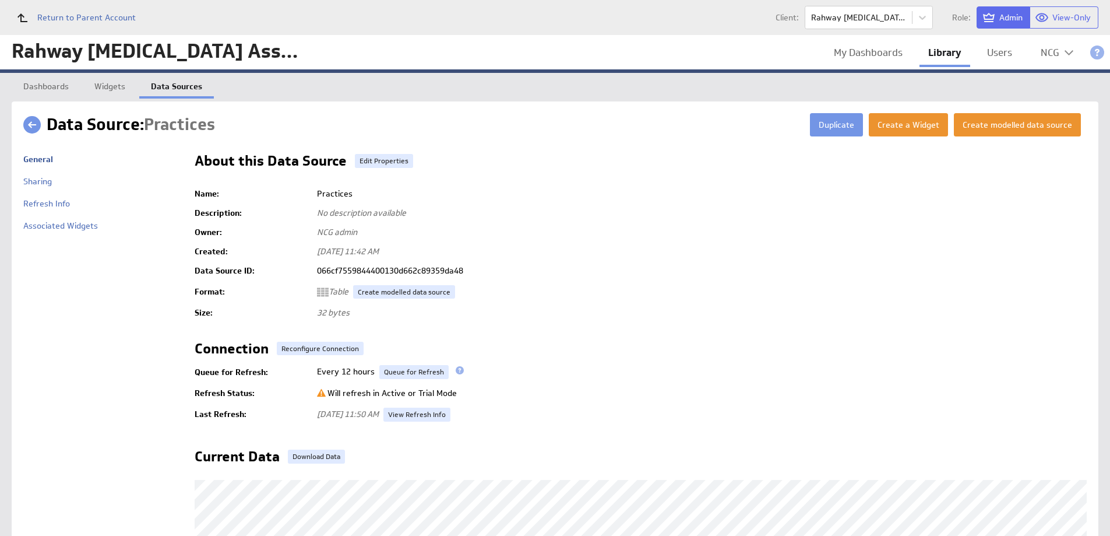
click at [402, 270] on td "066cf7559844400130d662c89359da48" at bounding box center [699, 270] width 776 height 19
copy td "066cf7559844400130d662c89359da48"
click at [404, 271] on td "a7871cb71e8c665fe725b66e3fea0361" at bounding box center [699, 270] width 776 height 19
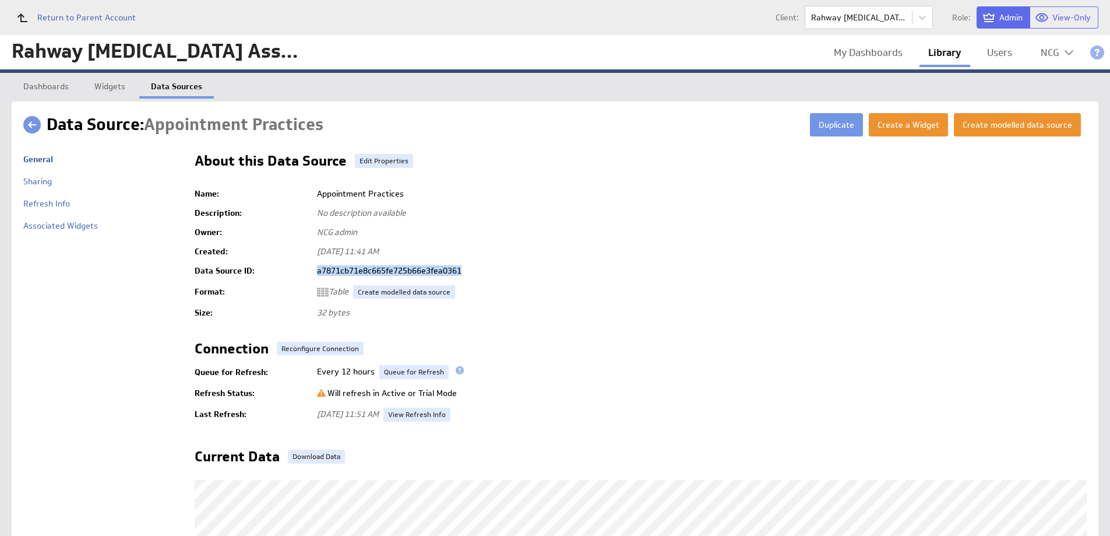
copy td "a7871cb71e8c665fe725b66e3fea0361"
click at [404, 274] on td "94282007bf26be31afe820a974b49ba4" at bounding box center [699, 270] width 776 height 19
copy td "94282007bf26be31afe820a974b49ba4"
click at [408, 267] on td "6fa12b185e3c3a5a6d3c651aecbc3b50" at bounding box center [699, 270] width 776 height 19
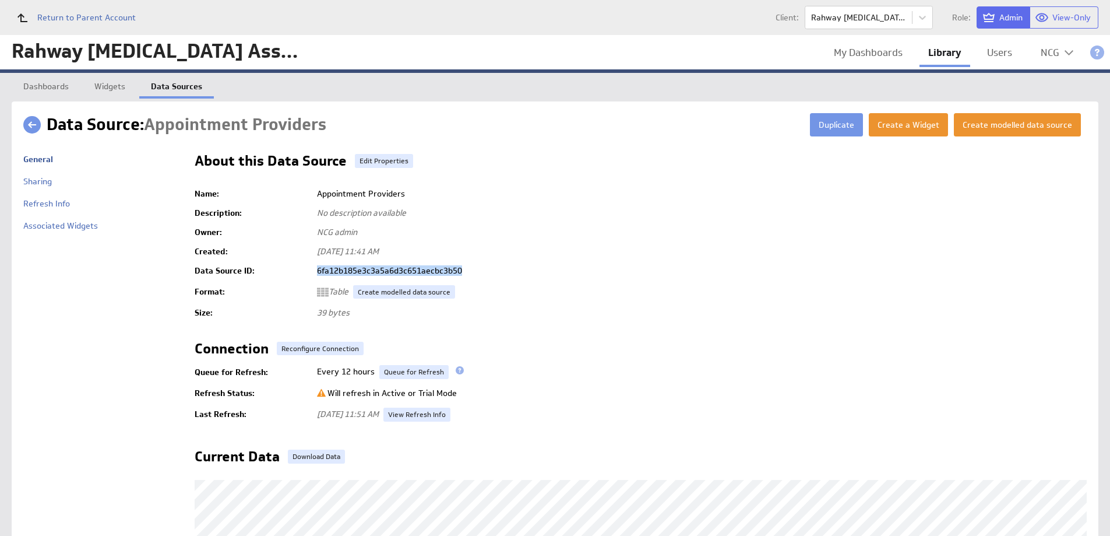
click at [408, 267] on td "6fa12b185e3c3a5a6d3c651aecbc3b50" at bounding box center [699, 270] width 776 height 19
copy td "6fa12b185e3c3a5a6d3c651aecbc3b50"
click at [404, 269] on td "ad34af4518f17e92072ac0e15d52efae" at bounding box center [699, 270] width 776 height 19
copy td "ad34af4518f17e92072ac0e15d52efae"
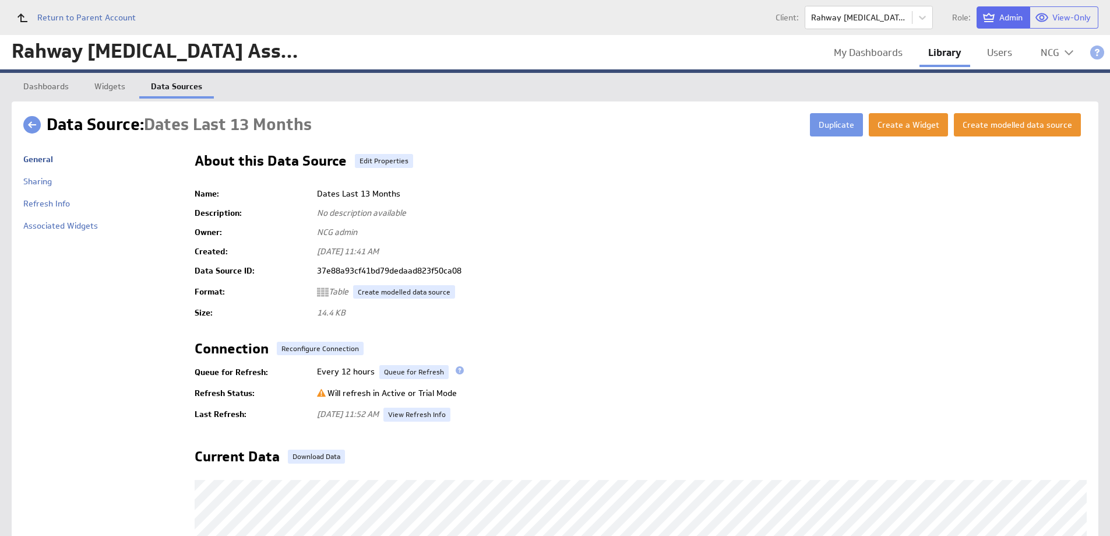
click at [398, 270] on td "37e88a93cf41bd79dedaad823f50ca08" at bounding box center [699, 270] width 776 height 19
copy td "37e88a93cf41bd79dedaad823f50ca08"
click at [418, 270] on td "5d91f2af0fe54dcc2eb190144d10dd70" at bounding box center [699, 270] width 776 height 19
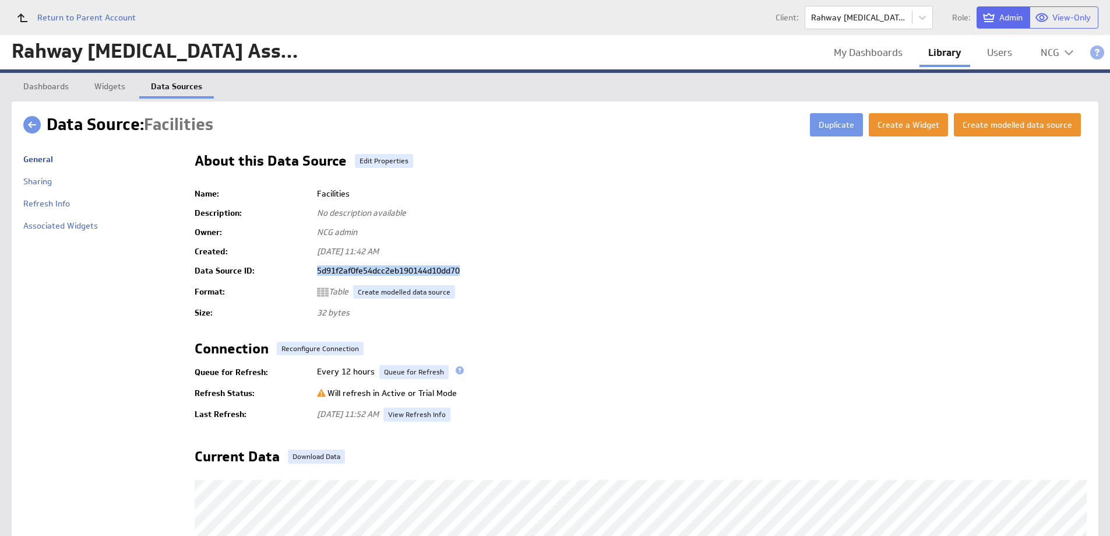
copy td "5d91f2af0fe54dcc2eb190144d10dd70"
click at [404, 269] on td "5146e7499a3e026776e0fd1581d60075" at bounding box center [699, 270] width 776 height 19
copy td "5146e7499a3e026776e0fd1581d60075"
click at [402, 271] on td "9d8a0ce8da0578bc7545aaf9d84d8e3f" at bounding box center [699, 270] width 776 height 19
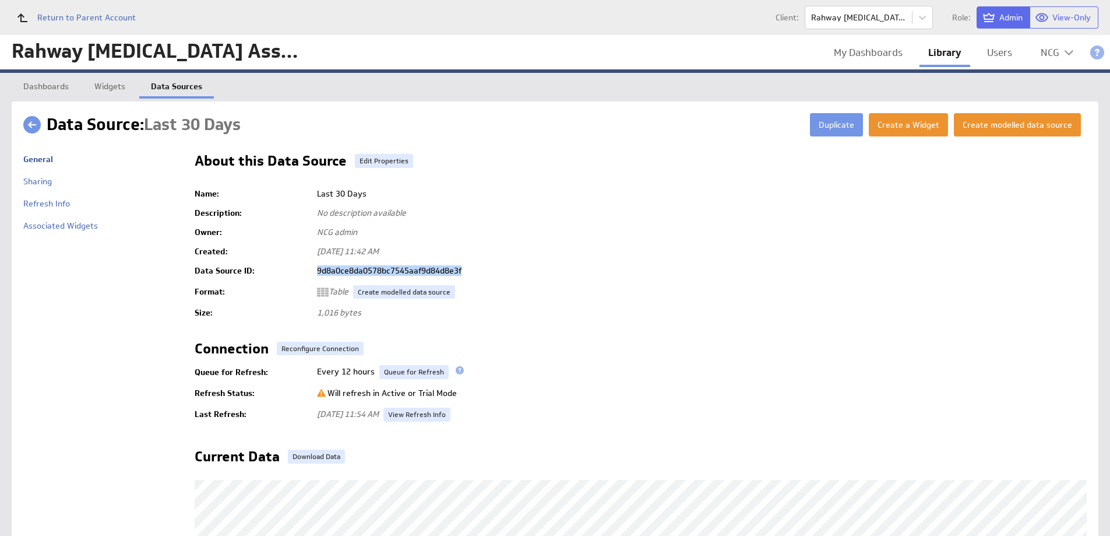
click at [402, 271] on td "9d8a0ce8da0578bc7545aaf9d84d8e3f" at bounding box center [699, 270] width 776 height 19
copy td "9d8a0ce8da0578bc7545aaf9d84d8e3f"
click at [850, 49] on link "My Dashboards" at bounding box center [868, 53] width 86 height 24
click at [400, 270] on td "3cbd803781fa8453ed7dc15867782d86" at bounding box center [699, 270] width 776 height 19
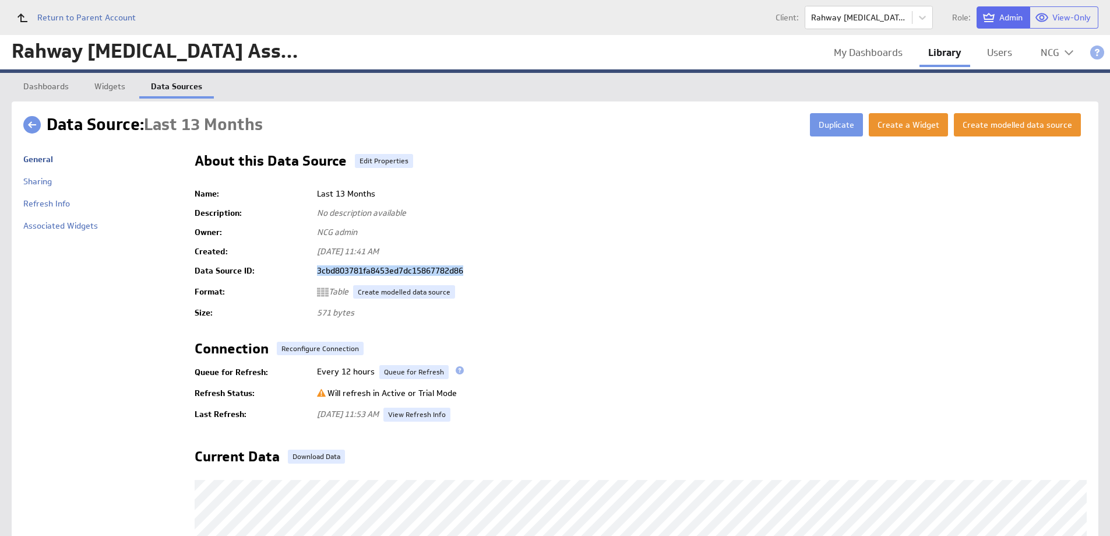
copy td "3cbd803781fa8453ed7dc15867782d86"
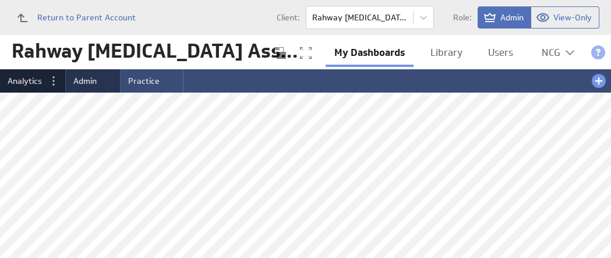
click at [87, 82] on span "Admin" at bounding box center [84, 81] width 23 height 10
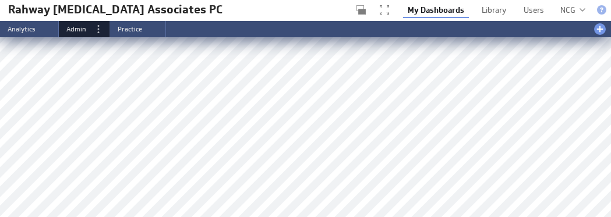
scroll to position [256, 0]
drag, startPoint x: 247, startPoint y: 10, endPoint x: 9, endPoint y: 8, distance: 237.8
click at [9, 8] on div "Rahway [MEDICAL_DATA] Associates PC Rahway [MEDICAL_DATA] Associates PC" at bounding box center [126, 11] width 252 height 20
copy div "Rahway [MEDICAL_DATA] Associates PC"
